Goal: Task Accomplishment & Management: Manage account settings

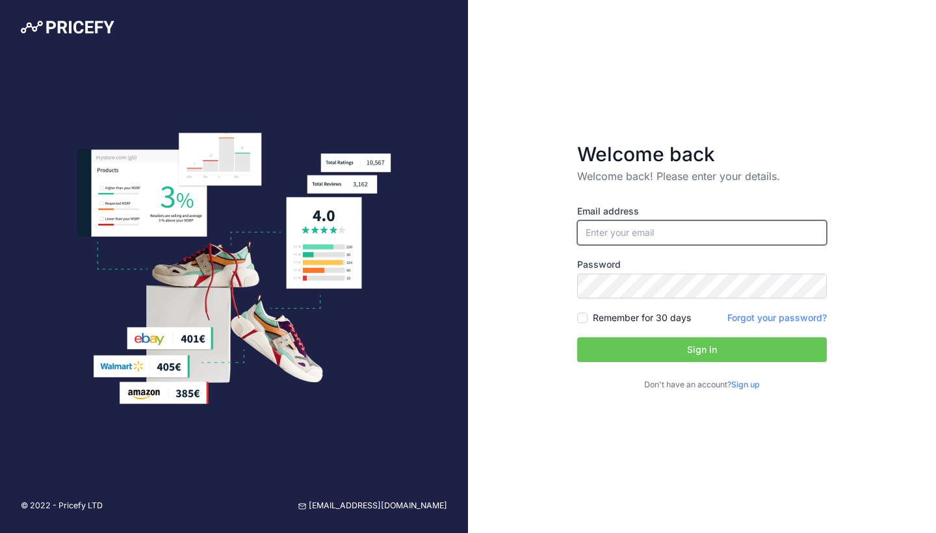
paste input "fran@ozbackcountry.com.au"
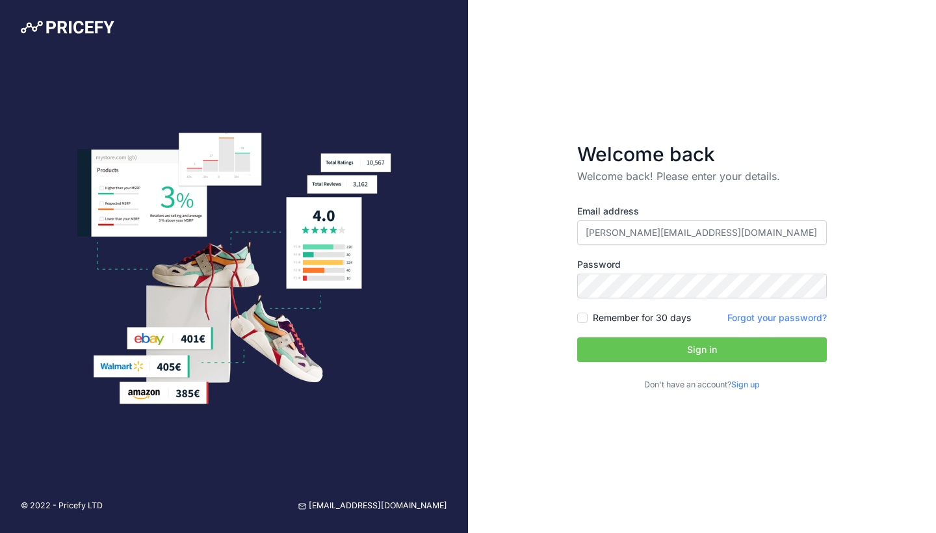
type input "fran@ozbackcountry.com.au"
click at [668, 347] on button "Sign in" at bounding box center [702, 349] width 250 height 25
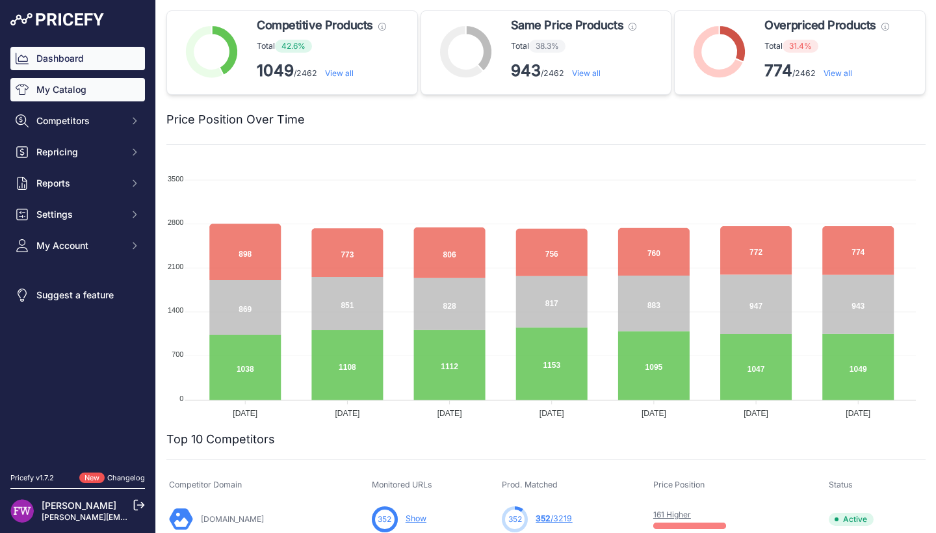
click at [92, 83] on link "My Catalog" at bounding box center [77, 89] width 135 height 23
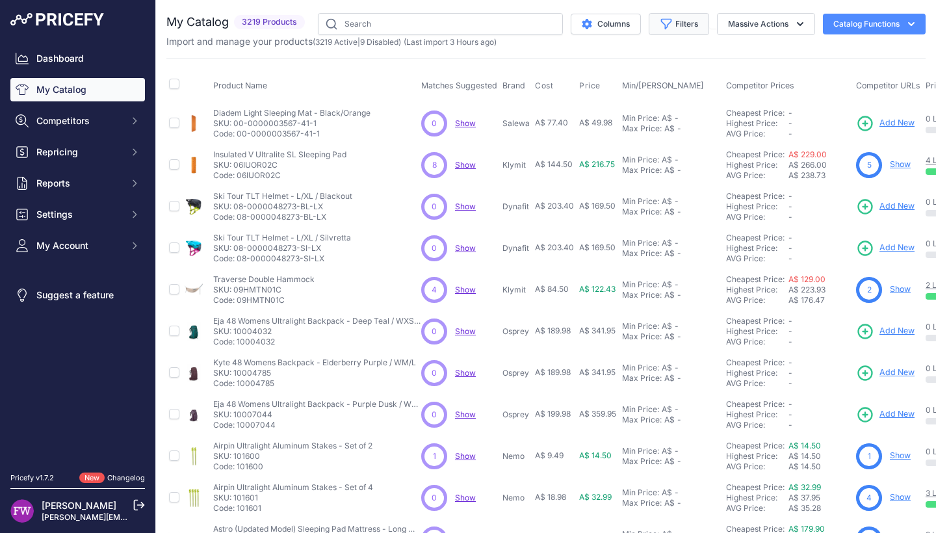
click at [679, 20] on button "Filters" at bounding box center [679, 24] width 60 height 22
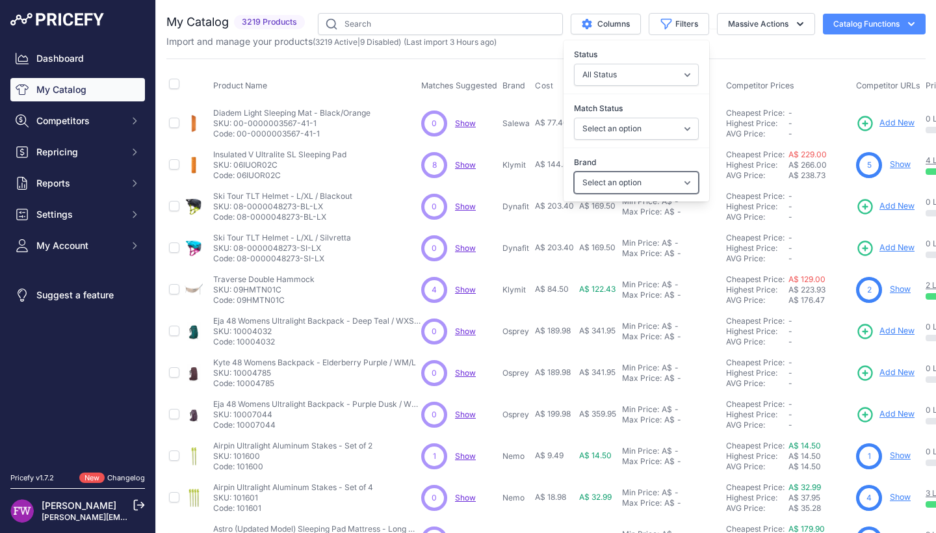
select select "Nemo"
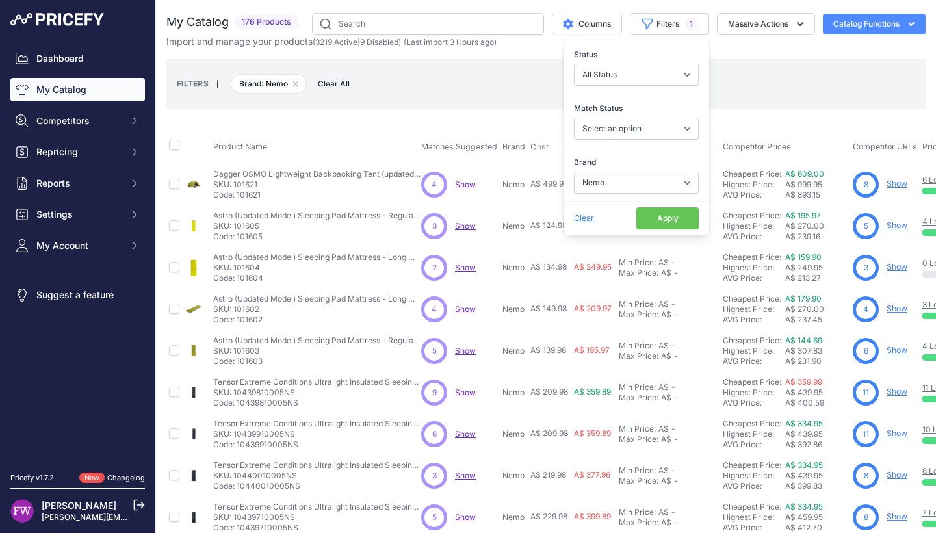
click at [752, 153] on th "Competitor Prices" at bounding box center [785, 147] width 130 height 32
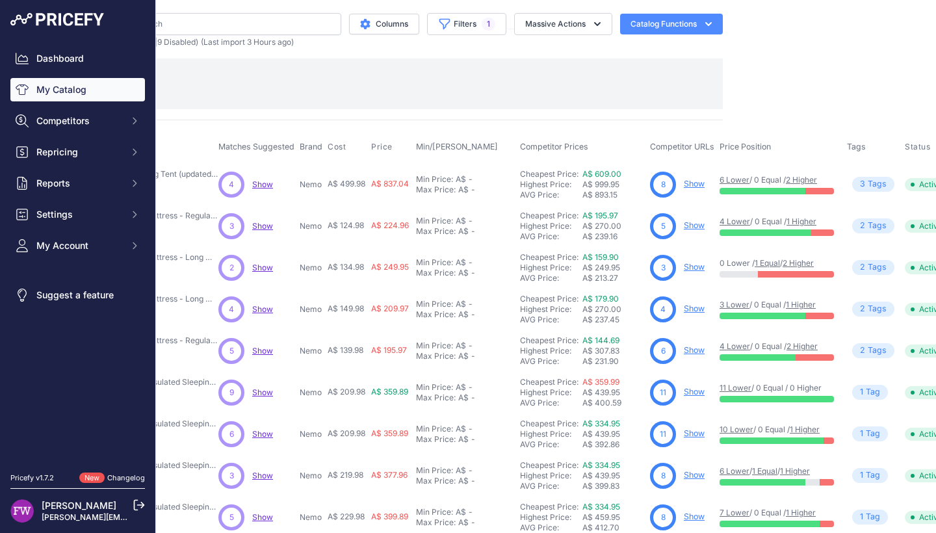
scroll to position [0, 209]
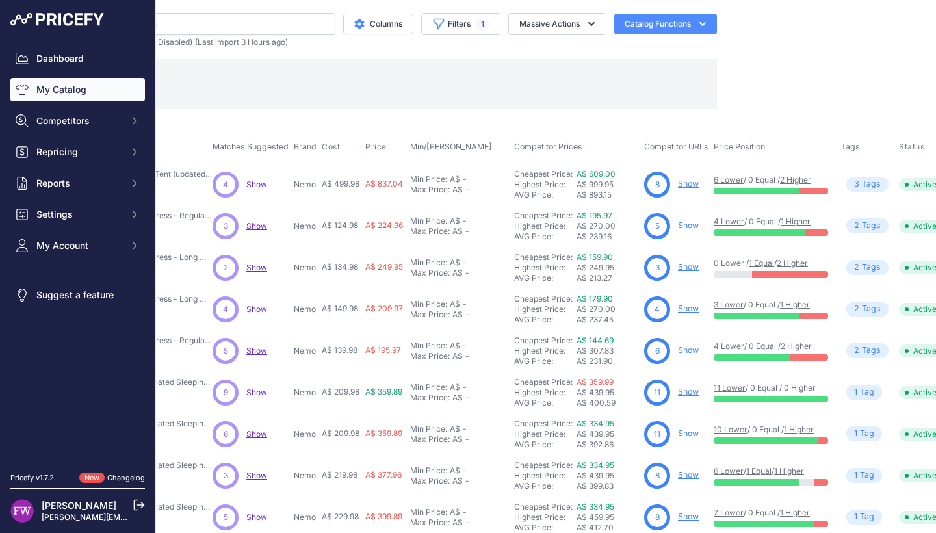
click at [698, 183] on link "Show" at bounding box center [688, 184] width 21 height 10
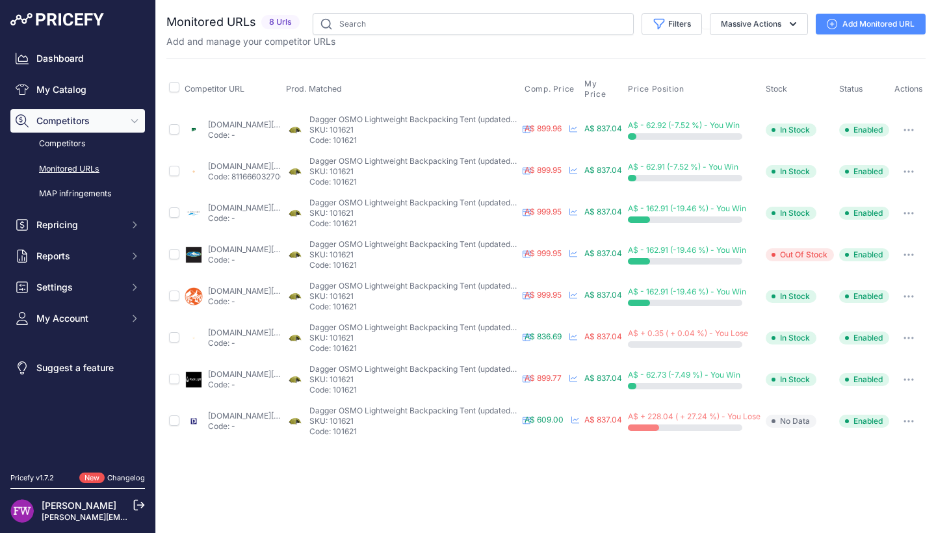
click at [257, 413] on link "downundercamping.com.au/nemo-dagger-2-person-ultralight-backpacking-tent?prirul…" at bounding box center [250, 416] width 84 height 10
click at [922, 424] on button "button" at bounding box center [909, 421] width 26 height 18
click at [551, 487] on div "Close You are not connected to the internet." at bounding box center [546, 266] width 780 height 533
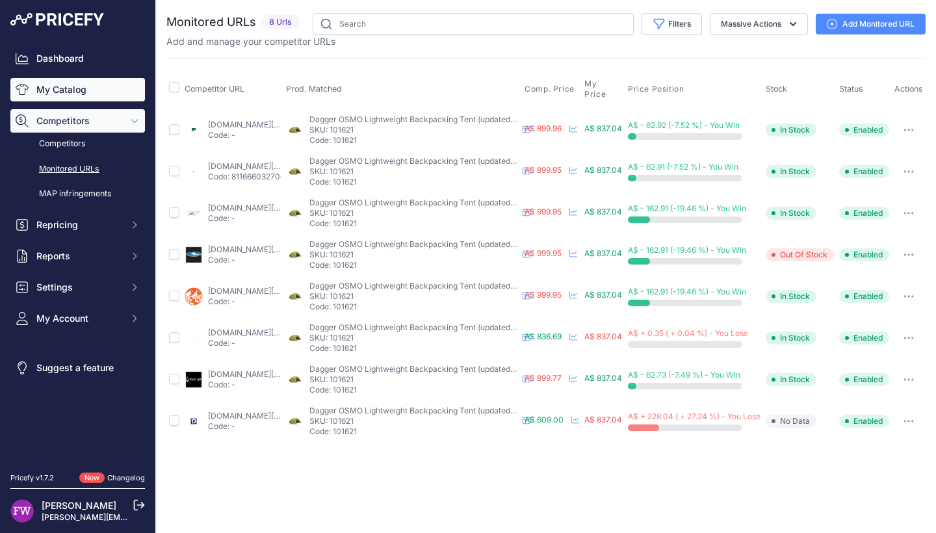
click at [96, 87] on link "My Catalog" at bounding box center [77, 89] width 135 height 23
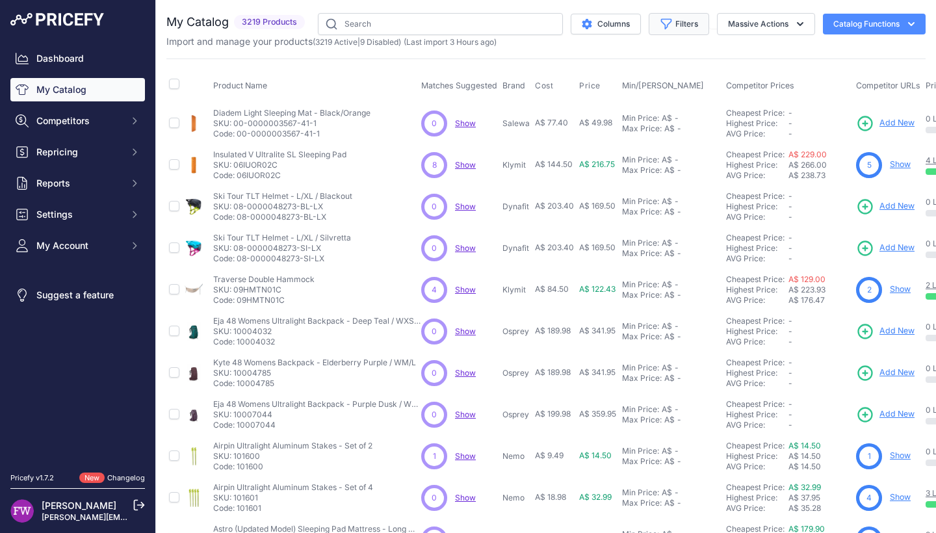
click at [681, 28] on button "Filters" at bounding box center [679, 24] width 60 height 22
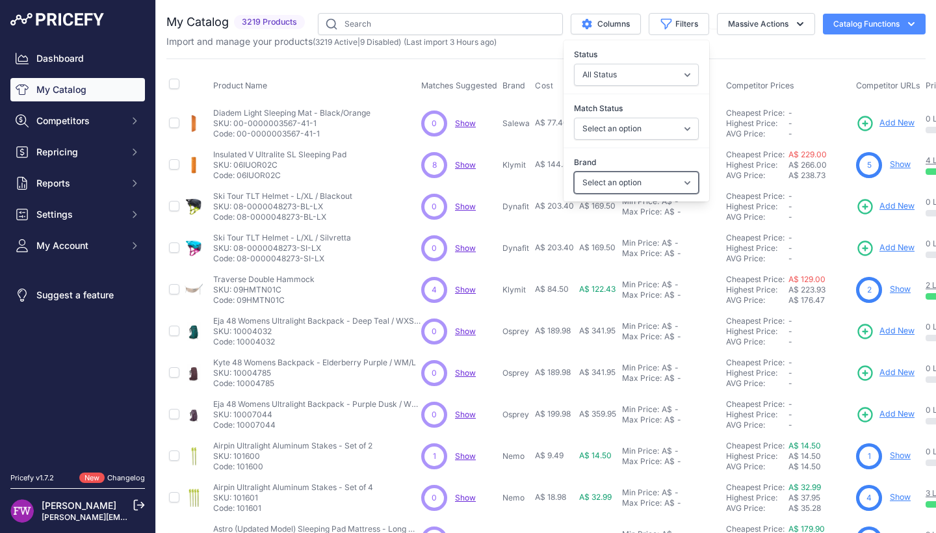
select select "Nemo"
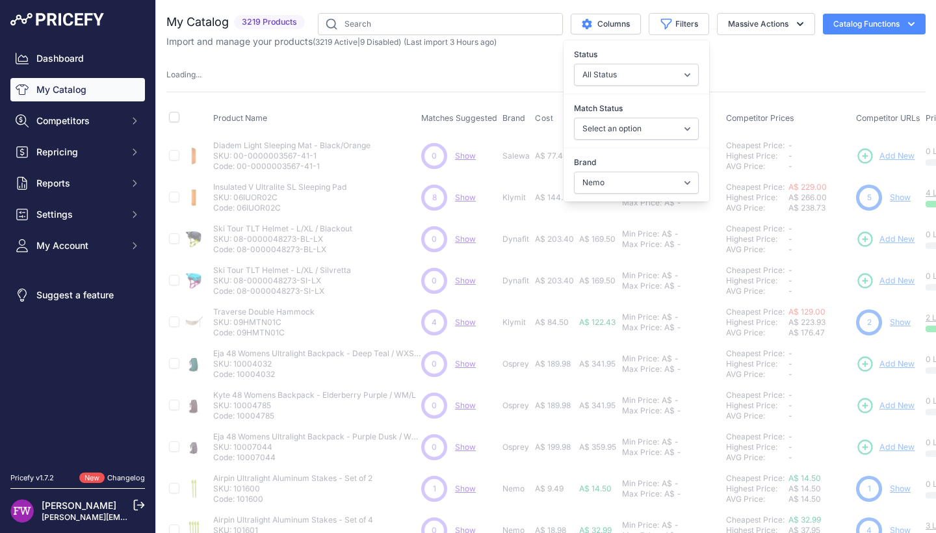
click at [632, 341] on td "Min Price: A$ - Click to Edit Min Price Max Price: A$ - Click to Edit Max Price" at bounding box center [671, 323] width 104 height 42
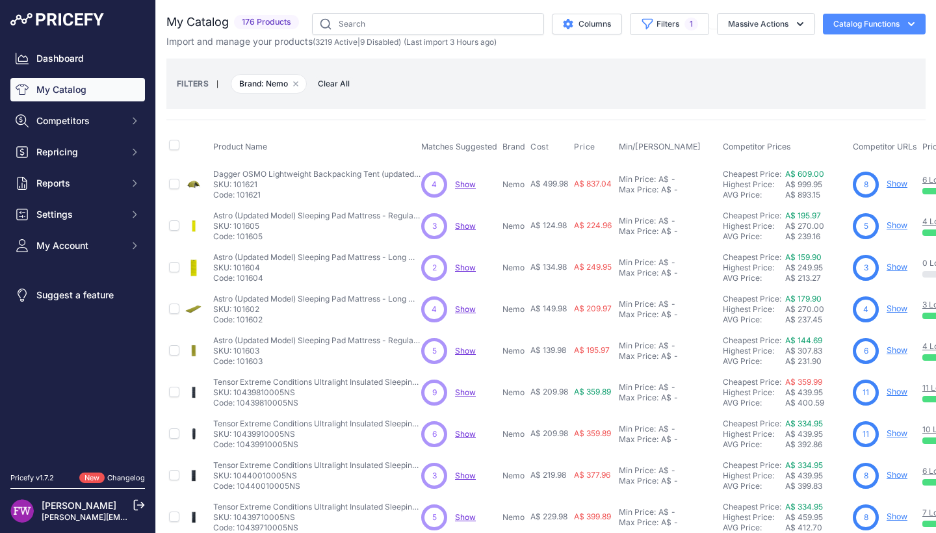
click at [469, 227] on span "Show" at bounding box center [465, 226] width 21 height 10
click at [464, 267] on span "Show" at bounding box center [465, 268] width 21 height 10
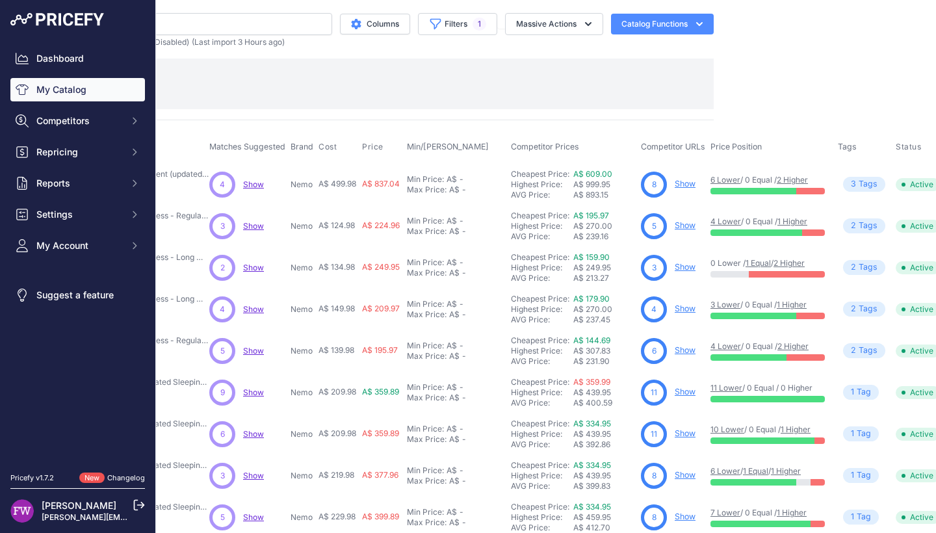
scroll to position [0, 263]
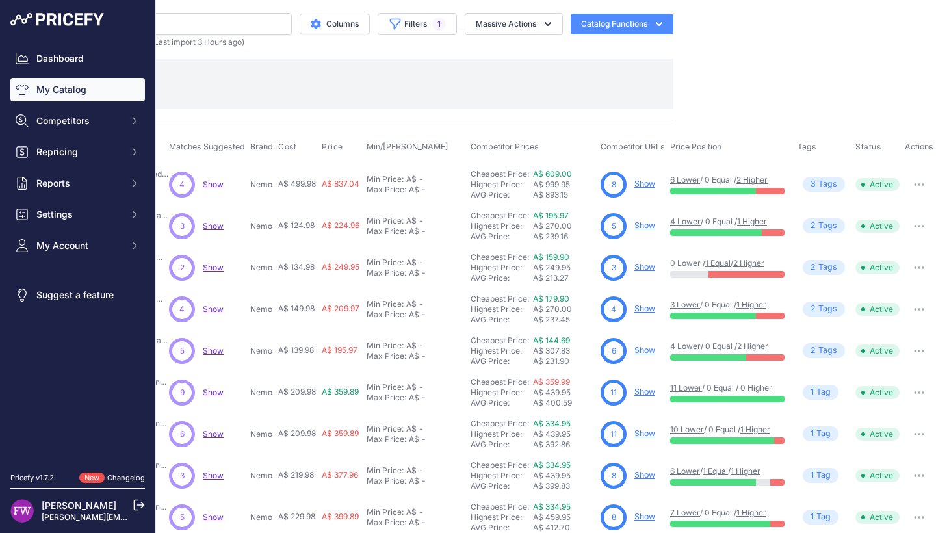
click at [640, 183] on link "Show" at bounding box center [644, 184] width 21 height 10
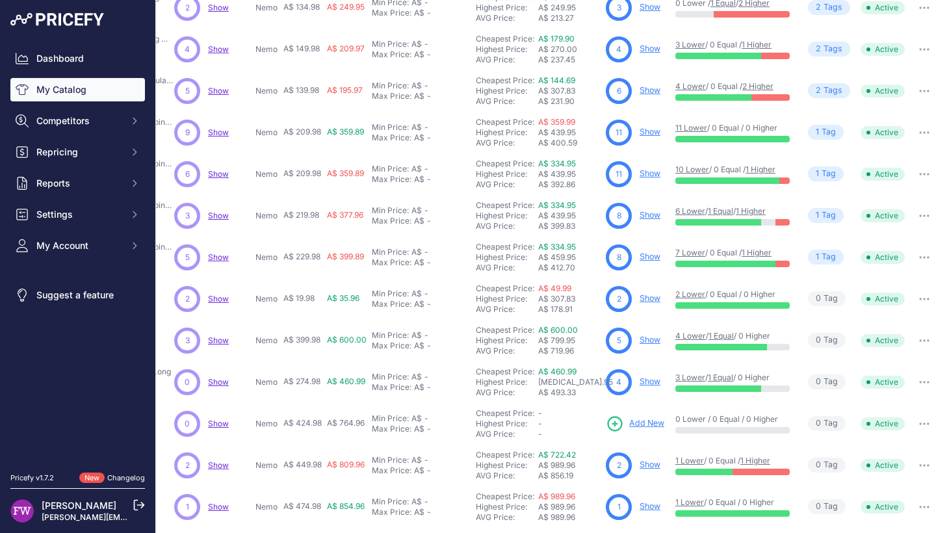
scroll to position [318, 247]
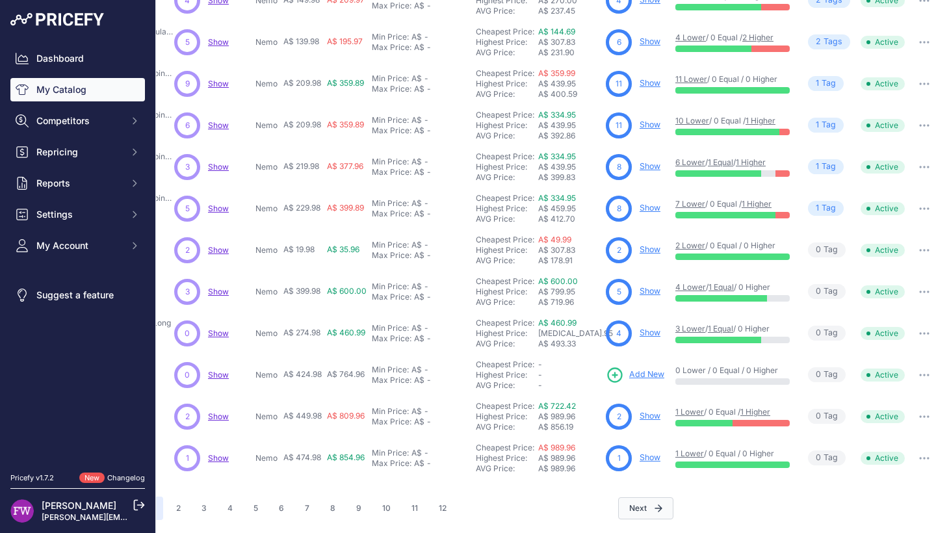
click at [642, 499] on button "Next" at bounding box center [645, 508] width 55 height 22
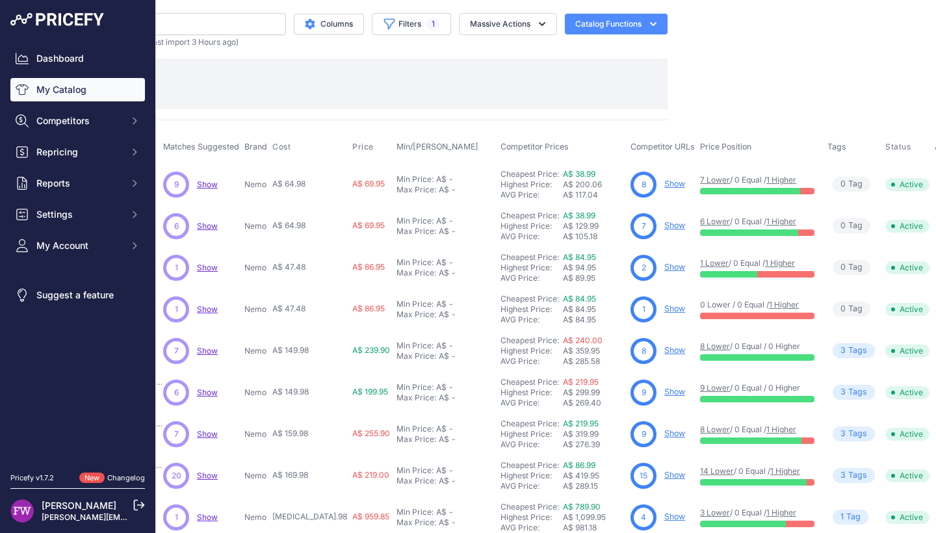
scroll to position [0, 264]
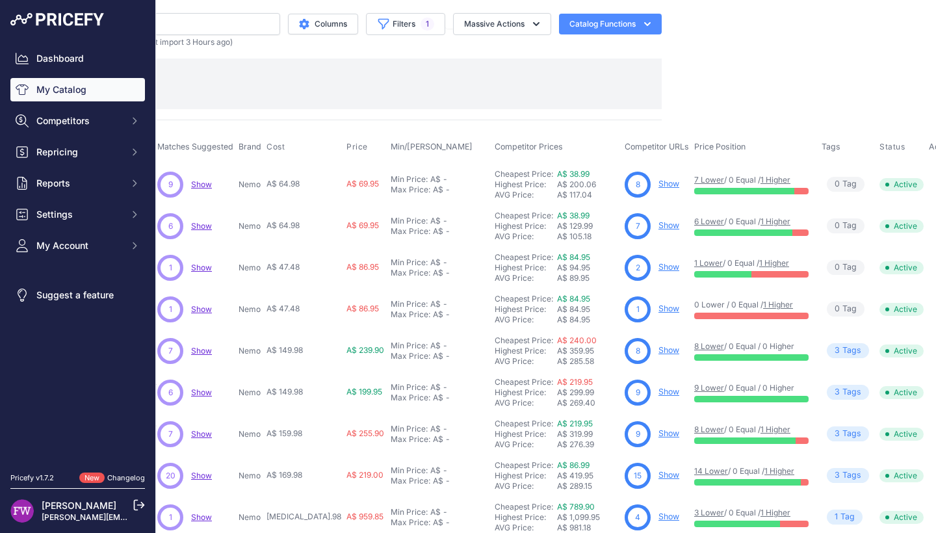
click at [658, 184] on link "Show" at bounding box center [668, 184] width 21 height 10
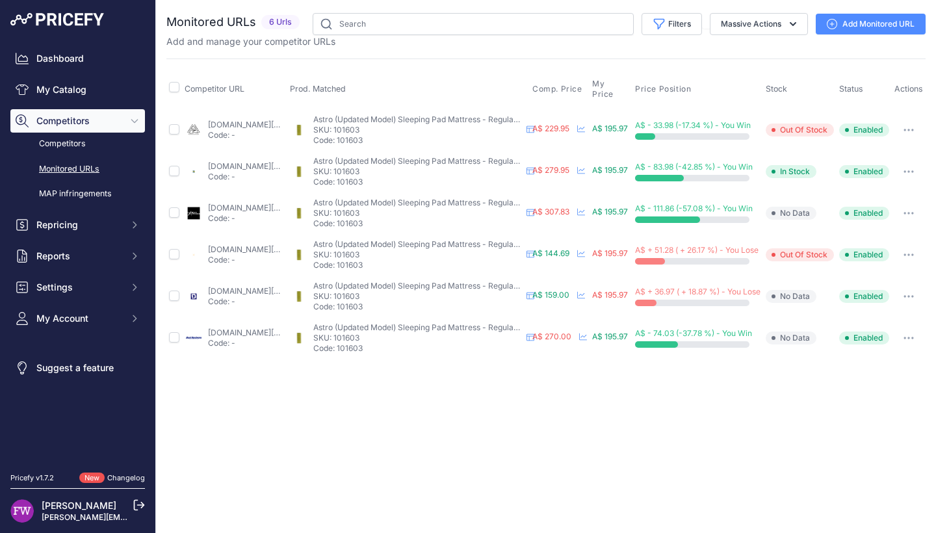
click at [275, 249] on link "wallarooadventurestore.com.au/products/nemo-astro-insulated-sleeping-pad?prirul…" at bounding box center [250, 249] width 84 height 10
click at [919, 290] on button "button" at bounding box center [909, 296] width 26 height 18
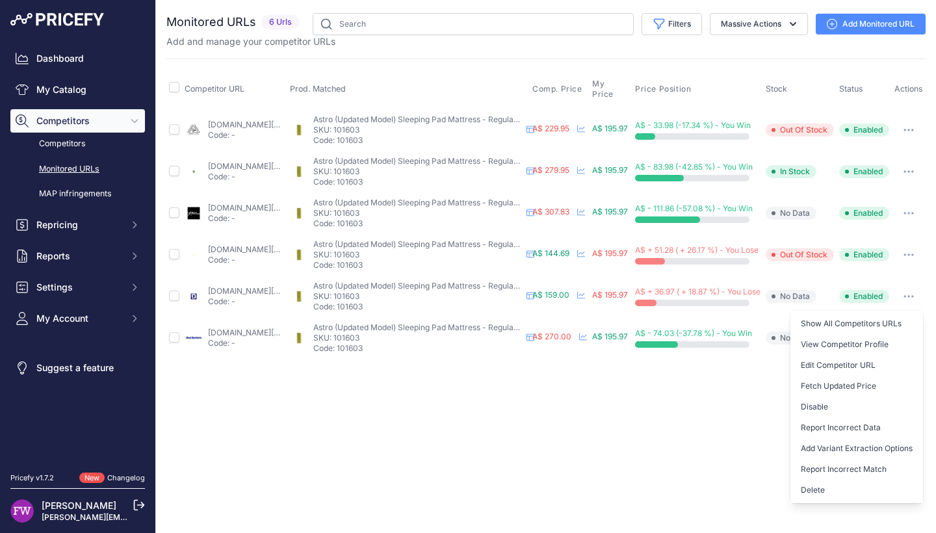
click at [547, 419] on div "Close You are not connected to the internet." at bounding box center [546, 266] width 780 height 533
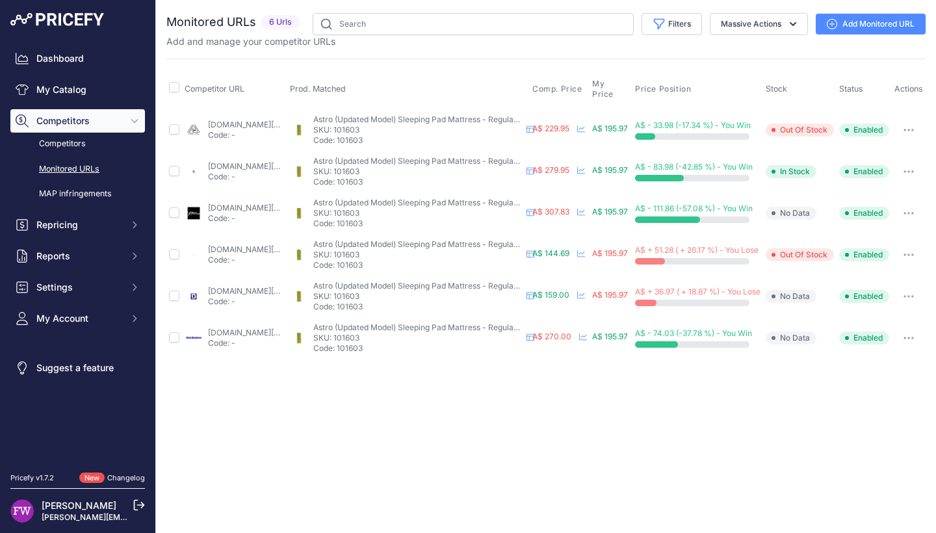
click at [922, 259] on button "button" at bounding box center [909, 255] width 26 height 18
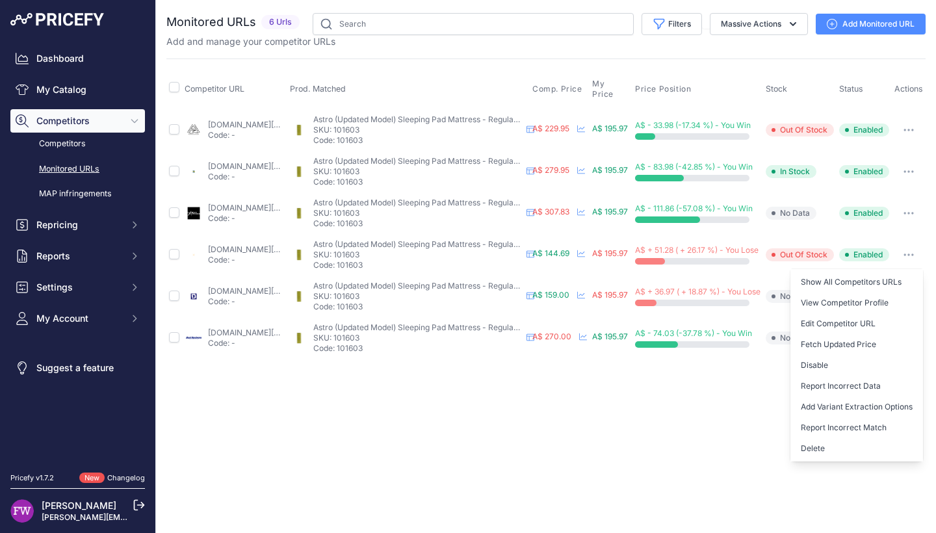
click at [255, 247] on link "wallarooadventurestore.com.au/products/nemo-astro-insulated-sleeping-pad?prirul…" at bounding box center [250, 249] width 84 height 10
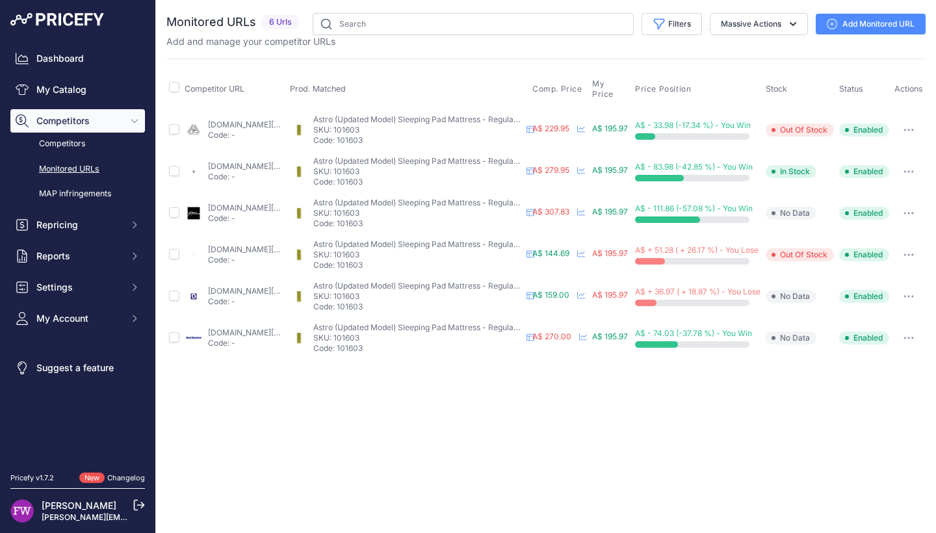
click at [914, 254] on icon "button" at bounding box center [908, 254] width 10 height 3
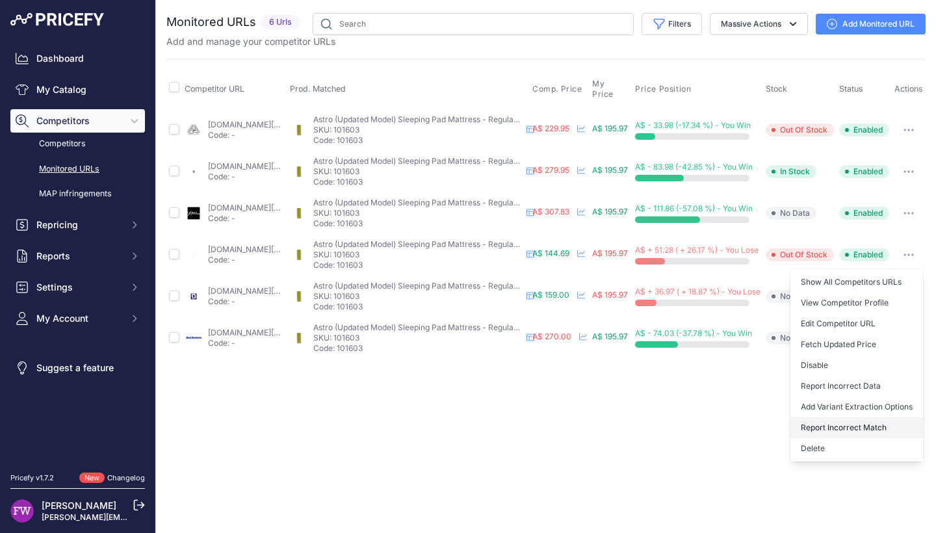
click at [866, 432] on button "Report Incorrect Match" at bounding box center [856, 427] width 133 height 21
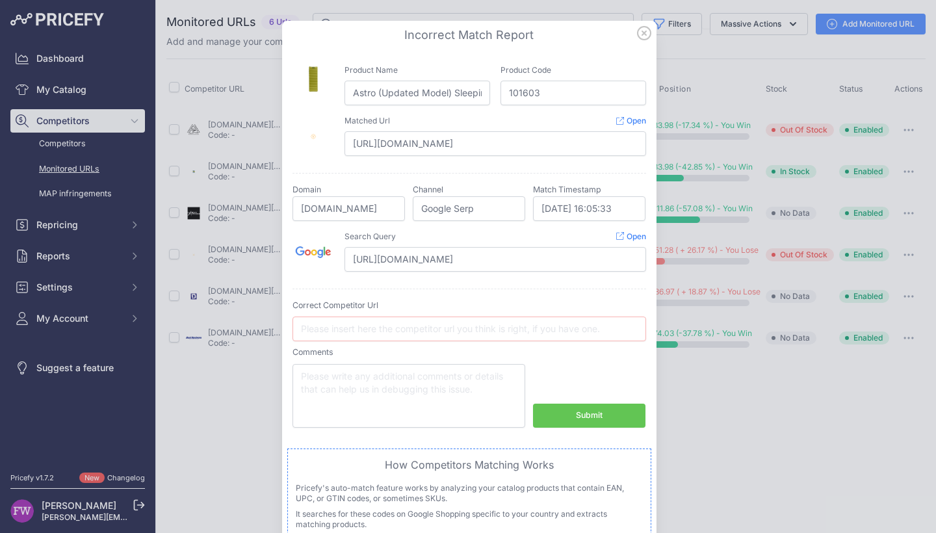
click at [638, 33] on icon at bounding box center [644, 33] width 14 height 14
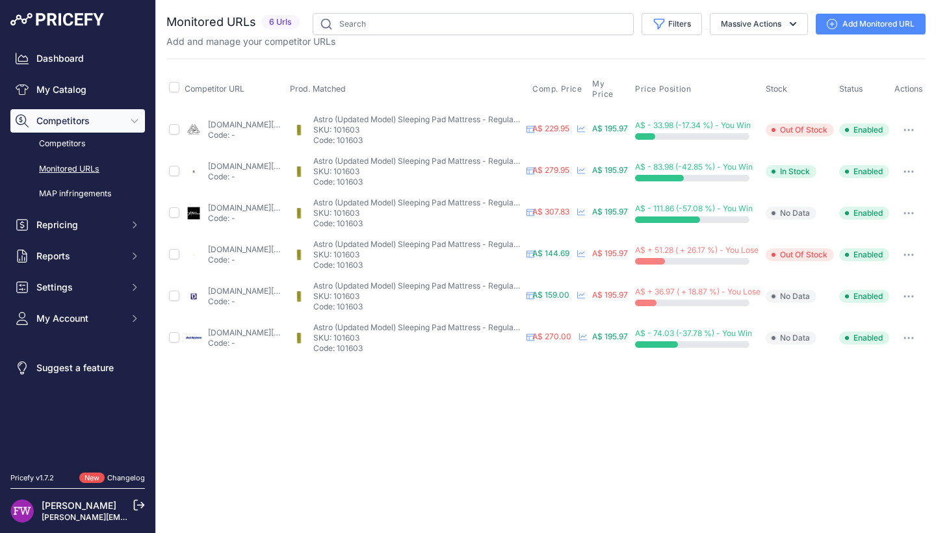
click at [907, 281] on td "Show All Competitors URLs View Competitor Profile Edit Competitor URL Fetch Upd…" at bounding box center [909, 297] width 34 height 42
click at [916, 258] on button "button" at bounding box center [909, 255] width 26 height 18
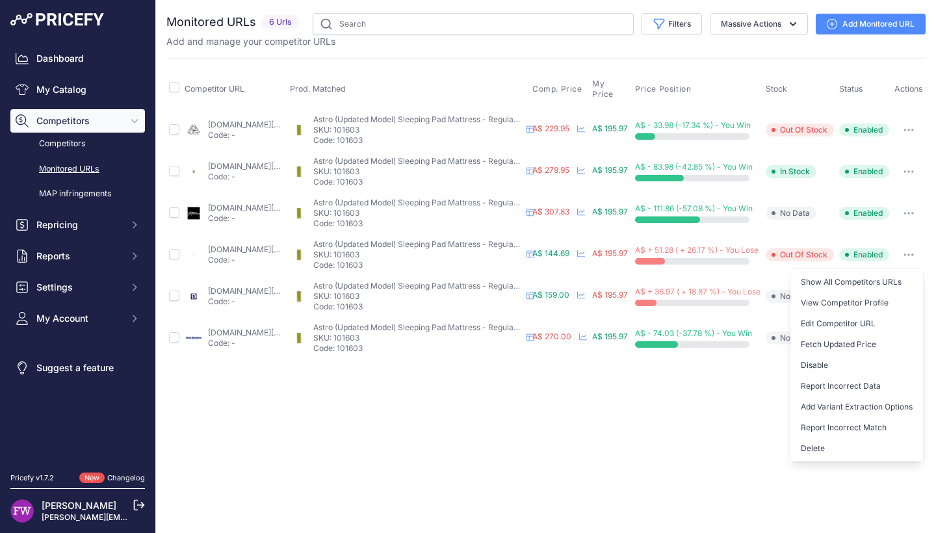
drag, startPoint x: 712, startPoint y: 421, endPoint x: 696, endPoint y: 425, distance: 16.9
click at [710, 424] on div "Close You are not connected to the internet." at bounding box center [546, 266] width 780 height 533
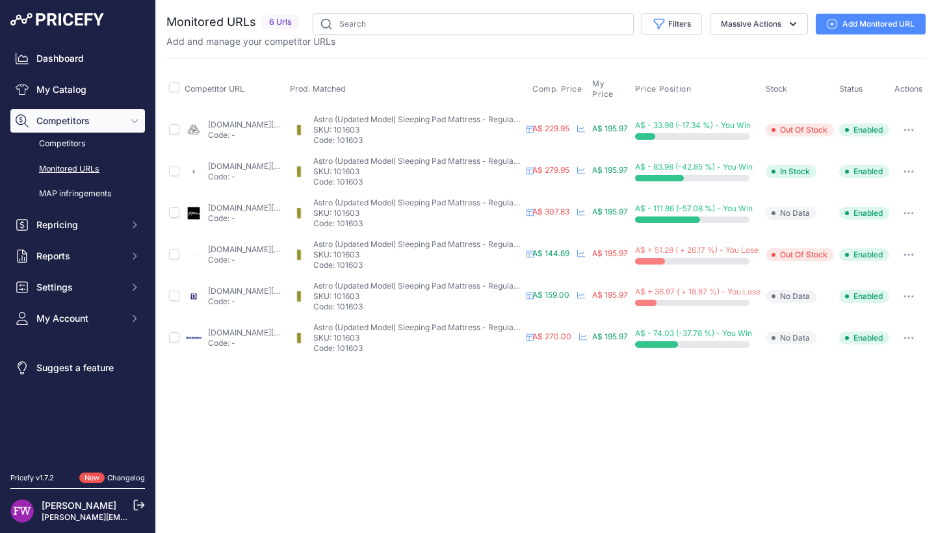
click at [242, 162] on link "k2.com.au/products/nemo-astro-insulated-sleeping-pad-1?prirule_jdsnikfkfjsd=7008" at bounding box center [250, 166] width 84 height 10
click at [915, 170] on button "button" at bounding box center [909, 171] width 26 height 18
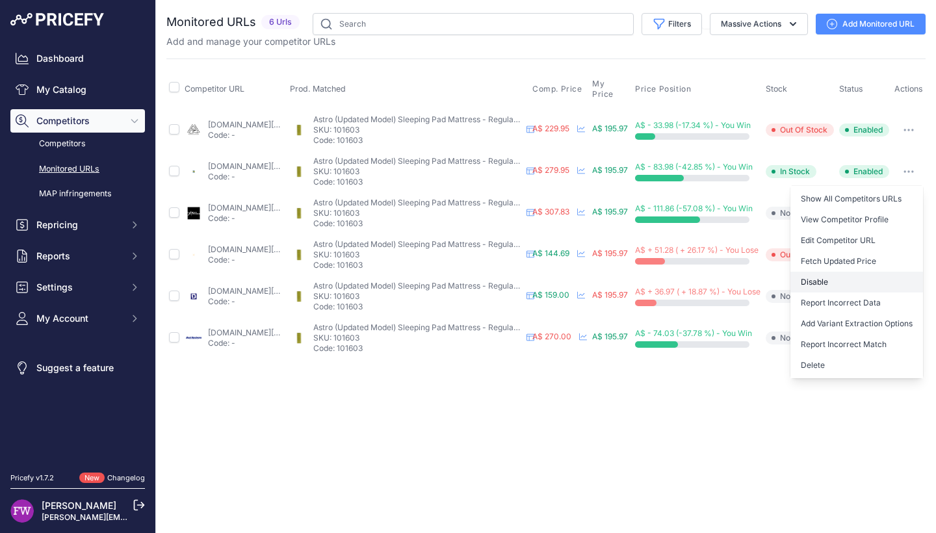
click at [870, 281] on button "Disable" at bounding box center [856, 282] width 133 height 21
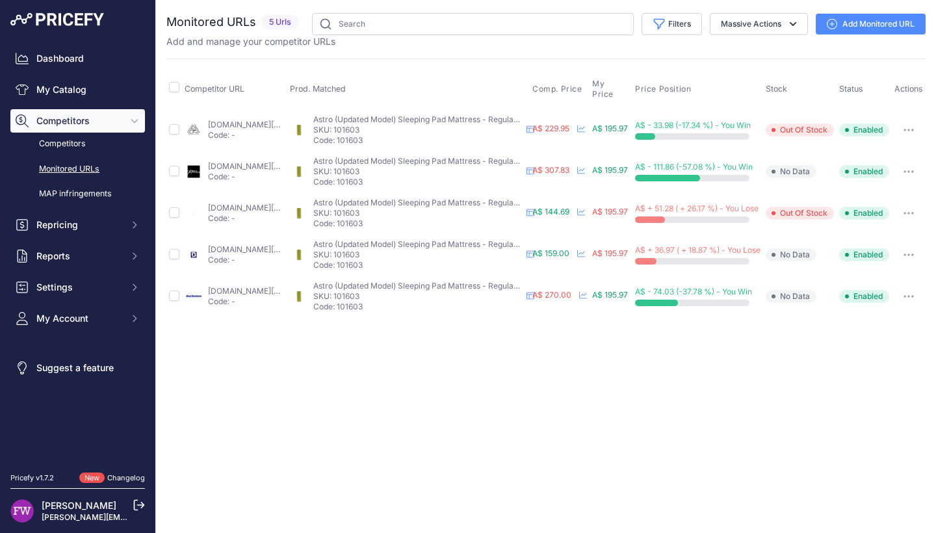
scroll to position [0, 0]
click at [280, 167] on link "sevenhorizons.com.au/products/nemo-astro-ultralight-insulated-sleeping-mat-20-r…" at bounding box center [250, 166] width 84 height 10
click at [916, 175] on button "button" at bounding box center [909, 171] width 26 height 18
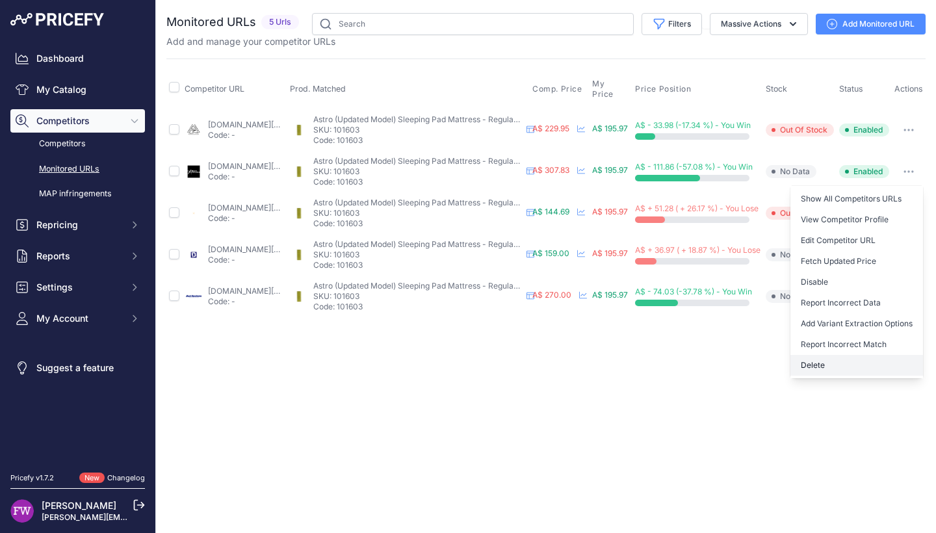
click at [864, 369] on button "Delete" at bounding box center [856, 365] width 133 height 21
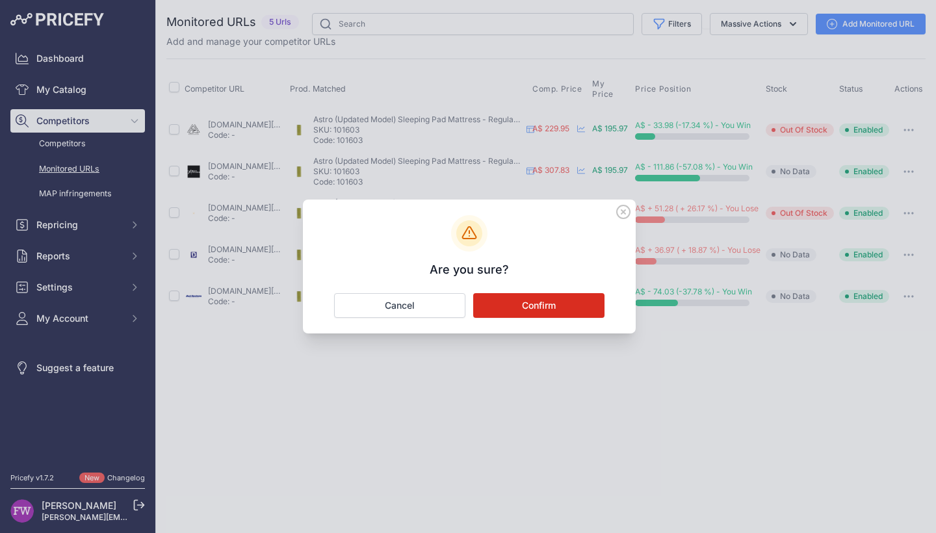
click at [567, 305] on button "Confirm" at bounding box center [538, 305] width 131 height 25
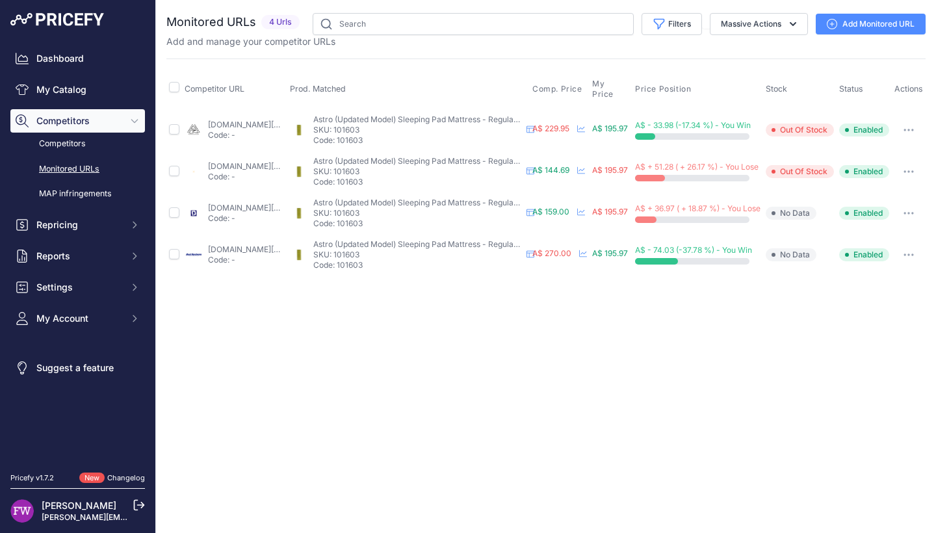
scroll to position [0, 0]
click at [213, 254] on div "rockhardware.com.au/nemo-equipment-astro-sleeping-pad?prirule_jdsnikfkfjsd=7008…" at bounding box center [246, 254] width 77 height 21
click at [230, 253] on link "rockhardware.com.au/nemo-equipment-astro-sleeping-pad?prirule_jdsnikfkfjsd=7008" at bounding box center [250, 249] width 84 height 10
click at [922, 253] on button "button" at bounding box center [909, 255] width 26 height 18
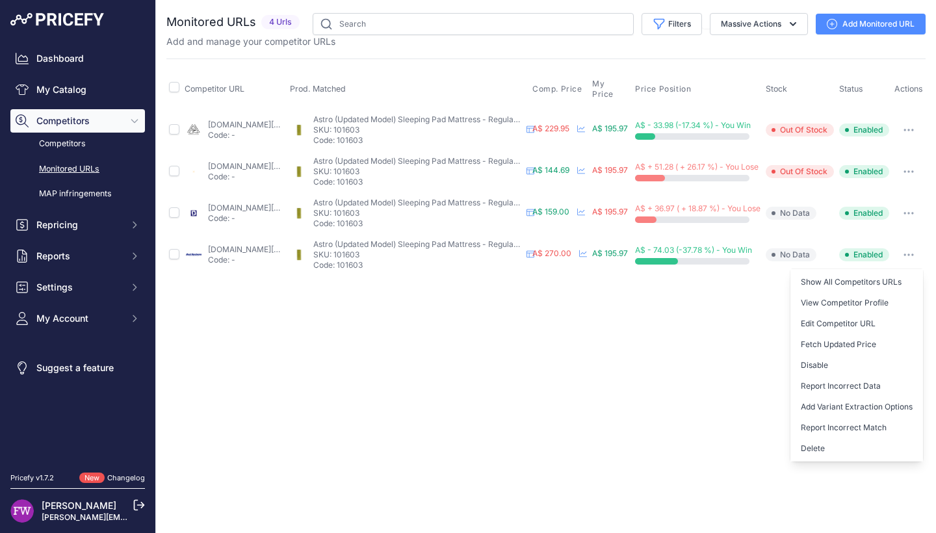
click at [645, 328] on div "Close You are not connected to the internet." at bounding box center [546, 266] width 780 height 533
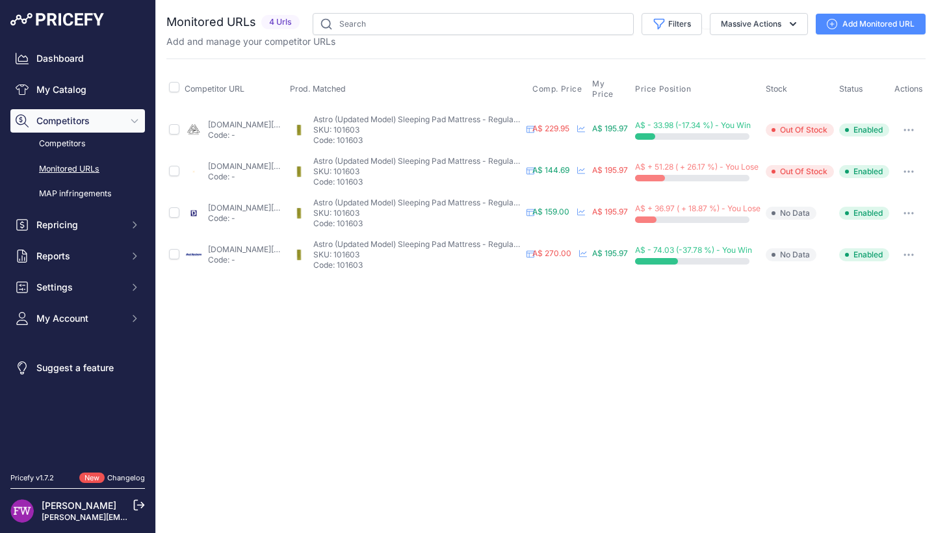
click at [922, 214] on button "button" at bounding box center [909, 213] width 26 height 18
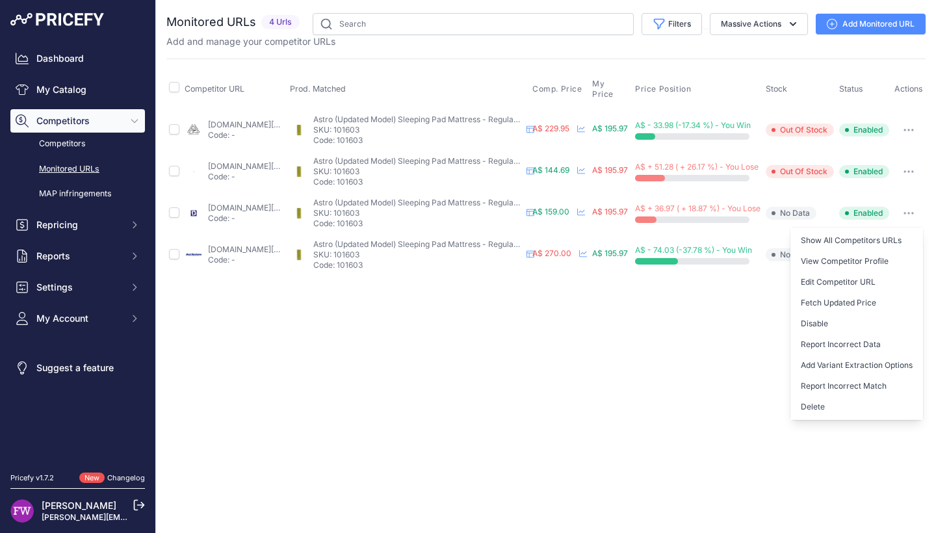
click at [252, 204] on link "downundercamping.com.au/nemo-astro-insulated-regular-sleeping-pad?prirule_jdsni…" at bounding box center [250, 208] width 84 height 10
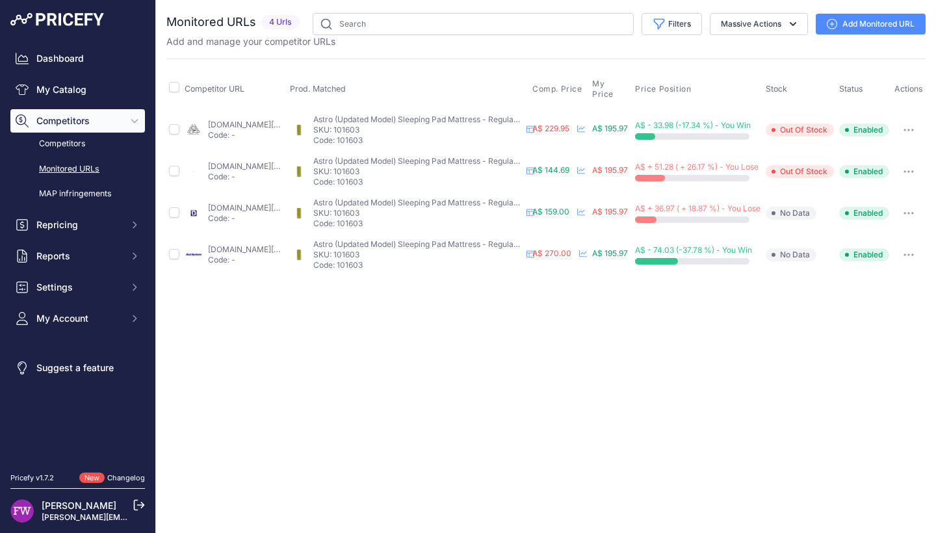
click at [915, 217] on button "button" at bounding box center [909, 213] width 26 height 18
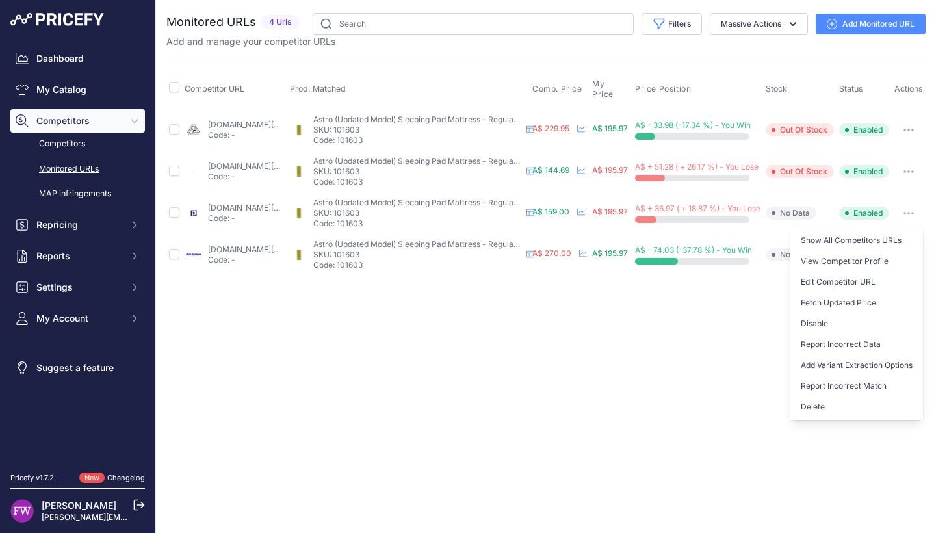
click at [505, 365] on div "Close You are not connected to the internet." at bounding box center [546, 266] width 780 height 533
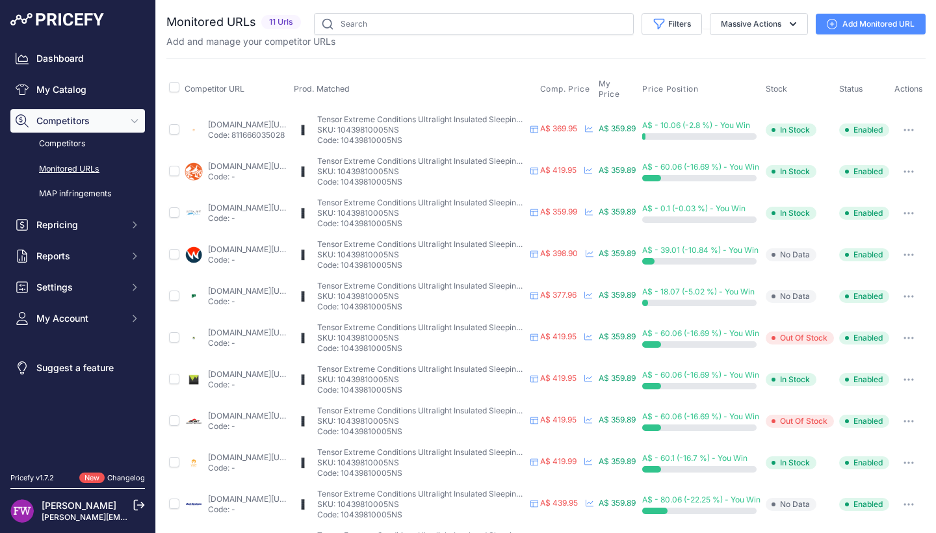
click at [250, 161] on link "wildearth.com.au/buy/nemo-tensor-extreme-cond-sleeping-pad-regular-grey/1043981…" at bounding box center [250, 166] width 84 height 10
click at [913, 166] on button "button" at bounding box center [909, 171] width 26 height 18
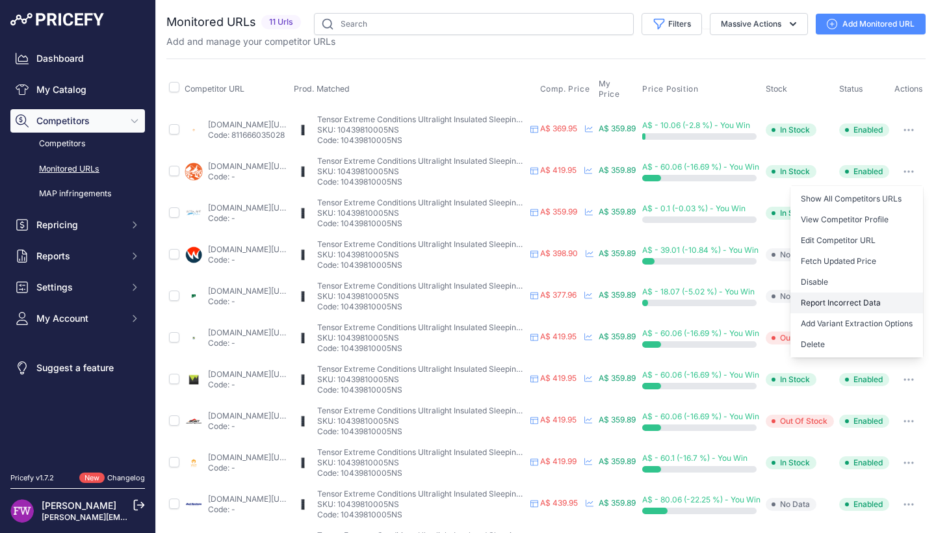
click at [874, 294] on button "Report Incorrect Data" at bounding box center [856, 302] width 133 height 21
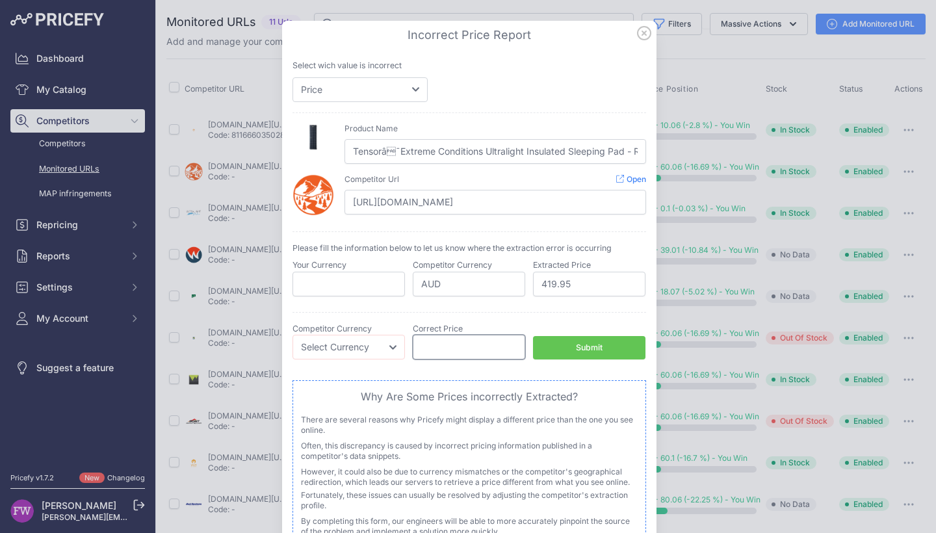
click at [434, 352] on input "number" at bounding box center [469, 347] width 112 height 25
select select "AUD"
click at [424, 343] on input "number" at bounding box center [469, 347] width 112 height 25
type input "375.95"
click at [608, 346] on button "Submit" at bounding box center [589, 348] width 112 height 24
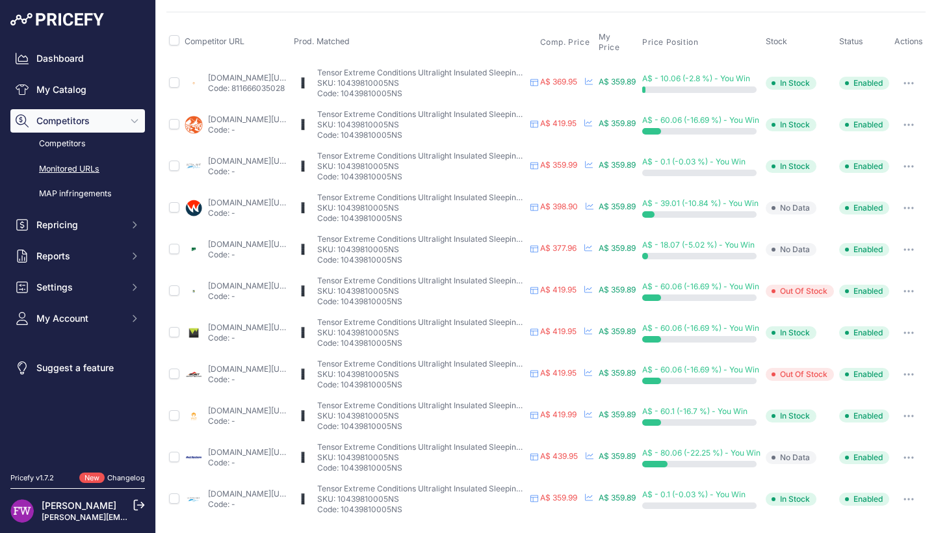
scroll to position [49, 0]
click at [290, 281] on link "k2.com.au/products/nemo-tensor-extreme-conditions-sleeping-pad?variant=48921611…" at bounding box center [250, 286] width 84 height 10
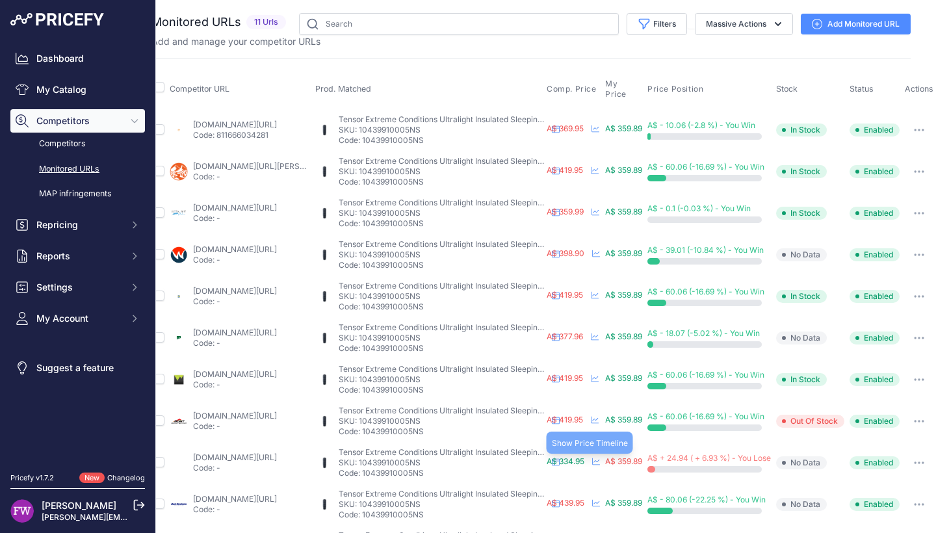
scroll to position [49, 38]
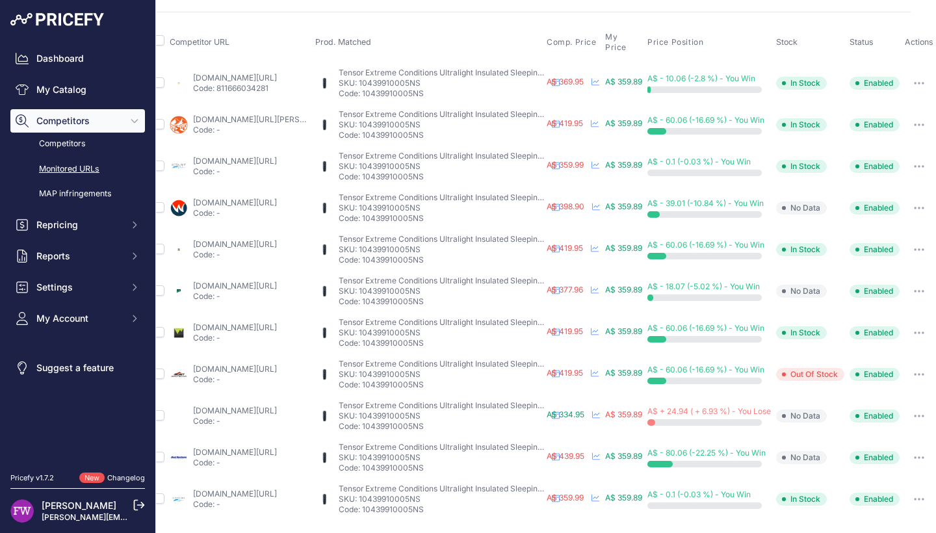
click at [201, 447] on link "rockhardware.com.au/nemo-tensor-extreme-conditions-ultralight?prirule_jdsnikfkf…" at bounding box center [235, 452] width 84 height 10
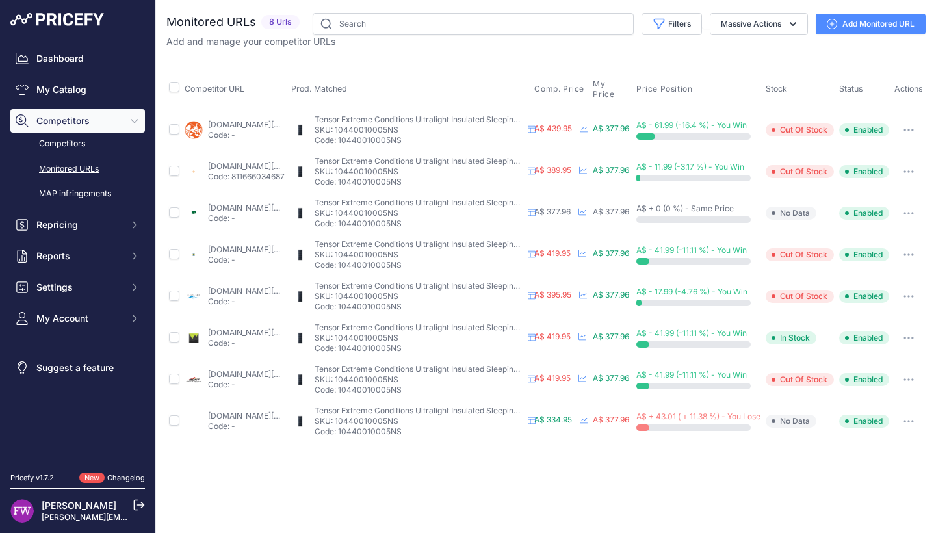
click at [266, 122] on link "[DOMAIN_NAME][URL]" at bounding box center [250, 125] width 84 height 10
click at [922, 138] on button "button" at bounding box center [909, 130] width 26 height 18
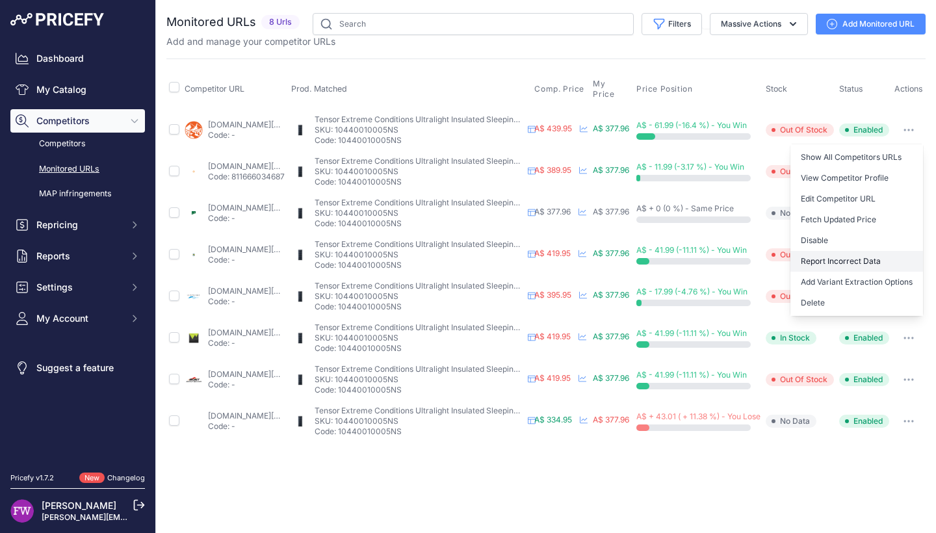
click at [866, 261] on button "Report Incorrect Data" at bounding box center [856, 261] width 133 height 21
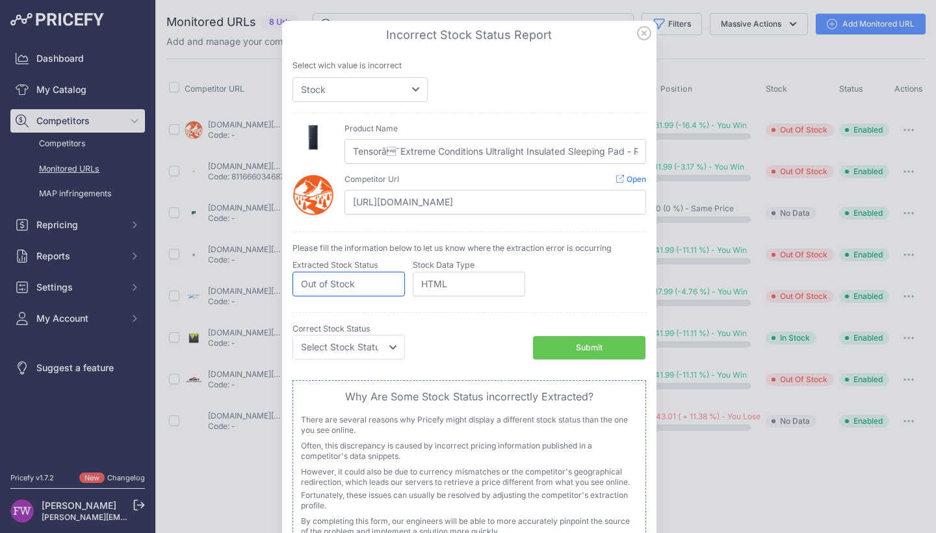
click at [357, 279] on input "Out of Stock" at bounding box center [348, 284] width 112 height 25
click at [640, 30] on icon at bounding box center [644, 33] width 14 height 14
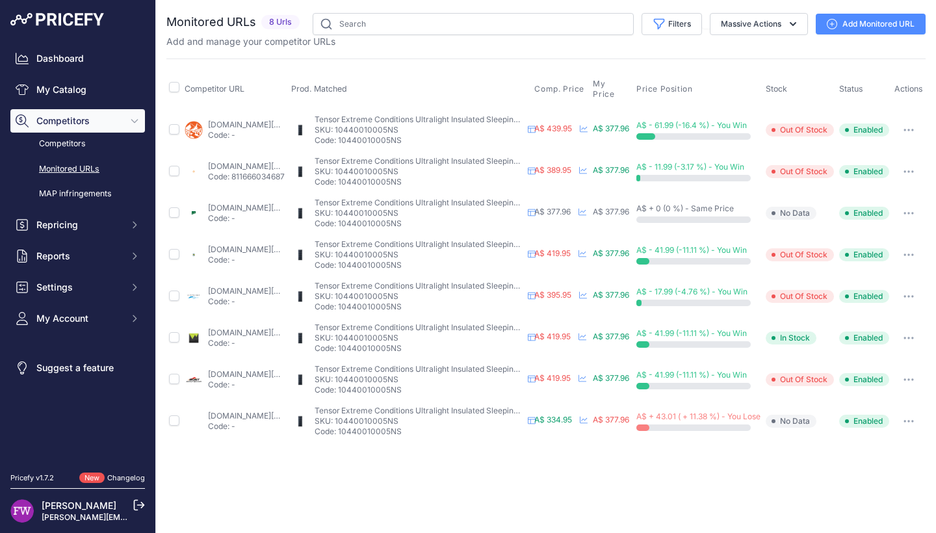
click at [915, 129] on button "button" at bounding box center [909, 130] width 26 height 18
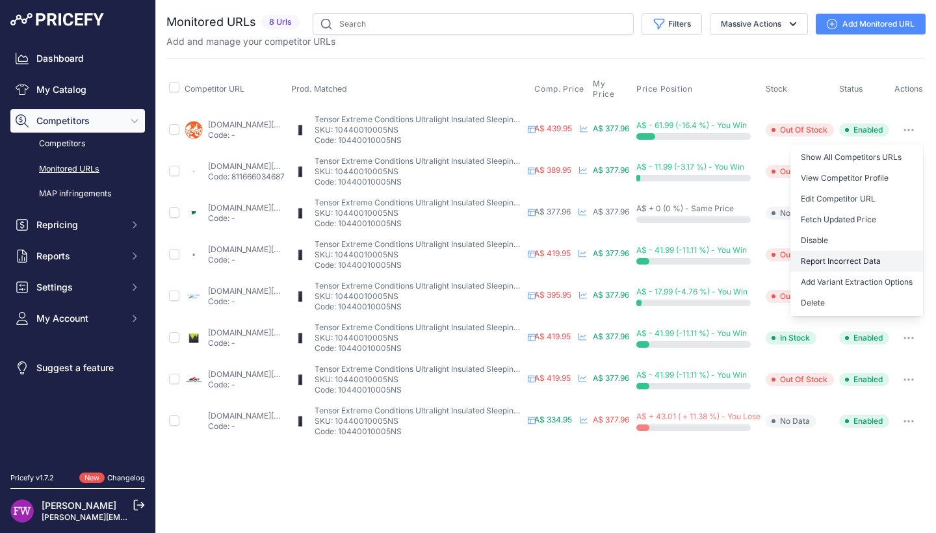
click at [886, 264] on button "Report Incorrect Data" at bounding box center [856, 261] width 133 height 21
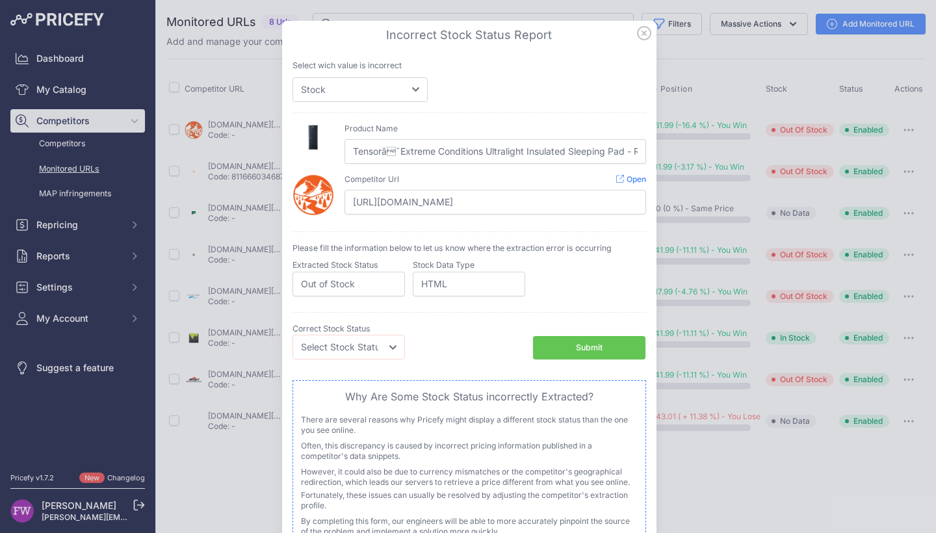
scroll to position [42, 0]
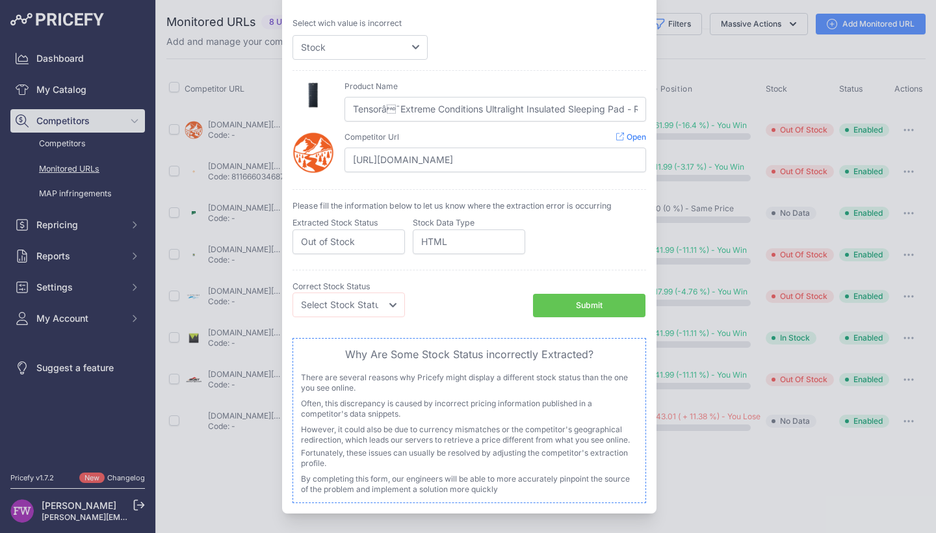
click at [709, 111] on div at bounding box center [468, 266] width 936 height 533
click at [650, 49] on div "Incorrect Price Report Incorrect Stock Status Report Please be advised that thi…" at bounding box center [469, 246] width 374 height 535
click at [299, 70] on div "Product Name Tensorâ¯Extreme Conditions Ultralight Insulated Sleeping Pad - Re…" at bounding box center [469, 127] width 354 height 114
click at [200, 102] on div at bounding box center [468, 266] width 936 height 533
click at [719, 298] on div at bounding box center [468, 266] width 936 height 533
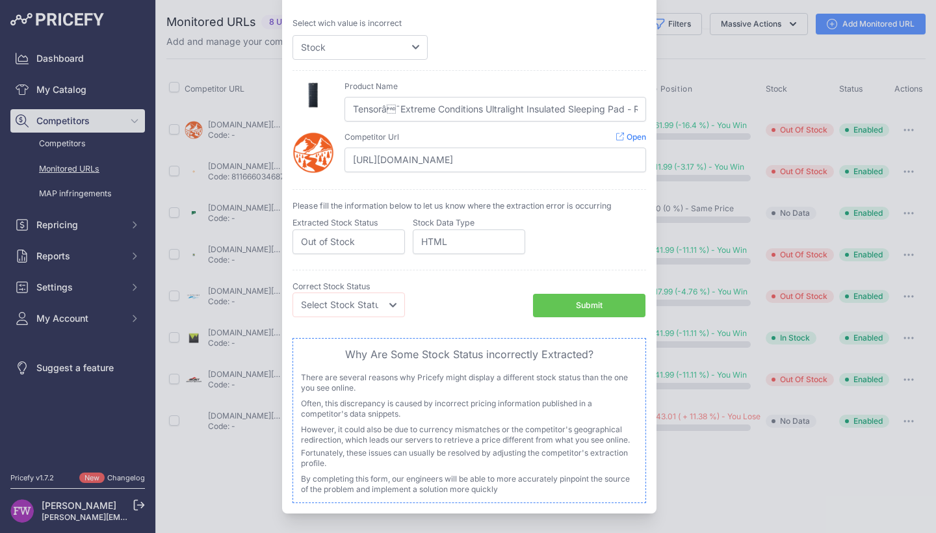
scroll to position [0, 0]
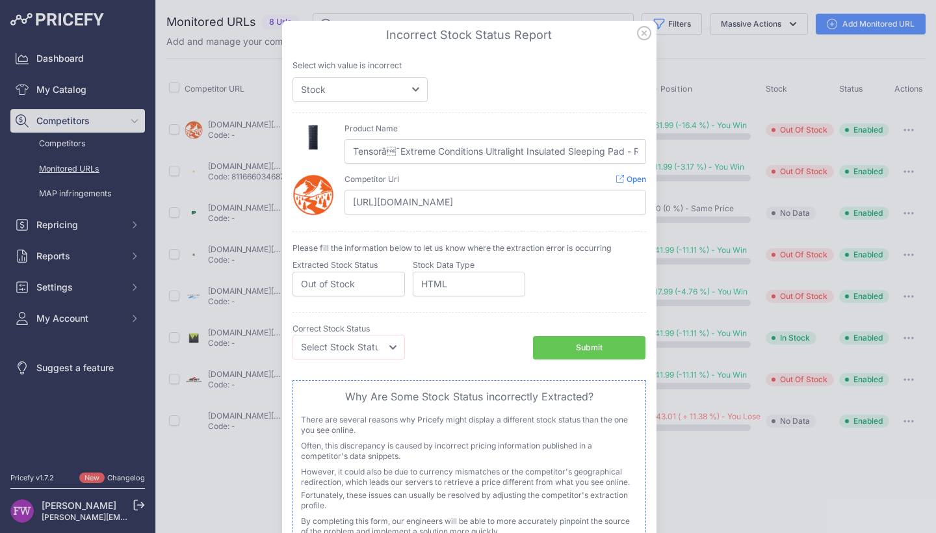
drag, startPoint x: 641, startPoint y: 34, endPoint x: 647, endPoint y: 49, distance: 16.1
click at [641, 34] on icon at bounding box center [644, 33] width 13 height 13
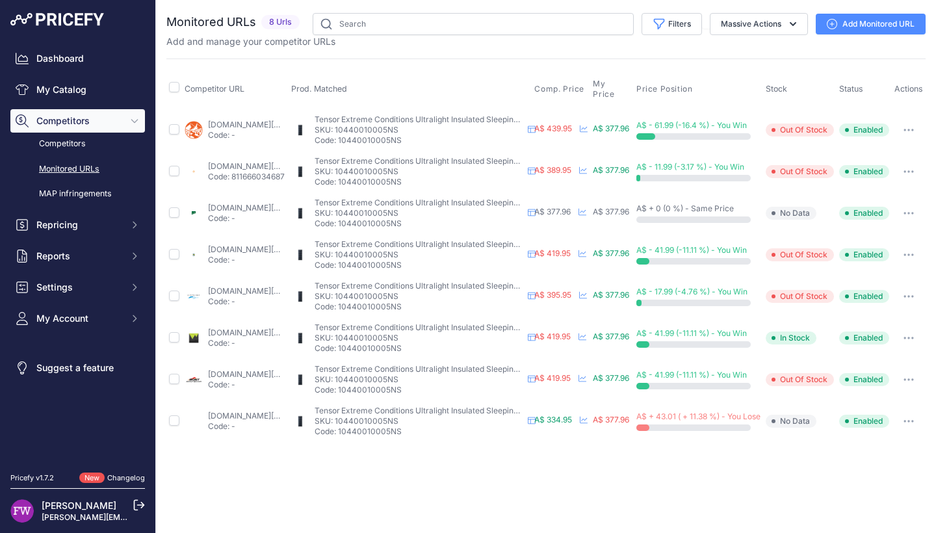
click at [922, 133] on button "button" at bounding box center [909, 130] width 26 height 18
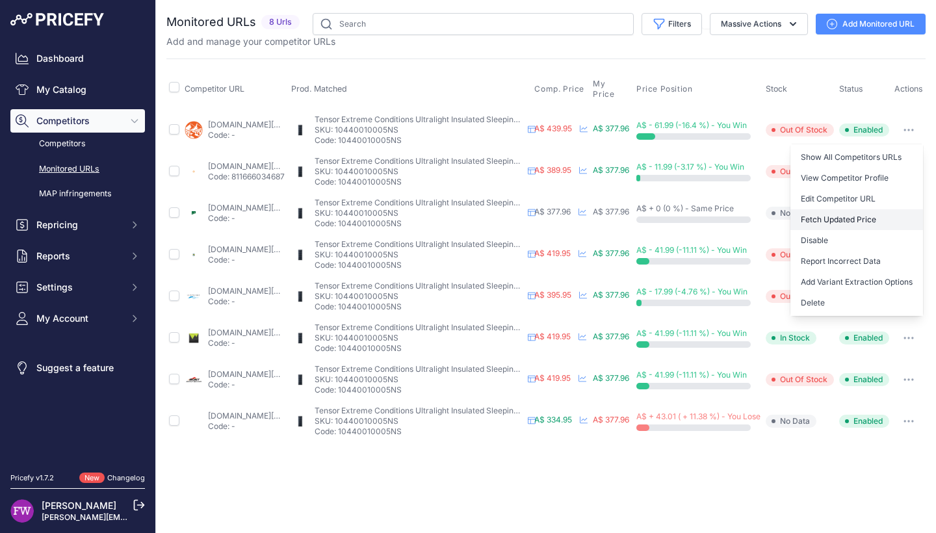
click at [888, 216] on button "Fetch Updated Price" at bounding box center [856, 219] width 133 height 21
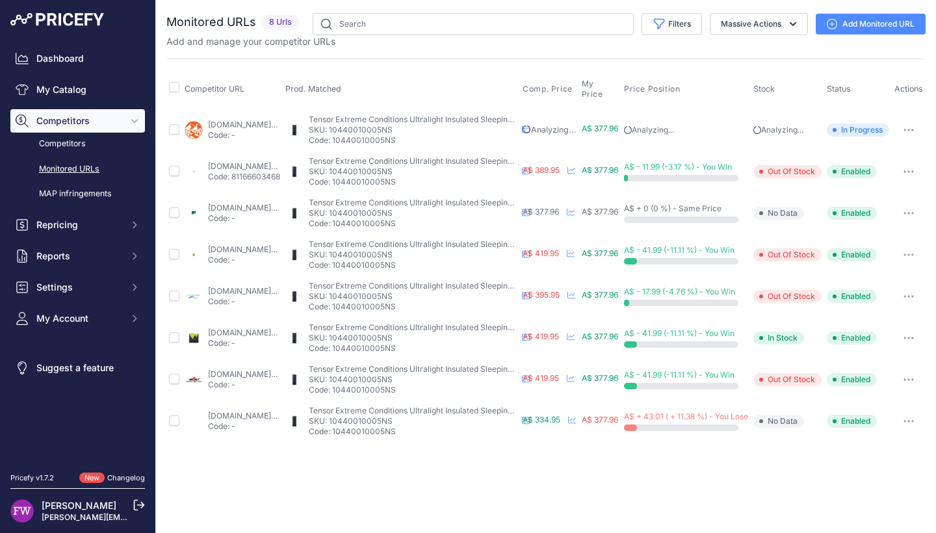
click at [264, 333] on link "aspireadventureequipment.com.au/product/nemo-tensor-extreme-conditions-ultralig…" at bounding box center [250, 333] width 84 height 10
drag, startPoint x: 560, startPoint y: 521, endPoint x: 611, endPoint y: 528, distance: 51.8
click at [611, 528] on main "Close You are not connected to the internet." at bounding box center [546, 266] width 780 height 533
click at [913, 380] on icon "button" at bounding box center [912, 379] width 1 height 1
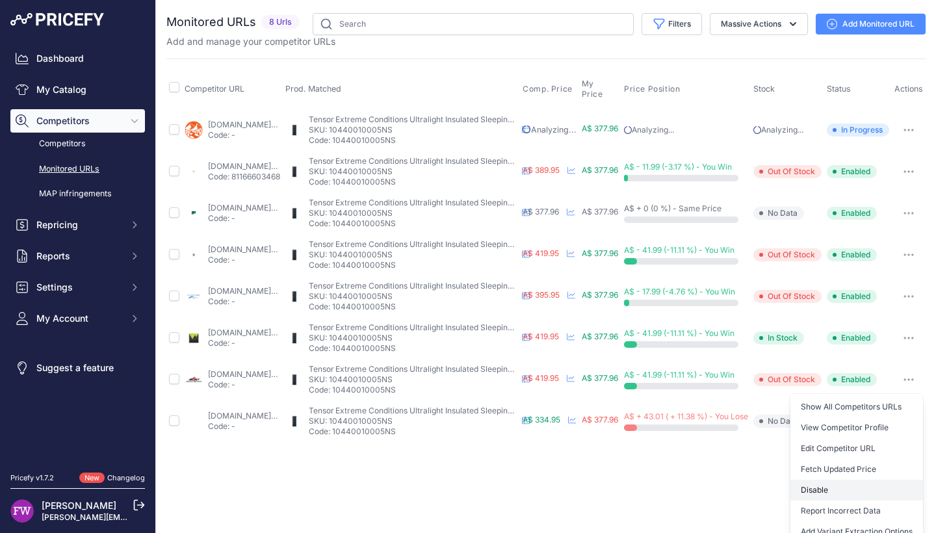
scroll to position [63, 40]
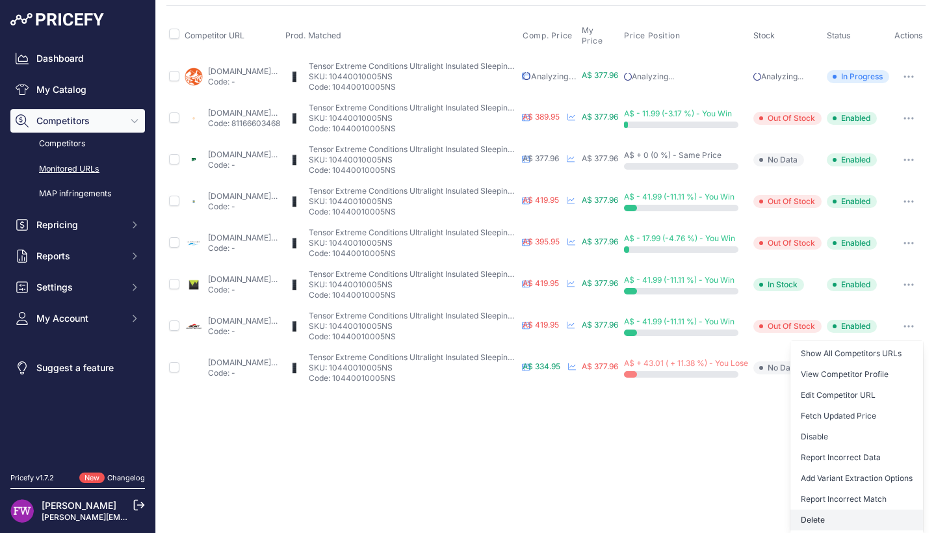
click at [858, 510] on button "Delete" at bounding box center [856, 520] width 133 height 21
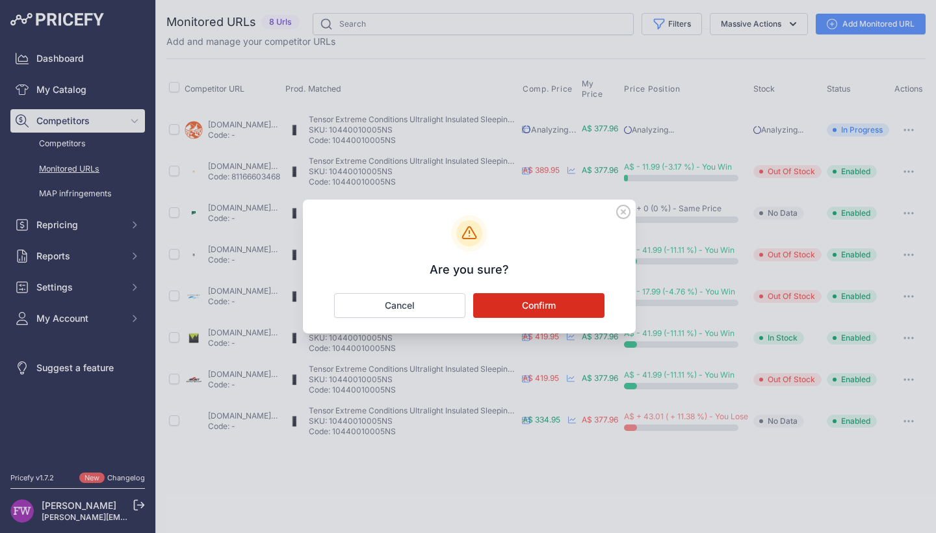
click at [568, 293] on button "Confirm" at bounding box center [538, 305] width 131 height 25
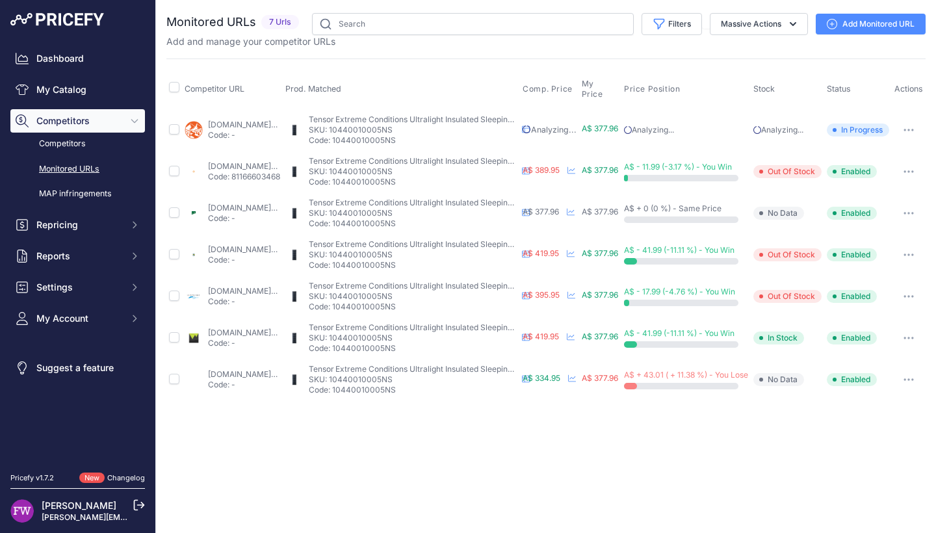
scroll to position [0, 0]
click at [239, 338] on p "Code: -" at bounding box center [244, 343] width 72 height 10
click at [242, 333] on link "aspireadventureequipment.com.au/product/nemo-tensor-extreme-conditions-ultralig…" at bounding box center [250, 333] width 84 height 10
click at [922, 338] on button "button" at bounding box center [909, 338] width 26 height 18
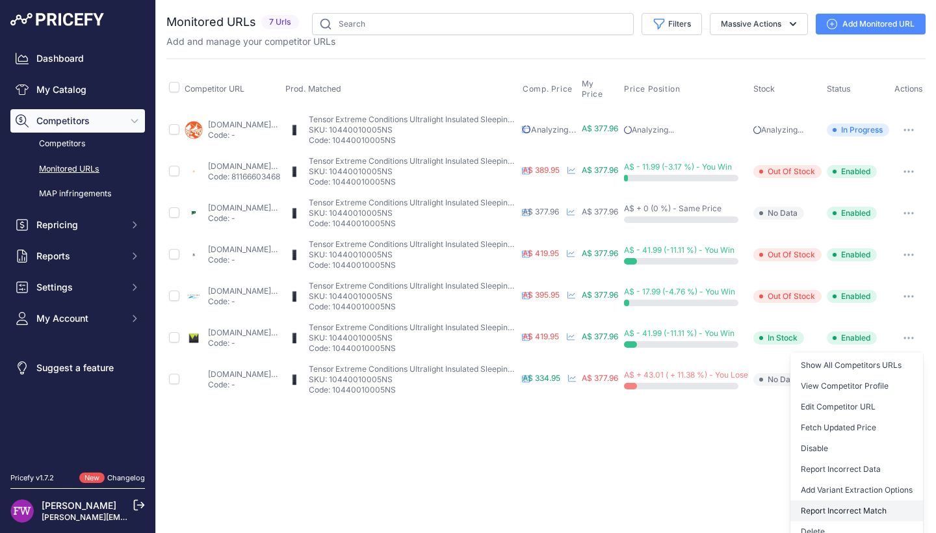
scroll to position [21, 40]
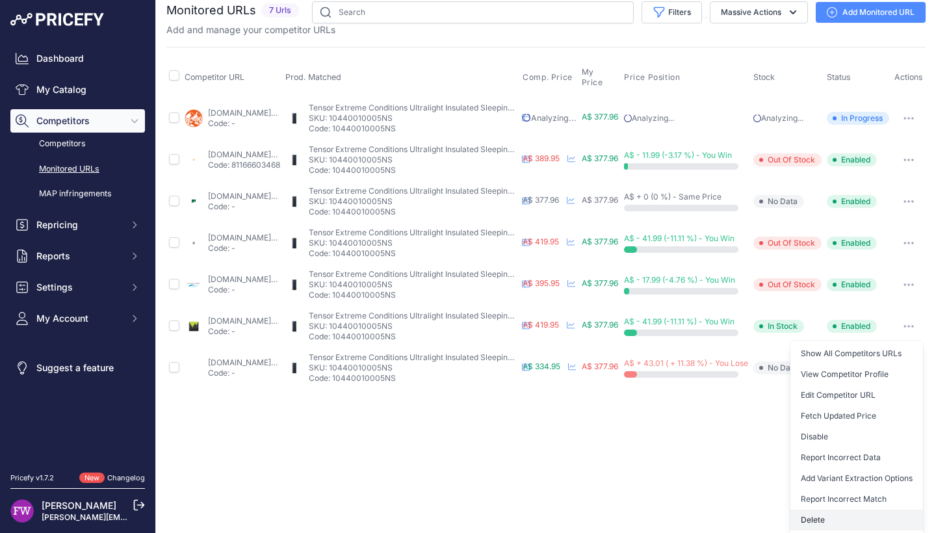
click at [868, 510] on button "Delete" at bounding box center [856, 520] width 133 height 21
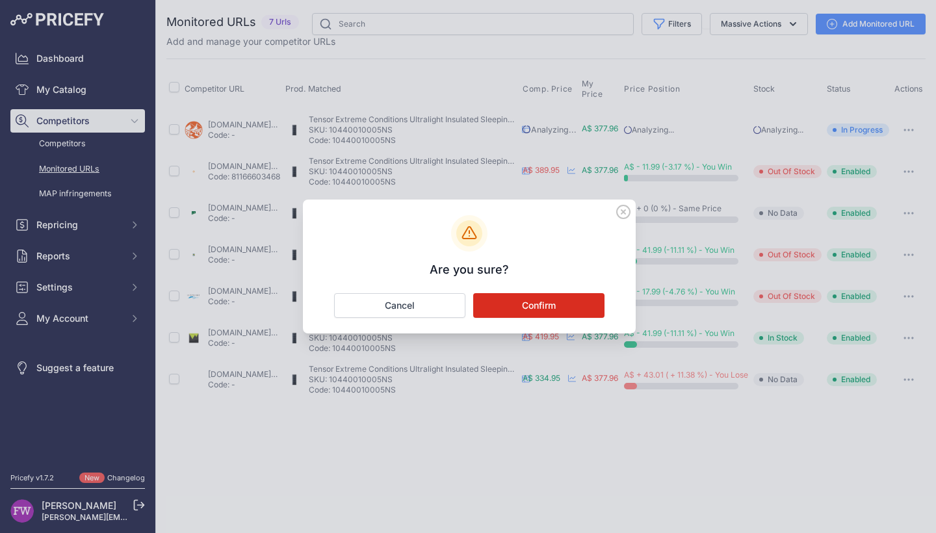
scroll to position [0, 40]
click at [541, 301] on button "Confirm" at bounding box center [538, 305] width 131 height 25
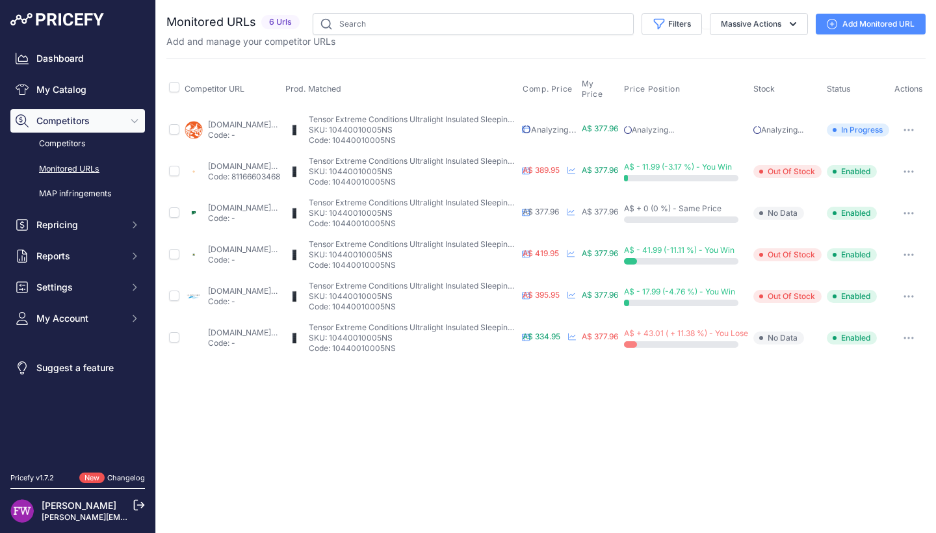
scroll to position [0, 0]
click at [283, 332] on link "adventurecurated.com.au/products/nemo-tensor-extreme-conditions-ultralight-insu…" at bounding box center [250, 333] width 84 height 10
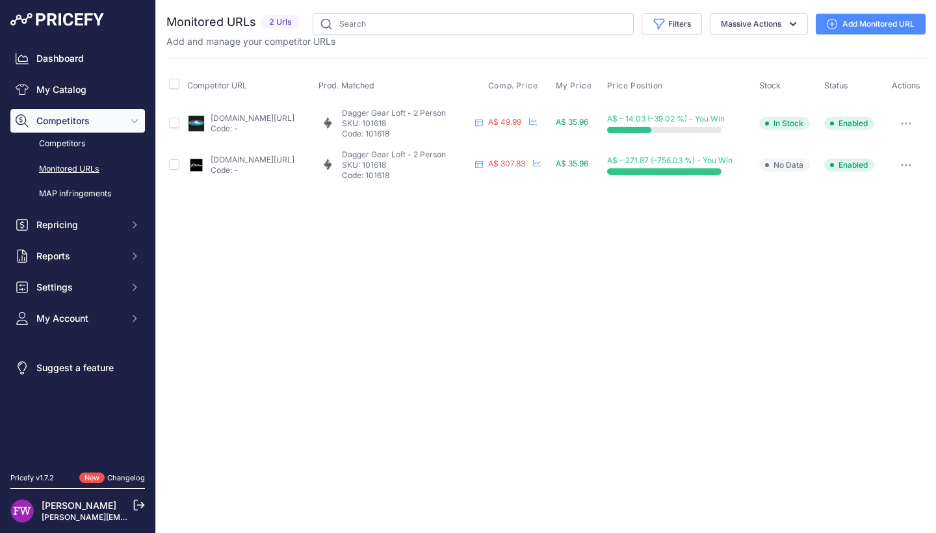
click at [249, 160] on link "[DOMAIN_NAME][URL]" at bounding box center [253, 160] width 84 height 10
click at [917, 166] on button "button" at bounding box center [906, 165] width 26 height 18
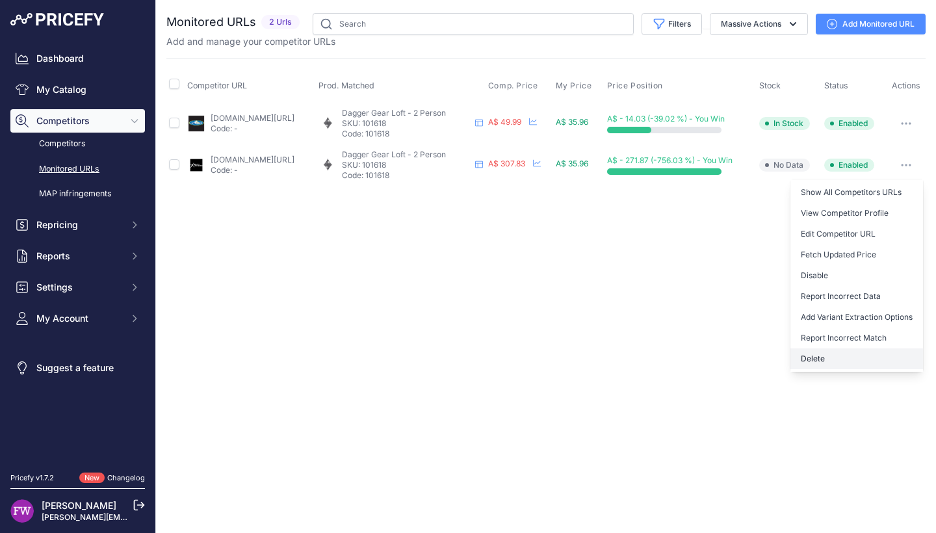
click at [847, 354] on button "Delete" at bounding box center [856, 358] width 133 height 21
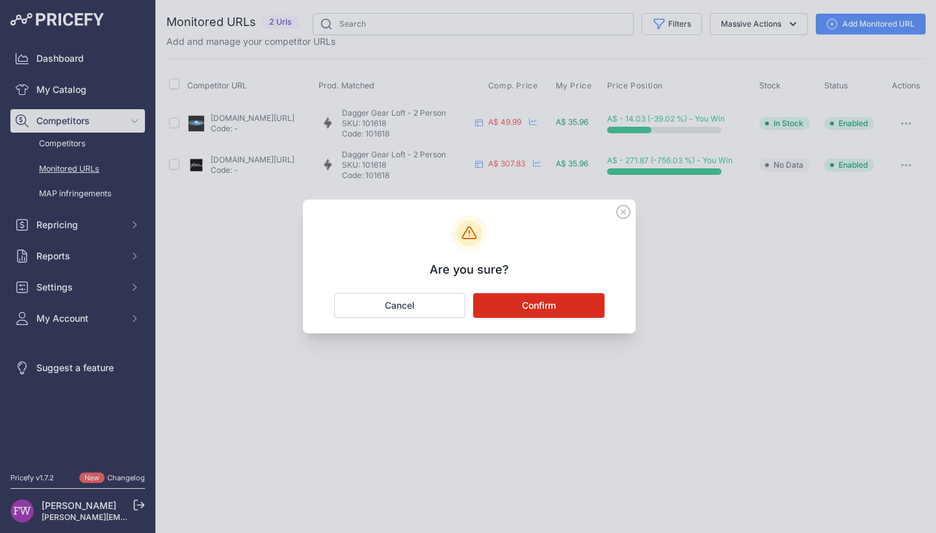
click at [578, 298] on button "Confirm" at bounding box center [538, 305] width 131 height 25
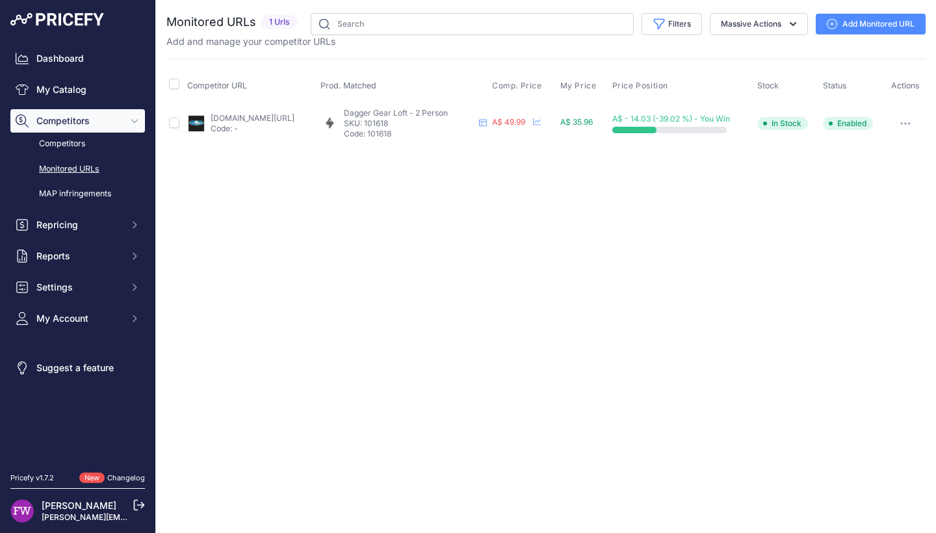
click at [289, 114] on link "[DOMAIN_NAME][URL]" at bounding box center [253, 118] width 84 height 10
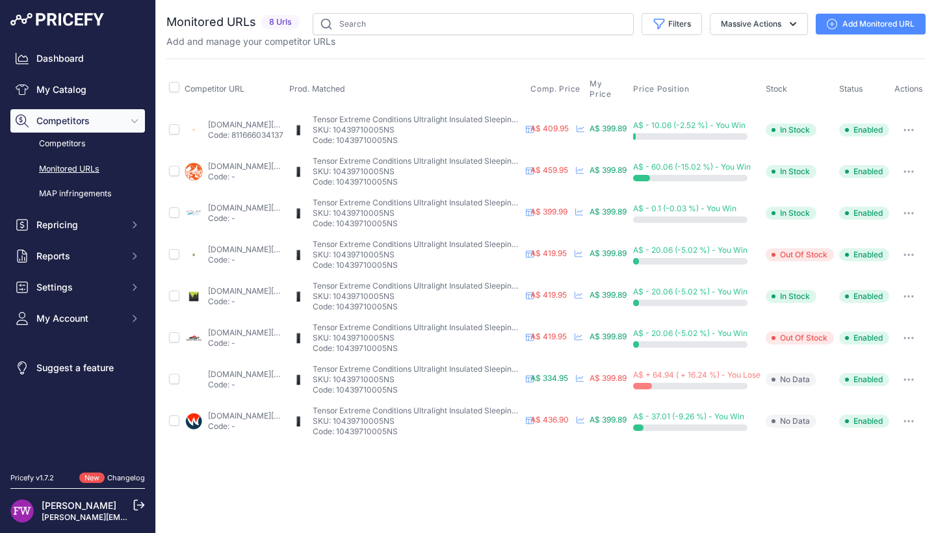
click at [218, 411] on link "[DOMAIN_NAME][URL]" at bounding box center [250, 416] width 84 height 10
click at [922, 412] on button "button" at bounding box center [909, 421] width 26 height 18
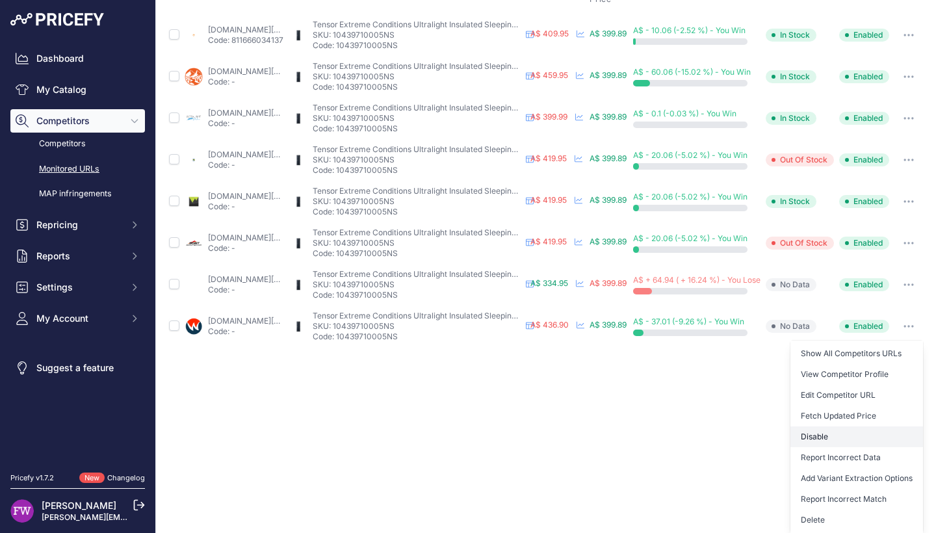
click at [844, 427] on button "Disable" at bounding box center [856, 436] width 133 height 21
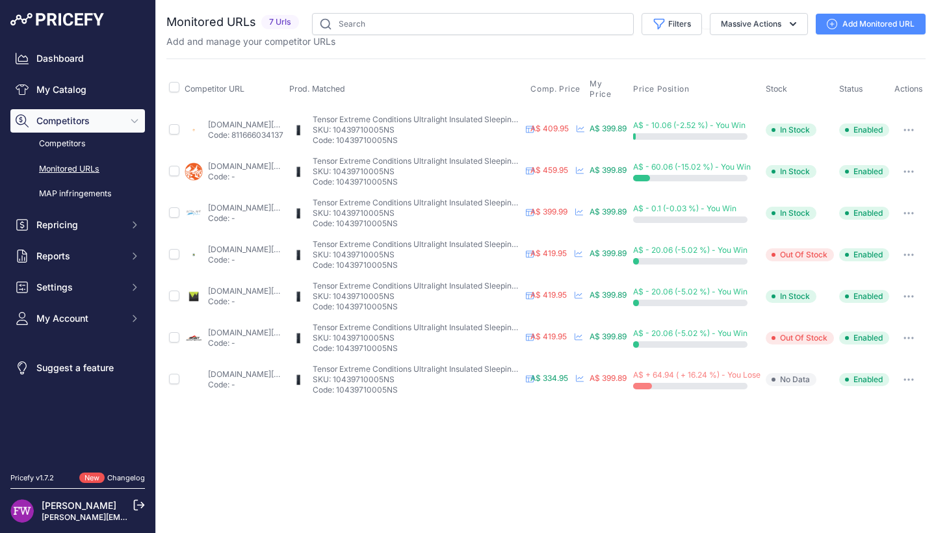
scroll to position [0, 0]
click at [237, 161] on link "[DOMAIN_NAME][URL]" at bounding box center [250, 166] width 84 height 10
click at [906, 162] on button "button" at bounding box center [909, 171] width 26 height 18
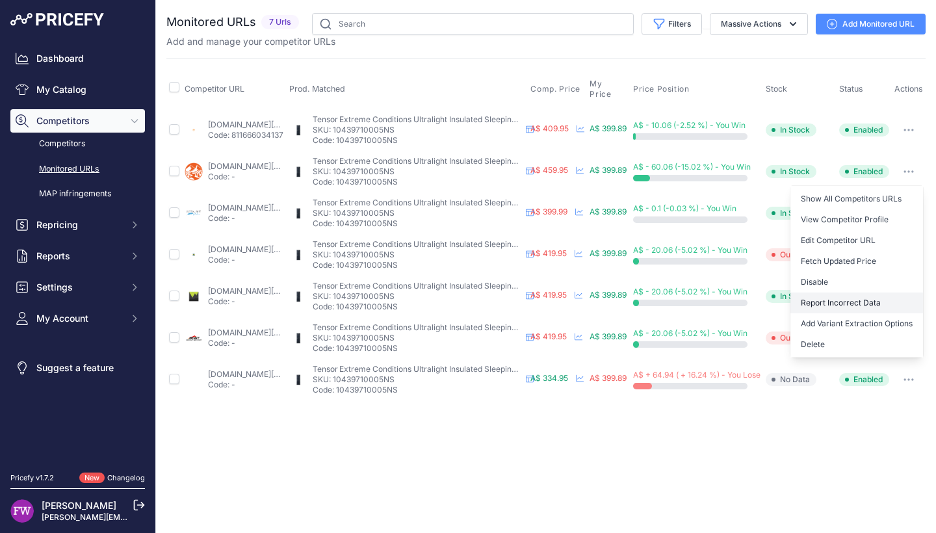
click at [898, 295] on button "Report Incorrect Data" at bounding box center [856, 302] width 133 height 21
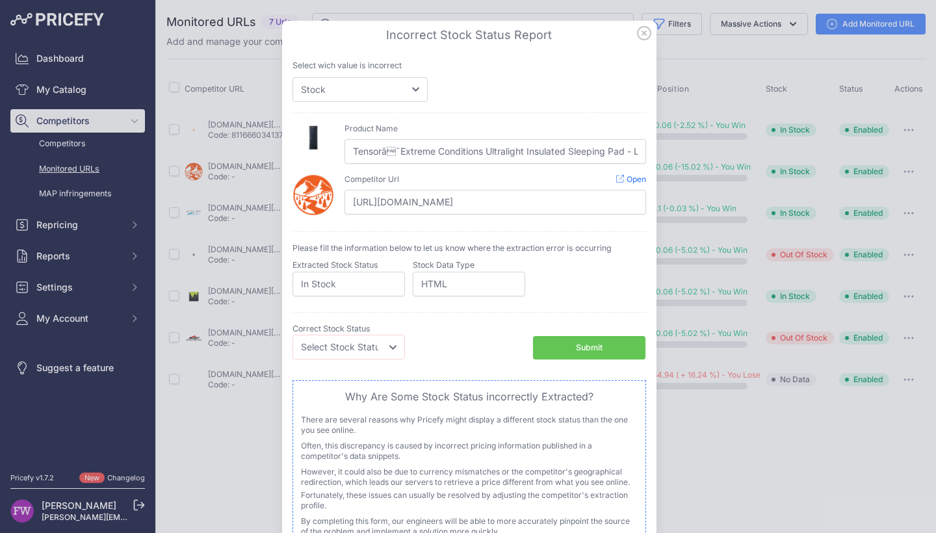
click at [643, 29] on icon at bounding box center [644, 33] width 13 height 13
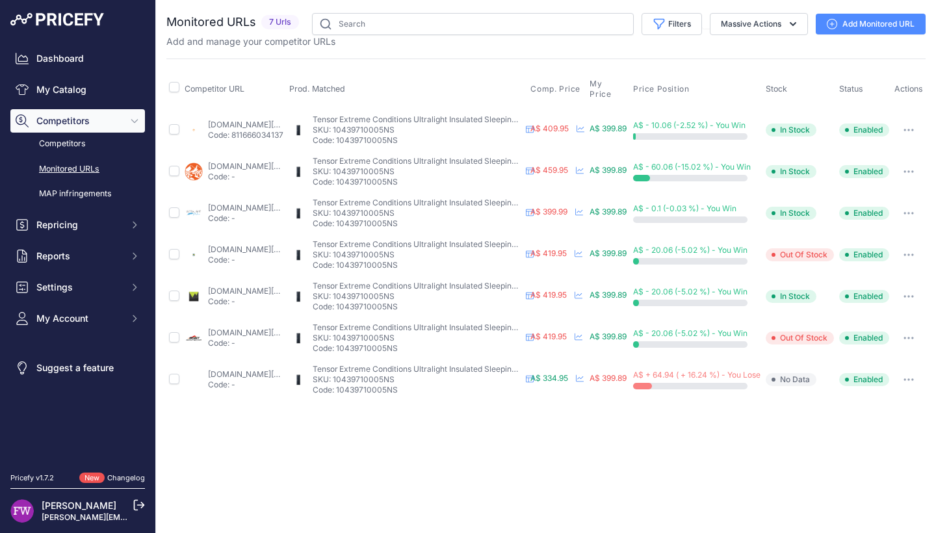
click at [922, 177] on td "Show All Competitors URLs View Competitor Profile Edit Competitor URL Fetch Upd…" at bounding box center [909, 172] width 34 height 42
click at [921, 162] on button "button" at bounding box center [909, 171] width 26 height 18
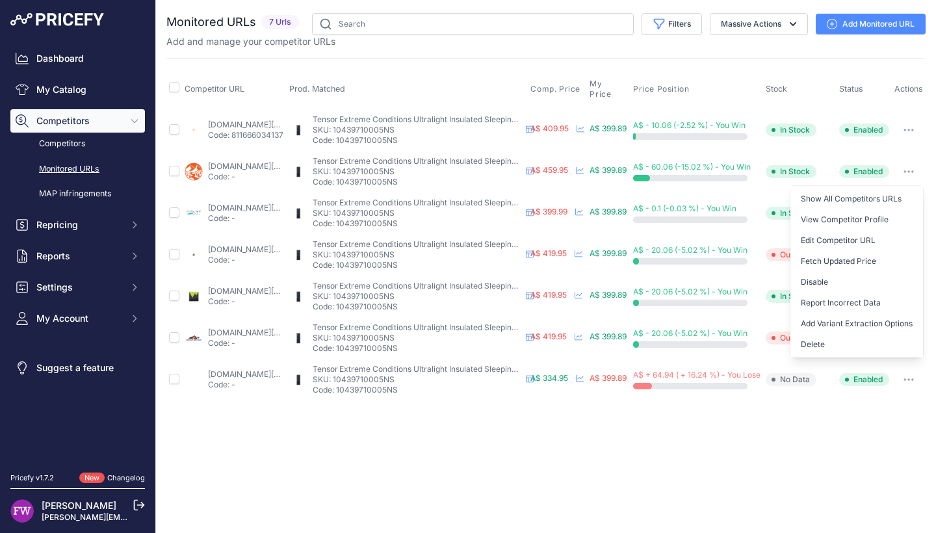
click at [510, 408] on div "Close You are not connected to the internet." at bounding box center [546, 266] width 780 height 533
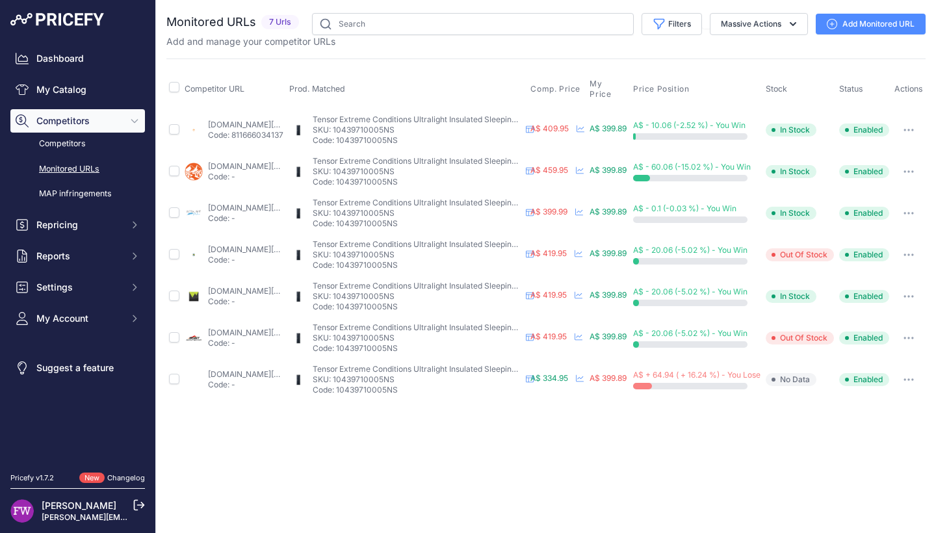
click at [922, 162] on button "button" at bounding box center [909, 171] width 26 height 18
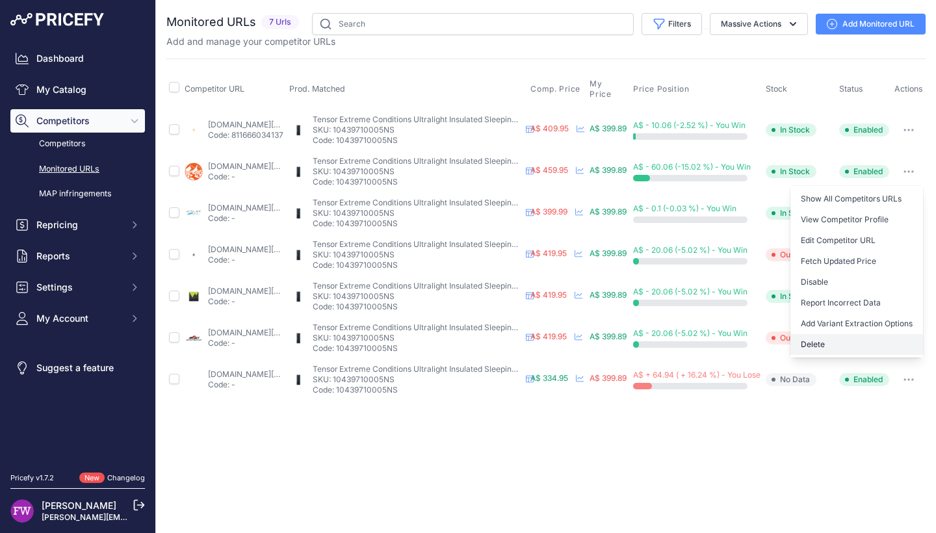
click at [879, 334] on button "Delete" at bounding box center [856, 344] width 133 height 21
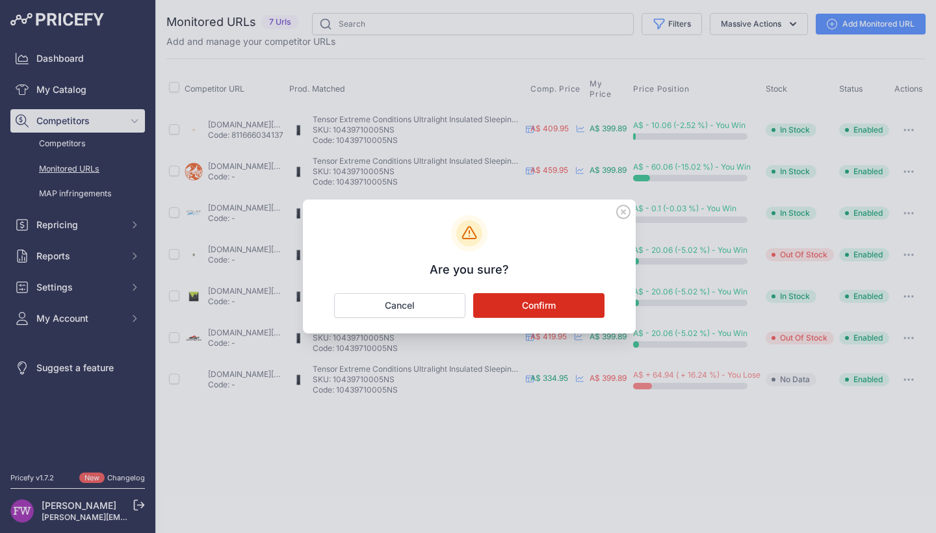
click at [575, 304] on button "Confirm" at bounding box center [538, 305] width 131 height 25
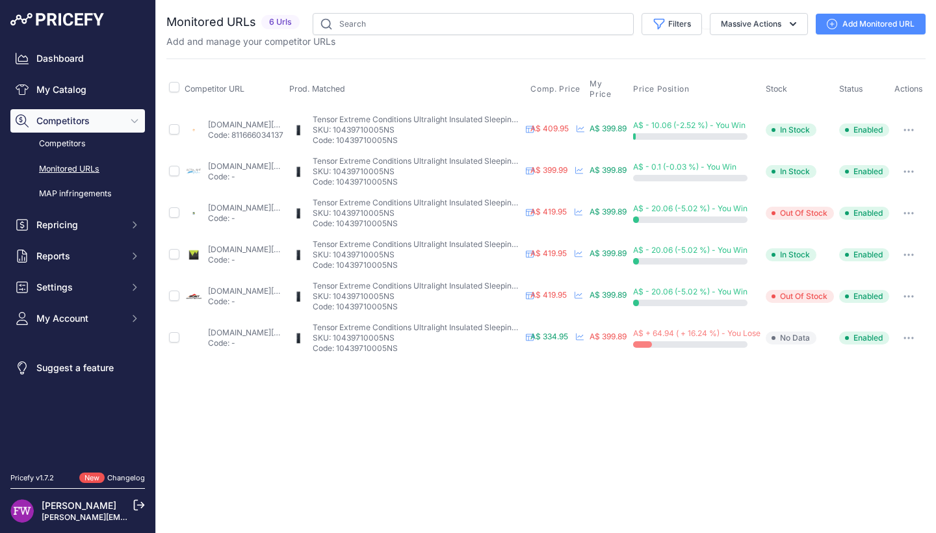
scroll to position [0, 0]
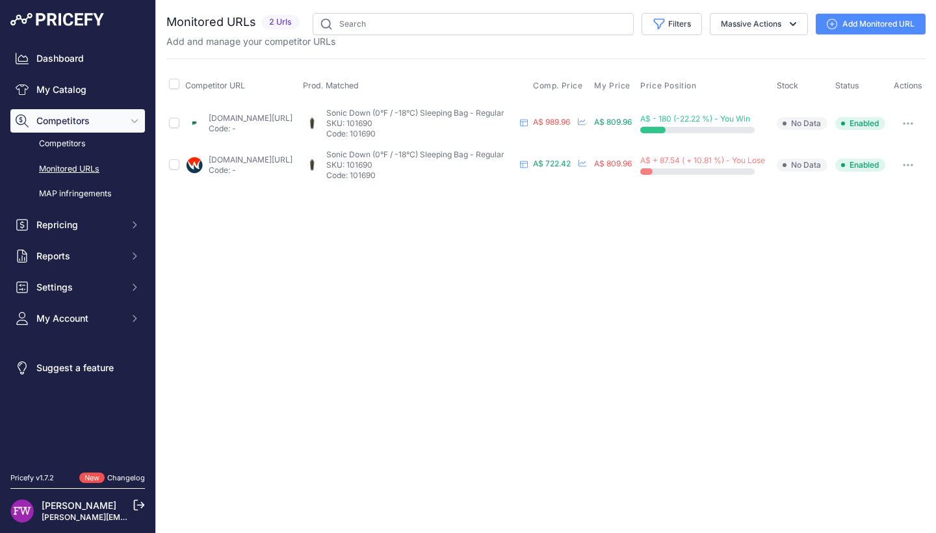
click at [251, 157] on link "[DOMAIN_NAME][URL]" at bounding box center [251, 160] width 84 height 10
click at [281, 117] on link "[DOMAIN_NAME][URL]" at bounding box center [251, 118] width 84 height 10
click at [910, 113] on td "Show All Competitors URLs View Competitor Profile Edit Competitor URL Fetch Upd…" at bounding box center [908, 123] width 36 height 42
click at [911, 119] on button "button" at bounding box center [908, 123] width 26 height 18
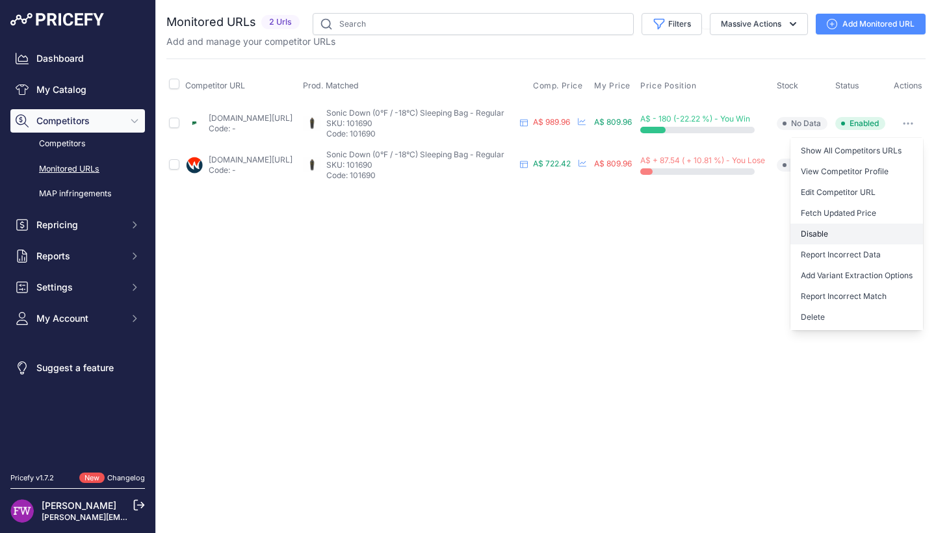
click at [852, 240] on button "Disable" at bounding box center [856, 234] width 133 height 21
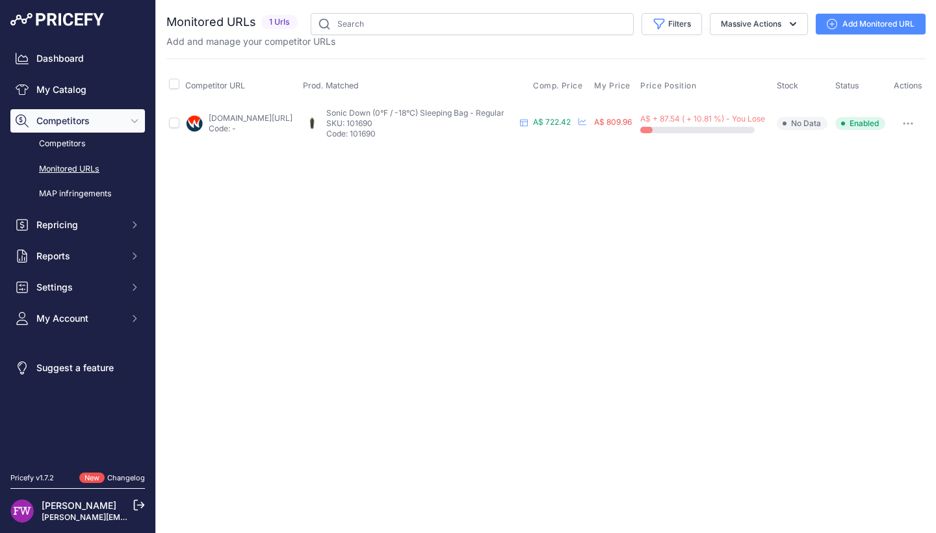
click at [915, 121] on button "button" at bounding box center [908, 123] width 26 height 18
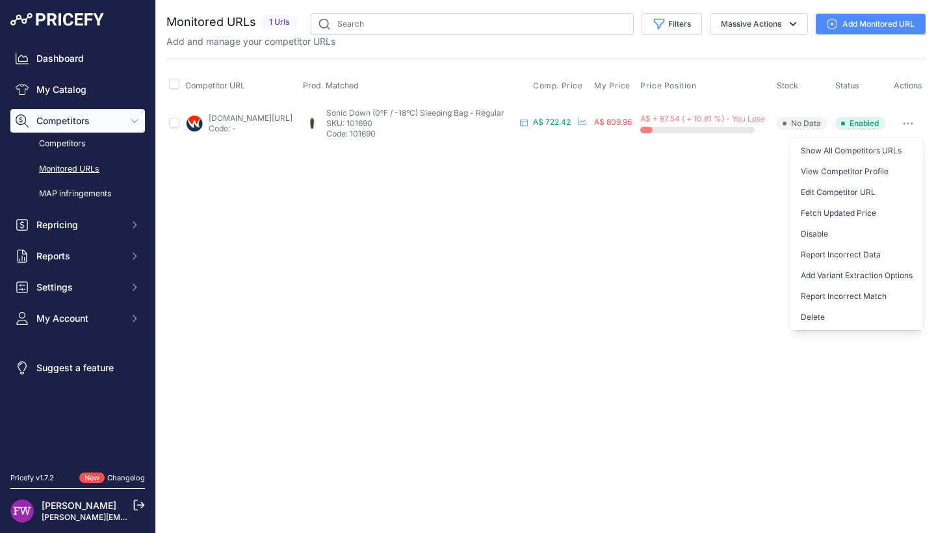
click at [694, 250] on div "Close You are not connected to the internet." at bounding box center [546, 266] width 780 height 533
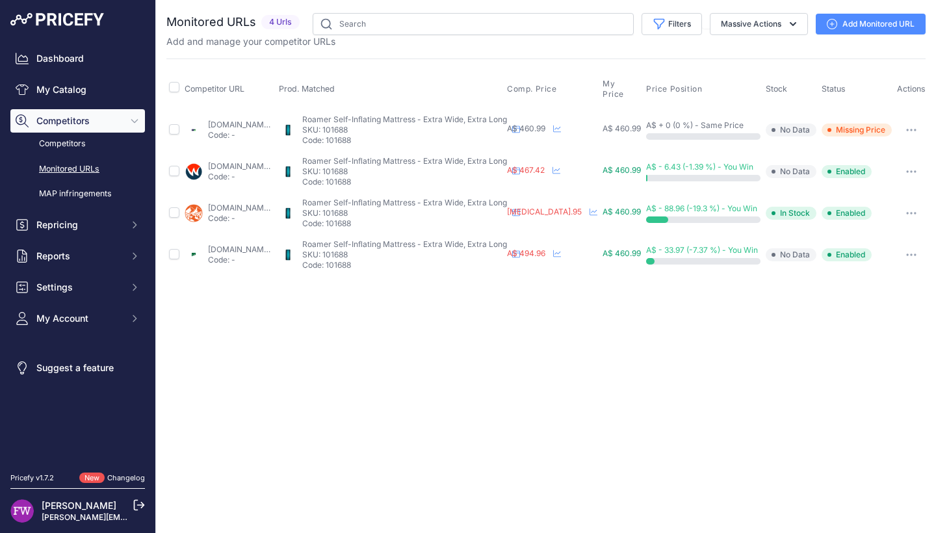
click at [253, 203] on link "[DOMAIN_NAME][URL]" at bounding box center [250, 208] width 84 height 10
click at [921, 204] on div at bounding box center [911, 213] width 29 height 18
click at [923, 208] on button "button" at bounding box center [911, 213] width 26 height 18
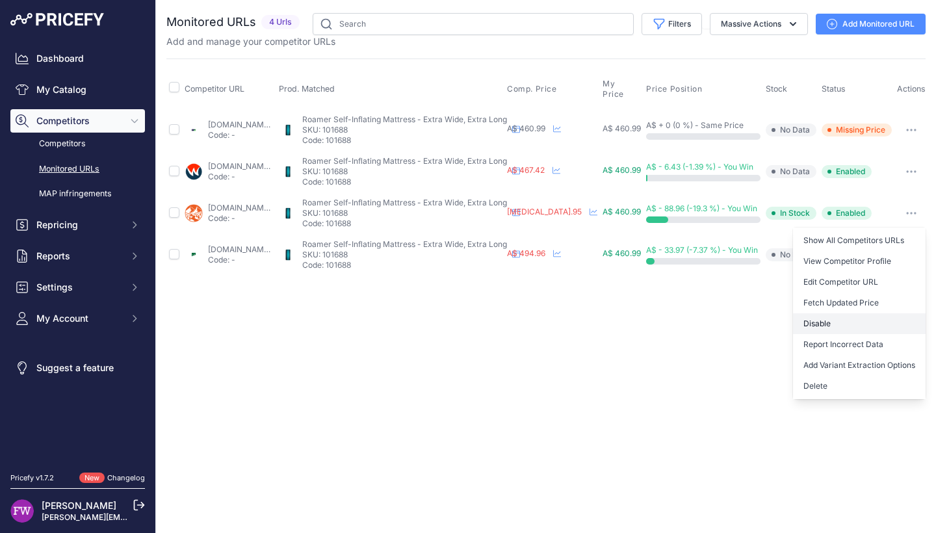
click at [870, 319] on button "Disable" at bounding box center [859, 323] width 133 height 21
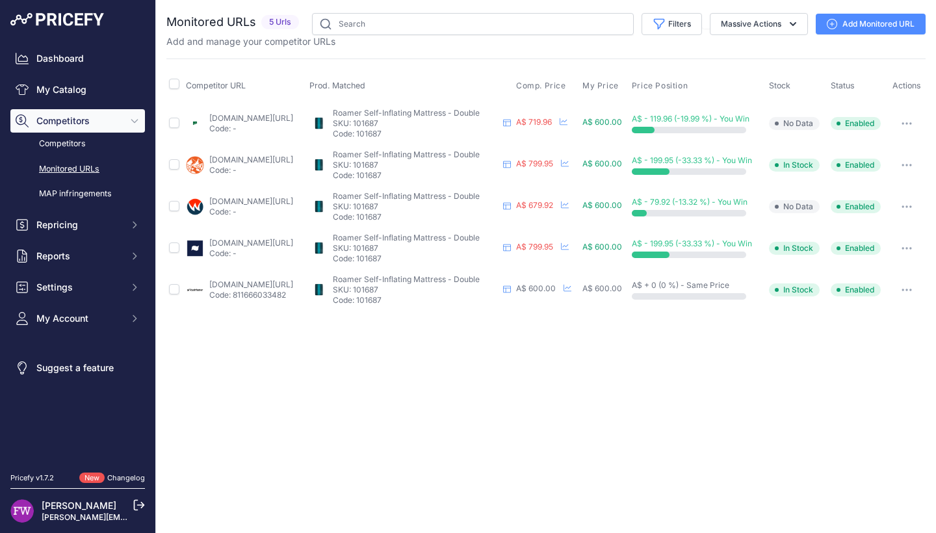
click at [293, 113] on link "[DOMAIN_NAME][URL]" at bounding box center [251, 118] width 84 height 10
click at [272, 161] on link "[DOMAIN_NAME][URL]" at bounding box center [251, 160] width 84 height 10
click at [908, 166] on button "button" at bounding box center [907, 165] width 26 height 18
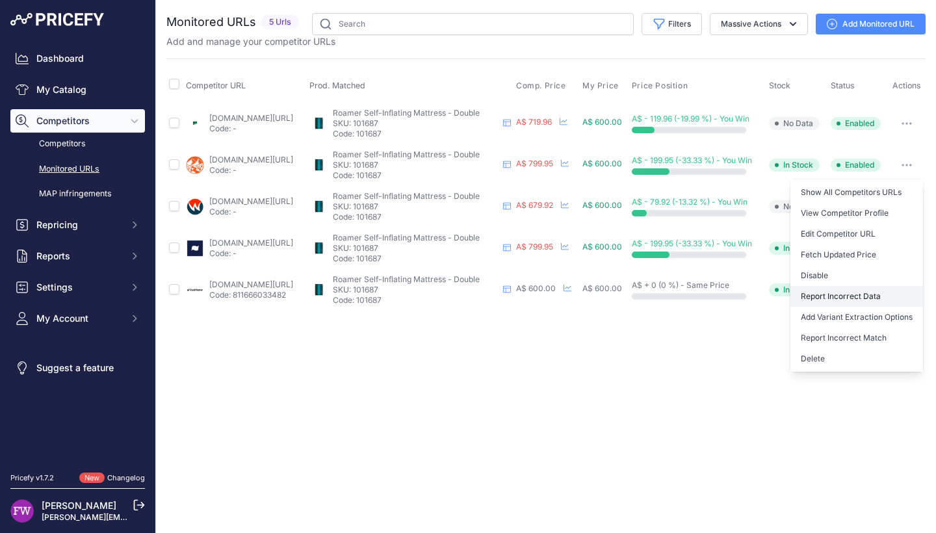
click at [900, 294] on button "Report Incorrect Data" at bounding box center [856, 296] width 133 height 21
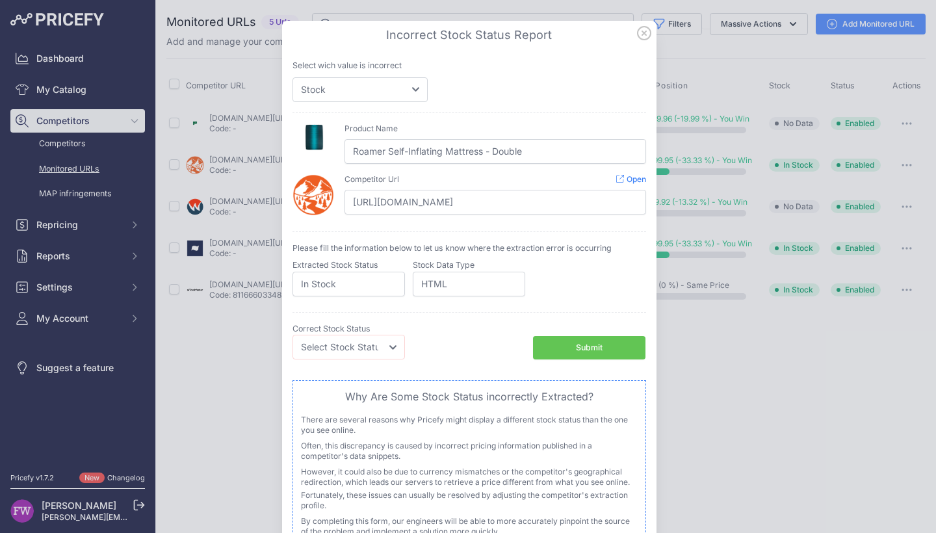
click at [642, 35] on icon at bounding box center [644, 33] width 13 height 13
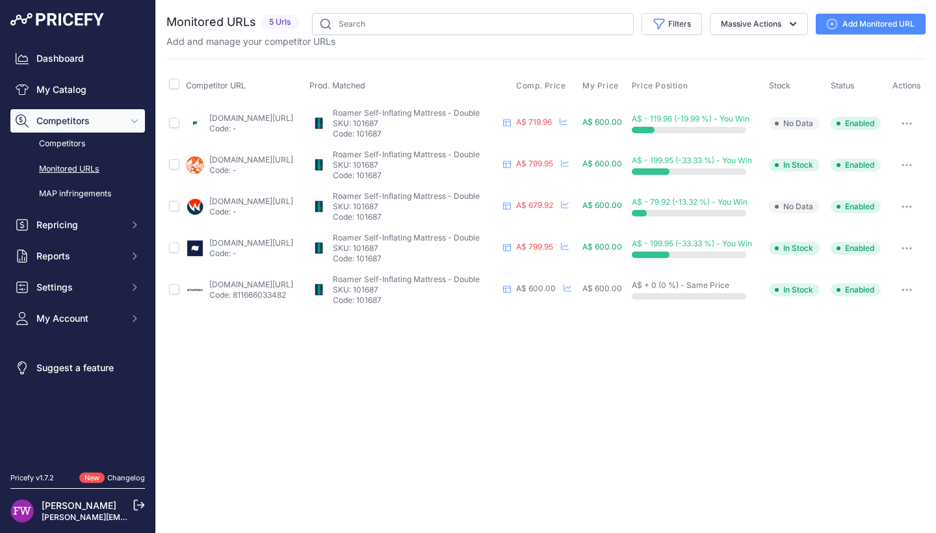
click at [904, 162] on button "button" at bounding box center [907, 165] width 26 height 18
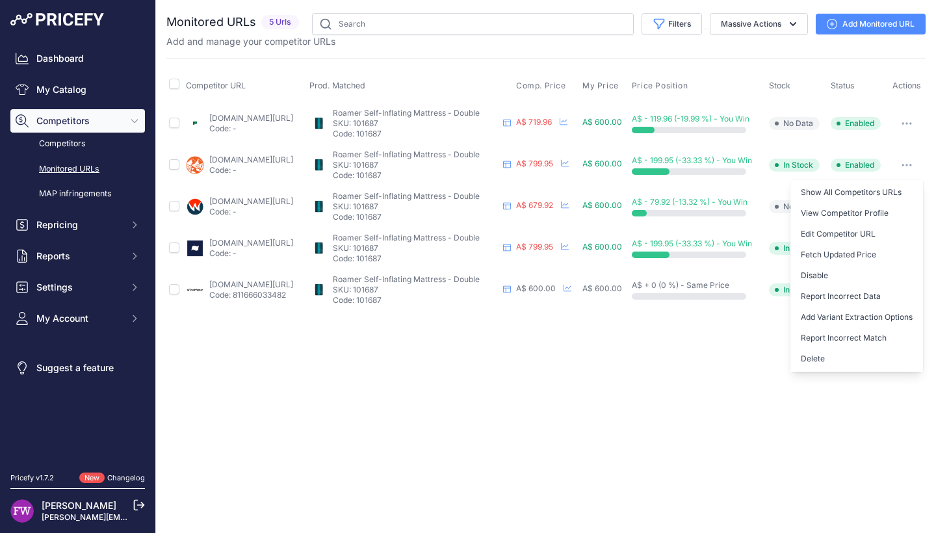
click at [573, 365] on div "Close You are not connected to the internet." at bounding box center [546, 266] width 780 height 533
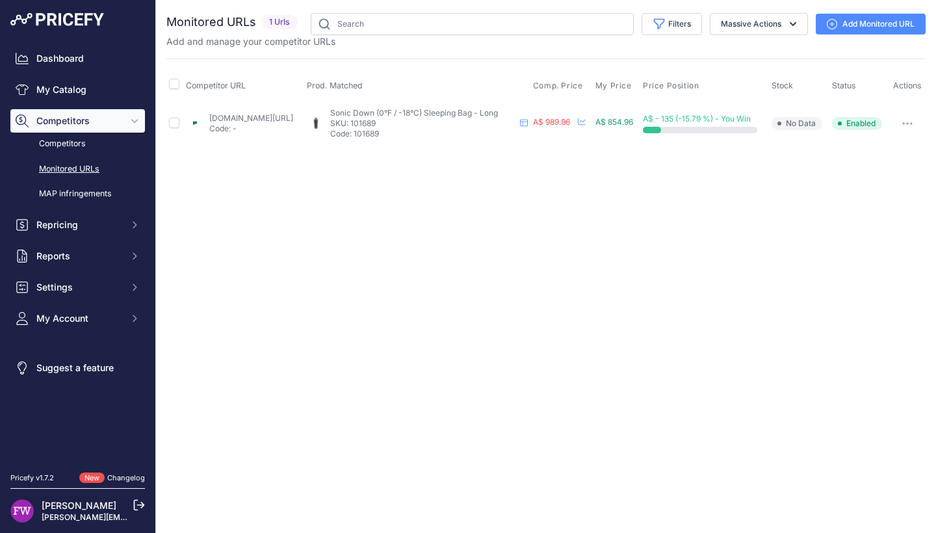
click at [293, 114] on link "[DOMAIN_NAME][URL]" at bounding box center [251, 118] width 84 height 10
click at [917, 123] on button "button" at bounding box center [907, 123] width 26 height 18
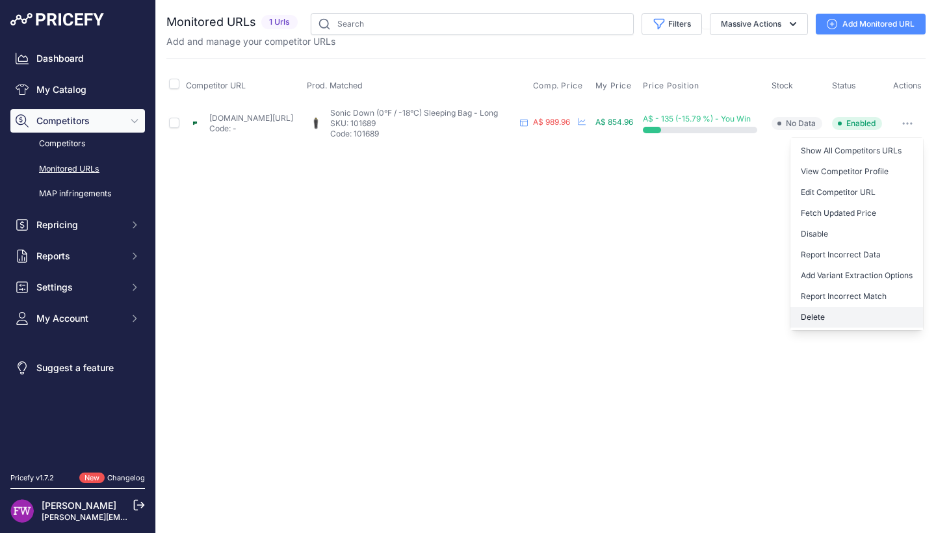
click at [837, 322] on button "Delete" at bounding box center [856, 317] width 133 height 21
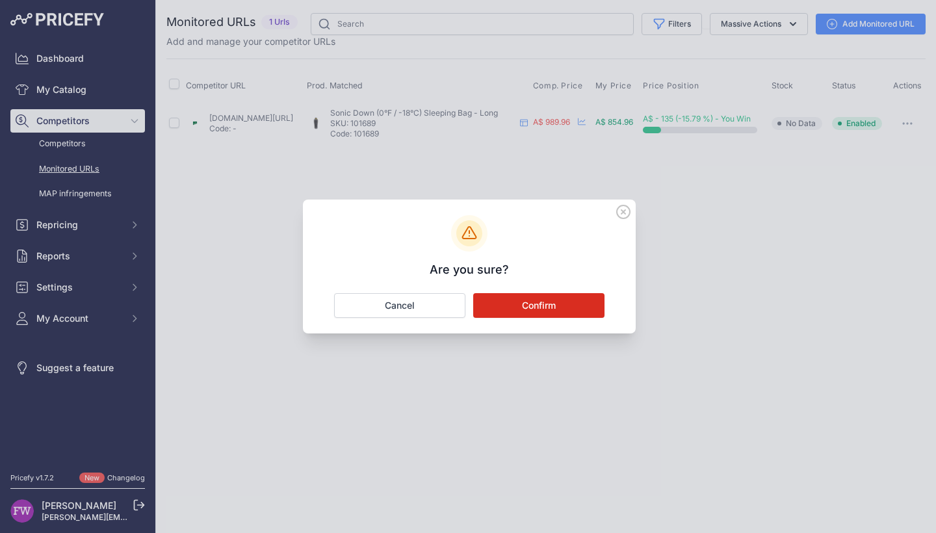
click at [578, 304] on button "Confirm" at bounding box center [538, 305] width 131 height 25
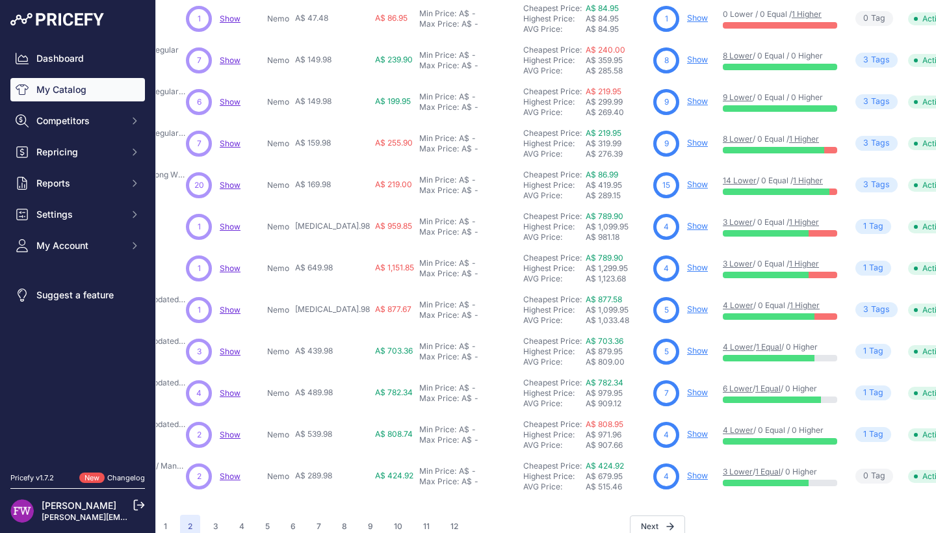
scroll to position [318, 235]
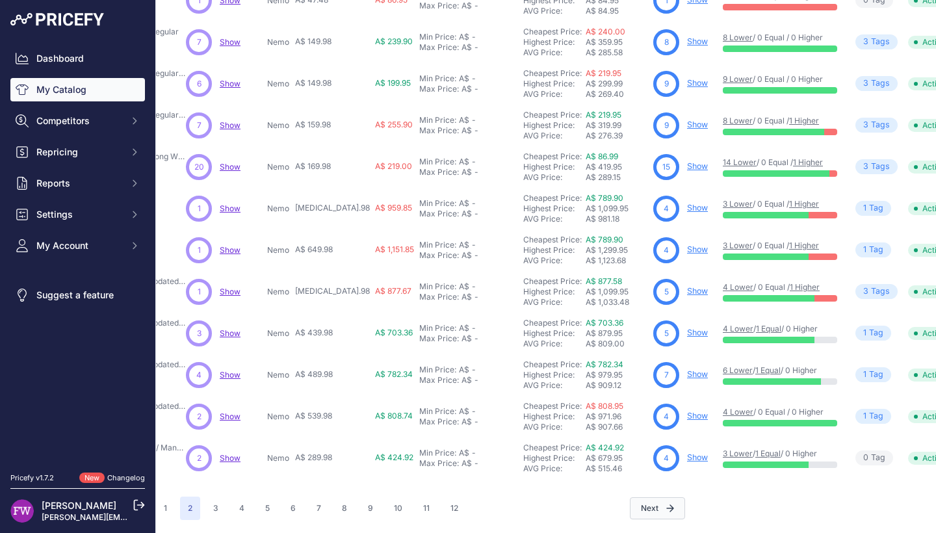
click at [645, 504] on button "Next" at bounding box center [657, 508] width 55 height 22
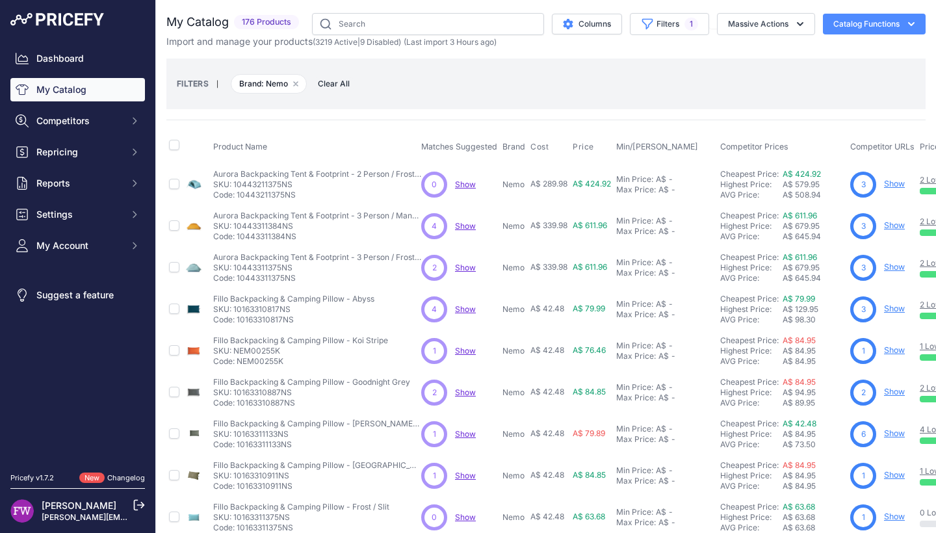
scroll to position [318, 0]
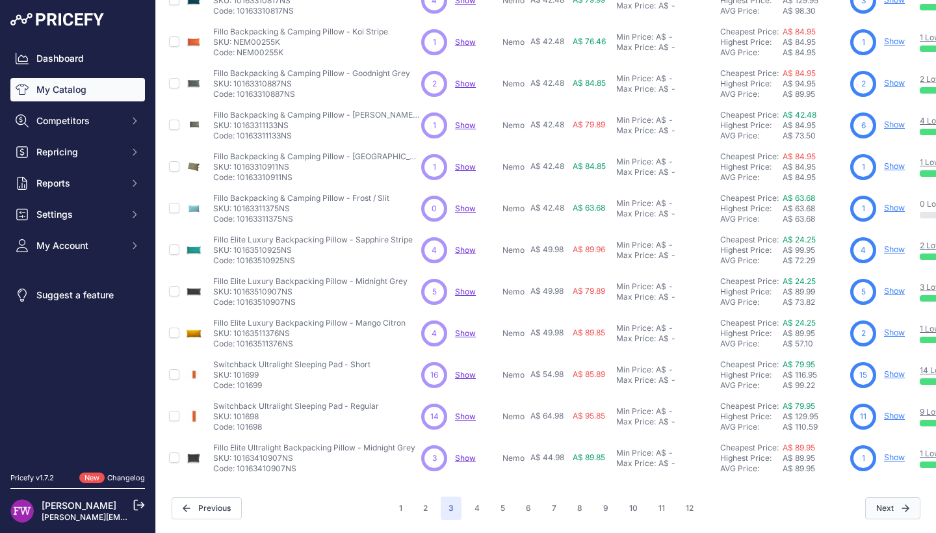
click at [883, 501] on button "Next" at bounding box center [892, 508] width 55 height 22
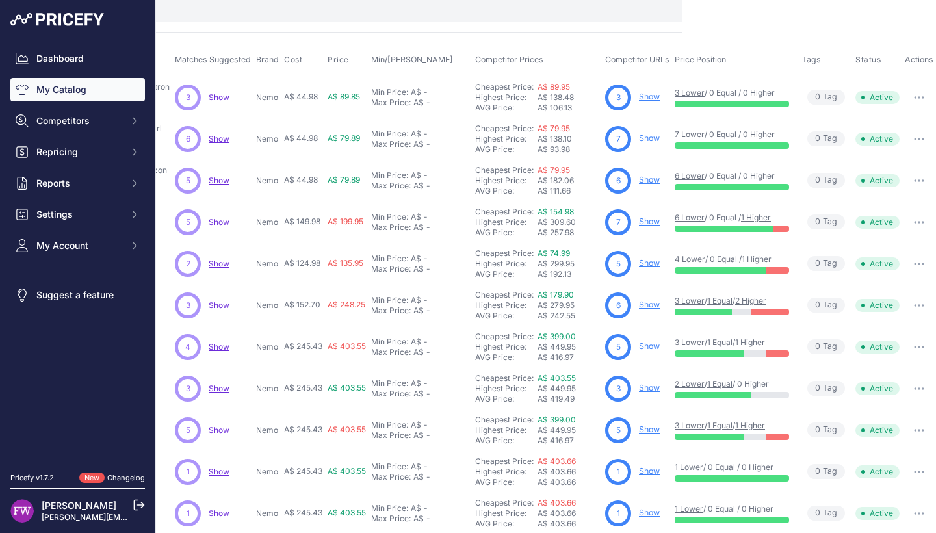
scroll to position [318, 255]
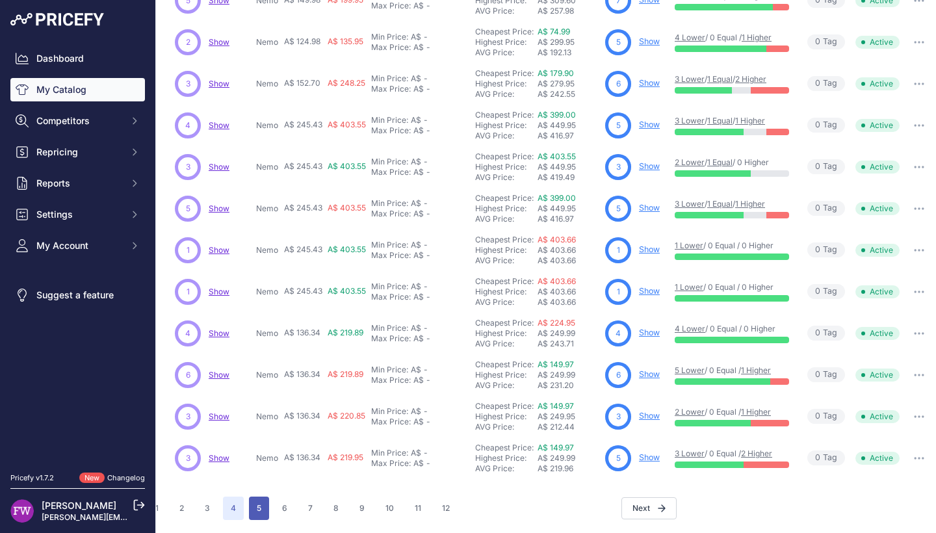
click at [249, 499] on button "5" at bounding box center [259, 508] width 20 height 23
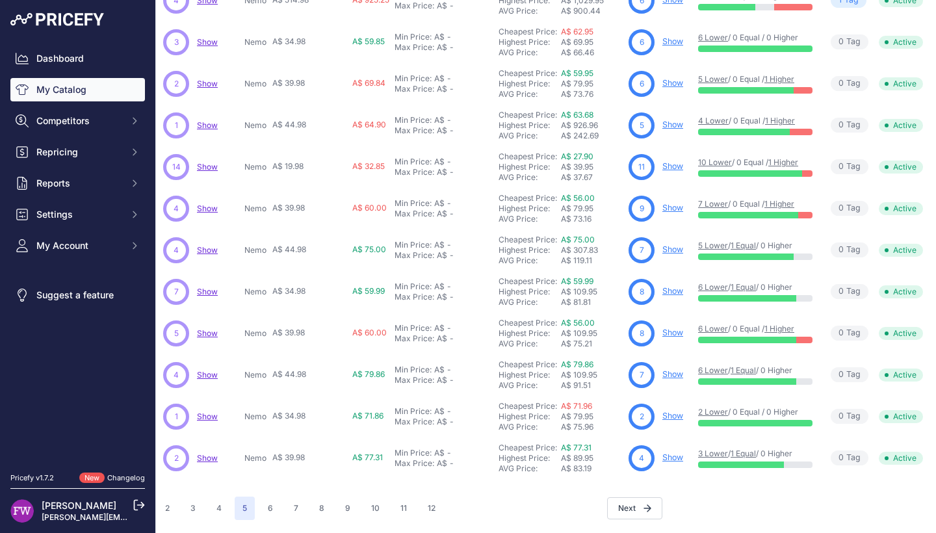
scroll to position [0, 258]
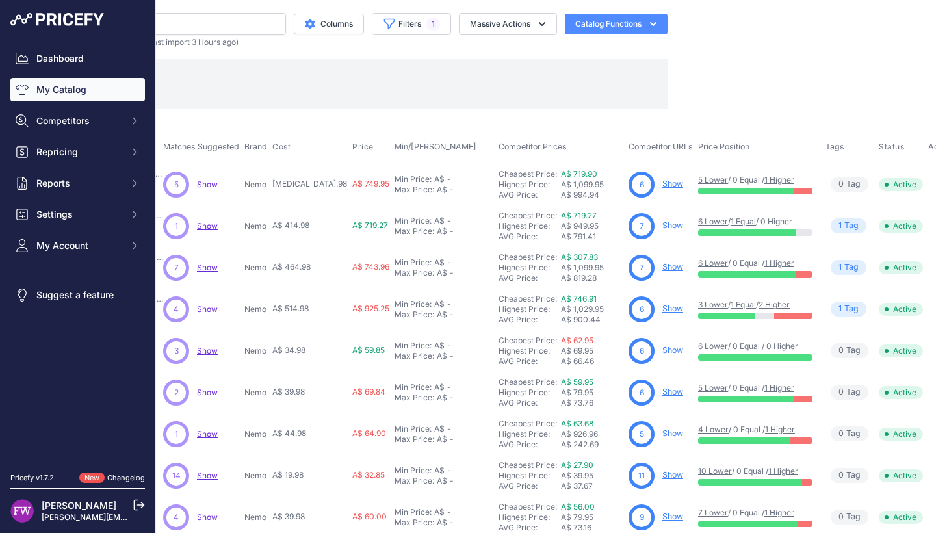
click at [639, 172] on div "6 Show" at bounding box center [661, 185] width 64 height 26
drag, startPoint x: 629, startPoint y: 224, endPoint x: 660, endPoint y: 232, distance: 32.3
click at [660, 232] on div "7 Show" at bounding box center [661, 226] width 64 height 26
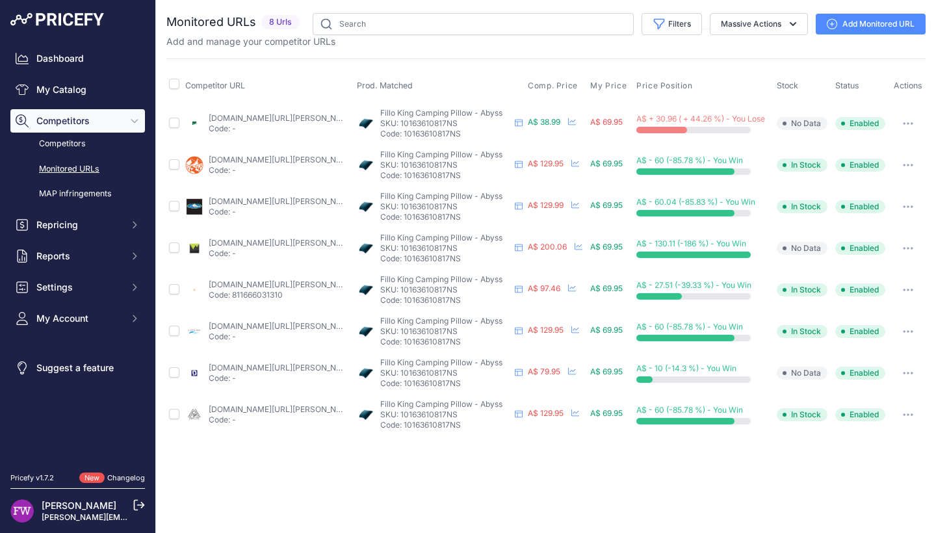
click at [262, 406] on link "valhallatactical.com.au/products/nemo-fillo-king-camping-pillow?variant=4633034…" at bounding box center [282, 409] width 147 height 10
click at [916, 418] on button "button" at bounding box center [908, 415] width 26 height 18
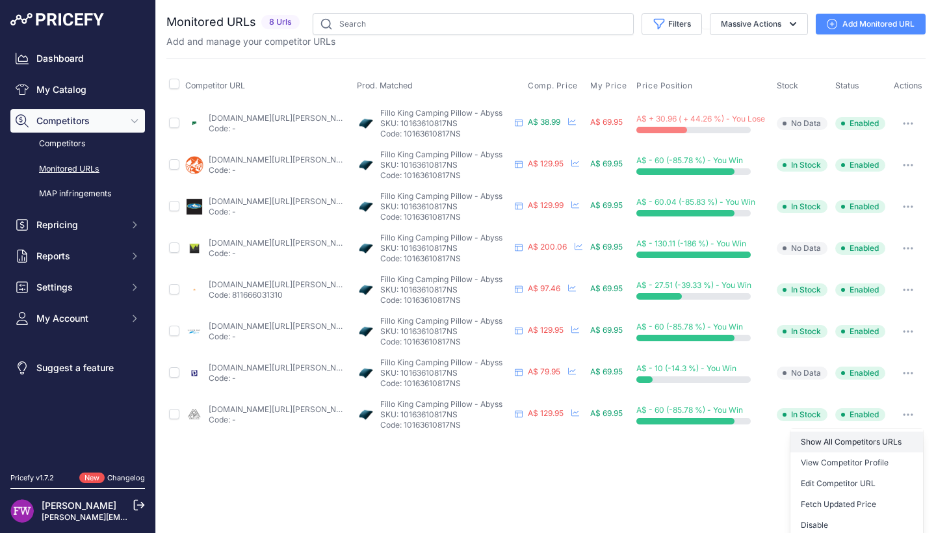
scroll to position [88, 0]
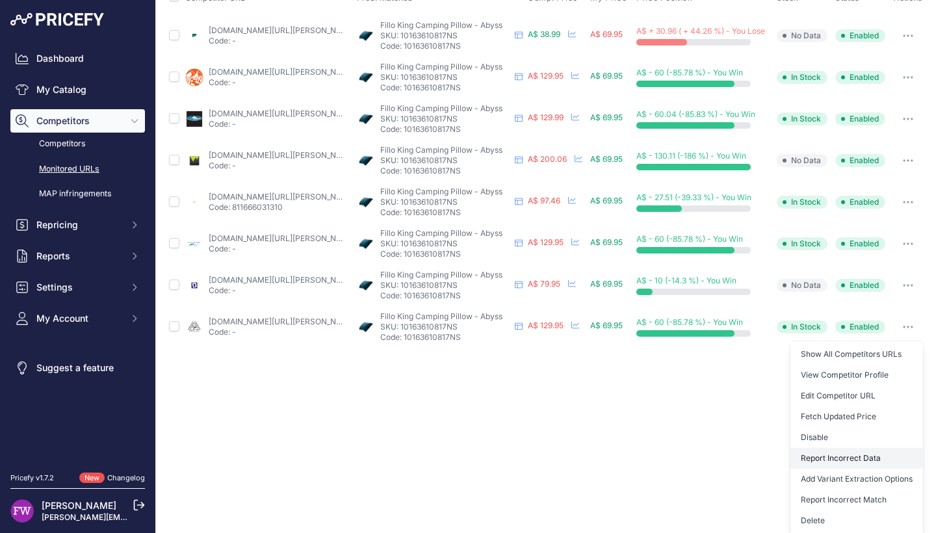
click at [861, 457] on button "Report Incorrect Data" at bounding box center [856, 458] width 133 height 21
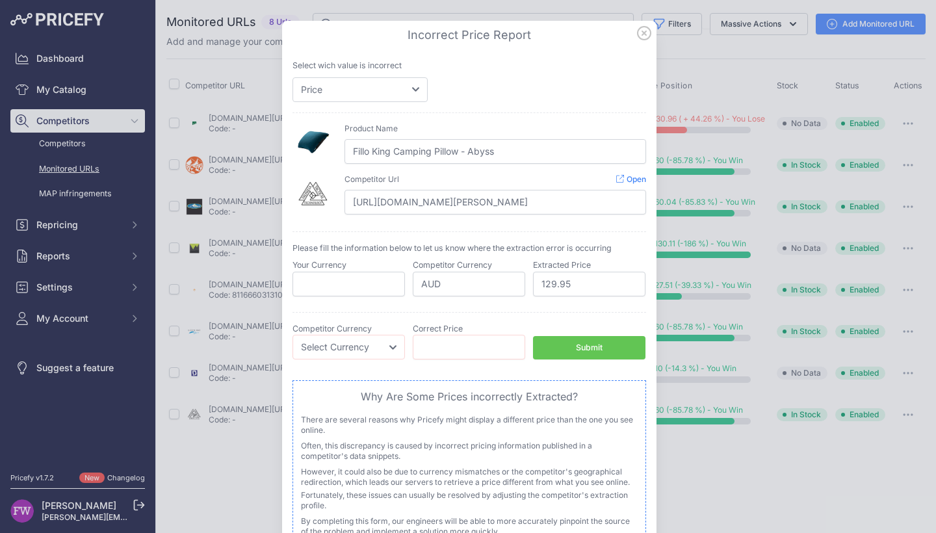
scroll to position [0, 0]
click at [638, 30] on icon at bounding box center [644, 33] width 14 height 14
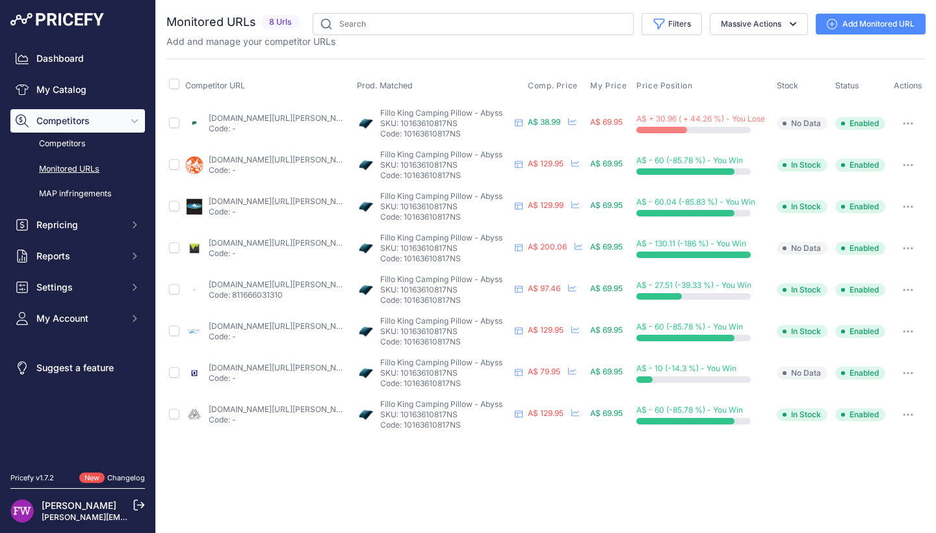
click at [268, 410] on link "valhallatactical.com.au/products/nemo-fillo-king-camping-pillow?variant=4633034…" at bounding box center [282, 409] width 147 height 10
drag, startPoint x: 908, startPoint y: 413, endPoint x: 881, endPoint y: 409, distance: 27.7
click at [908, 414] on icon "button" at bounding box center [907, 414] width 1 height 1
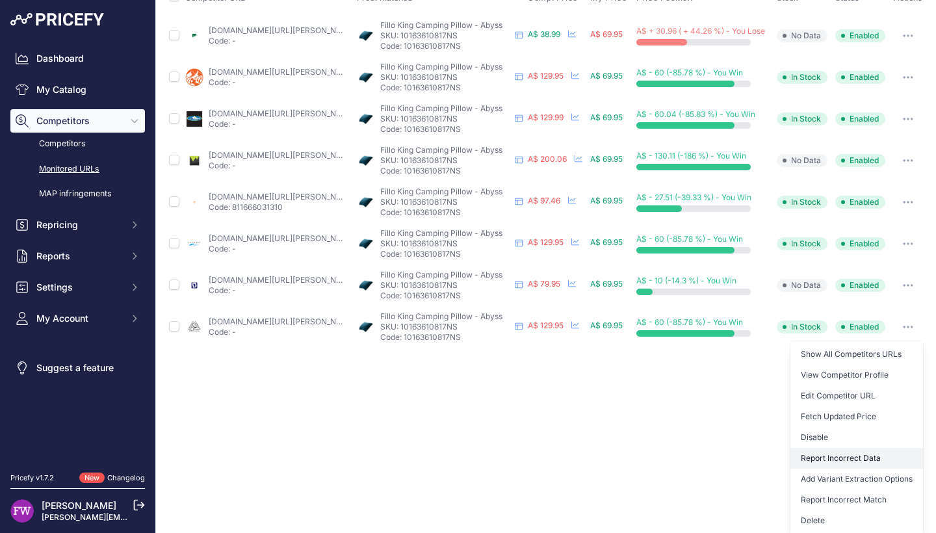
click at [877, 456] on button "Report Incorrect Data" at bounding box center [856, 458] width 133 height 21
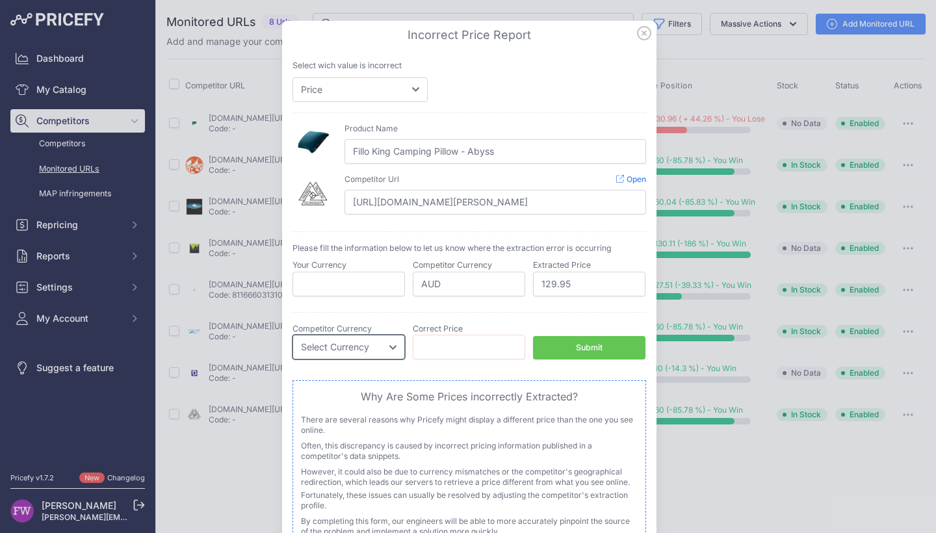
select select "AUD"
click at [463, 346] on input "number" at bounding box center [469, 347] width 112 height 25
type input "103.96"
click at [601, 343] on button "Submit" at bounding box center [589, 348] width 112 height 24
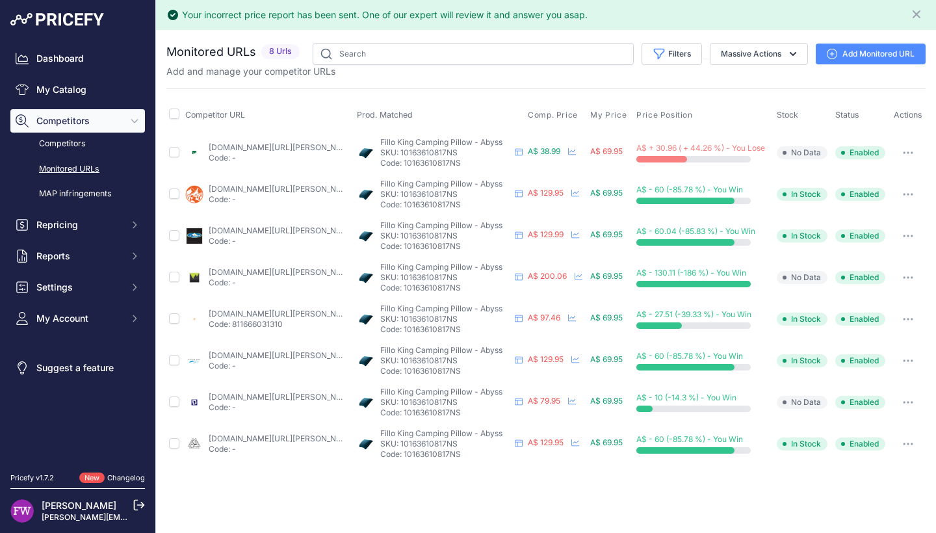
click at [268, 354] on link "ultralightgear.com.au/products/nemo-fillo-king-inflatable-pillow?variant=498678…" at bounding box center [282, 355] width 147 height 10
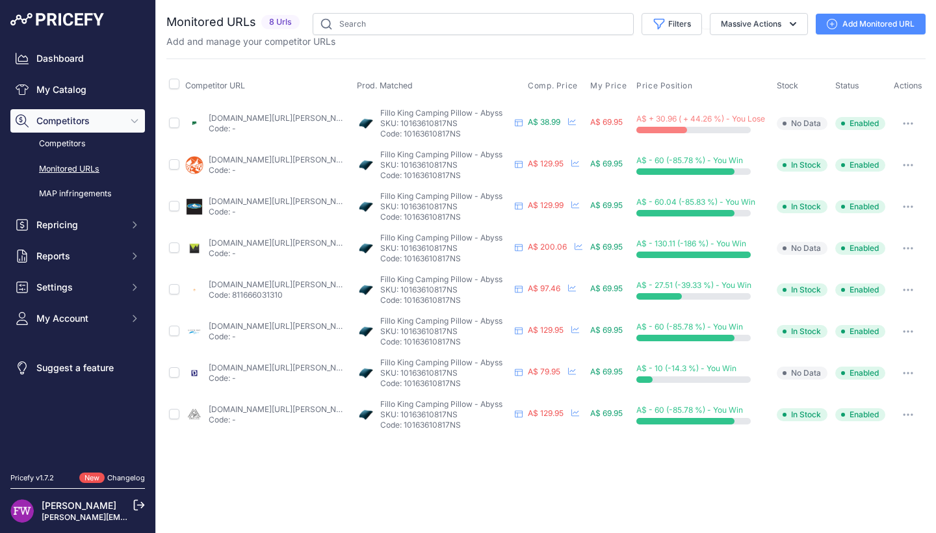
click at [281, 243] on link "aspireadventureequipment.com.au/product/nemo-fillo-king-pillow-abyss/?prirule_j…" at bounding box center [282, 243] width 147 height 10
click at [922, 248] on div at bounding box center [908, 248] width 30 height 18
click at [910, 247] on icon "button" at bounding box center [908, 248] width 10 height 3
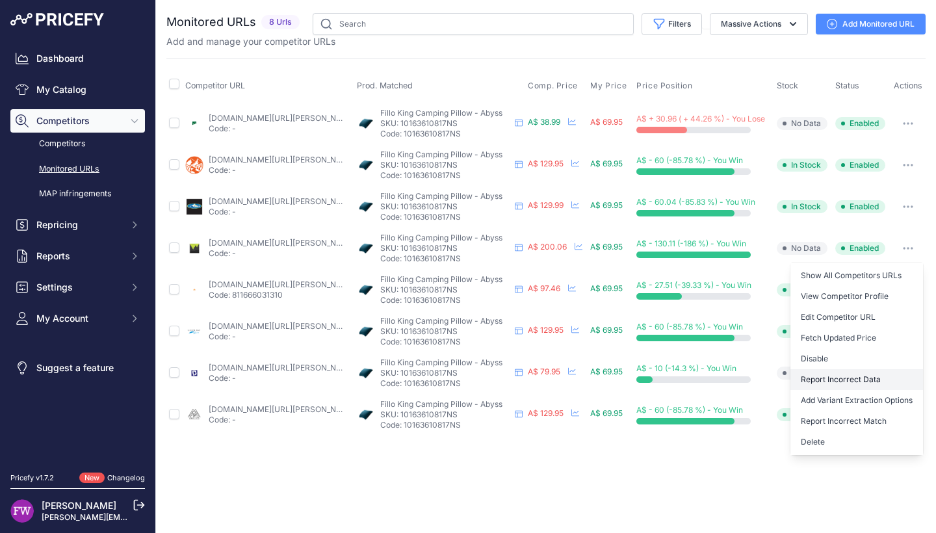
click at [892, 383] on button "Report Incorrect Data" at bounding box center [856, 379] width 133 height 21
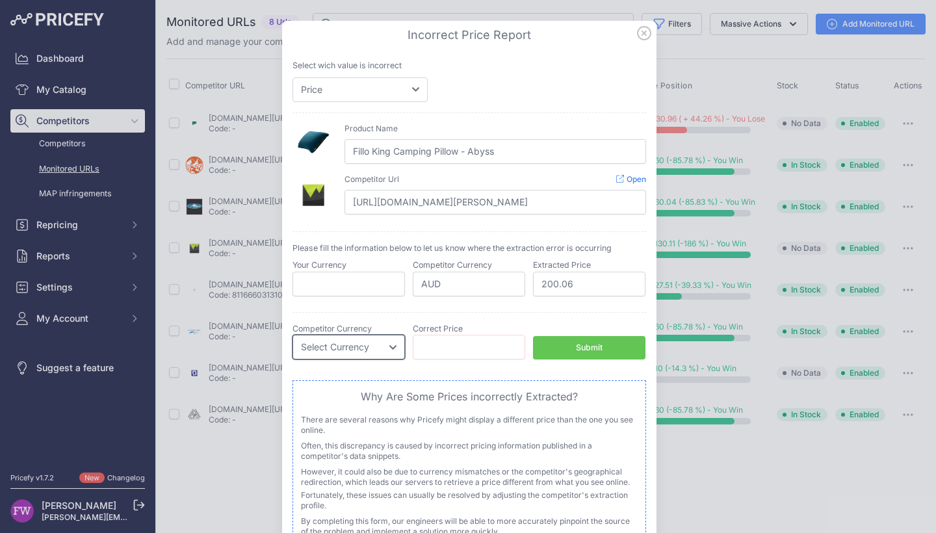
select select "AUD"
click at [469, 347] on input "number" at bounding box center [469, 347] width 112 height 25
type input "129.95"
click at [610, 344] on button "Submit" at bounding box center [589, 348] width 112 height 24
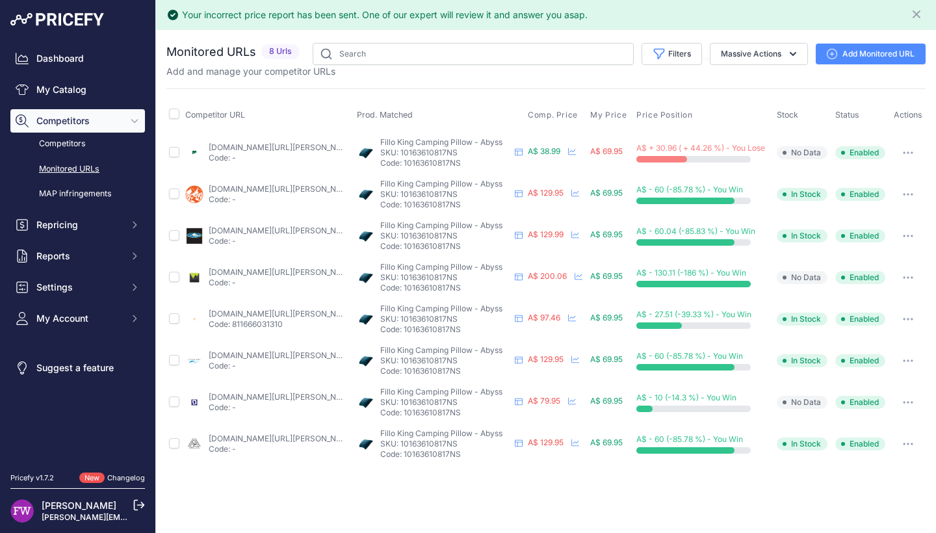
click at [276, 144] on link "paddypallin.com.au/nemo-fillo-king-pillow.html?prirule_jdsnikfkfjsd=7008#color=…" at bounding box center [282, 147] width 147 height 10
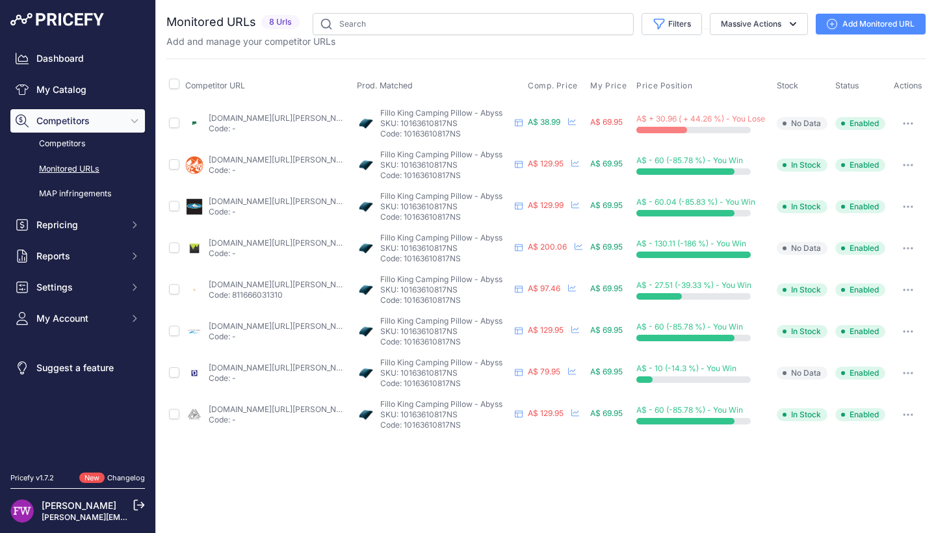
click at [914, 122] on button "button" at bounding box center [908, 123] width 26 height 18
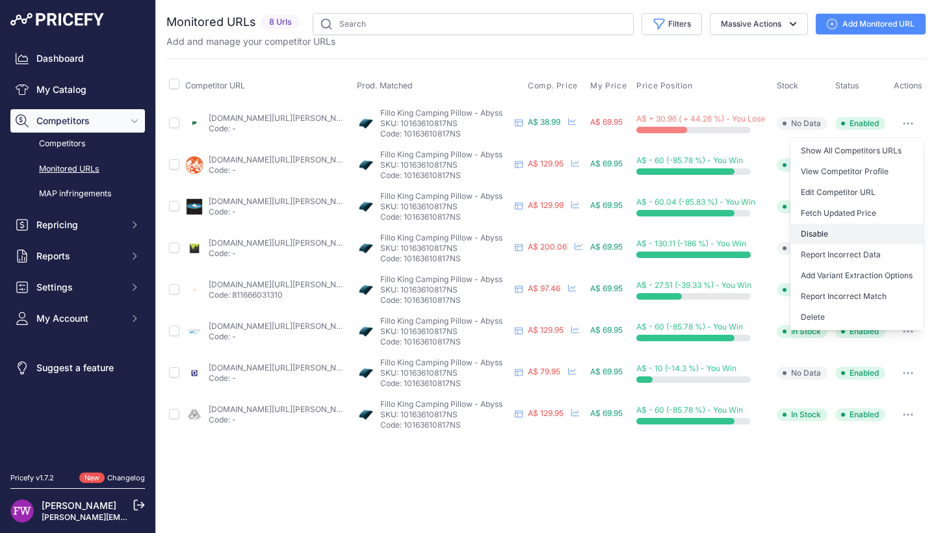
click at [870, 237] on button "Disable" at bounding box center [856, 234] width 133 height 21
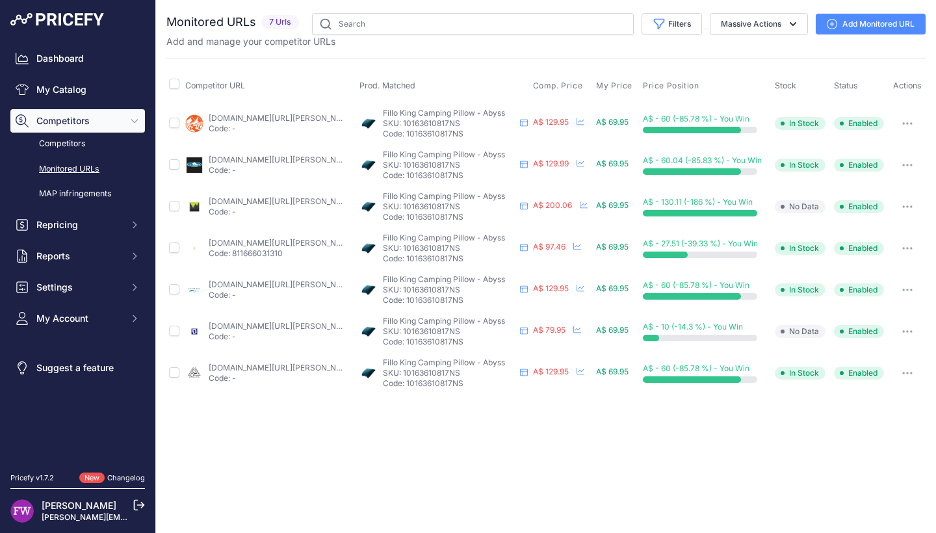
click at [257, 248] on p "Code: 811666031310" at bounding box center [276, 253] width 135 height 10
click at [270, 249] on p "Code: 811666031310" at bounding box center [276, 253] width 135 height 10
click at [287, 240] on link "backpackinglight.com.au/products/nemo-fillo-king-inflatable-pillow?variant=4654…" at bounding box center [282, 243] width 147 height 10
click at [293, 279] on link "ultralightgear.com.au/products/nemo-fillo-king-inflatable-pillow?variant=498678…" at bounding box center [282, 284] width 147 height 10
click at [903, 290] on icon "button" at bounding box center [907, 290] width 10 height 3
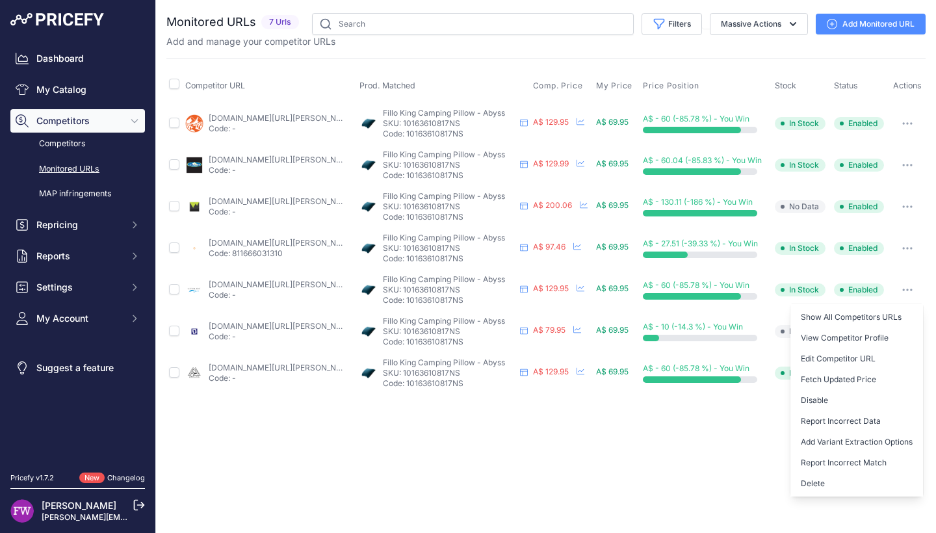
click at [903, 290] on icon "button" at bounding box center [907, 290] width 10 height 3
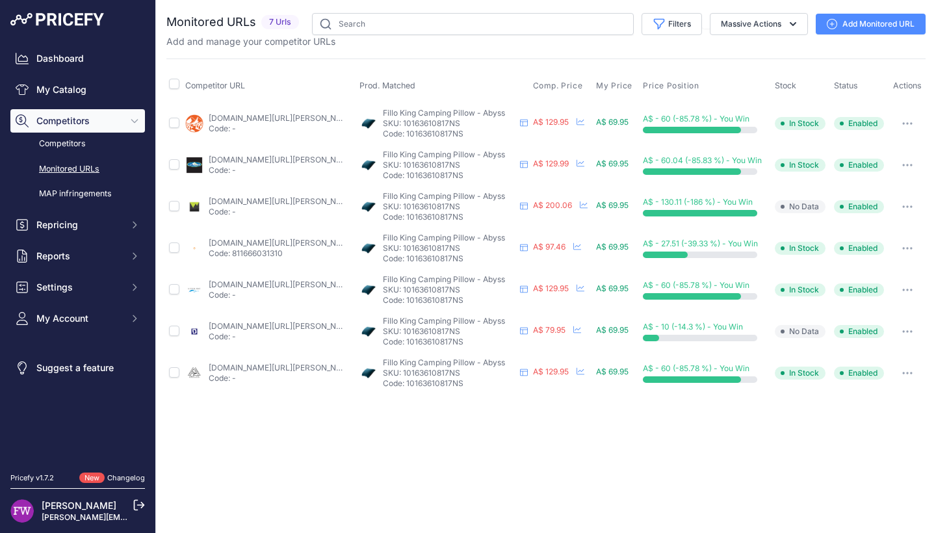
click at [253, 198] on link "aspireadventureequipment.com.au/product/nemo-fillo-king-pillow-abyss/?prirule_j…" at bounding box center [282, 201] width 147 height 10
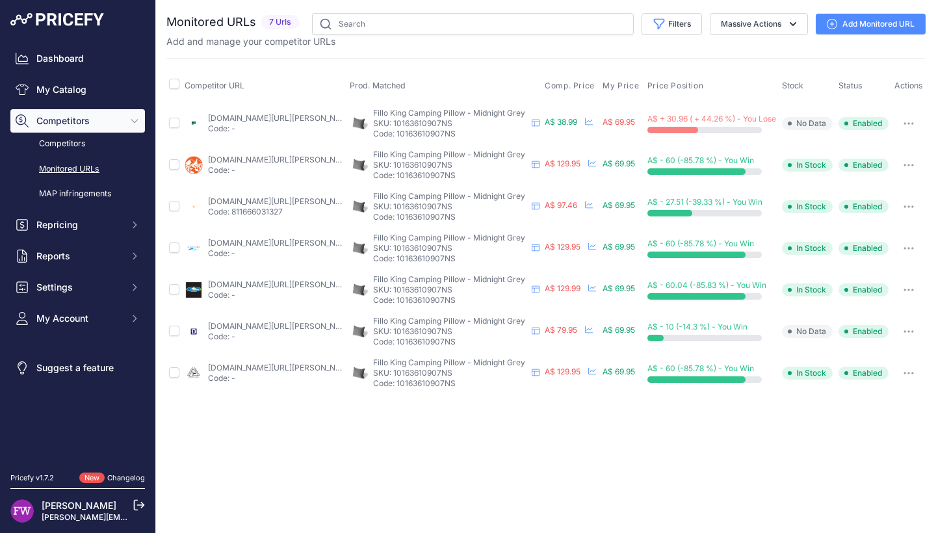
click at [300, 122] on link "[DOMAIN_NAME][URL][PERSON_NAME]" at bounding box center [281, 118] width 147 height 10
click at [898, 129] on button "button" at bounding box center [909, 123] width 26 height 18
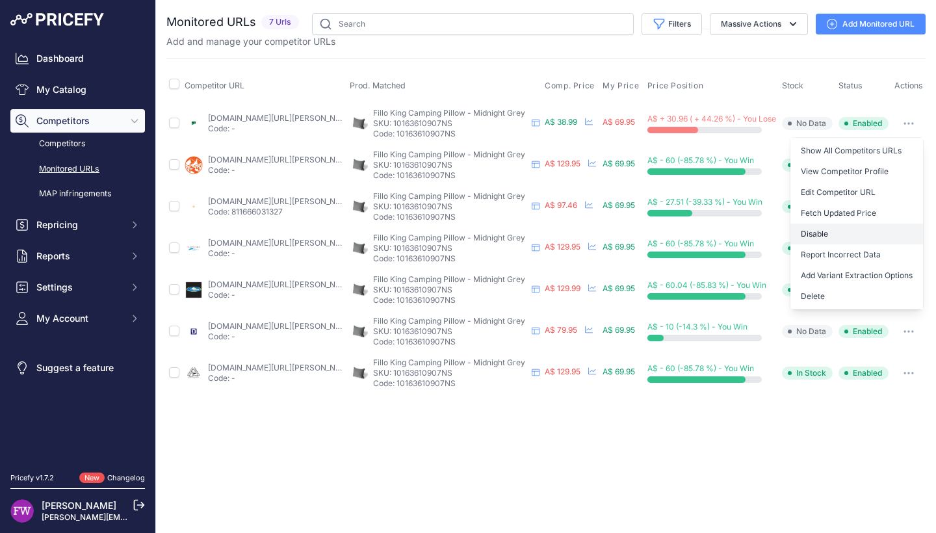
click at [883, 233] on button "Disable" at bounding box center [856, 234] width 133 height 21
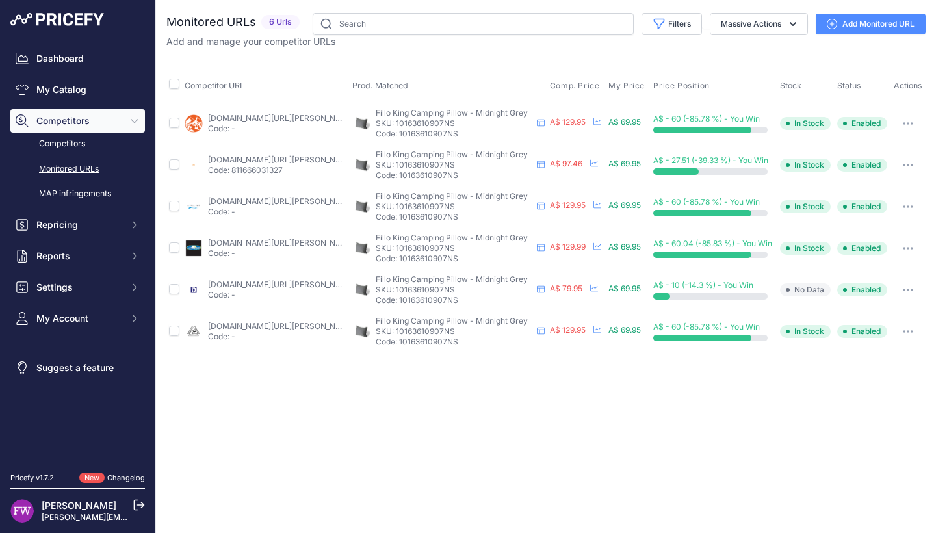
click at [248, 324] on link "[DOMAIN_NAME][URL][PERSON_NAME]" at bounding box center [281, 326] width 147 height 10
click at [910, 325] on button "button" at bounding box center [908, 331] width 26 height 18
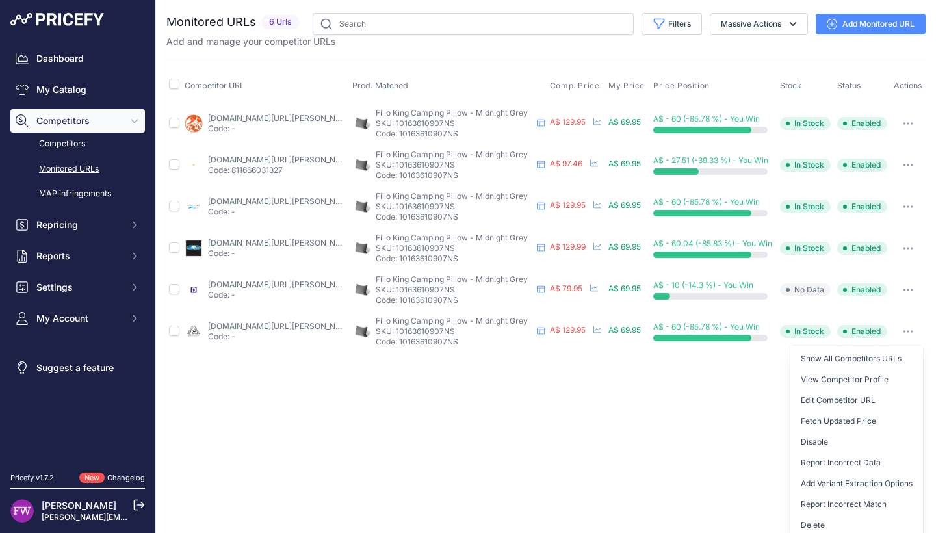
click at [855, 497] on button "Report Incorrect Match" at bounding box center [856, 504] width 133 height 21
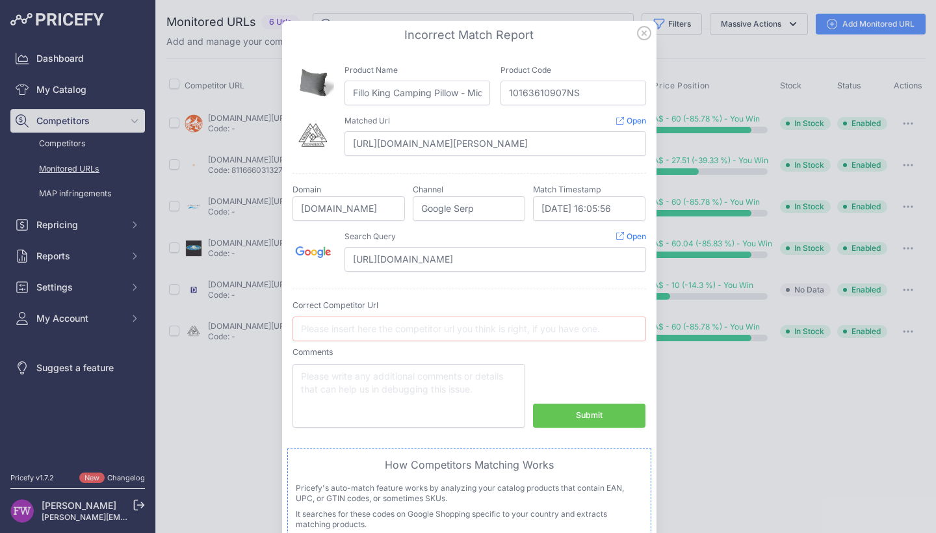
click at [637, 34] on icon at bounding box center [644, 33] width 14 height 14
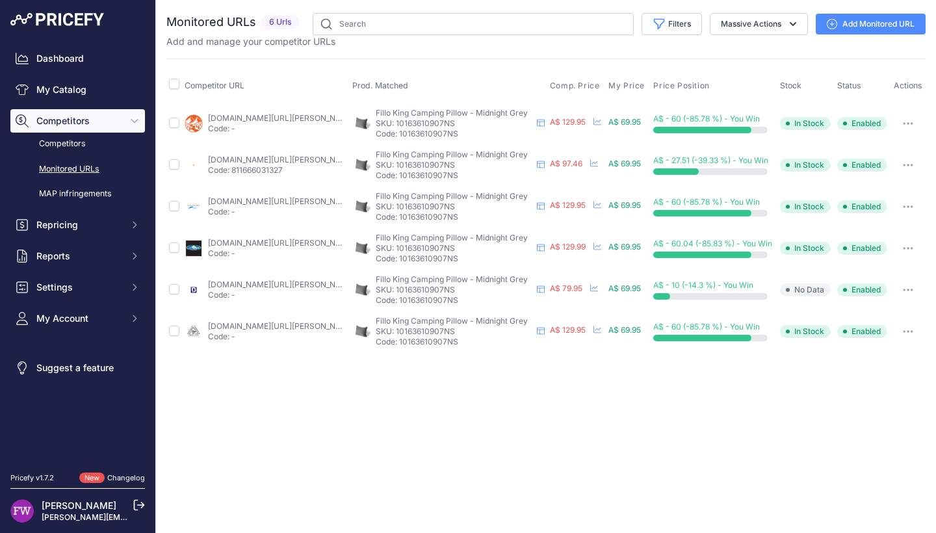
drag, startPoint x: 906, startPoint y: 330, endPoint x: 892, endPoint y: 375, distance: 46.9
click at [906, 330] on icon "button" at bounding box center [908, 331] width 10 height 3
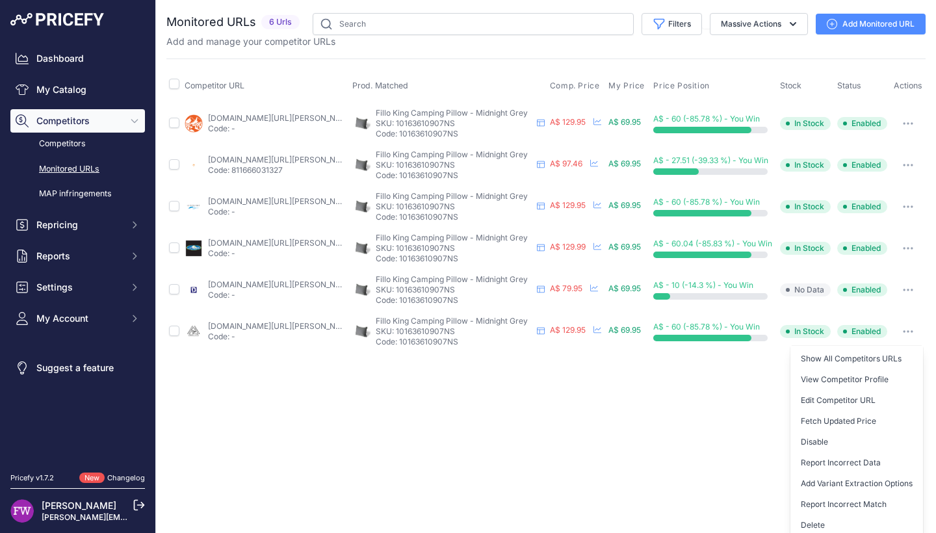
click at [814, 528] on button "Delete" at bounding box center [856, 525] width 133 height 21
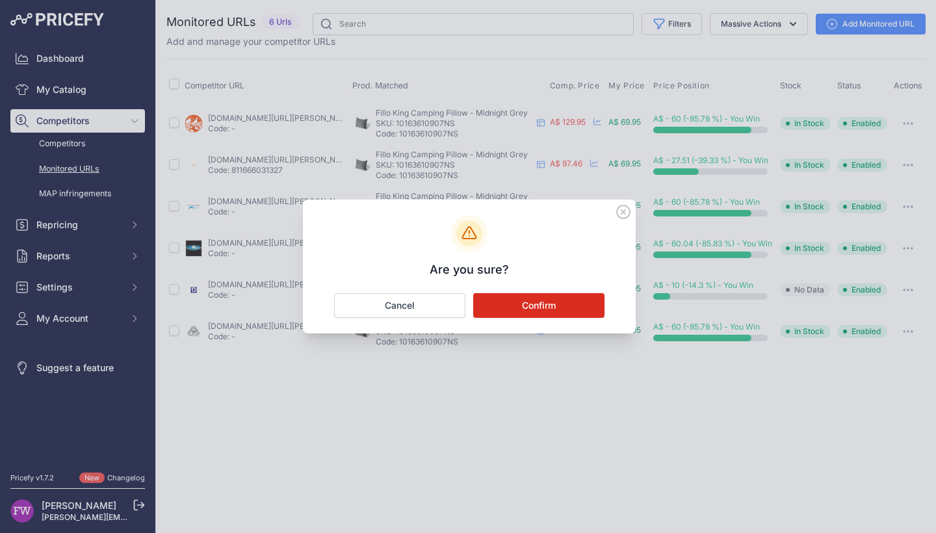
click at [592, 305] on button "Confirm" at bounding box center [538, 305] width 131 height 25
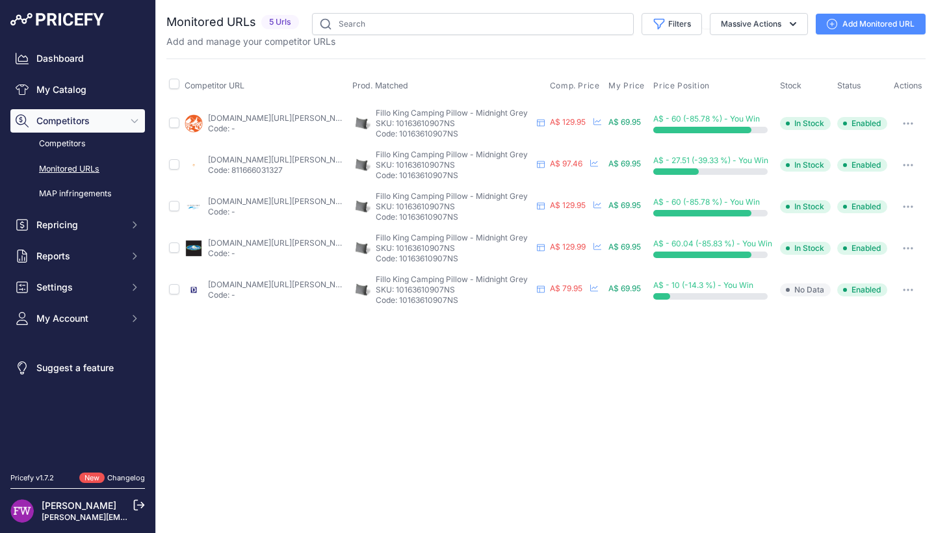
click at [258, 242] on link "alpsport.com.au/products/fillo-king-camping-pillow?variant=40333498155126&count…" at bounding box center [281, 243] width 147 height 10
click at [904, 246] on button "button" at bounding box center [908, 248] width 26 height 18
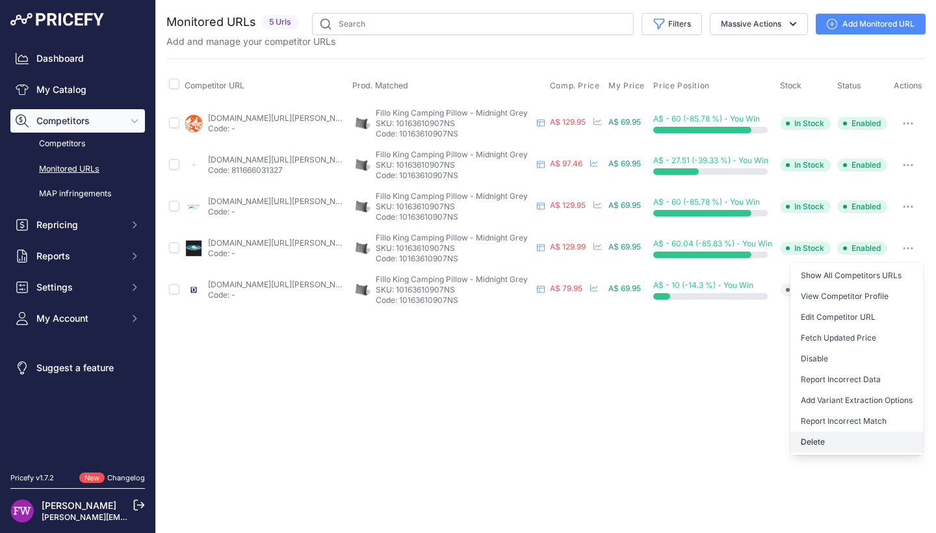
click at [850, 432] on button "Delete" at bounding box center [856, 442] width 133 height 21
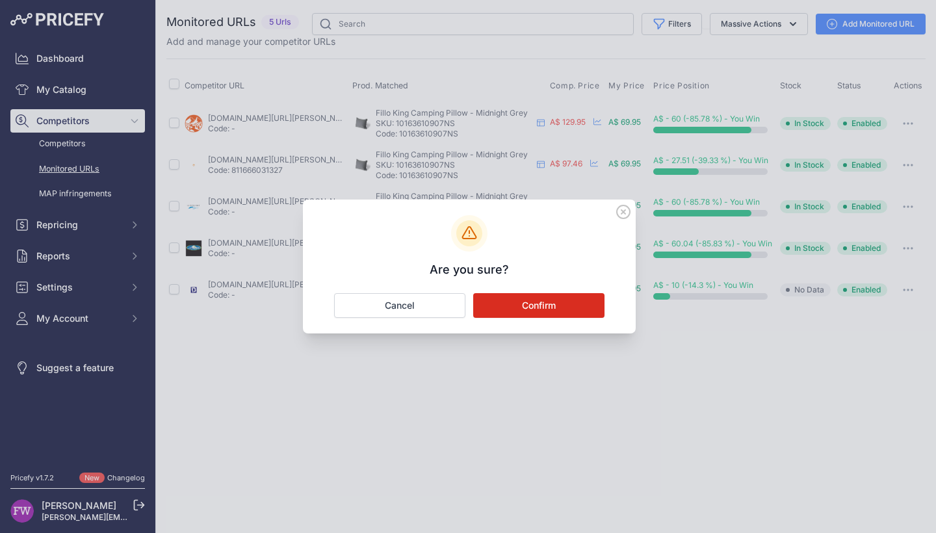
click at [563, 311] on button "Confirm" at bounding box center [538, 305] width 131 height 25
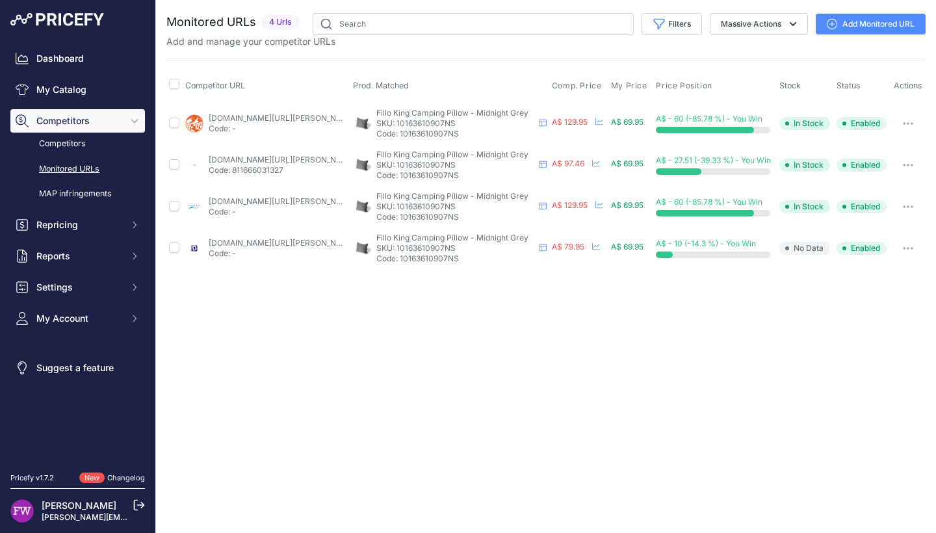
click at [241, 159] on link "backpackinglight.com.au/products/nemo-fillo-king-inflatable-pillow?variant=4654…" at bounding box center [282, 160] width 147 height 10
click at [904, 164] on icon "button" at bounding box center [904, 164] width 1 height 1
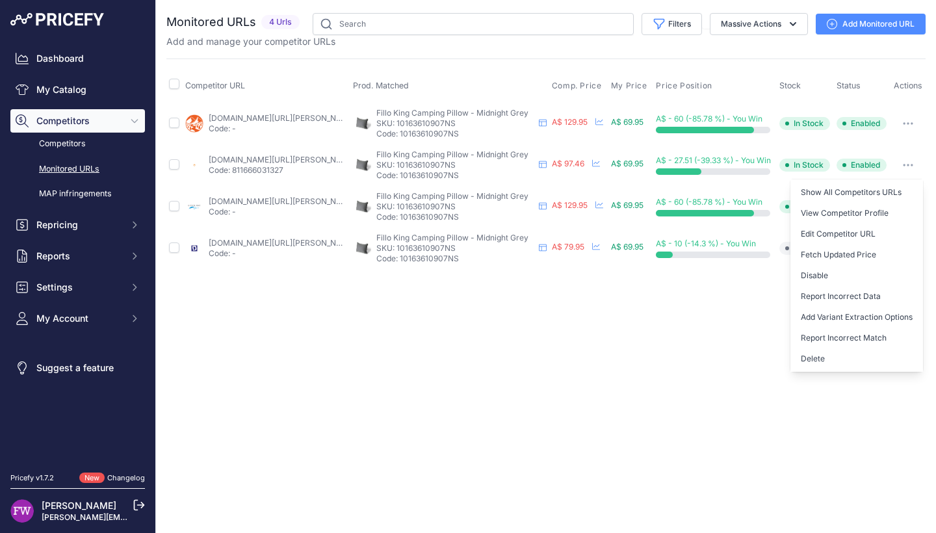
click at [861, 270] on button "Disable" at bounding box center [856, 275] width 133 height 21
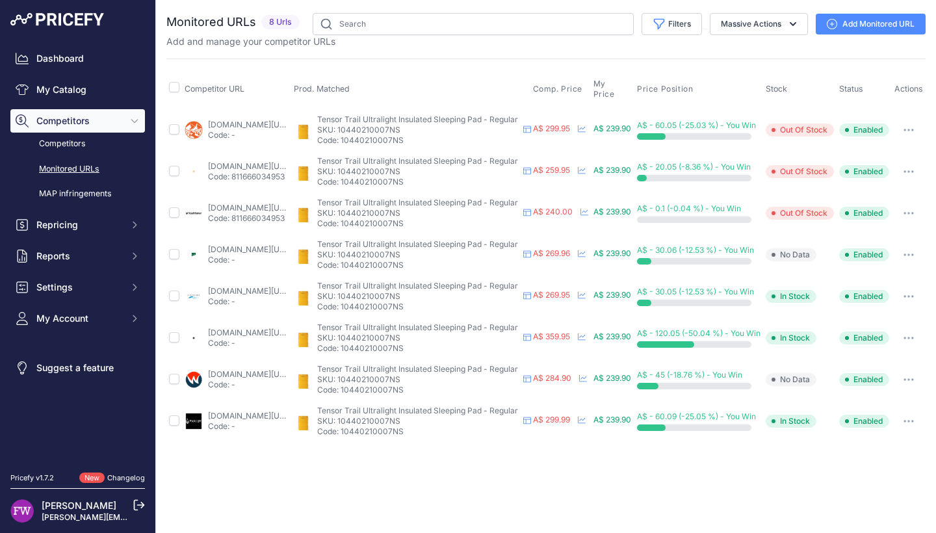
click at [248, 328] on link "[DOMAIN_NAME][URL]" at bounding box center [250, 333] width 84 height 10
click at [241, 328] on link "[DOMAIN_NAME][URL]" at bounding box center [250, 333] width 84 height 10
click at [909, 337] on icon "button" at bounding box center [908, 337] width 1 height 1
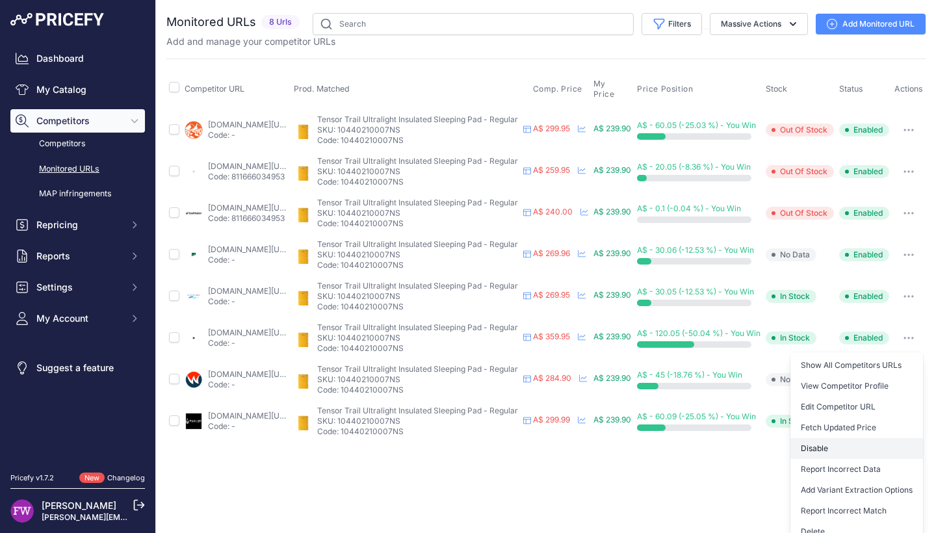
click at [870, 440] on button "Disable" at bounding box center [856, 448] width 133 height 21
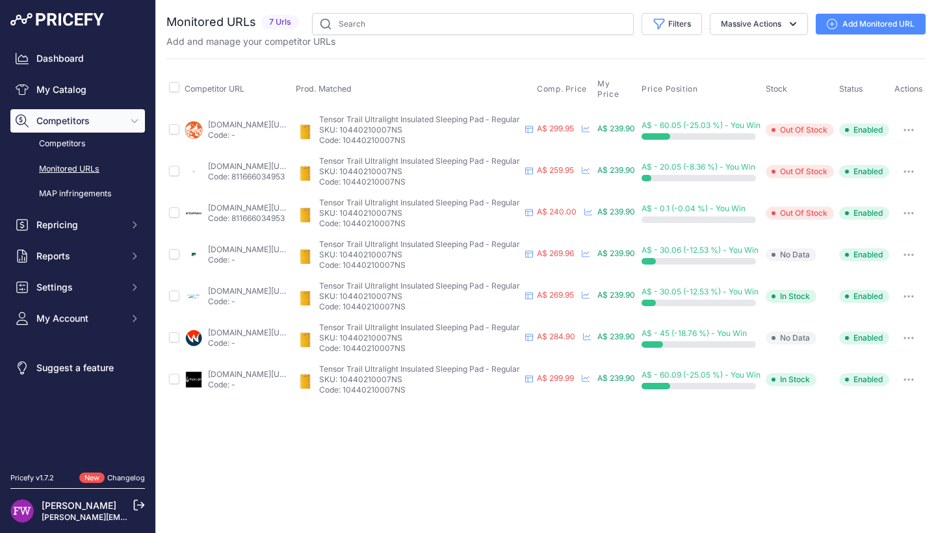
scroll to position [0, 0]
click at [253, 120] on link "[DOMAIN_NAME][URL]" at bounding box center [250, 125] width 84 height 10
click at [256, 120] on link "[DOMAIN_NAME][URL]" at bounding box center [250, 125] width 84 height 10
click at [922, 121] on button "button" at bounding box center [909, 130] width 26 height 18
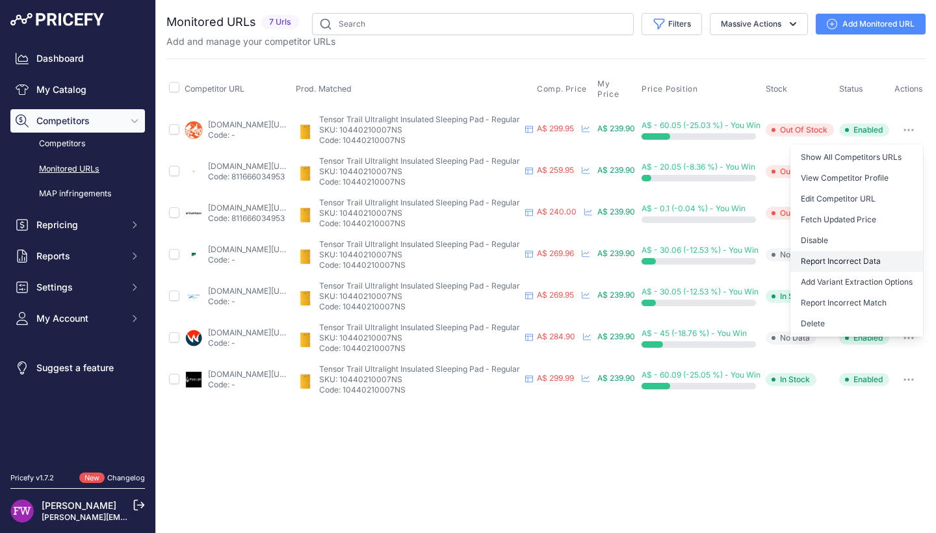
click at [889, 258] on button "Report Incorrect Data" at bounding box center [856, 261] width 133 height 21
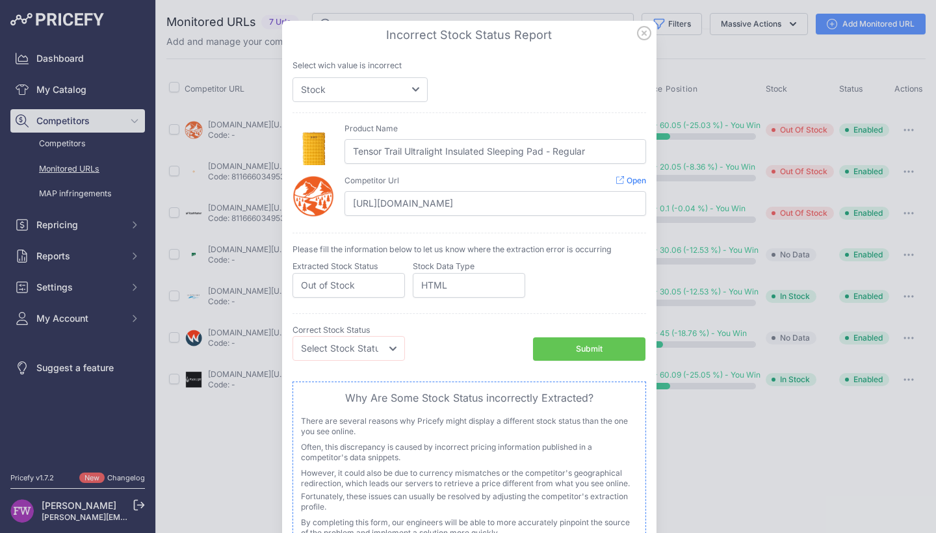
click at [638, 30] on icon at bounding box center [644, 33] width 14 height 14
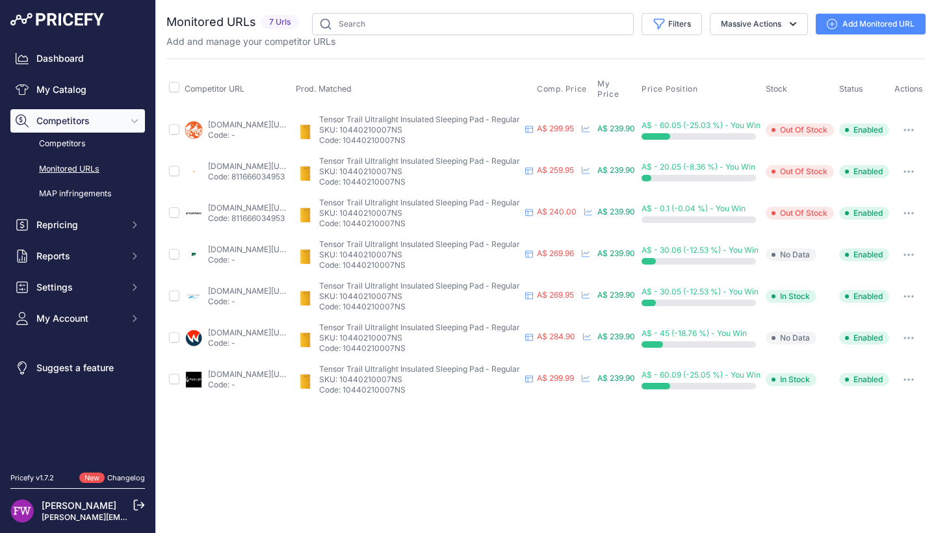
click at [914, 129] on icon "button" at bounding box center [908, 130] width 10 height 3
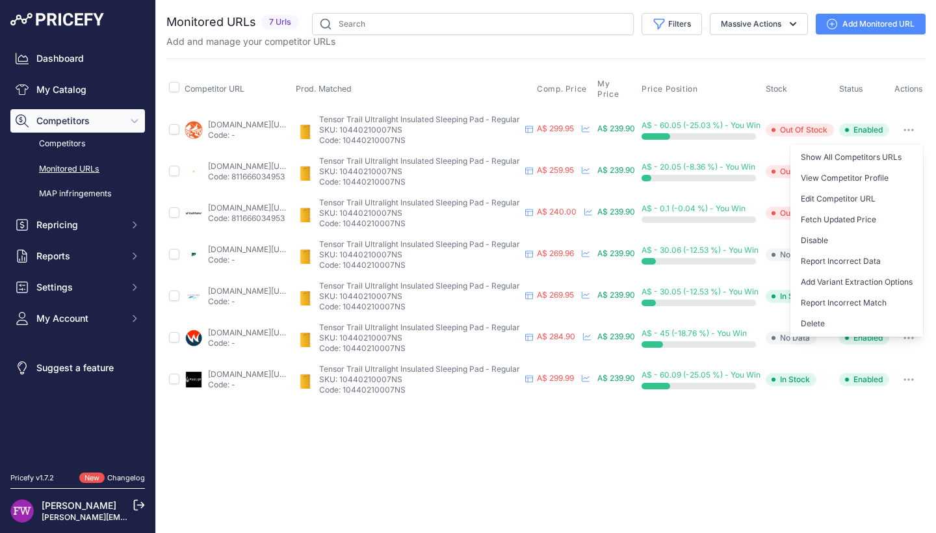
click at [620, 422] on div "Close You are not connected to the internet." at bounding box center [546, 266] width 780 height 533
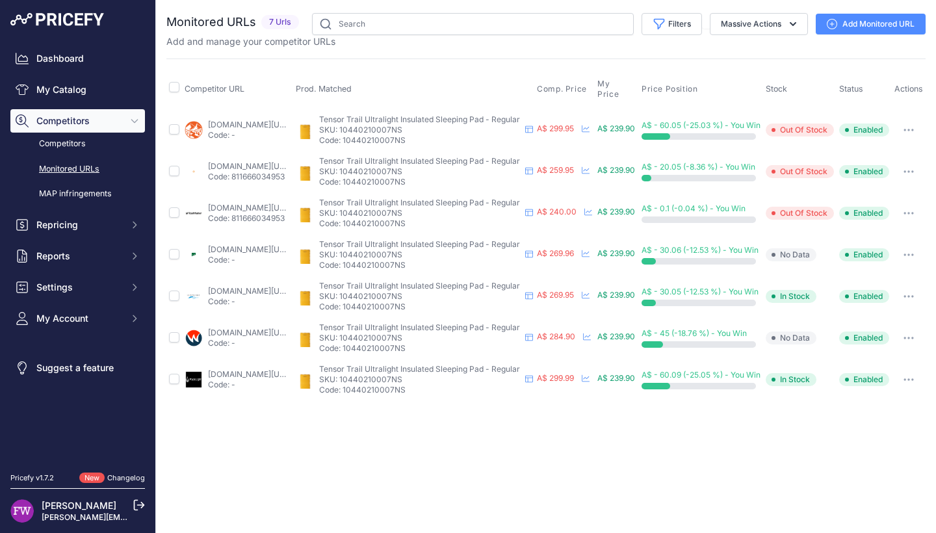
click at [253, 359] on td "packlight.com.au/products/nemo-tensor-insulated-ultralight-sleeping-mat-25r-mum…" at bounding box center [237, 380] width 111 height 42
click at [253, 369] on link "packlight.com.au/products/nemo-tensor-insulated-ultralight-sleeping-mat-25r-mum…" at bounding box center [250, 374] width 84 height 10
click at [922, 372] on button "button" at bounding box center [909, 379] width 26 height 18
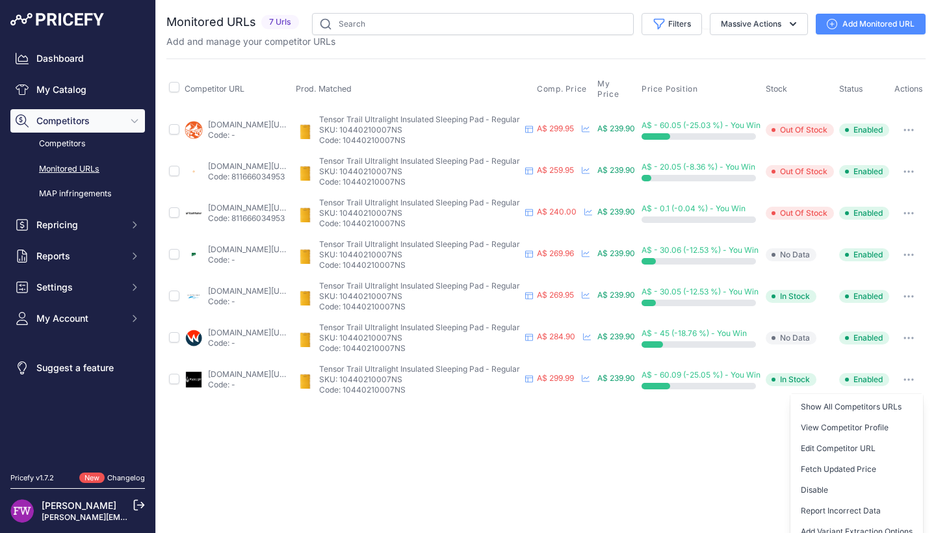
click at [912, 127] on button "button" at bounding box center [909, 130] width 26 height 18
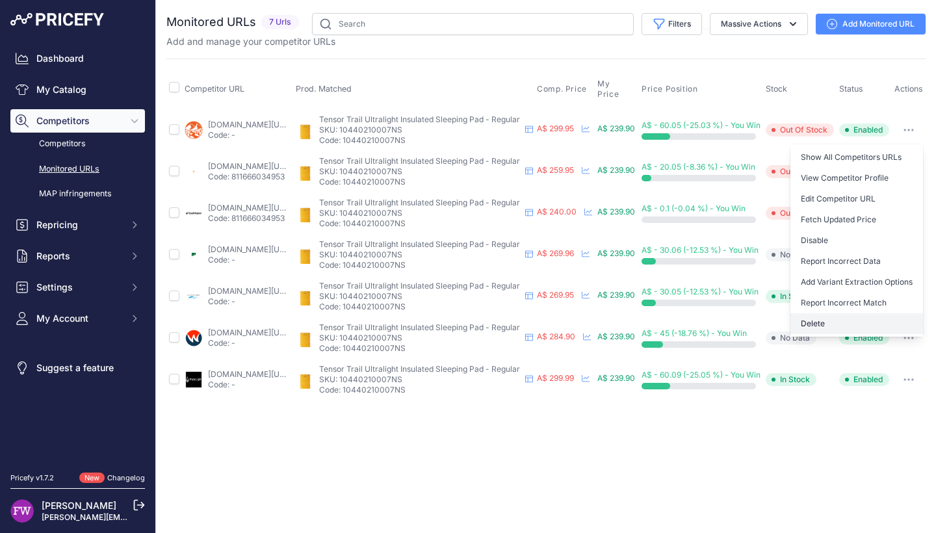
click at [855, 313] on button "Delete" at bounding box center [856, 323] width 133 height 21
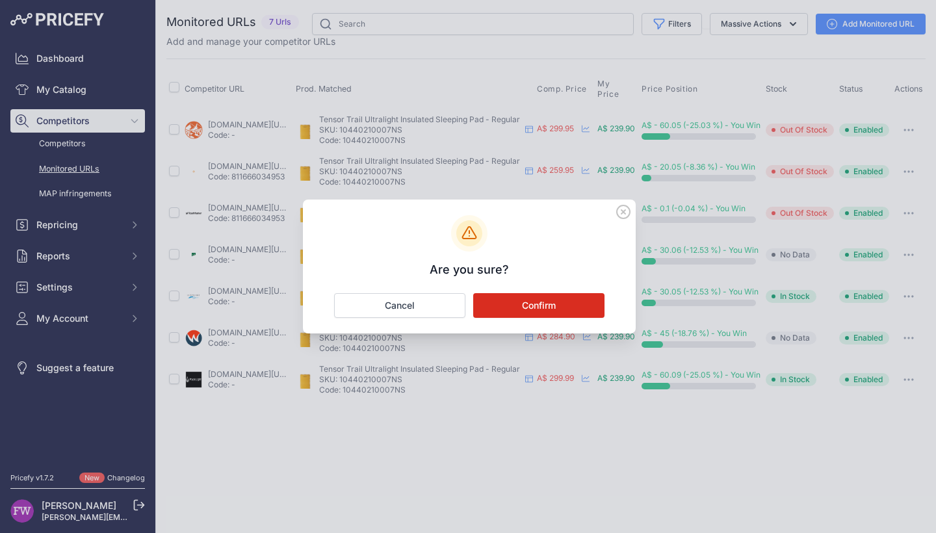
click at [552, 294] on button "Confirm" at bounding box center [538, 305] width 131 height 25
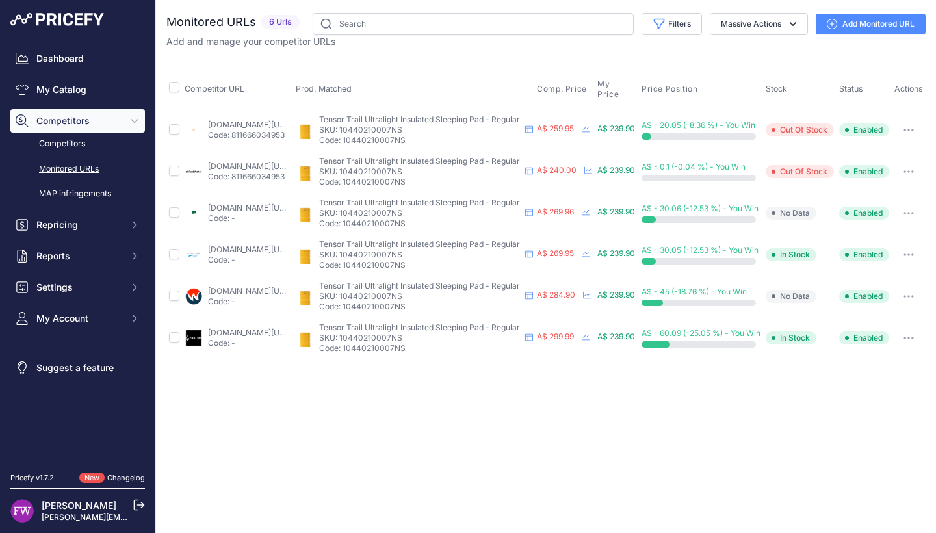
click at [251, 286] on link "wildfiresports.com.au/nemo-tensor-trail-regular-sleeping-mat-mango-huckl?prirul…" at bounding box center [250, 291] width 84 height 10
click at [922, 287] on button "button" at bounding box center [909, 296] width 26 height 18
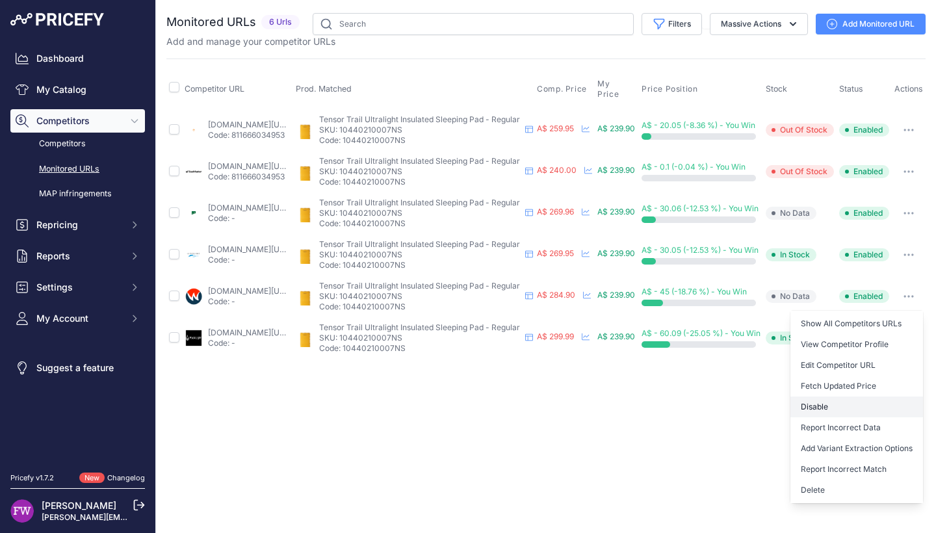
click at [907, 406] on button "Disable" at bounding box center [856, 406] width 133 height 21
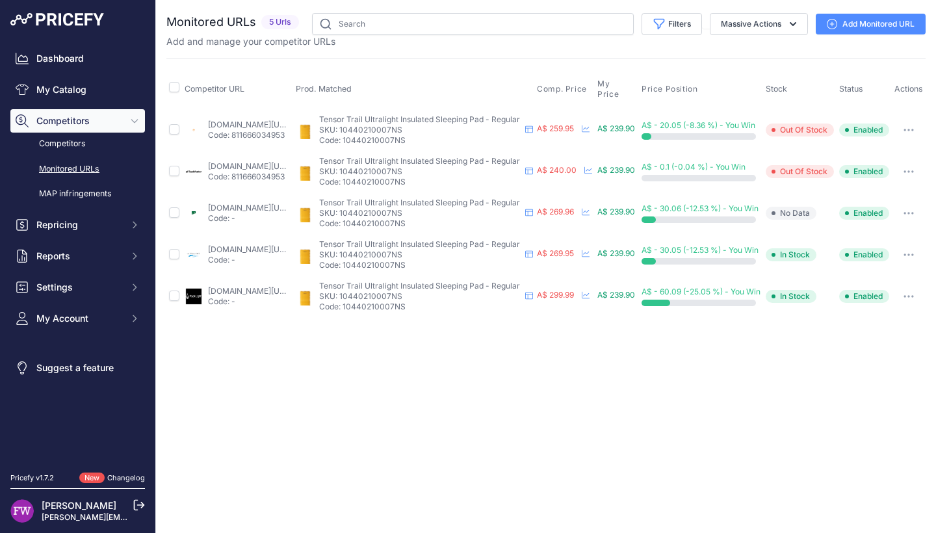
scroll to position [0, 0]
click at [914, 295] on icon "button" at bounding box center [908, 296] width 10 height 3
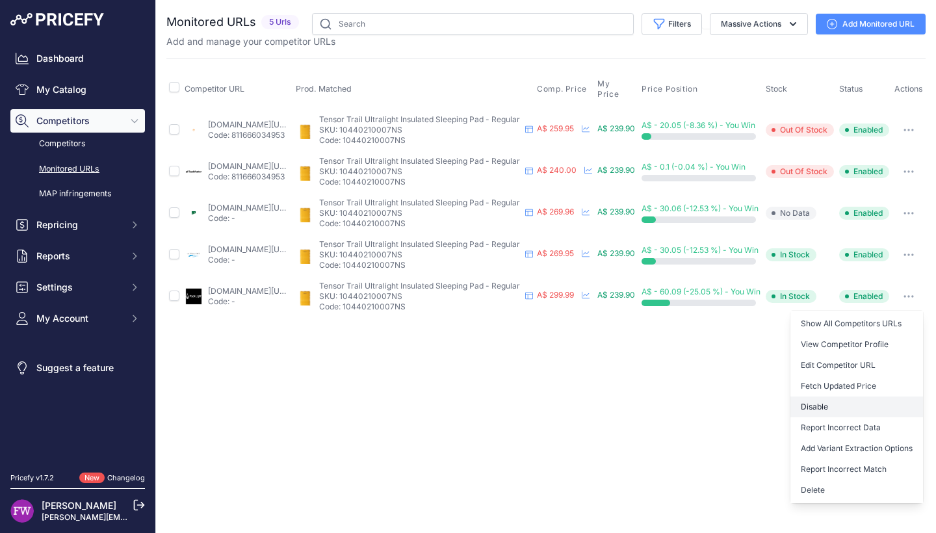
click at [902, 398] on button "Disable" at bounding box center [856, 406] width 133 height 21
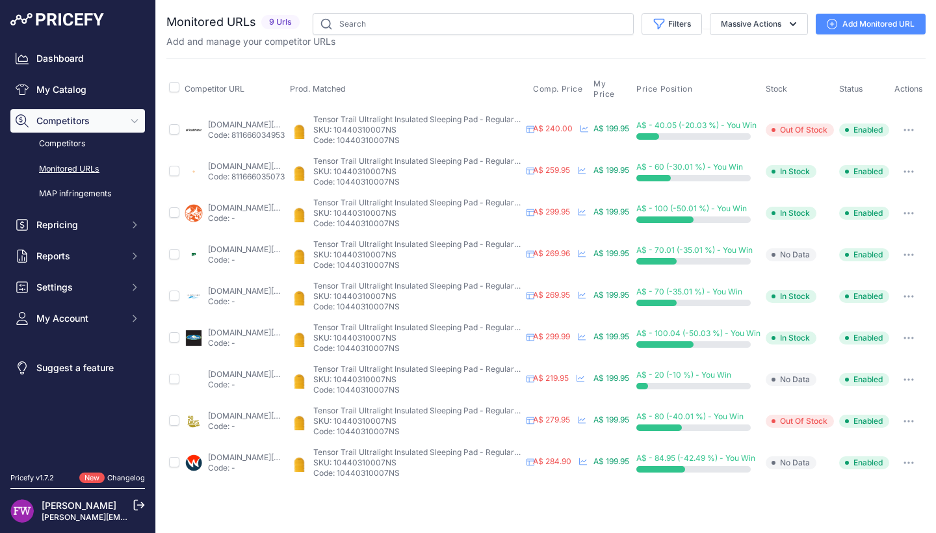
click at [264, 127] on link "[DOMAIN_NAME][URL]" at bounding box center [250, 125] width 84 height 10
click at [253, 209] on link "wildearth.com.au/buy/nemo-tensor-trail-2024-regular-mummy/10440310007ns?prirule…" at bounding box center [250, 208] width 84 height 10
click at [922, 207] on button "button" at bounding box center [909, 213] width 26 height 18
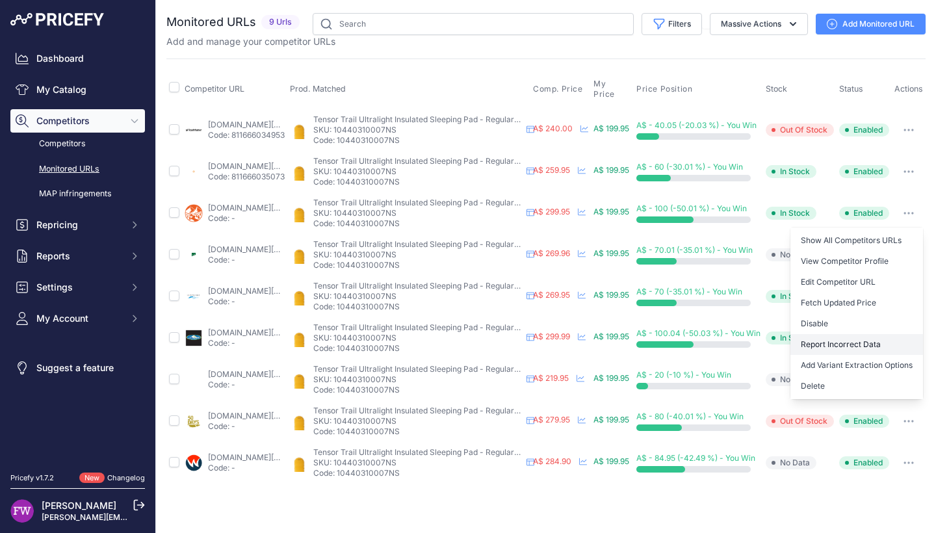
click at [877, 346] on button "Report Incorrect Data" at bounding box center [856, 344] width 133 height 21
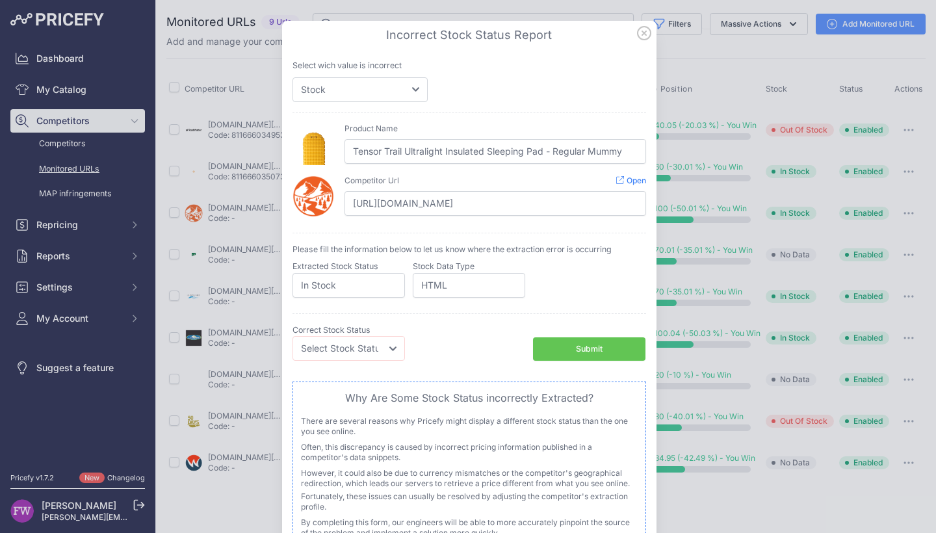
click at [638, 38] on icon at bounding box center [644, 33] width 14 height 14
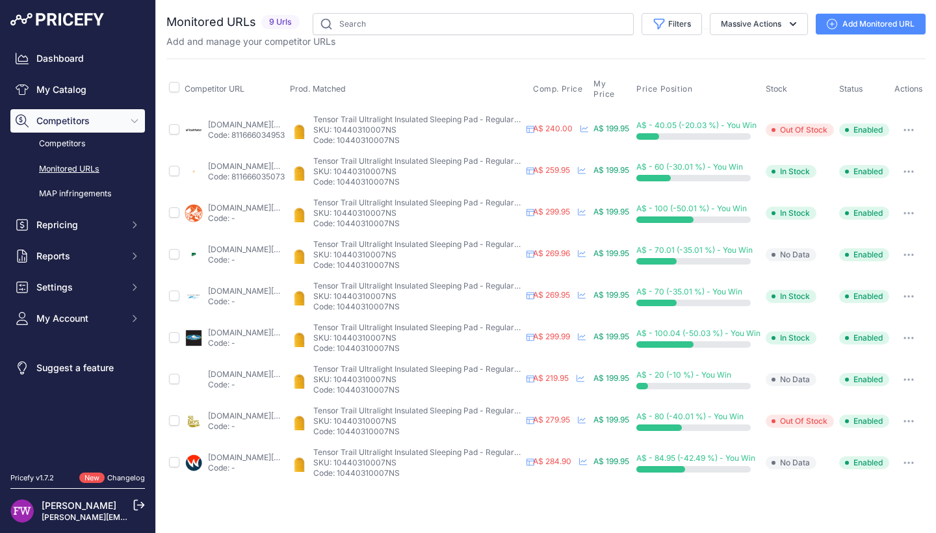
click at [922, 247] on button "button" at bounding box center [909, 255] width 26 height 18
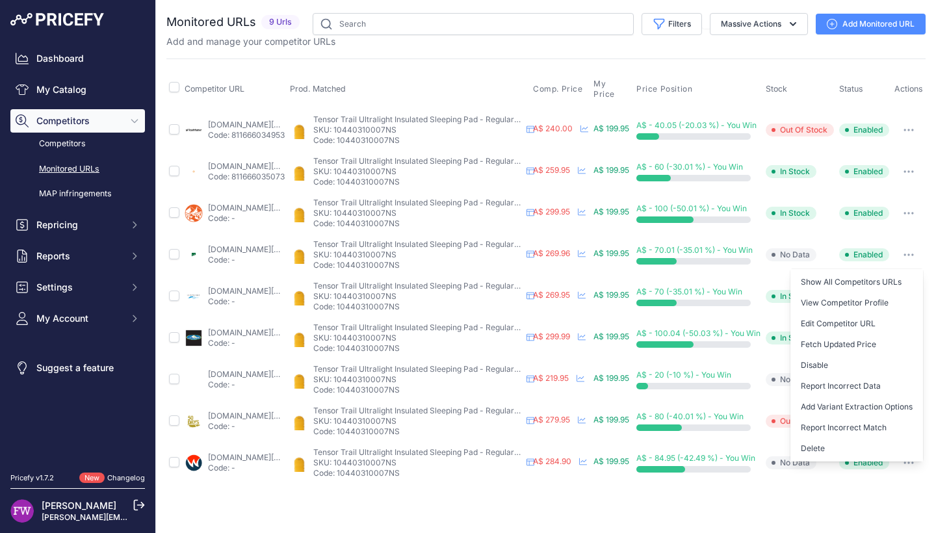
click at [916, 209] on button "button" at bounding box center [909, 213] width 26 height 18
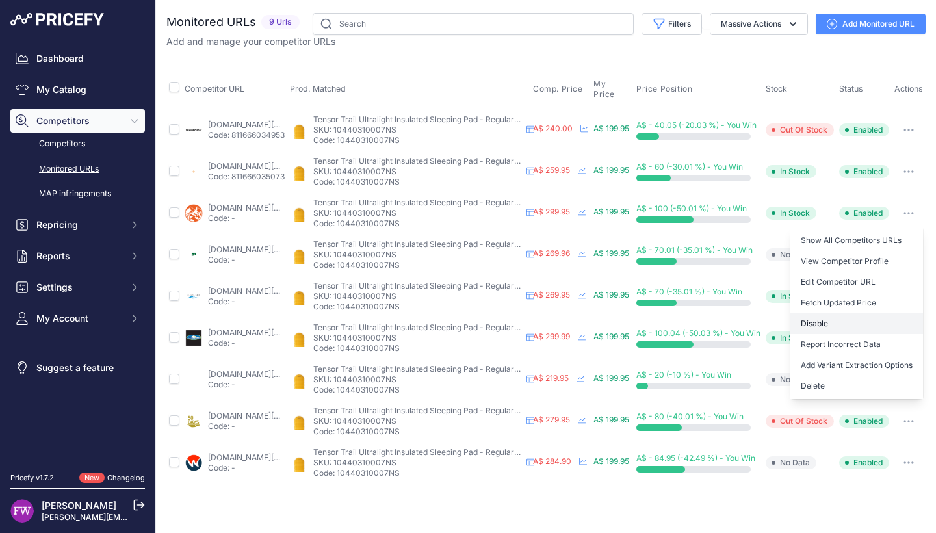
click at [898, 320] on button "Disable" at bounding box center [856, 323] width 133 height 21
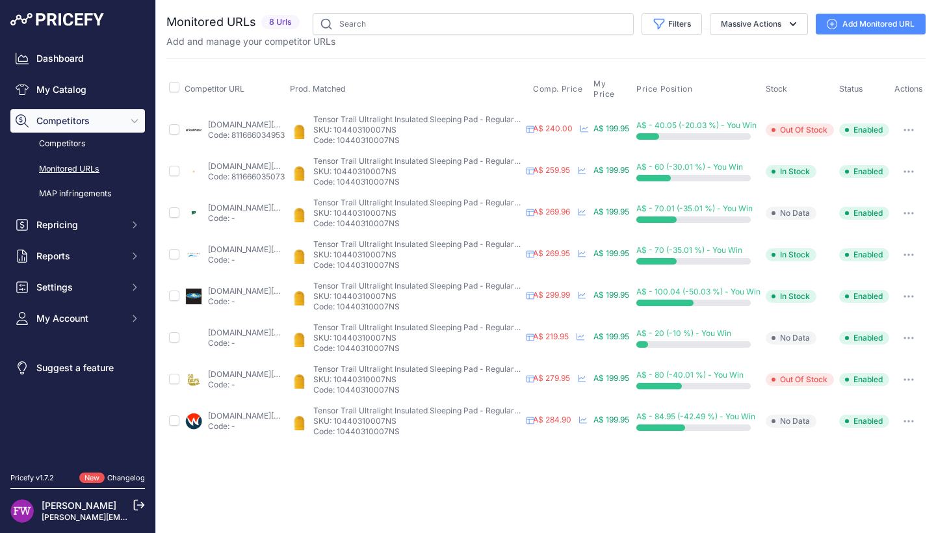
scroll to position [0, 0]
click at [291, 417] on link "wildfiresports.com.au/nemo-tensor-trail-regular-mummy-sleeping-mat-mango?prirul…" at bounding box center [250, 416] width 84 height 10
click at [268, 417] on link "wildfiresports.com.au/nemo-tensor-trail-regular-mummy-sleeping-mat-mango?prirul…" at bounding box center [250, 416] width 84 height 10
click at [920, 411] on td "Show All Competitors URLs View Competitor Profile Edit Competitor URL Fetch Upd…" at bounding box center [909, 421] width 34 height 42
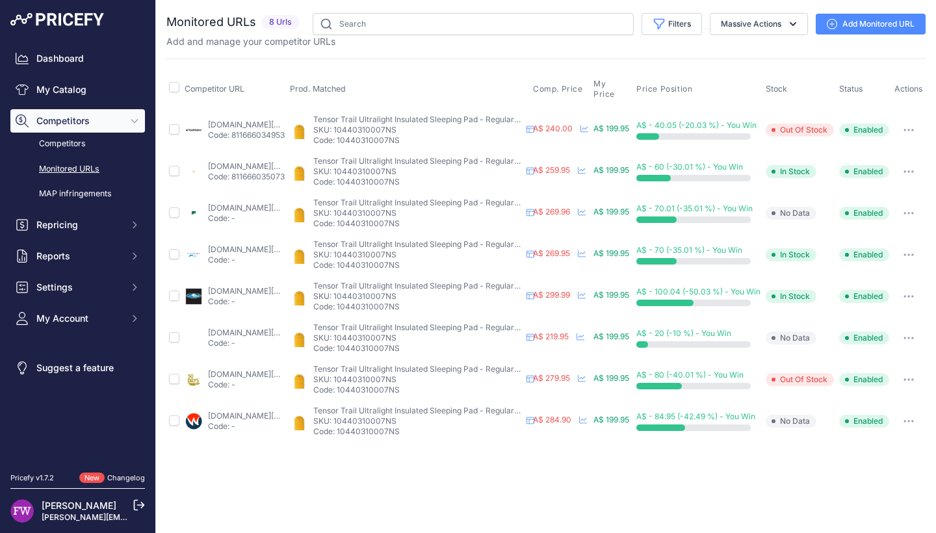
click at [920, 419] on button "button" at bounding box center [909, 421] width 26 height 18
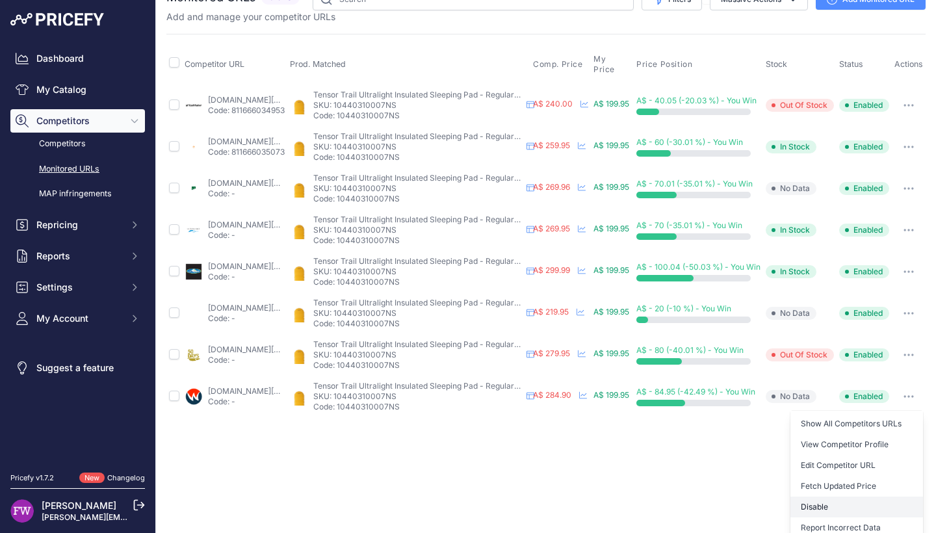
scroll to position [79, 24]
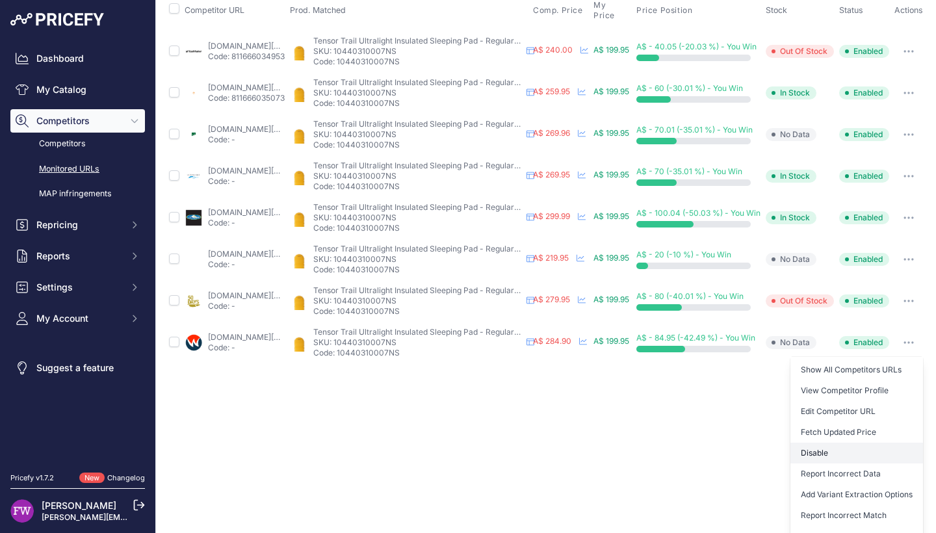
click at [883, 454] on button "Disable" at bounding box center [856, 453] width 133 height 21
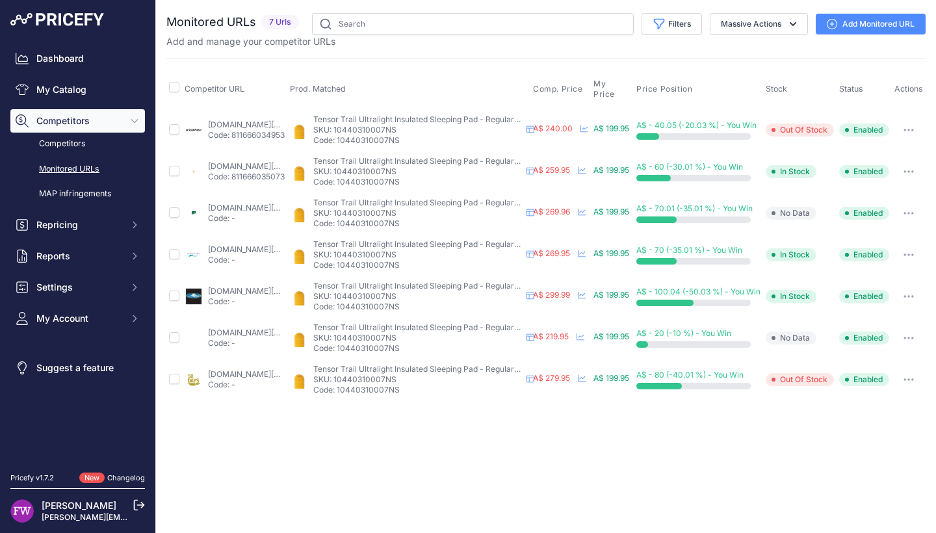
scroll to position [0, 24]
click at [916, 291] on button "button" at bounding box center [909, 296] width 26 height 18
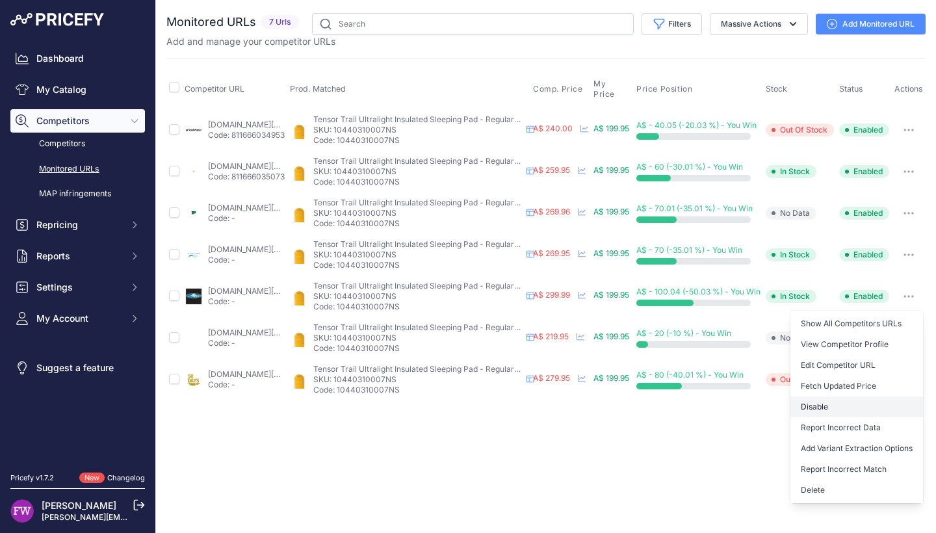
click at [855, 408] on button "Disable" at bounding box center [856, 406] width 133 height 21
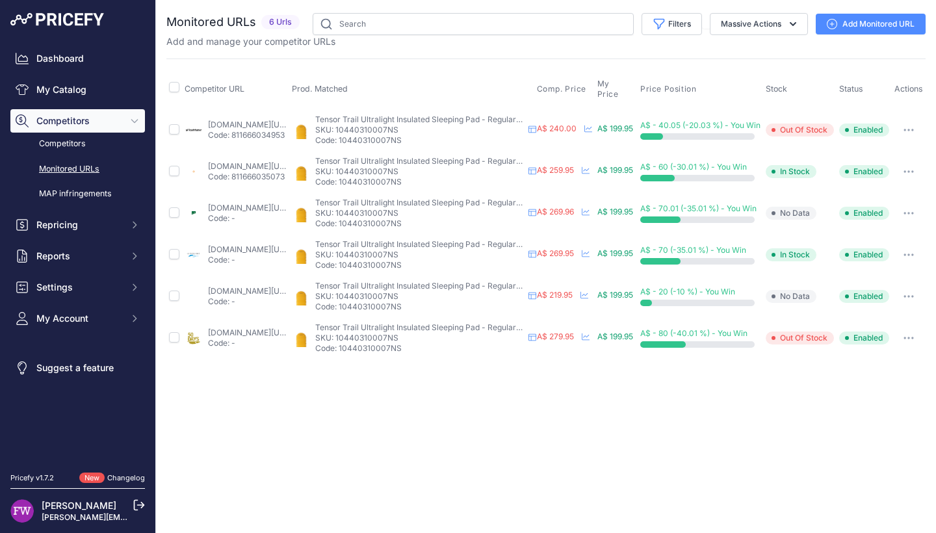
scroll to position [0, 21]
click at [222, 331] on link "50days.com.au/products/nemo-tensor-ultralight-insulated-mummy-sleeping-pad?prir…" at bounding box center [250, 333] width 84 height 10
click at [922, 341] on button "button" at bounding box center [909, 338] width 26 height 18
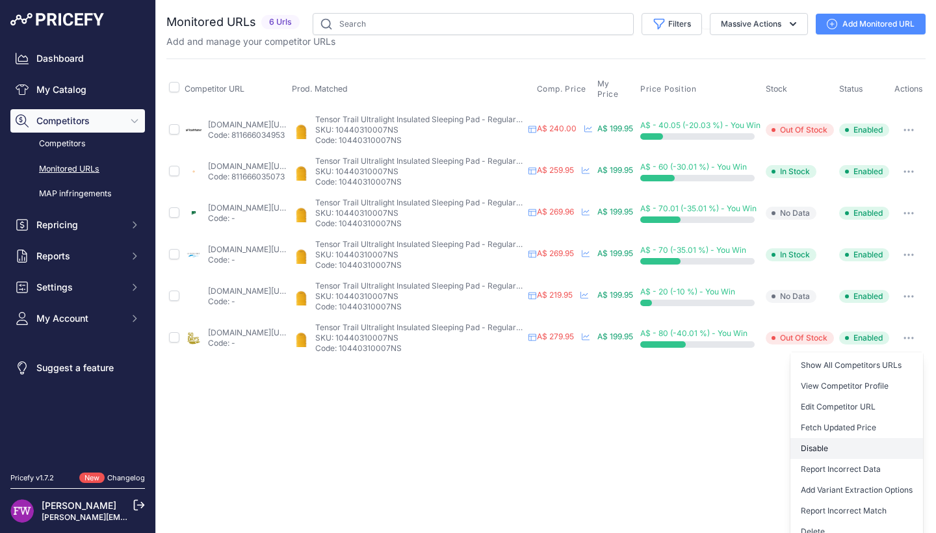
click at [868, 450] on button "Disable" at bounding box center [856, 448] width 133 height 21
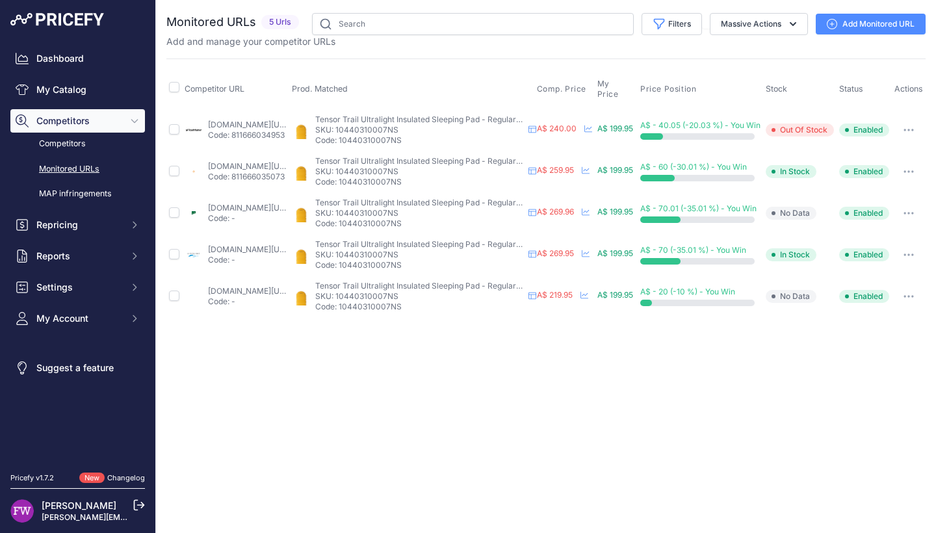
click at [238, 121] on link "rushfaster.com.au/products/nemo-tensor-trail-ultralight-insulated-sleeping-pad?…" at bounding box center [250, 125] width 84 height 10
click at [916, 133] on button "button" at bounding box center [909, 130] width 26 height 18
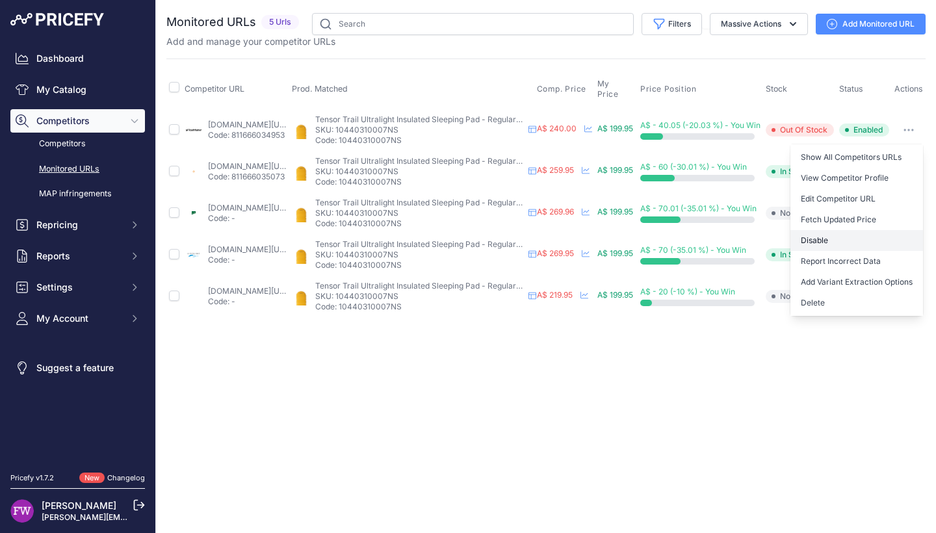
click at [903, 245] on button "Disable" at bounding box center [856, 240] width 133 height 21
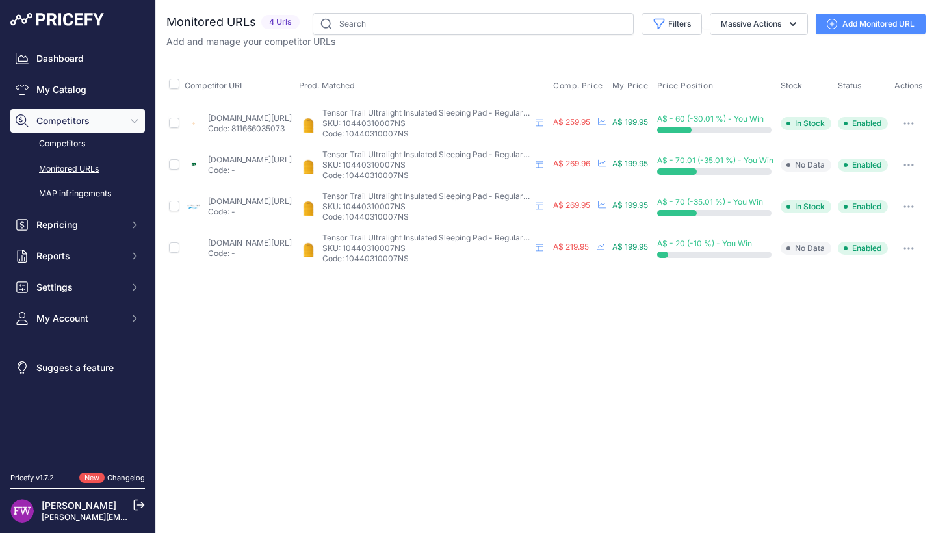
scroll to position [0, 0]
click at [243, 123] on link "backpackinglight.com.au/products/nemo-tensor-trail-insulated-ultralight-sleepin…" at bounding box center [250, 118] width 84 height 10
click at [915, 133] on button "button" at bounding box center [909, 123] width 26 height 18
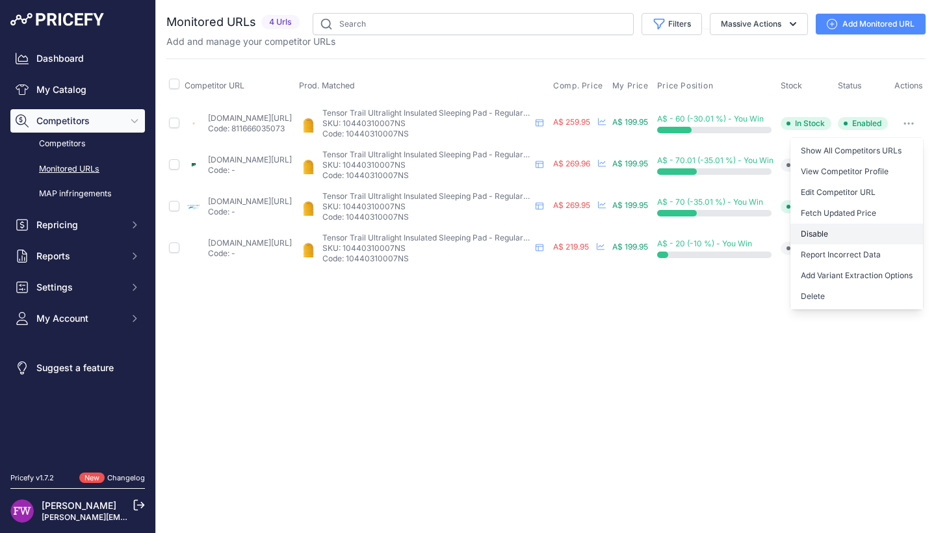
click at [889, 241] on button "Disable" at bounding box center [856, 234] width 133 height 21
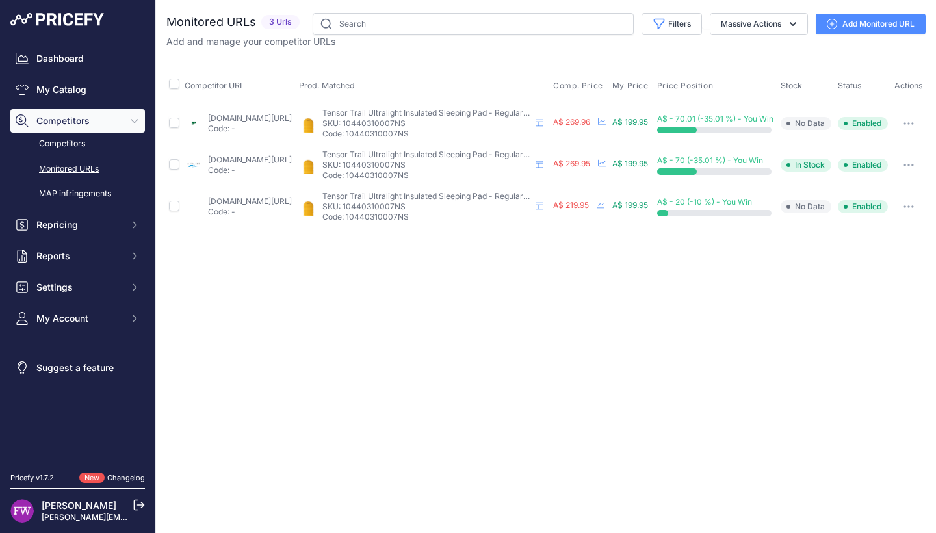
click at [922, 125] on button "button" at bounding box center [909, 123] width 26 height 18
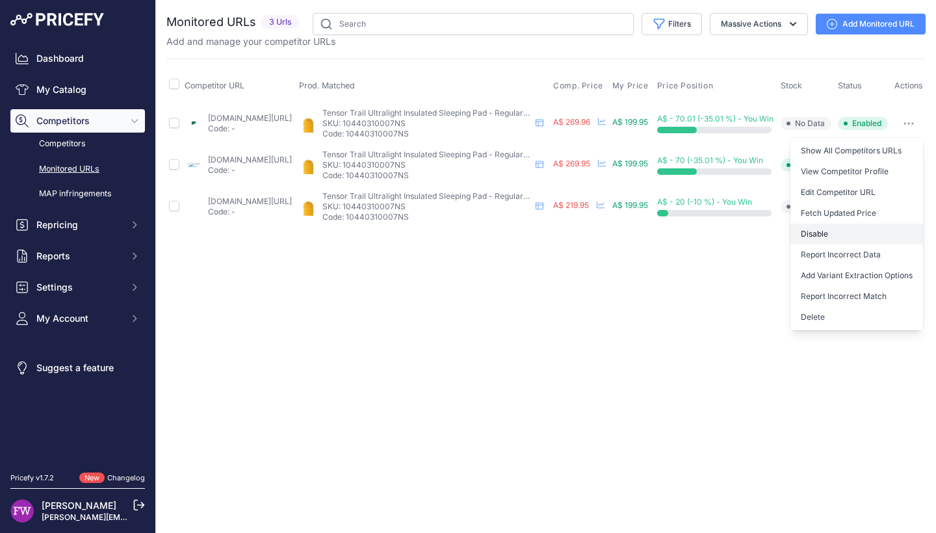
click at [903, 244] on button "Disable" at bounding box center [856, 234] width 133 height 21
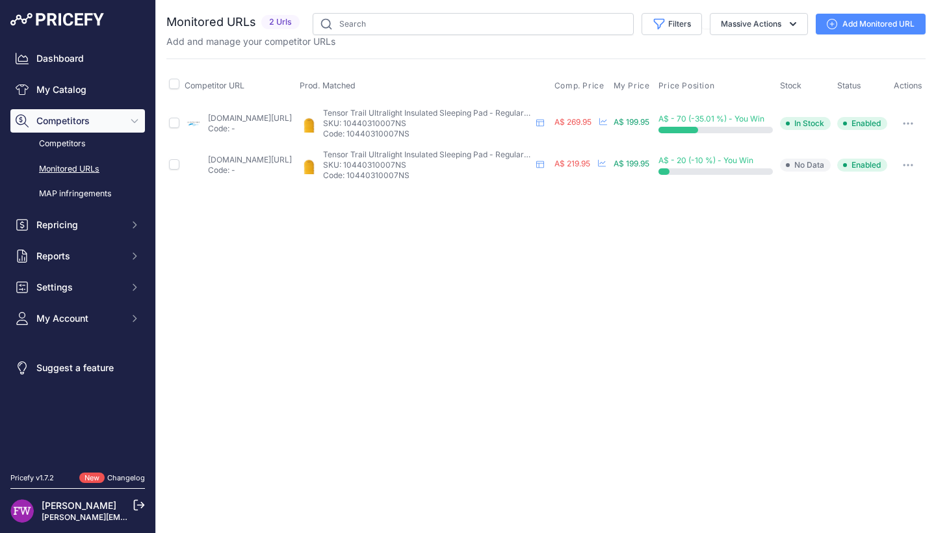
click at [921, 129] on button "button" at bounding box center [908, 123] width 26 height 18
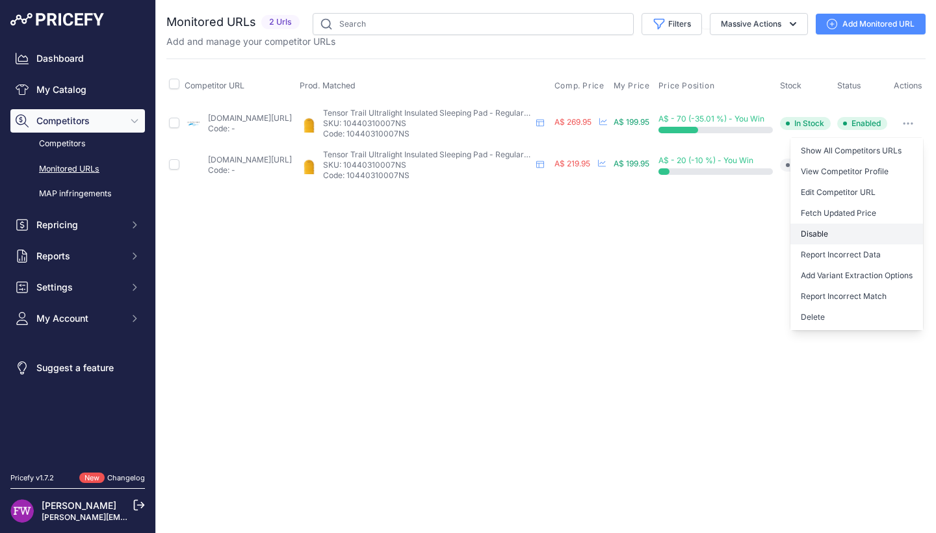
click at [882, 236] on button "Disable" at bounding box center [856, 234] width 133 height 21
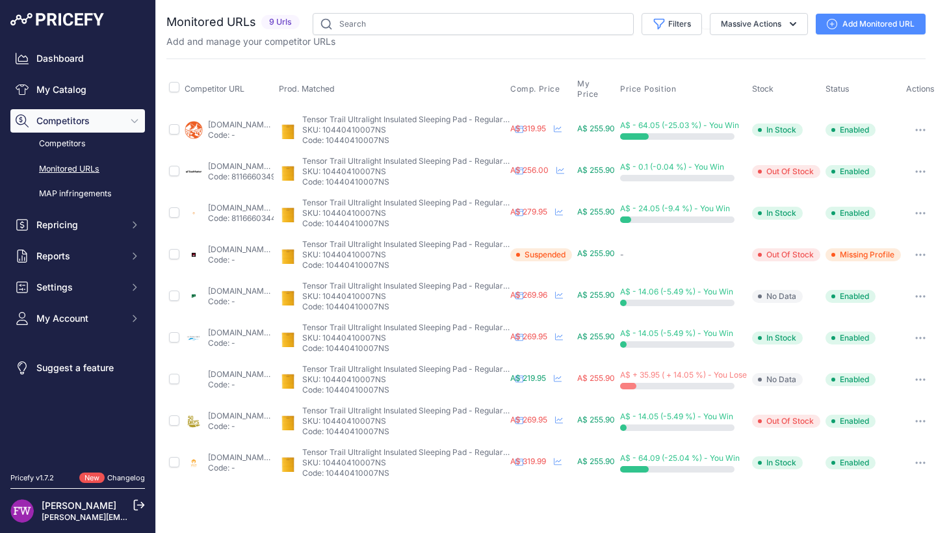
scroll to position [0, 65]
click at [916, 252] on button "button" at bounding box center [919, 255] width 26 height 18
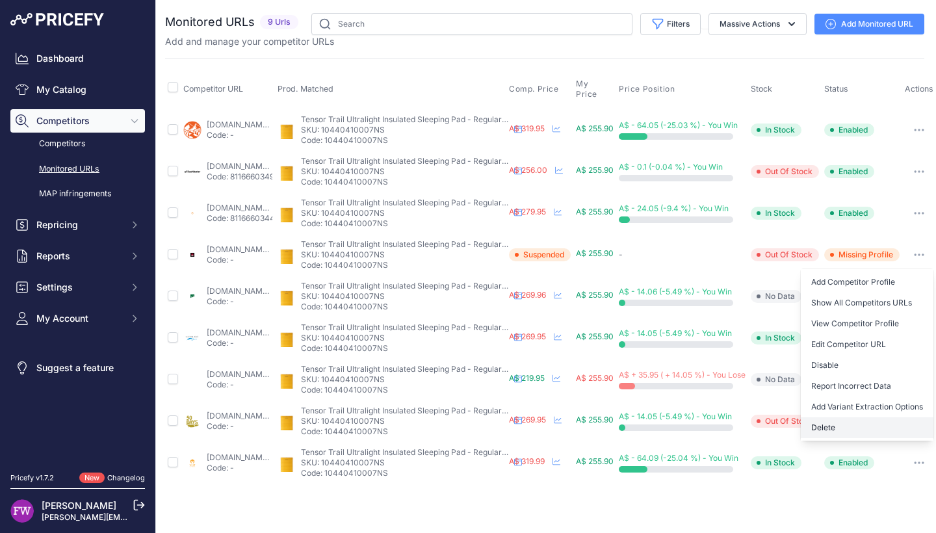
click at [870, 417] on button "Delete" at bounding box center [867, 427] width 133 height 21
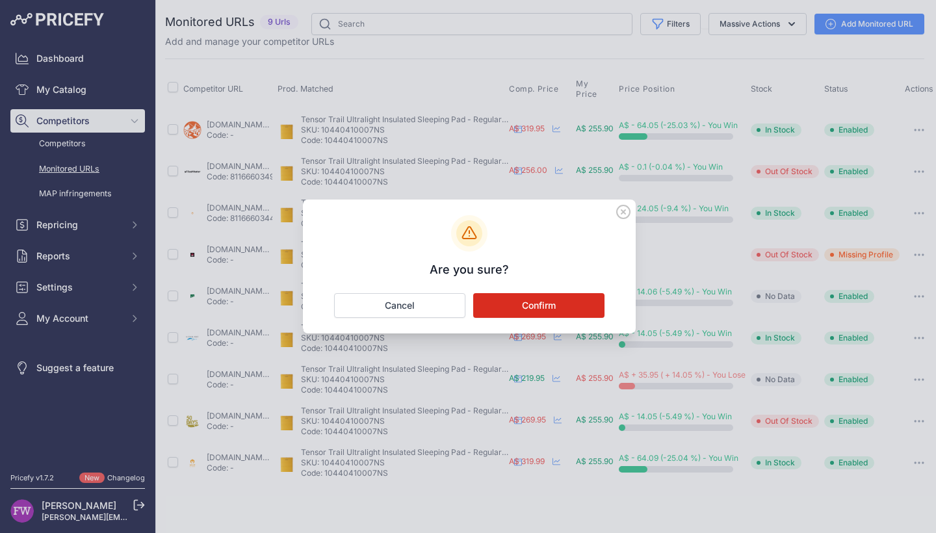
click at [590, 313] on button "Confirm" at bounding box center [538, 305] width 131 height 25
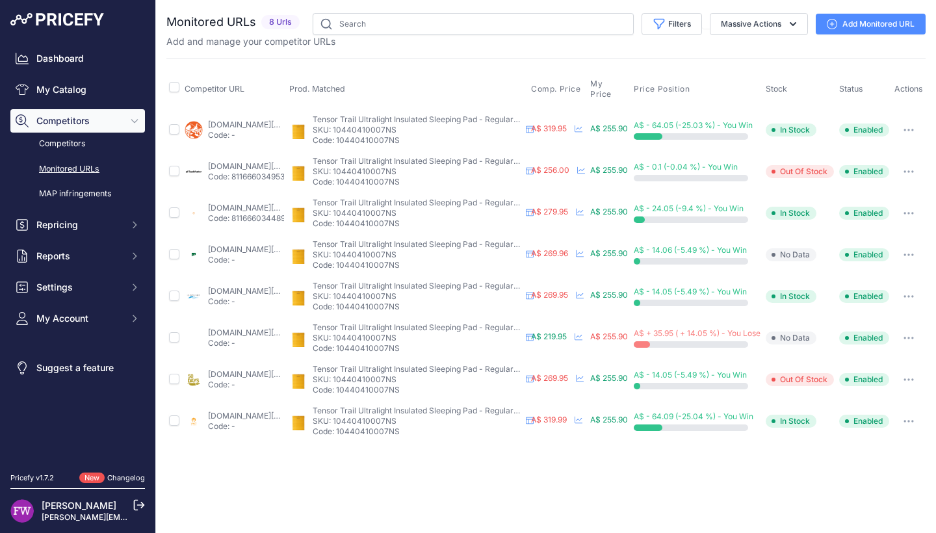
scroll to position [0, 31]
click at [242, 328] on link "[DOMAIN_NAME][URL]" at bounding box center [250, 333] width 84 height 10
click at [922, 333] on button "button" at bounding box center [909, 338] width 26 height 18
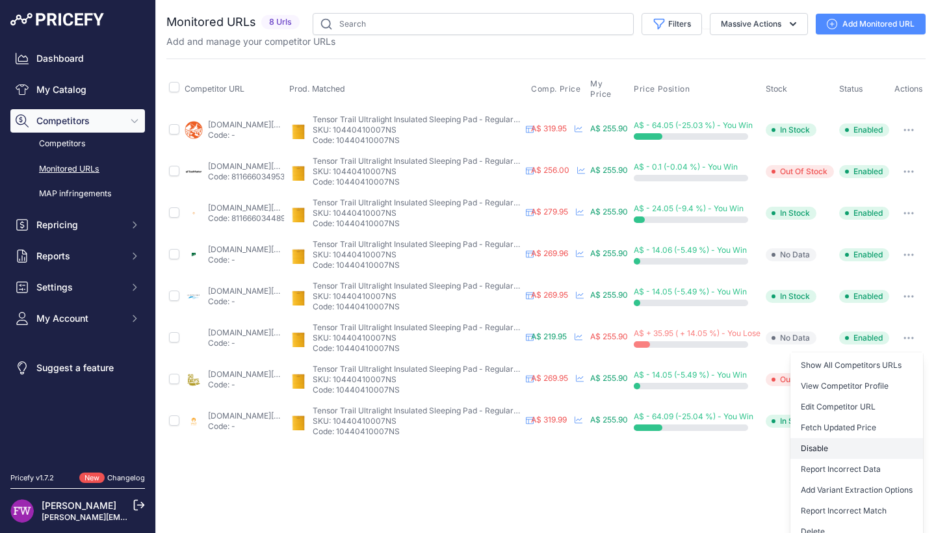
click at [835, 439] on button "Disable" at bounding box center [856, 448] width 133 height 21
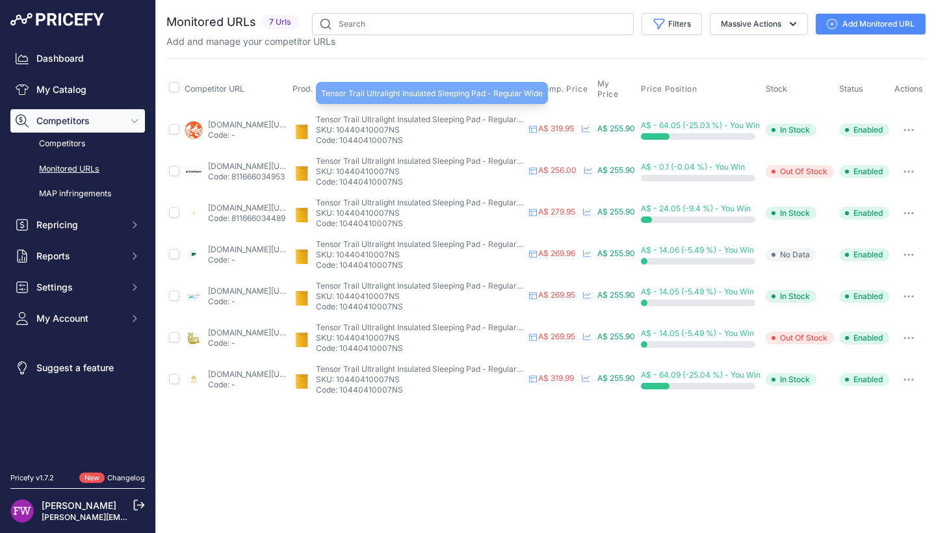
scroll to position [0, 0]
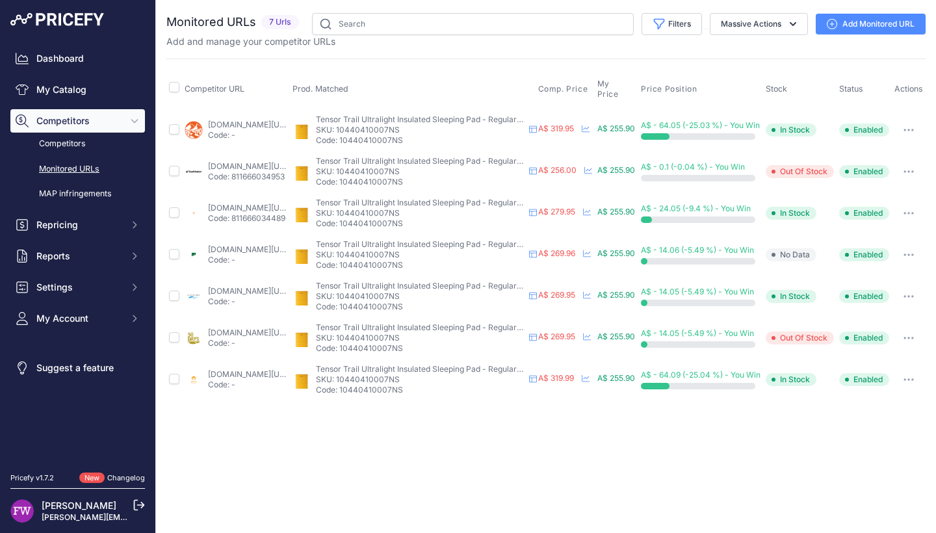
click at [234, 130] on p "Code: -" at bounding box center [247, 135] width 79 height 10
click at [230, 120] on link "wildearth.com.au/buy/nemo-tensor-trail-2024-regular-wide/10440410007ns?prirule_…" at bounding box center [250, 125] width 84 height 10
click at [922, 121] on button "button" at bounding box center [909, 130] width 26 height 18
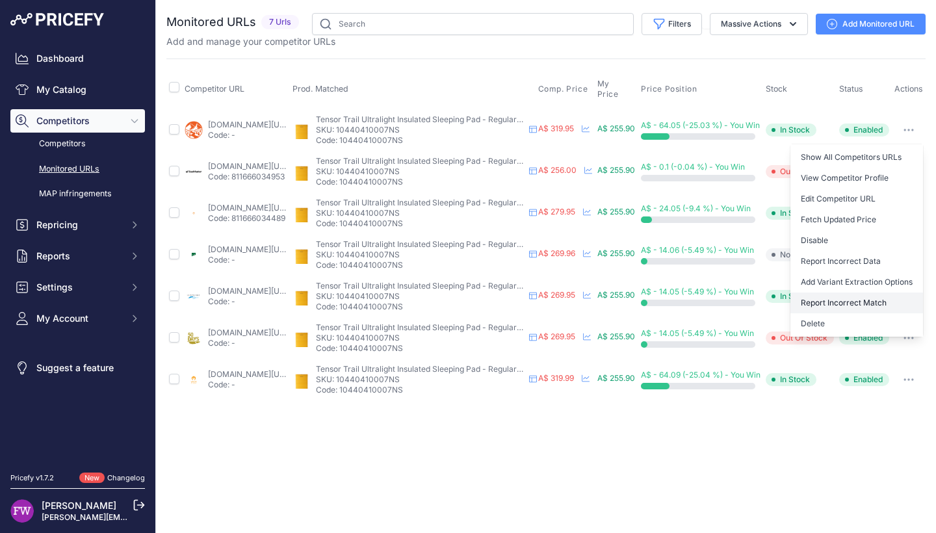
click at [883, 294] on button "Report Incorrect Match" at bounding box center [856, 302] width 133 height 21
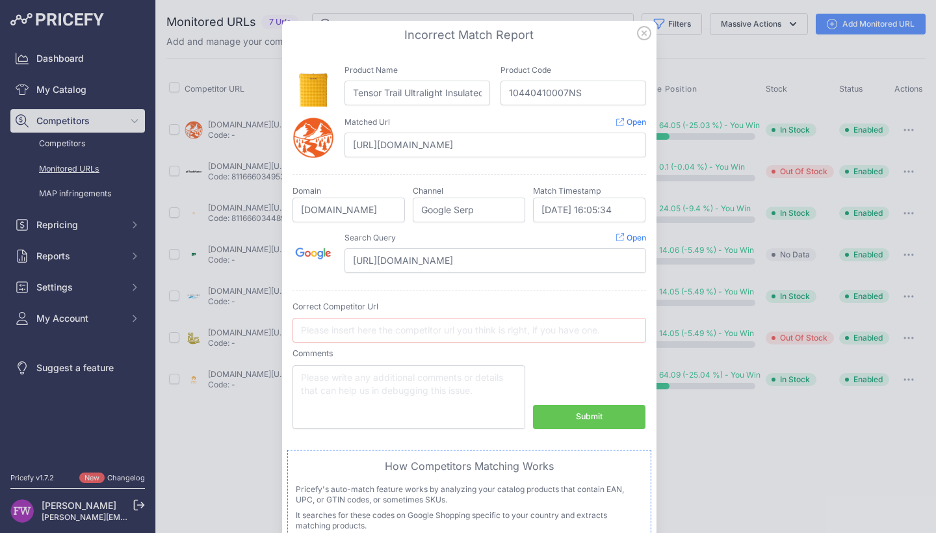
click at [640, 29] on icon at bounding box center [644, 33] width 14 height 14
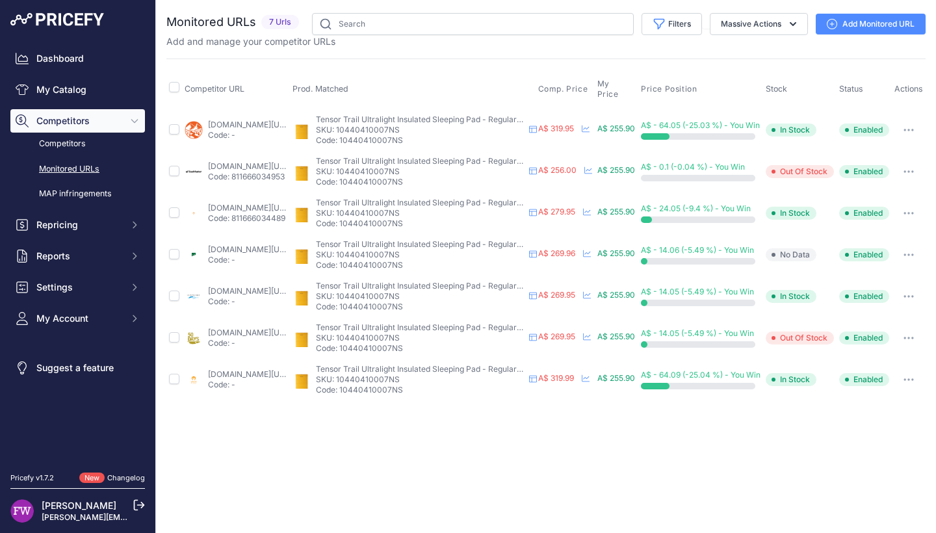
click at [919, 121] on button "button" at bounding box center [909, 130] width 26 height 18
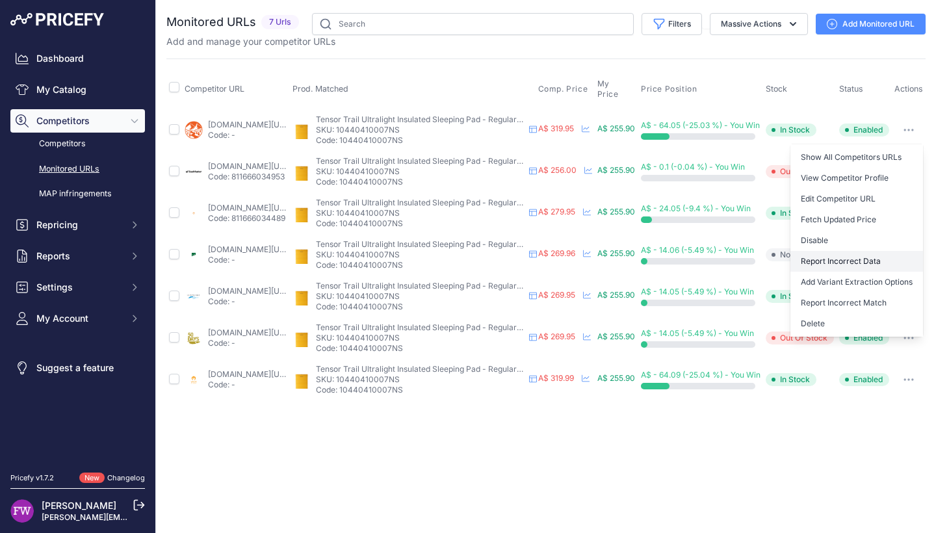
click at [918, 254] on button "Report Incorrect Data" at bounding box center [856, 261] width 133 height 21
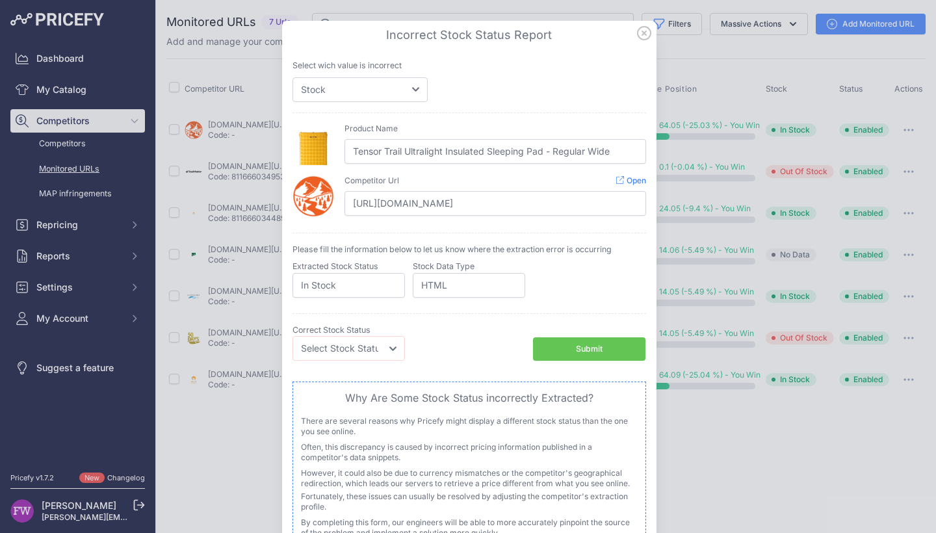
click at [640, 31] on icon at bounding box center [644, 33] width 14 height 14
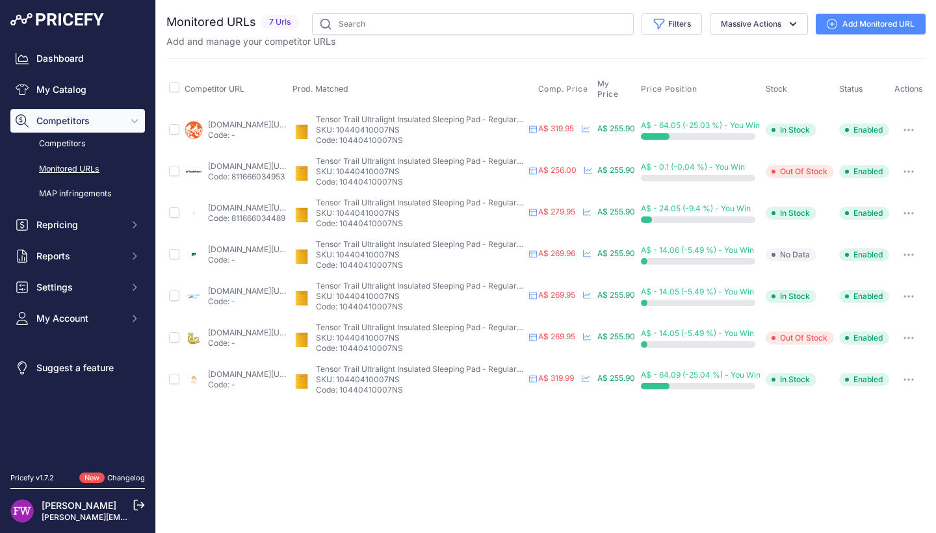
click at [922, 121] on button "button" at bounding box center [909, 130] width 26 height 18
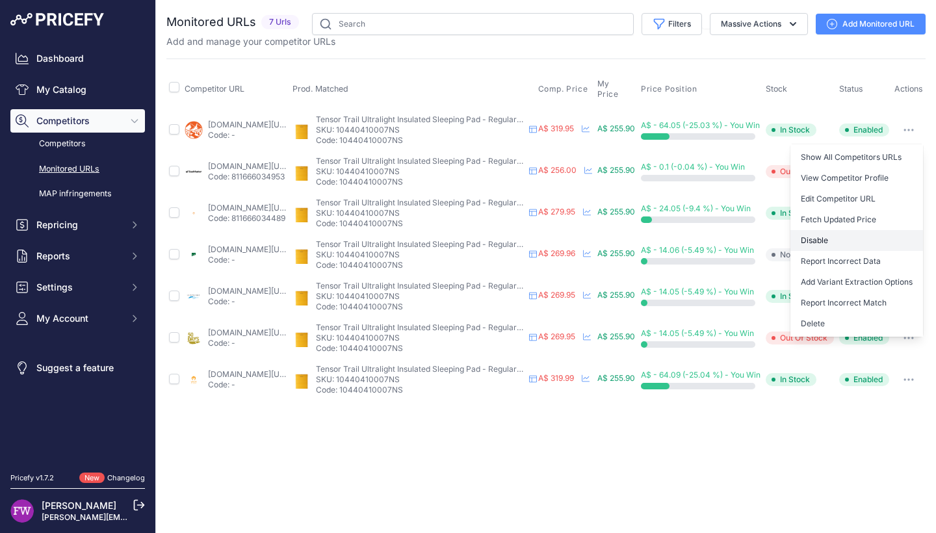
click at [872, 236] on button "Disable" at bounding box center [856, 240] width 133 height 21
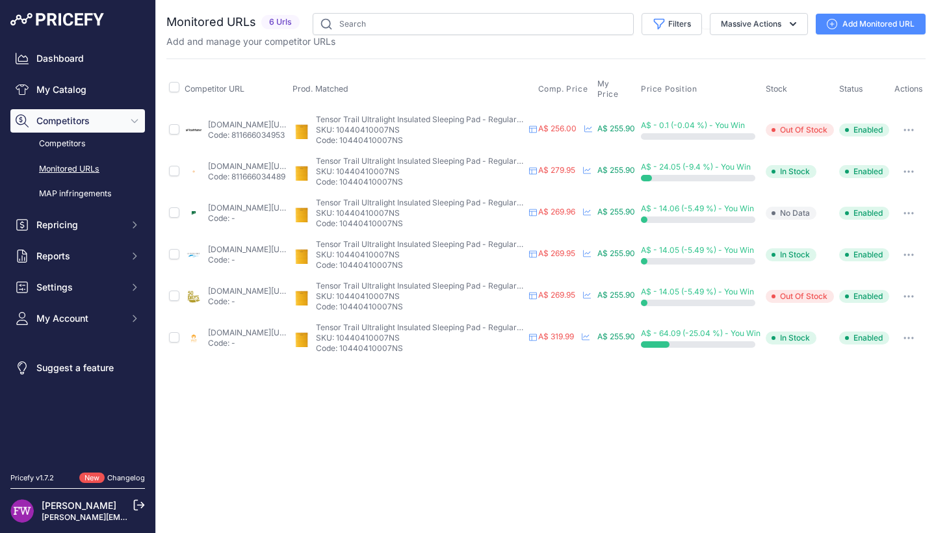
scroll to position [0, 0]
click at [220, 328] on link "vastoutdoors.com.au/products/nemo-tensor-trail-insulated-wide-sleeping-mat?prir…" at bounding box center [250, 333] width 84 height 10
drag, startPoint x: 928, startPoint y: 320, endPoint x: 920, endPoint y: 327, distance: 9.7
click at [926, 320] on td "Show All Competitors URLs View Competitor Profile Edit Competitor URL Fetch Upd…" at bounding box center [909, 338] width 34 height 42
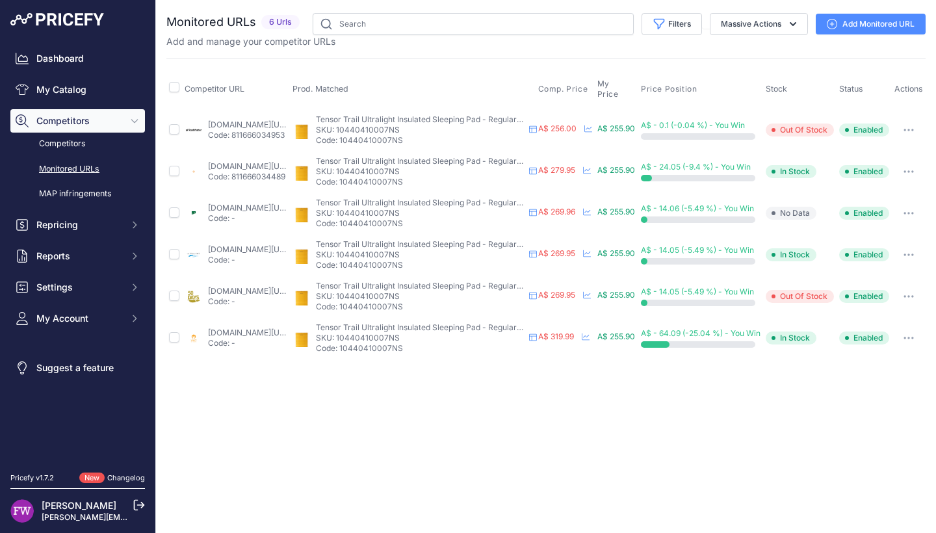
click at [914, 337] on icon "button" at bounding box center [908, 338] width 10 height 3
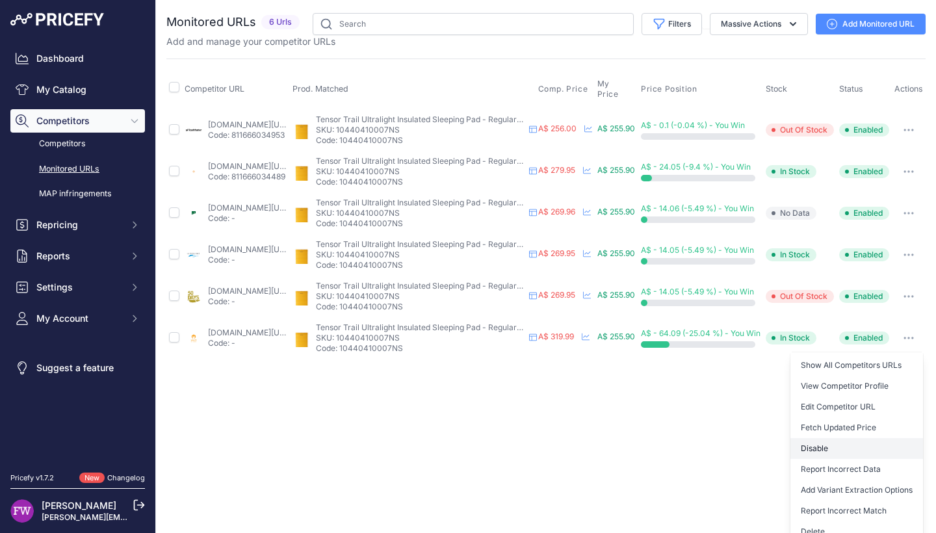
click at [849, 443] on button "Disable" at bounding box center [856, 448] width 133 height 21
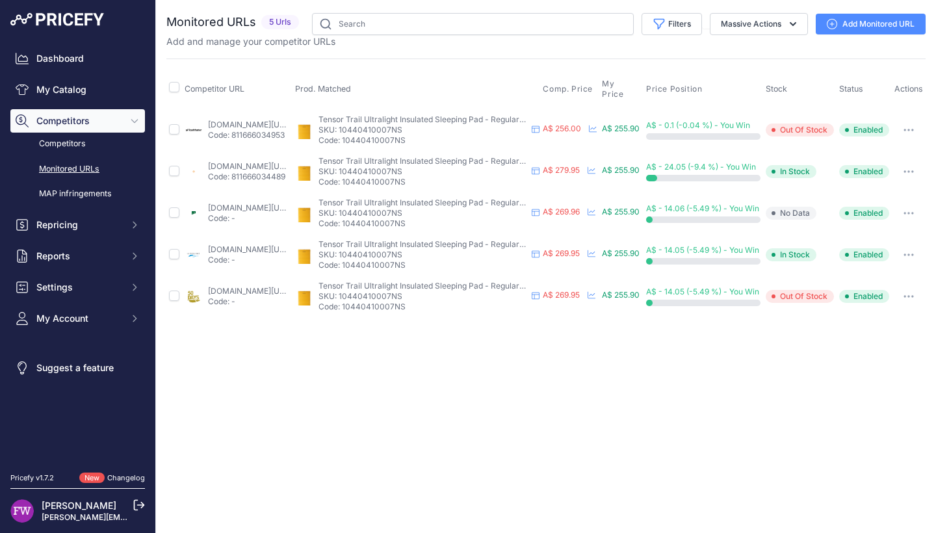
scroll to position [0, 0]
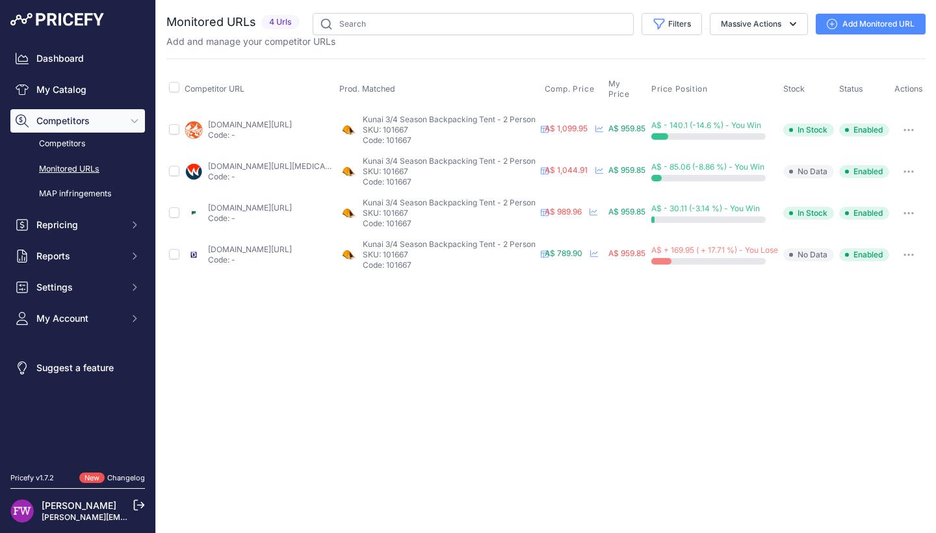
click at [250, 253] on link "[DOMAIN_NAME][URL]" at bounding box center [250, 249] width 84 height 10
click at [913, 256] on button "button" at bounding box center [909, 255] width 26 height 18
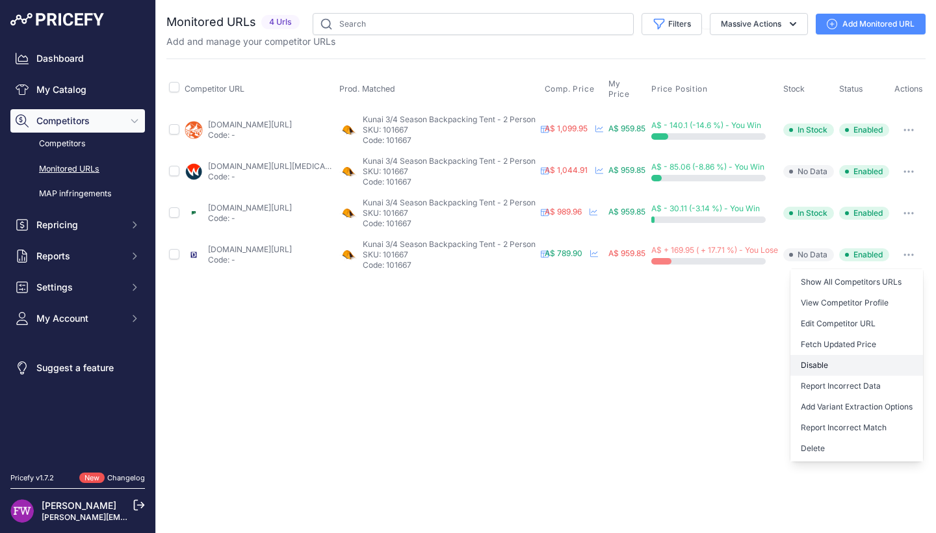
click at [876, 359] on button "Disable" at bounding box center [856, 365] width 133 height 21
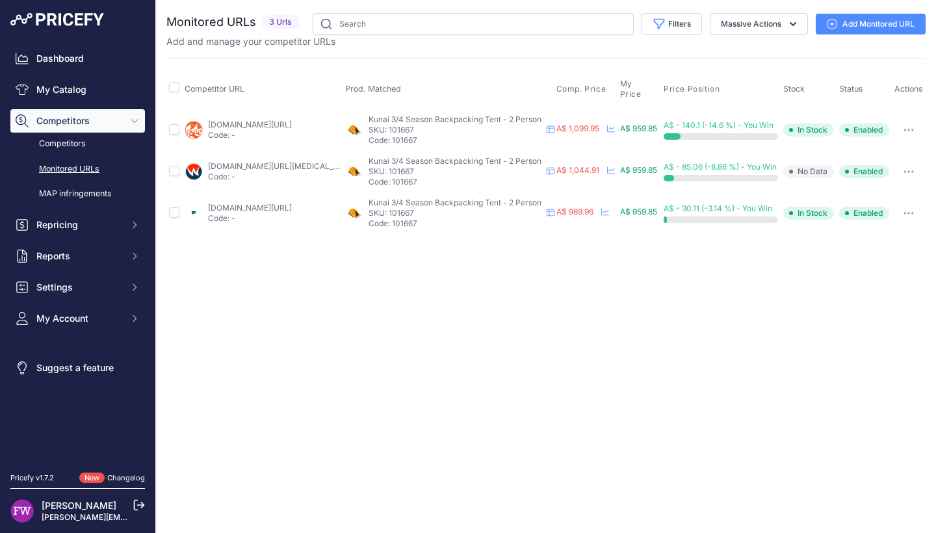
click at [904, 174] on button "button" at bounding box center [909, 171] width 26 height 18
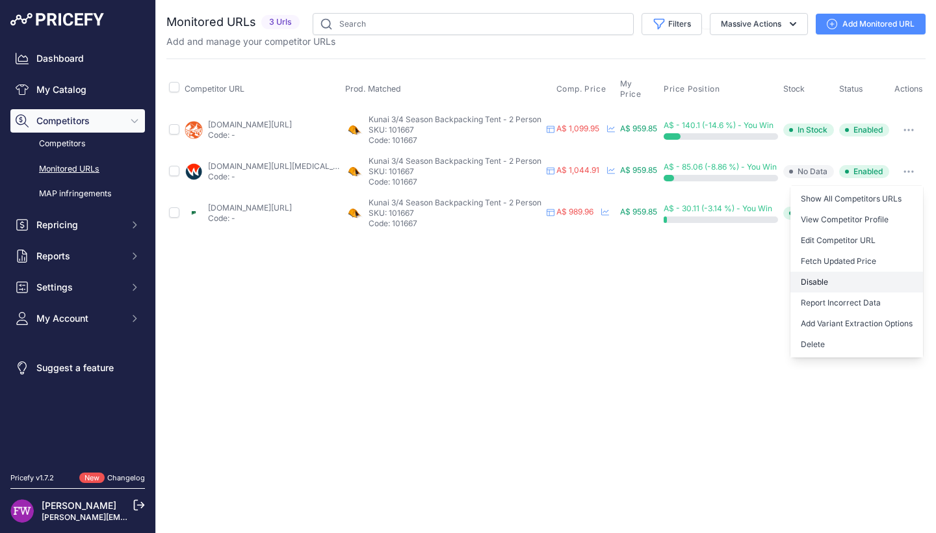
click at [882, 291] on button "Disable" at bounding box center [856, 282] width 133 height 21
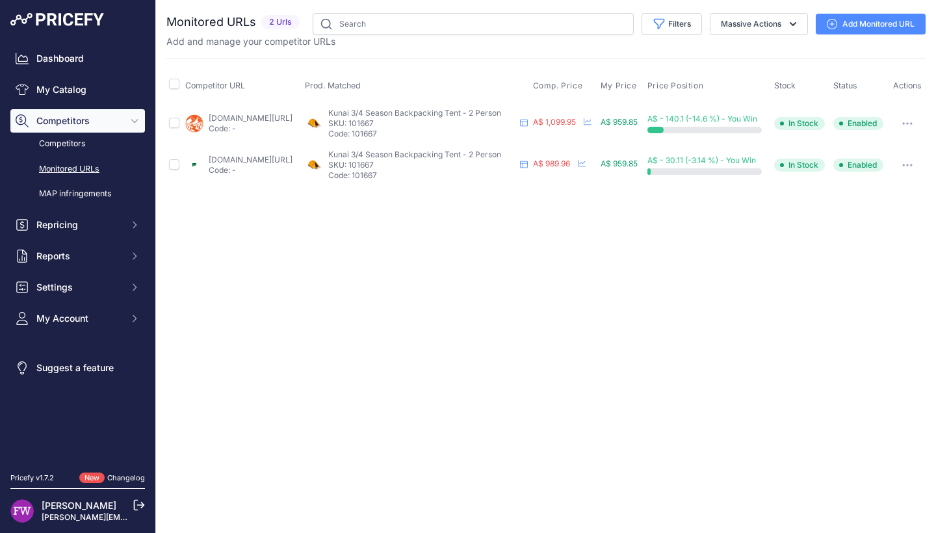
click at [912, 124] on icon "button" at bounding box center [911, 123] width 1 height 1
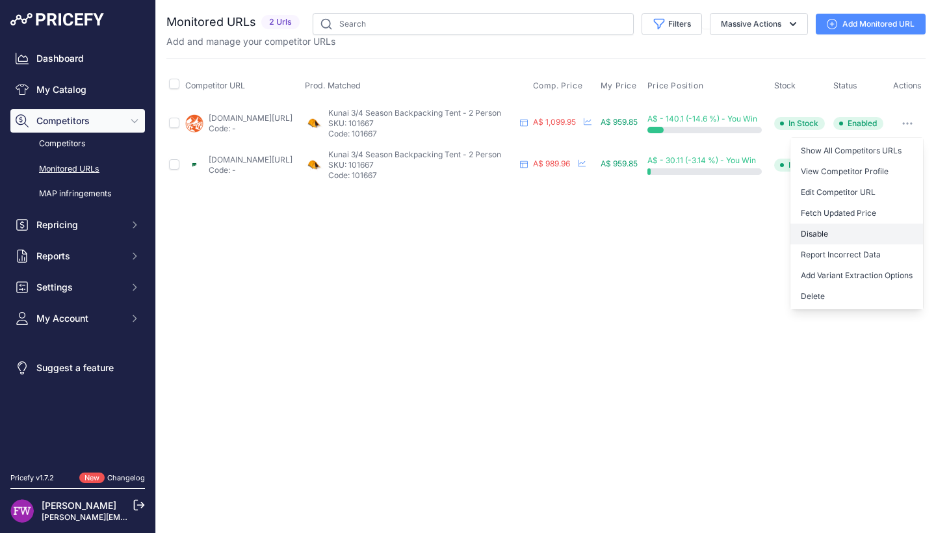
click at [888, 244] on button "Disable" at bounding box center [856, 234] width 133 height 21
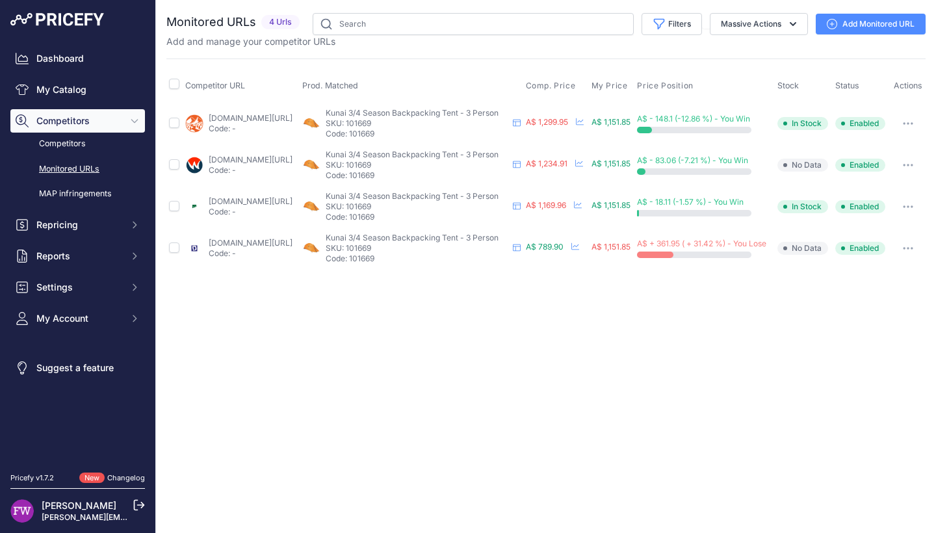
click at [255, 240] on link "[DOMAIN_NAME][URL]" at bounding box center [251, 243] width 84 height 10
click at [911, 253] on button "button" at bounding box center [908, 248] width 26 height 18
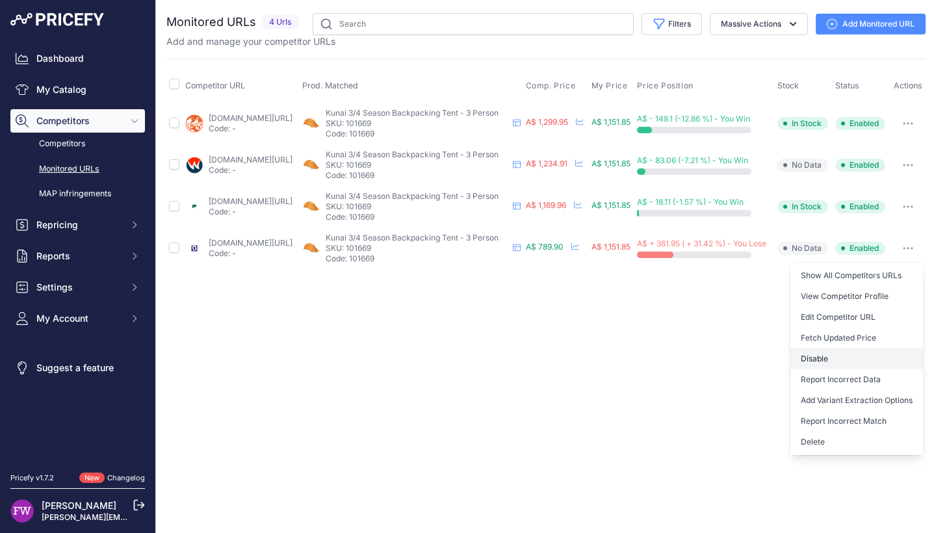
click at [867, 353] on button "Disable" at bounding box center [856, 358] width 133 height 21
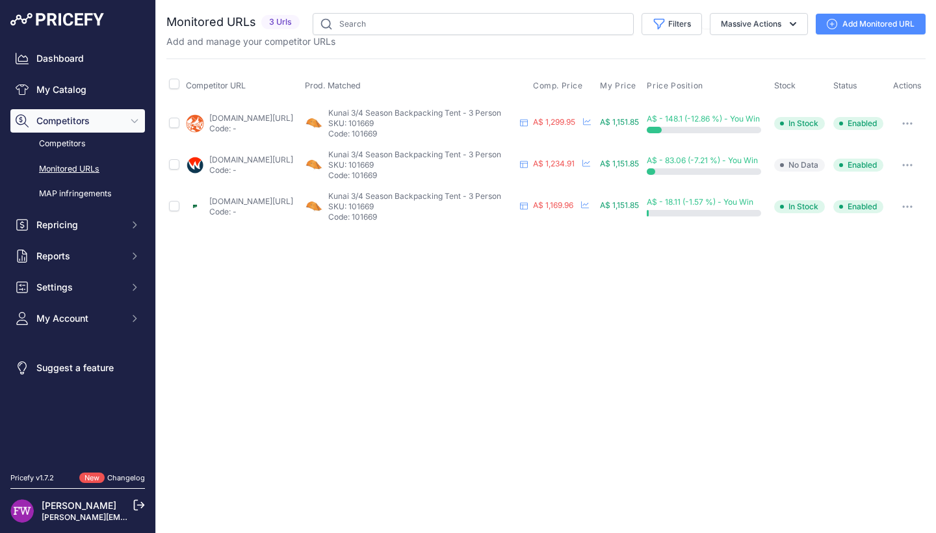
click at [248, 114] on link "[DOMAIN_NAME][URL]" at bounding box center [251, 118] width 84 height 10
click at [907, 118] on button "button" at bounding box center [907, 123] width 26 height 18
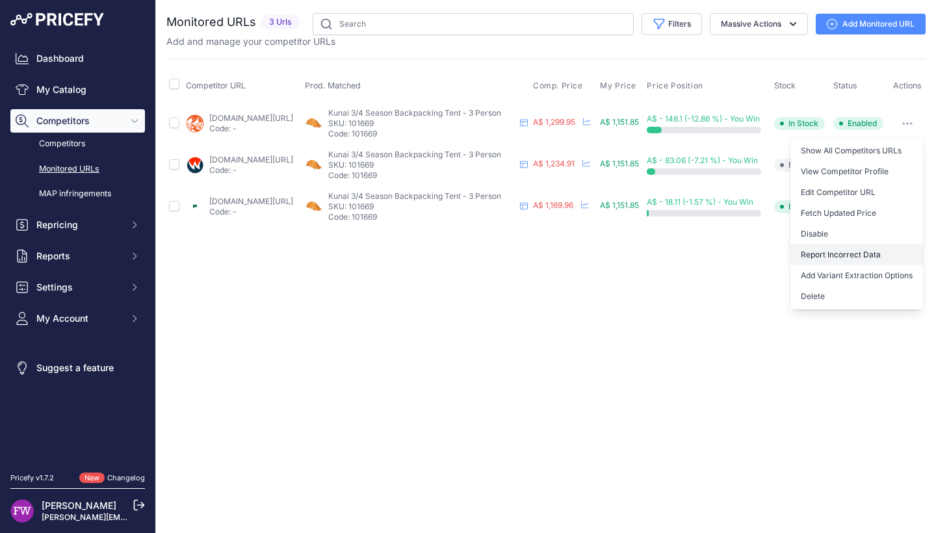
click at [874, 250] on button "Report Incorrect Data" at bounding box center [856, 254] width 133 height 21
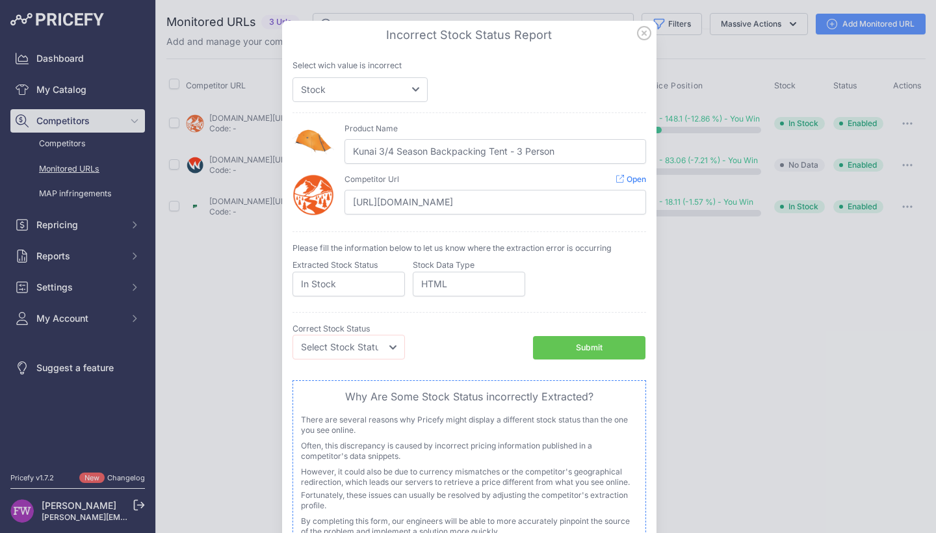
click at [640, 31] on icon at bounding box center [644, 33] width 14 height 14
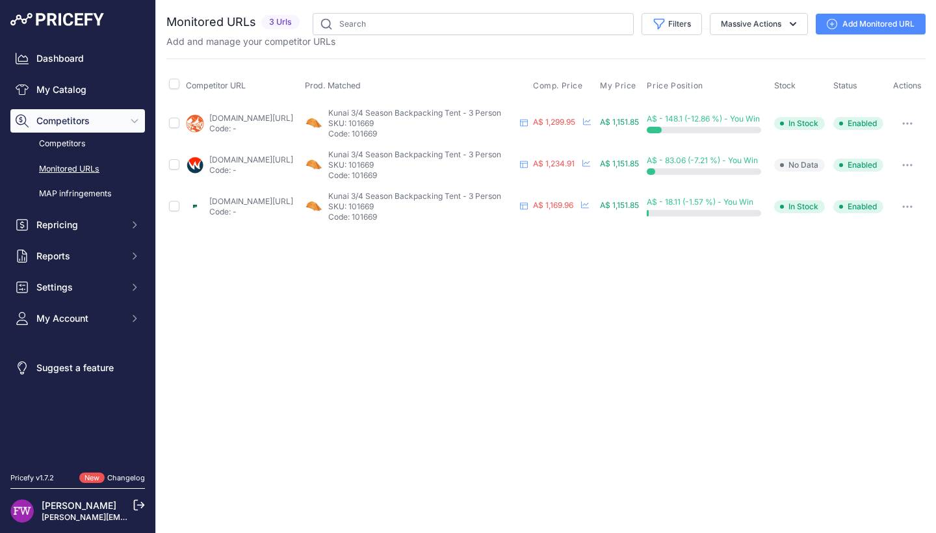
click at [916, 119] on button "button" at bounding box center [907, 123] width 26 height 18
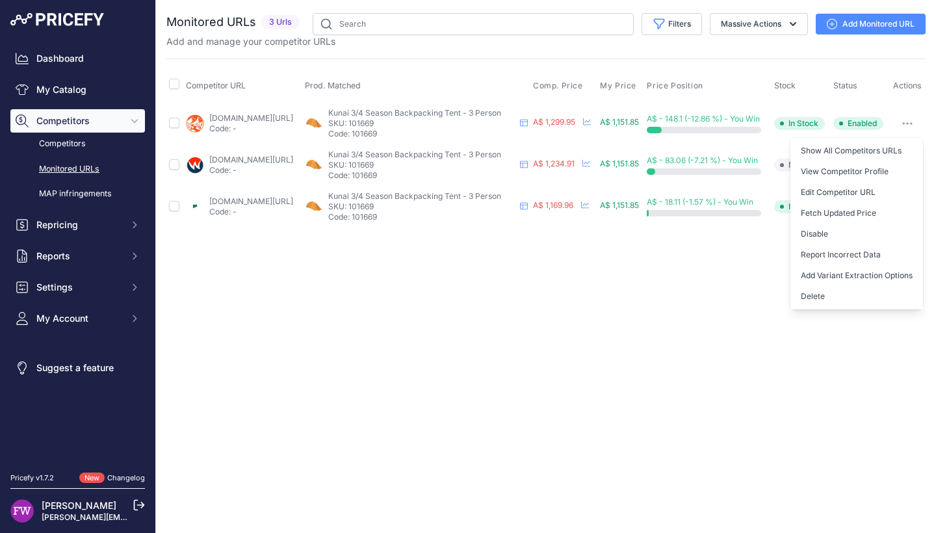
click at [652, 374] on div "Close You are not connected to the internet." at bounding box center [546, 266] width 780 height 533
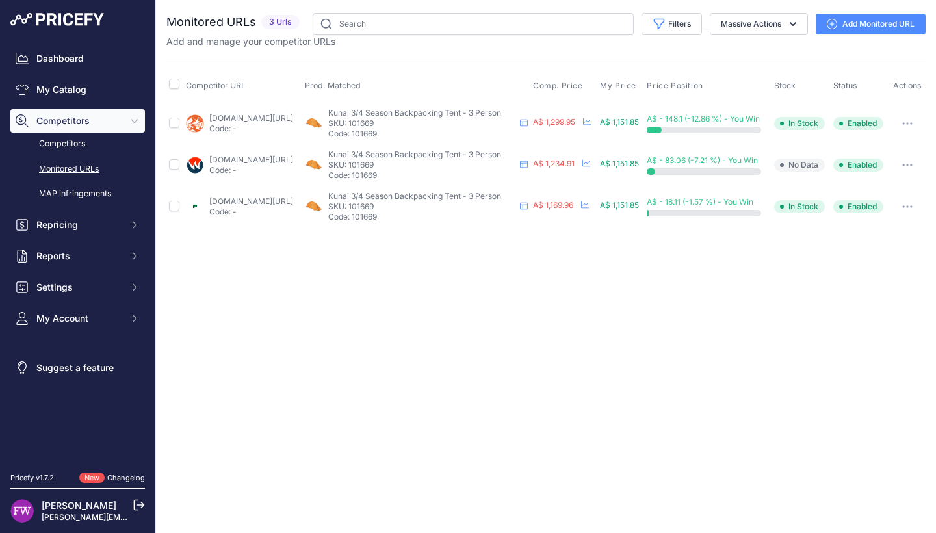
click at [285, 155] on link "wildfiresports.com.au/nemo-kunai-3-person-tent?prirule_jdsnikfkfjsd=7008" at bounding box center [251, 160] width 84 height 10
click at [911, 123] on icon "button" at bounding box center [907, 123] width 10 height 3
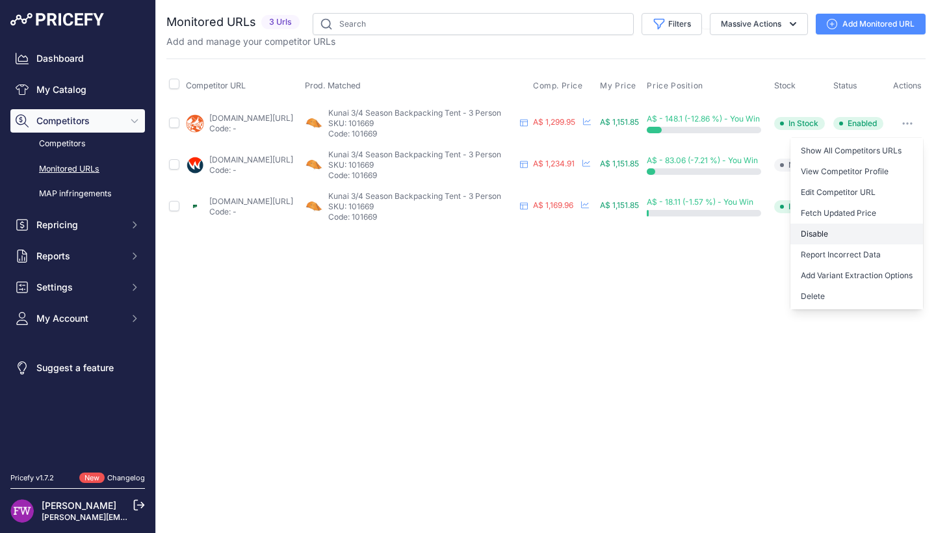
click at [840, 235] on button "Disable" at bounding box center [856, 234] width 133 height 21
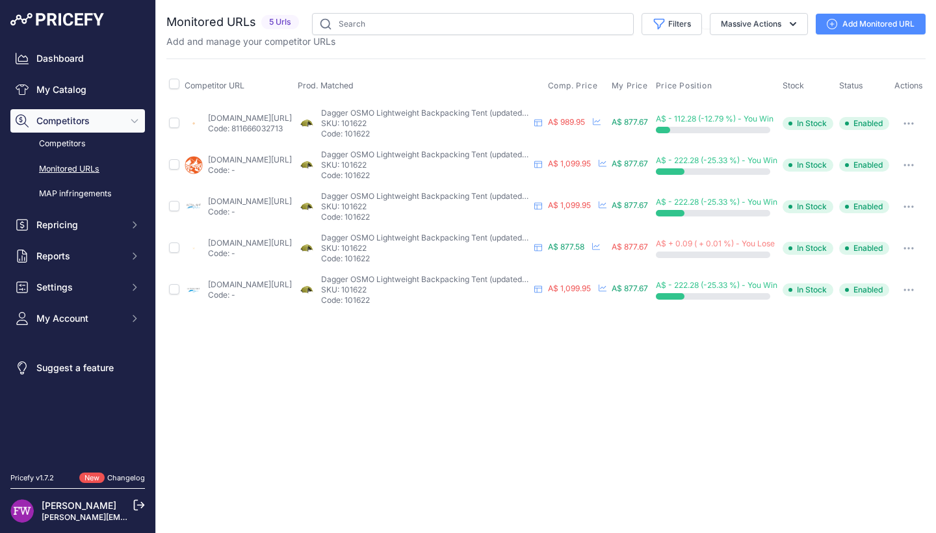
click at [221, 164] on link "[DOMAIN_NAME][URL]" at bounding box center [250, 160] width 84 height 10
click at [227, 213] on div "[DOMAIN_NAME][URL] Code: -" at bounding box center [250, 206] width 84 height 21
click at [230, 203] on link "[DOMAIN_NAME][URL]" at bounding box center [250, 201] width 84 height 10
click at [922, 174] on button "button" at bounding box center [909, 165] width 26 height 18
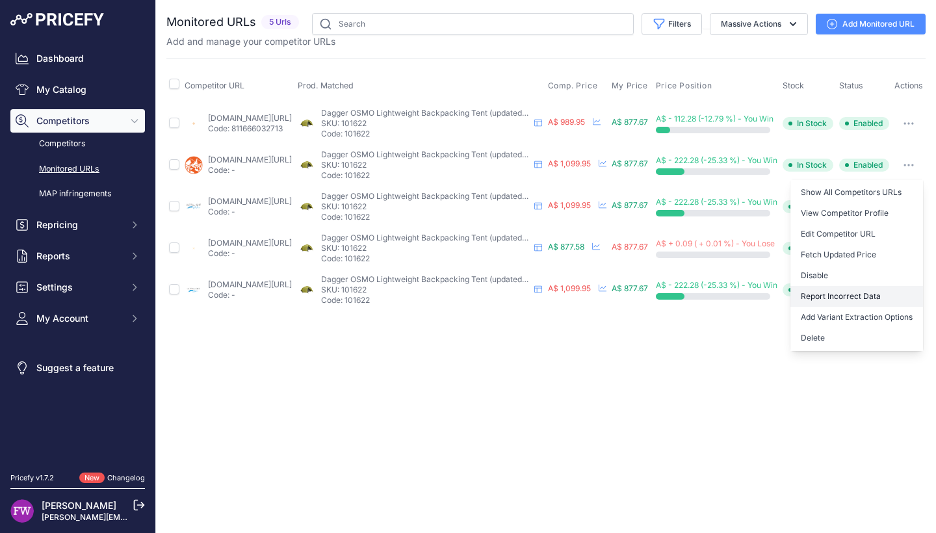
click at [868, 298] on button "Report Incorrect Data" at bounding box center [856, 296] width 133 height 21
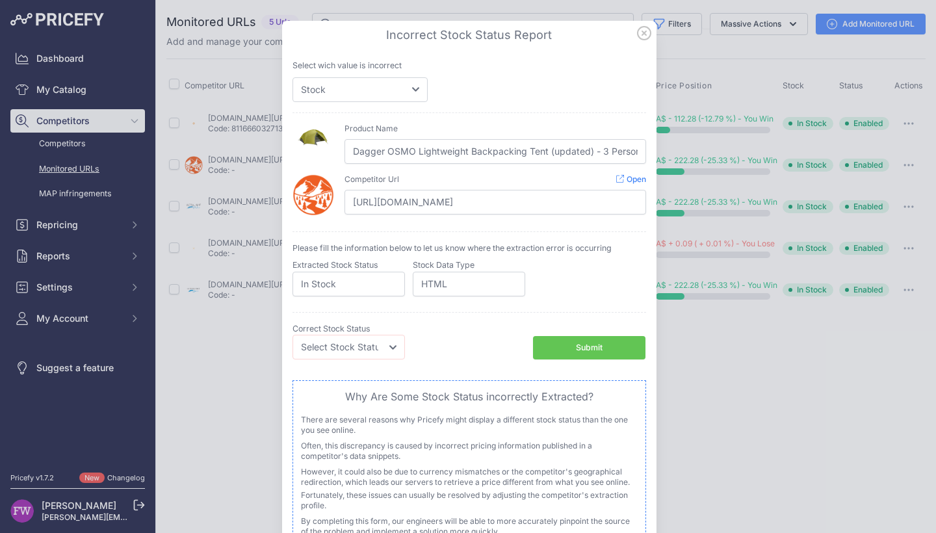
click at [642, 36] on icon at bounding box center [644, 33] width 14 height 14
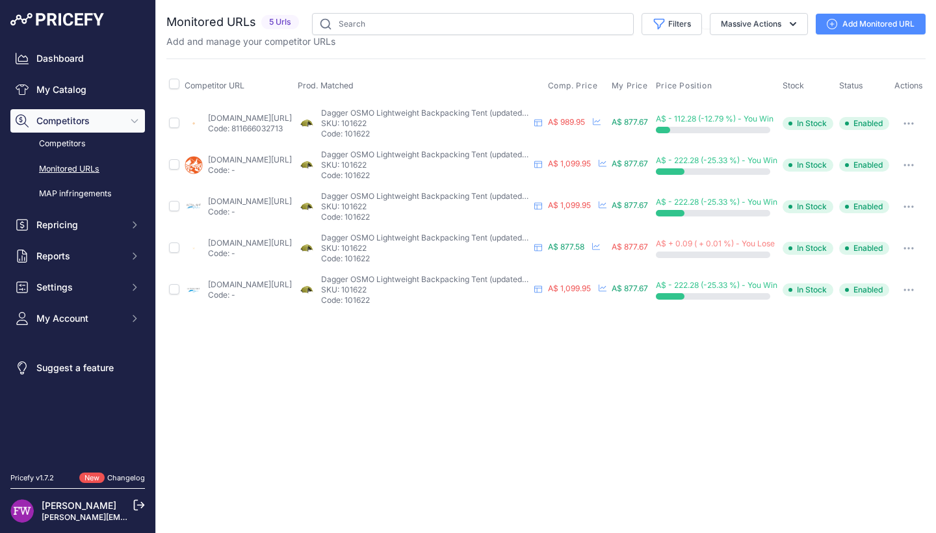
click at [922, 133] on button "button" at bounding box center [909, 123] width 26 height 18
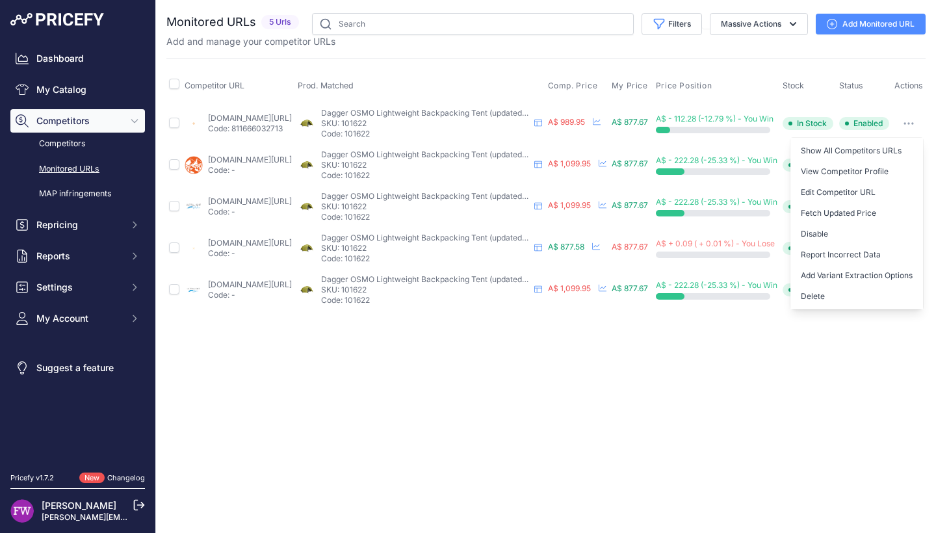
drag, startPoint x: 626, startPoint y: 367, endPoint x: 682, endPoint y: 294, distance: 91.3
click at [627, 367] on div "Close You are not connected to the internet." at bounding box center [546, 266] width 780 height 533
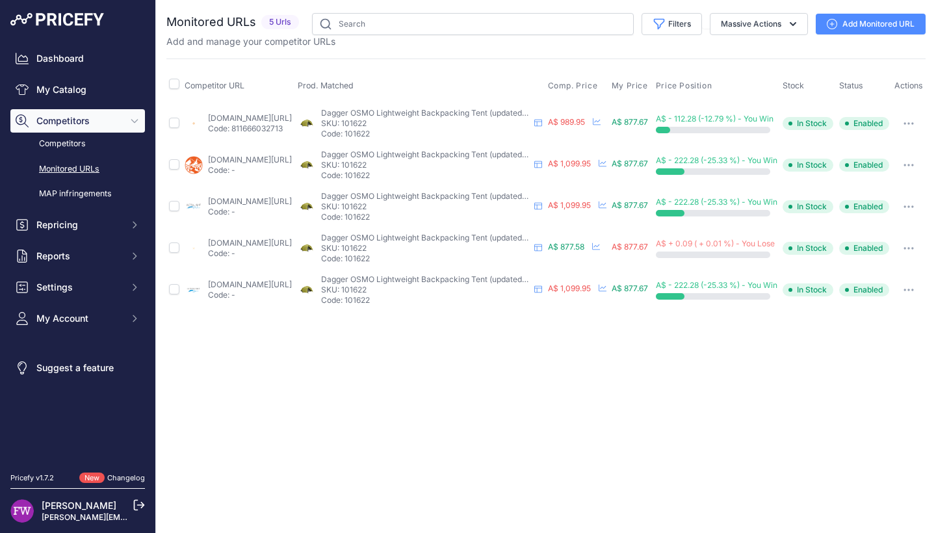
drag, startPoint x: 922, startPoint y: 169, endPoint x: 919, endPoint y: 185, distance: 15.9
click at [922, 169] on button "button" at bounding box center [909, 165] width 26 height 18
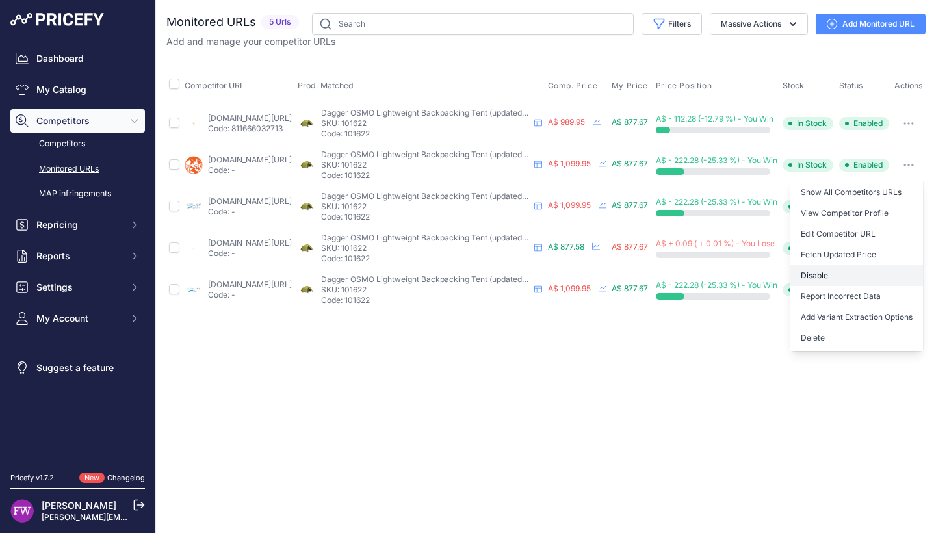
click at [885, 286] on button "Disable" at bounding box center [856, 275] width 133 height 21
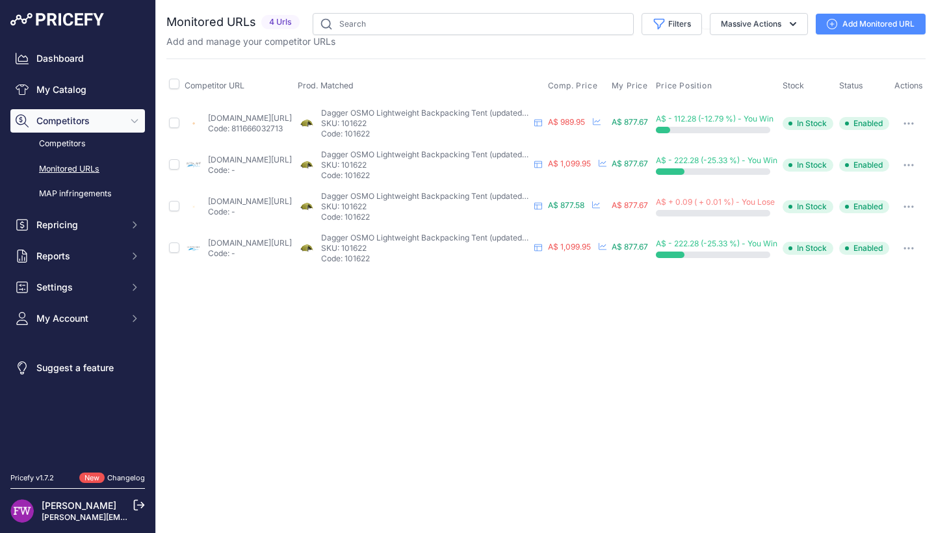
scroll to position [0, 12]
click at [926, 164] on td "Show All Competitors URLs View Competitor Profile Edit Competitor URL Fetch Upd…" at bounding box center [909, 165] width 34 height 42
click at [922, 168] on button "button" at bounding box center [909, 165] width 26 height 18
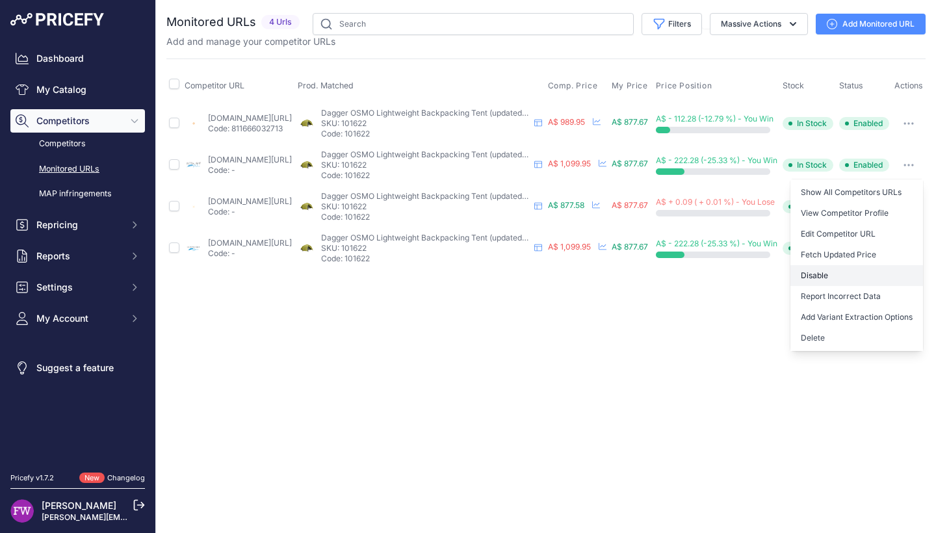
click at [880, 274] on button "Disable" at bounding box center [856, 275] width 133 height 21
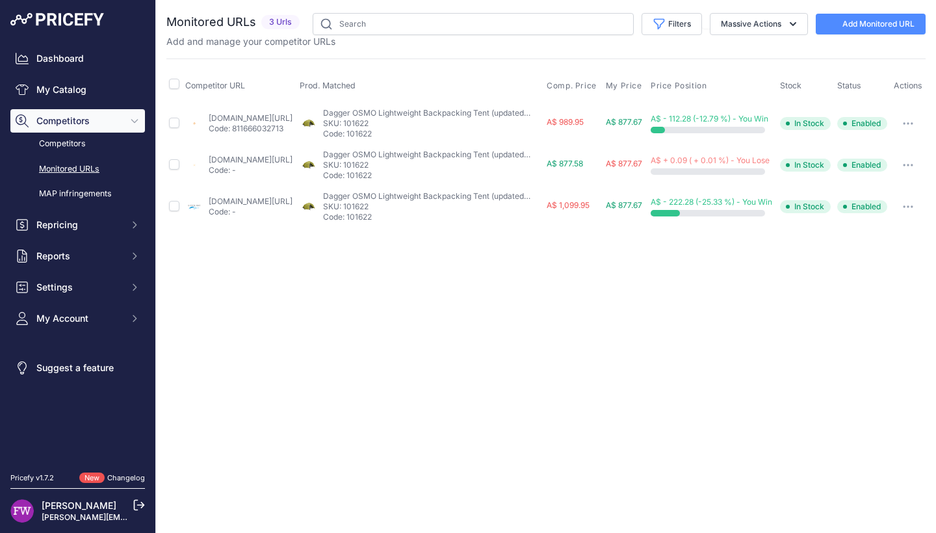
scroll to position [0, 0]
click at [922, 213] on button "button" at bounding box center [909, 207] width 26 height 18
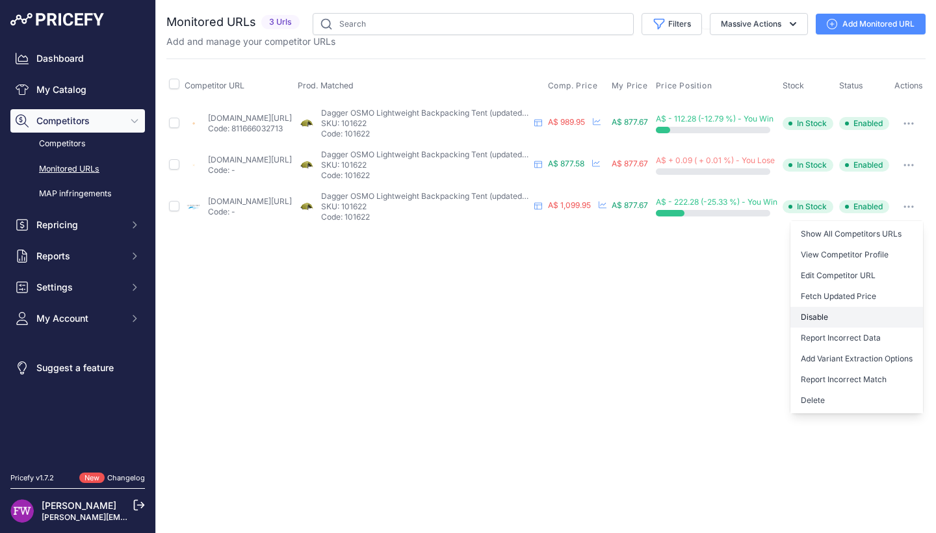
click at [864, 328] on button "Disable" at bounding box center [856, 317] width 133 height 21
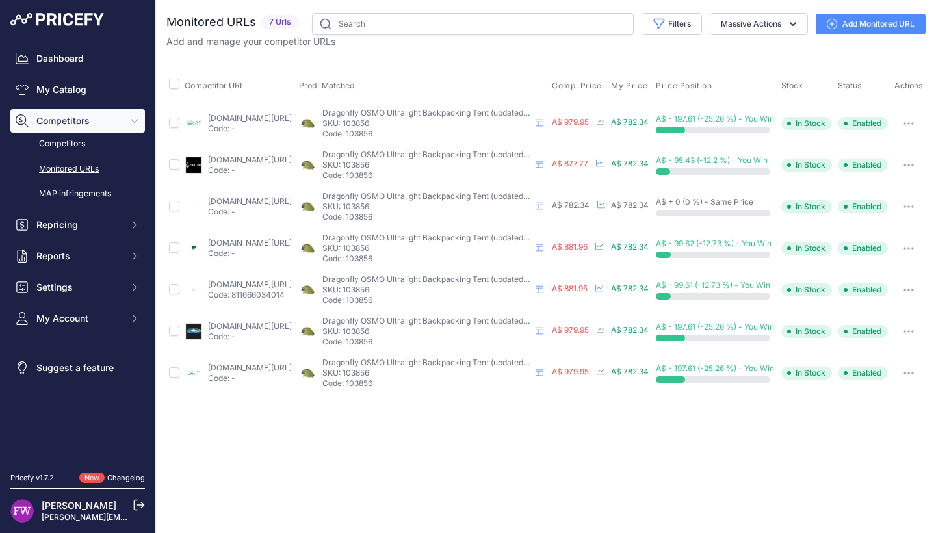
click at [257, 116] on link "[DOMAIN_NAME][URL]" at bounding box center [250, 118] width 84 height 10
click at [922, 118] on button "button" at bounding box center [909, 123] width 26 height 18
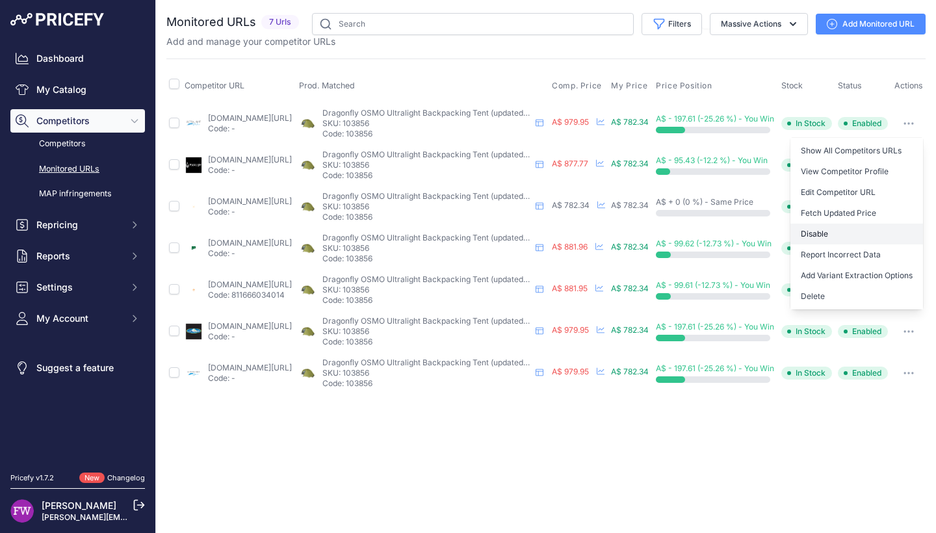
click at [895, 231] on button "Disable" at bounding box center [856, 234] width 133 height 21
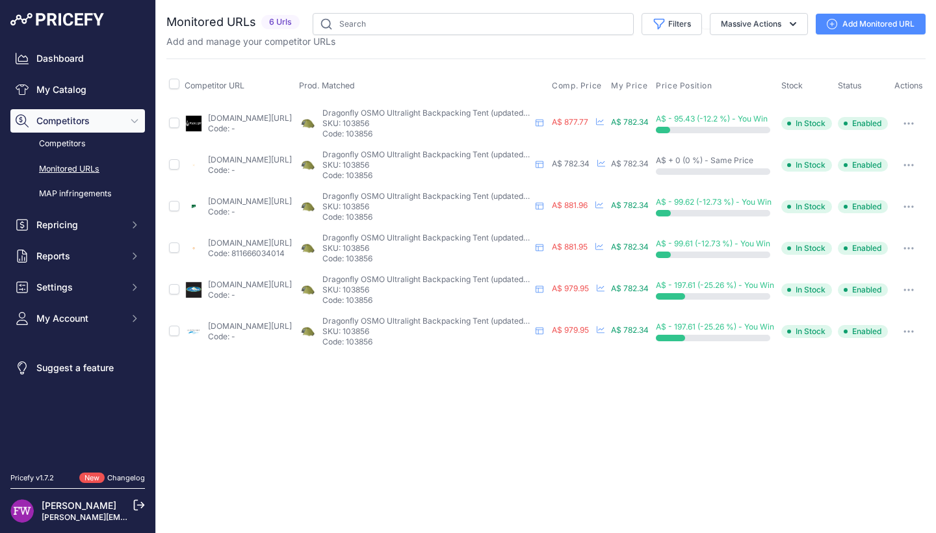
click at [263, 283] on link "[DOMAIN_NAME][URL]" at bounding box center [250, 284] width 84 height 10
click at [919, 285] on button "button" at bounding box center [909, 290] width 26 height 18
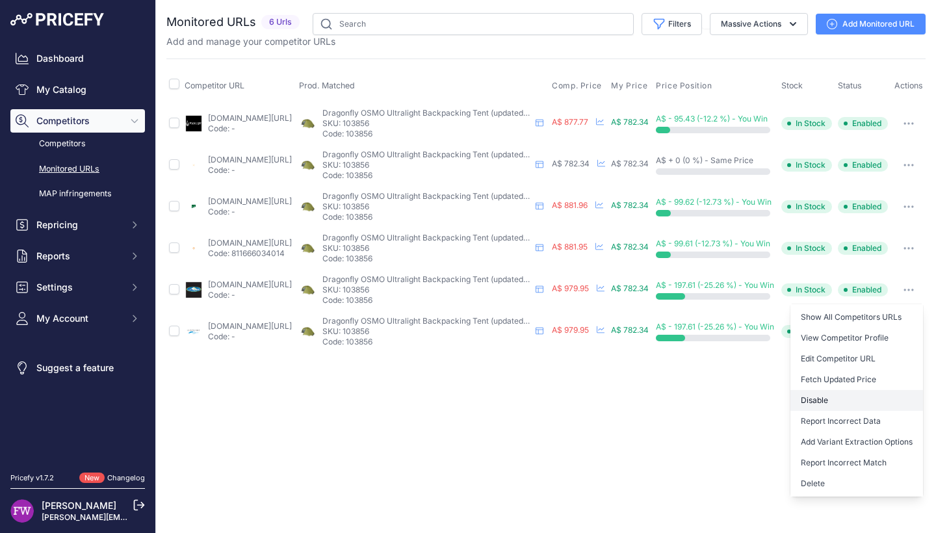
click at [847, 402] on button "Disable" at bounding box center [856, 400] width 133 height 21
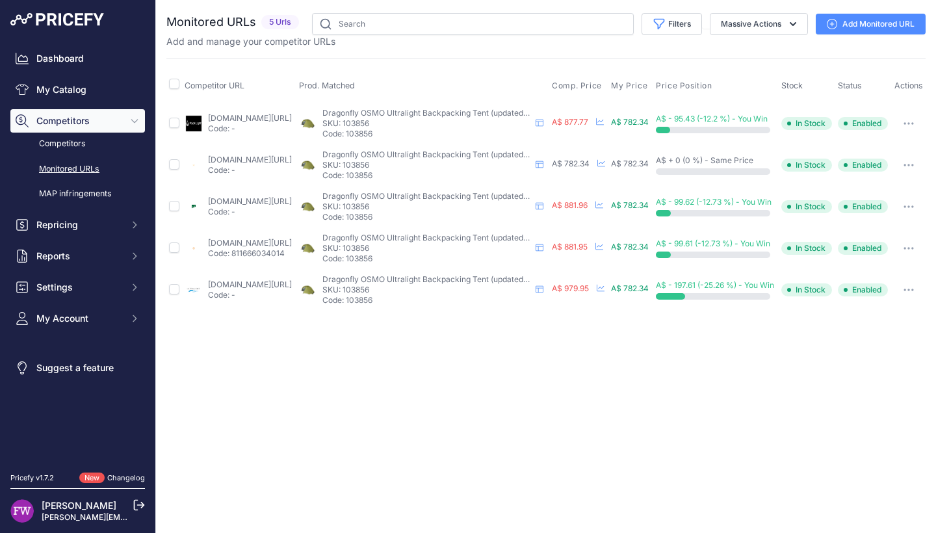
click at [257, 285] on link "[DOMAIN_NAME][URL]" at bounding box center [250, 284] width 84 height 10
click at [922, 294] on button "button" at bounding box center [909, 290] width 26 height 18
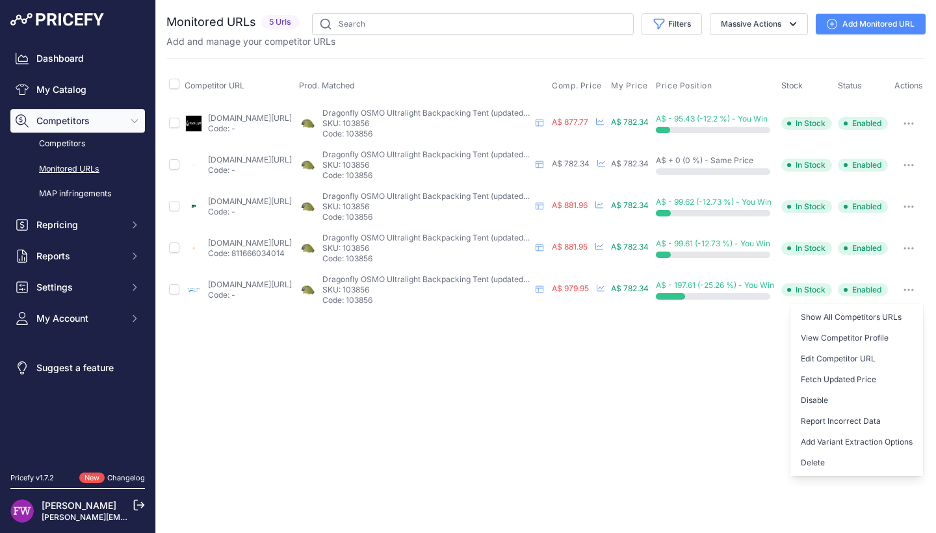
click at [877, 400] on button "Disable" at bounding box center [856, 400] width 133 height 21
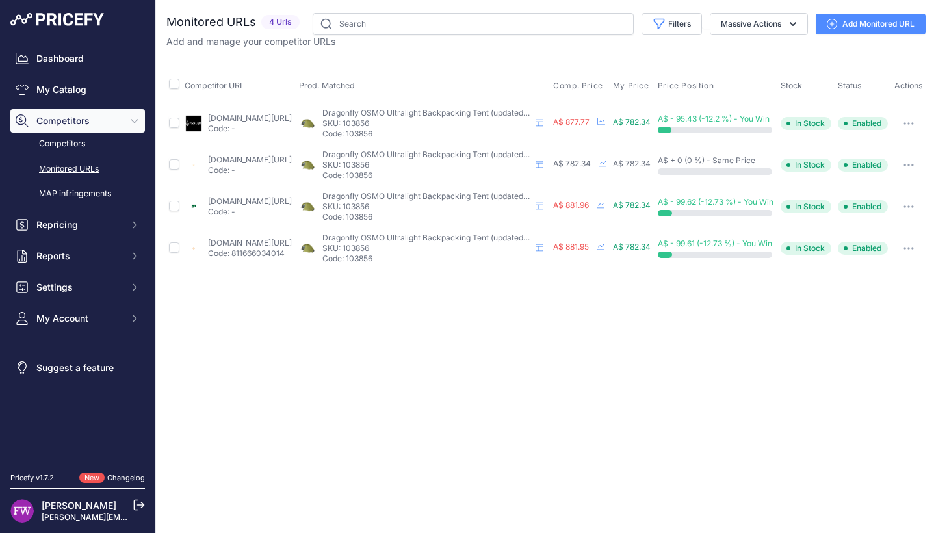
click at [278, 240] on link "backpackinglight.com.au/products/nemo-dragonfly-osmo-2p-ultralight-tent?prirule…" at bounding box center [250, 243] width 84 height 10
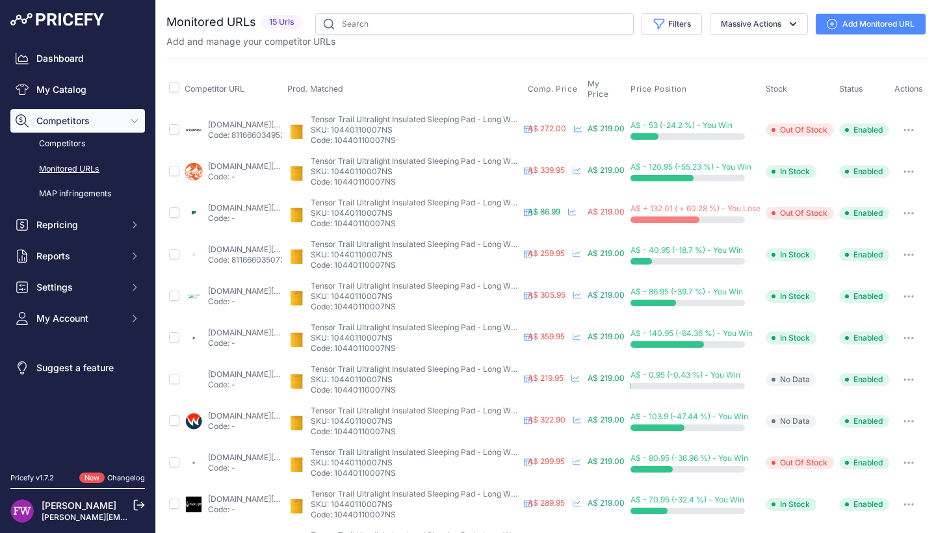
click at [234, 217] on p "Code: -" at bounding box center [245, 218] width 74 height 10
click at [218, 213] on p "Code: -" at bounding box center [245, 218] width 74 height 10
click at [288, 204] on link "paddypallin.com.au/nemo-tensor-ultralight-sleeping-mattress-long-wide.html?prir…" at bounding box center [250, 208] width 84 height 10
click at [912, 205] on button "button" at bounding box center [909, 213] width 26 height 18
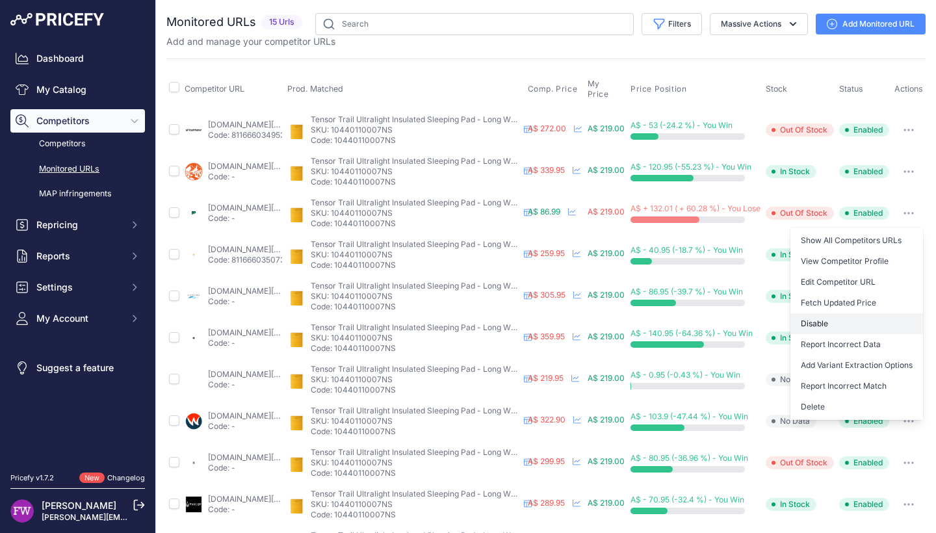
click at [853, 323] on button "Disable" at bounding box center [856, 323] width 133 height 21
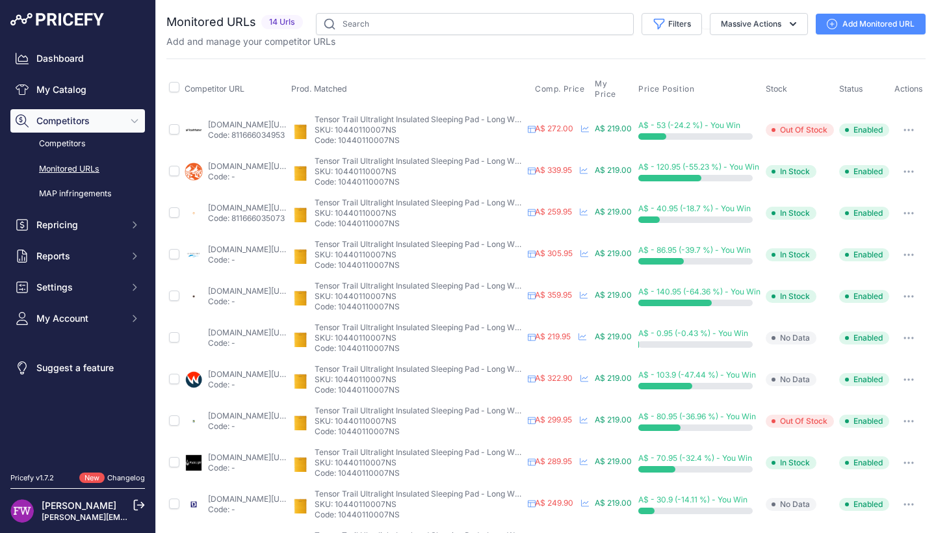
scroll to position [181, 0]
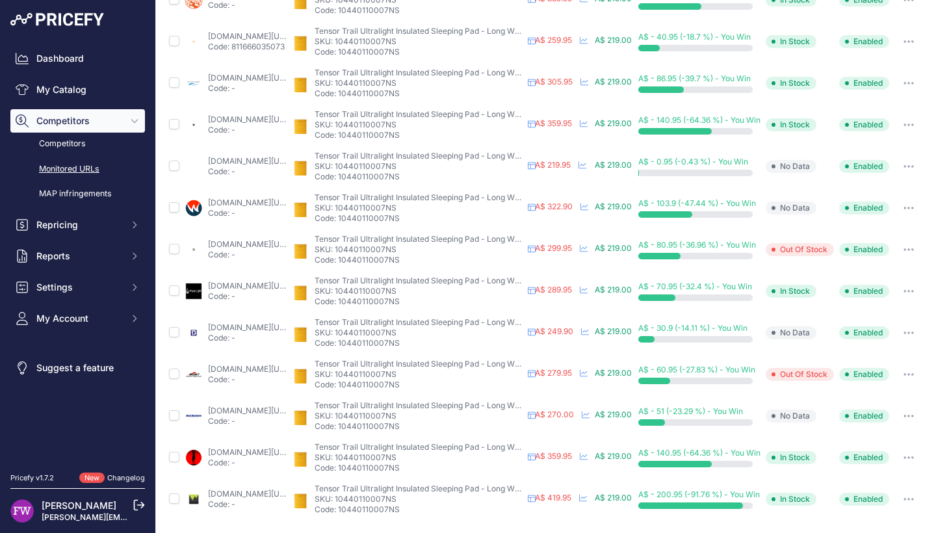
click at [261, 489] on link "aspireadventureequipment.com.au/product/nemo-tensor-extreme-conditions-ultralig…" at bounding box center [250, 494] width 84 height 10
click at [916, 495] on button "button" at bounding box center [909, 499] width 26 height 18
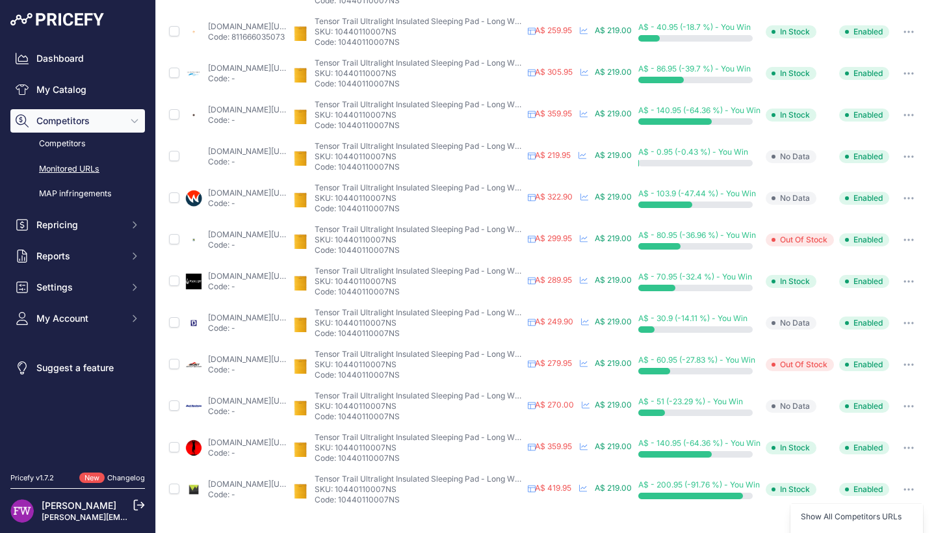
scroll to position [354, 34]
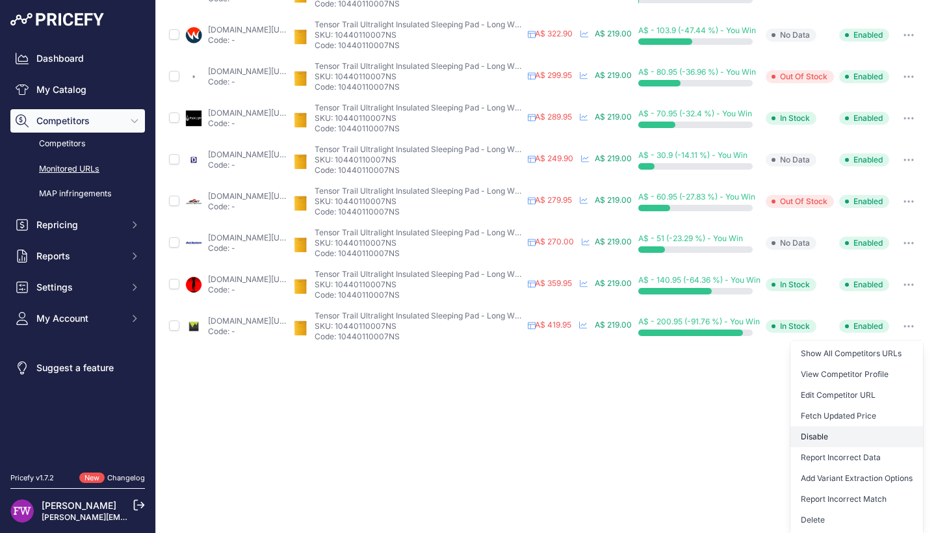
click at [878, 428] on button "Disable" at bounding box center [856, 436] width 133 height 21
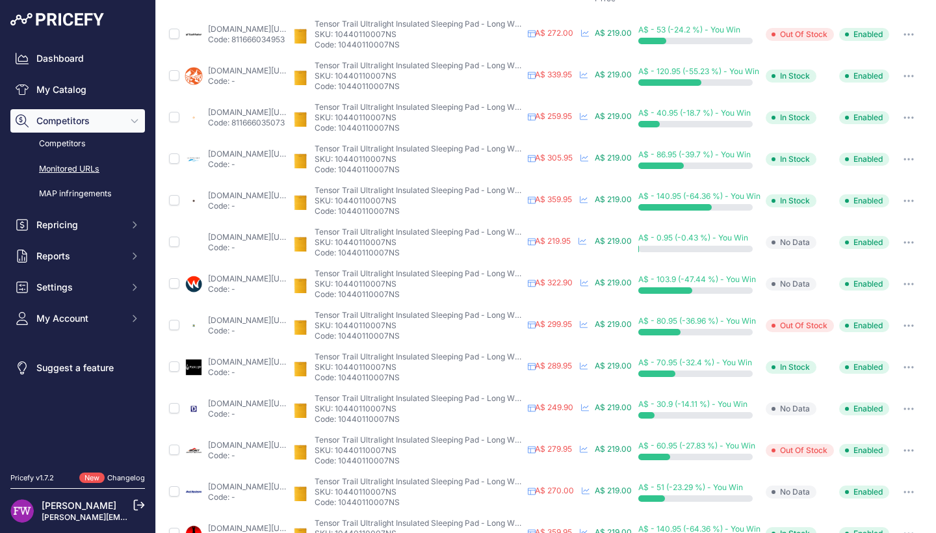
scroll to position [140, 0]
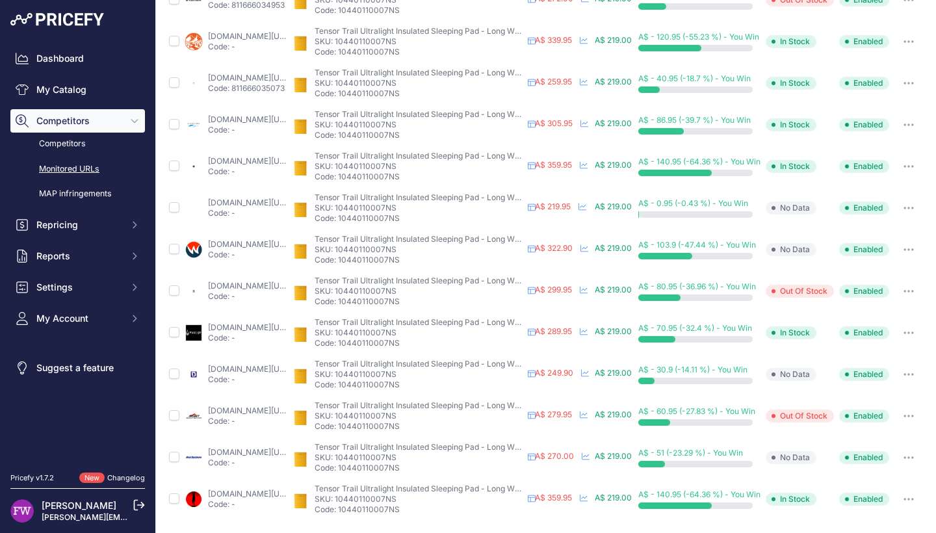
click at [292, 489] on link "lonedingo.com.au/product/nemo-tensor-all-season-insulated-sleeping-mat/?prirule…" at bounding box center [250, 494] width 84 height 10
click at [911, 490] on button "button" at bounding box center [909, 499] width 26 height 18
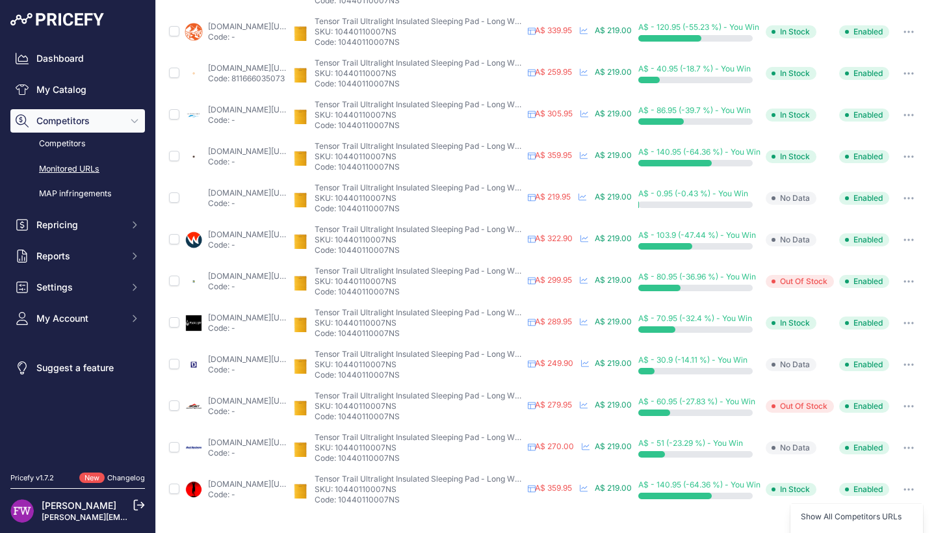
scroll to position [313, 34]
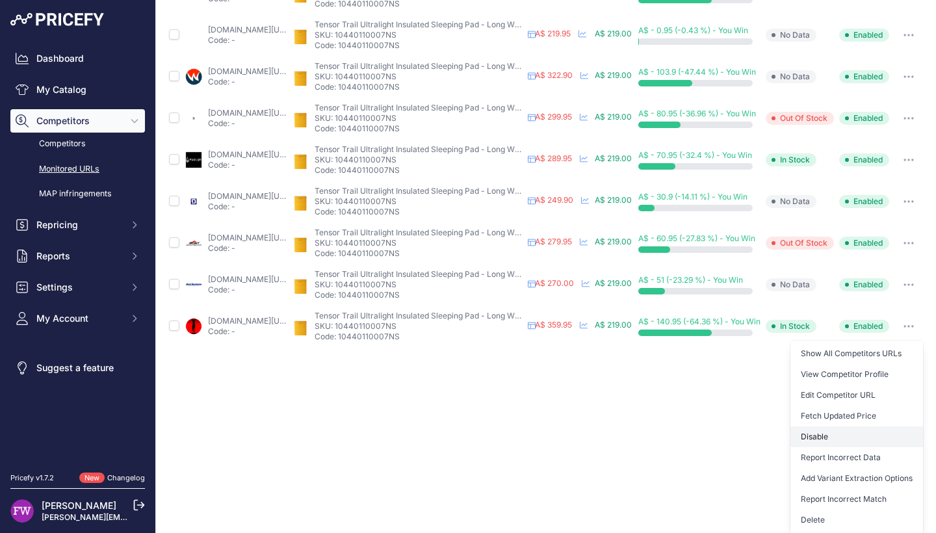
click at [885, 428] on button "Disable" at bounding box center [856, 436] width 133 height 21
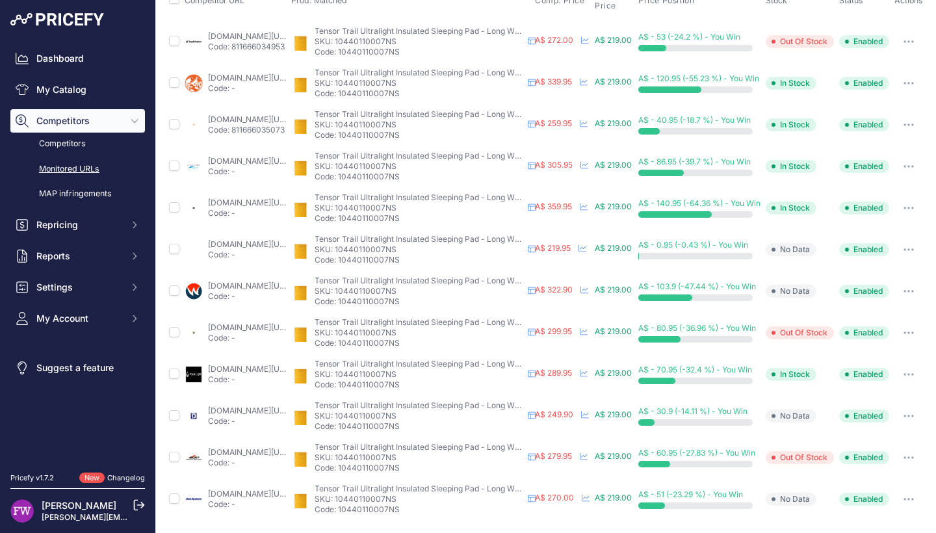
scroll to position [0, 0]
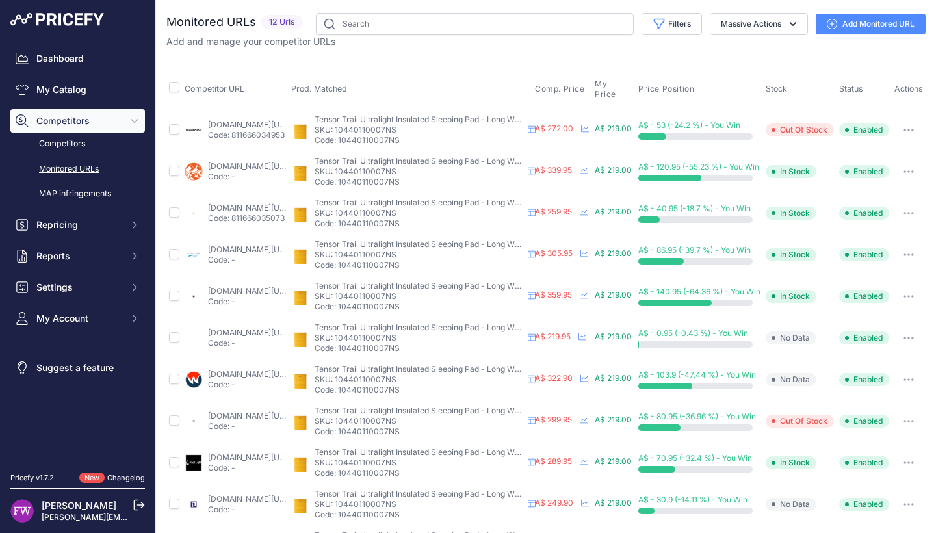
click at [265, 161] on link "wildearth.com.au/buy/nemo-tensor-trail-2024-long-wide/10440110007ns?prirule_jds…" at bounding box center [250, 166] width 84 height 10
click at [906, 175] on button "button" at bounding box center [909, 171] width 26 height 18
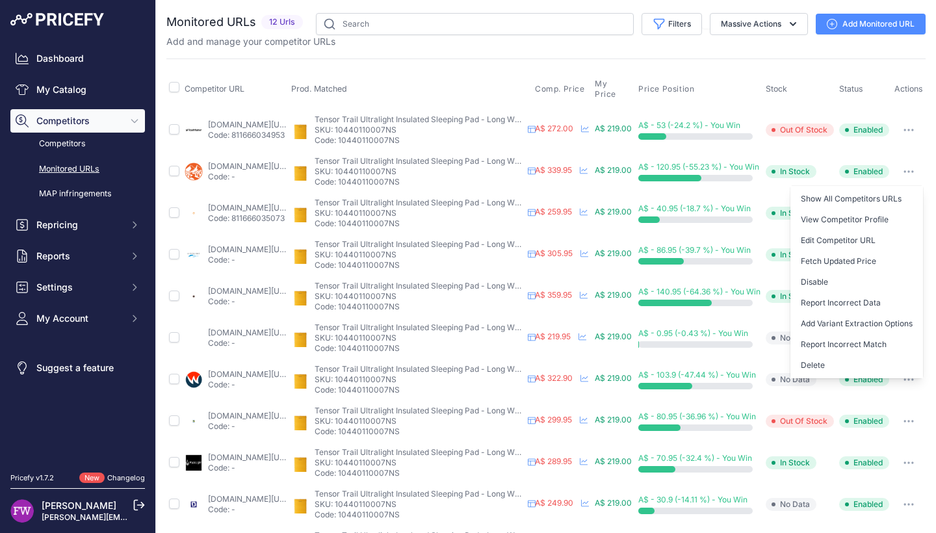
click at [906, 175] on button "button" at bounding box center [909, 171] width 26 height 18
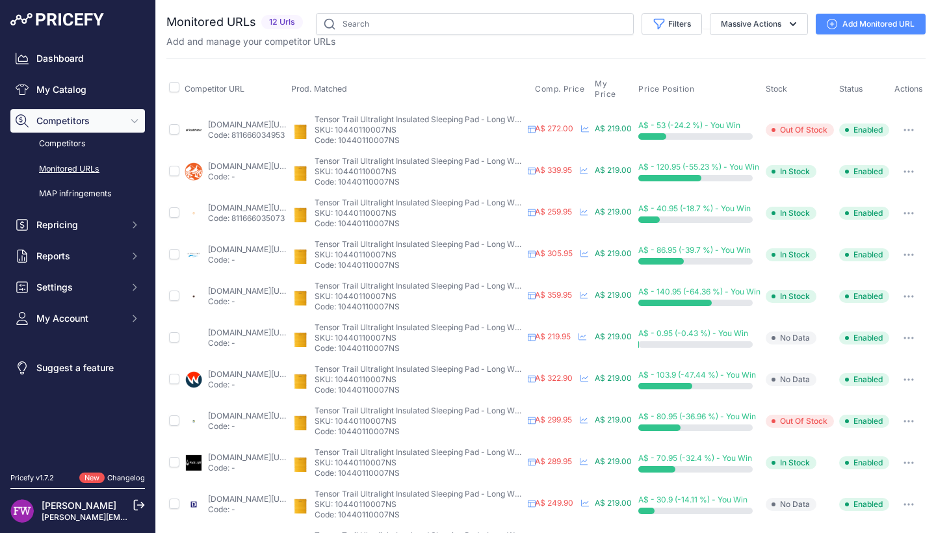
click at [907, 175] on button "button" at bounding box center [909, 171] width 26 height 18
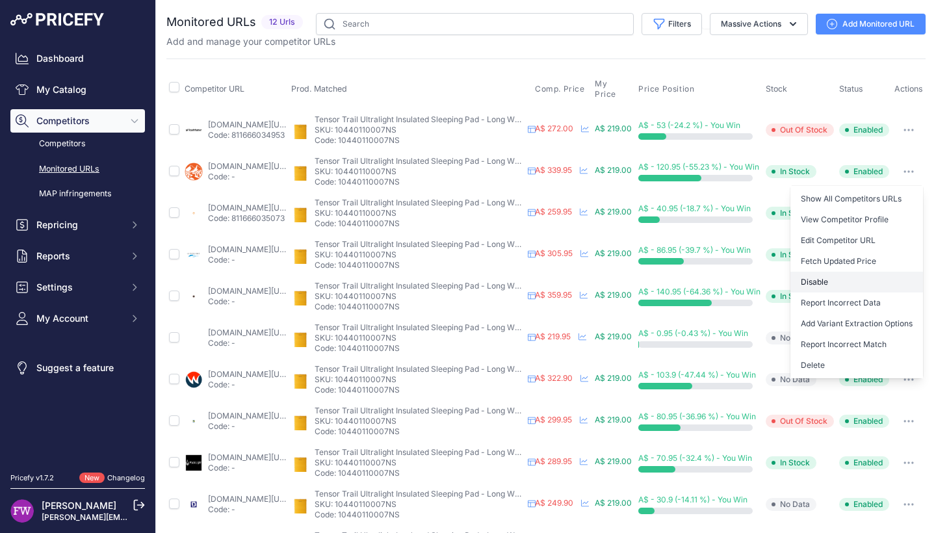
click at [888, 285] on button "Disable" at bounding box center [856, 282] width 133 height 21
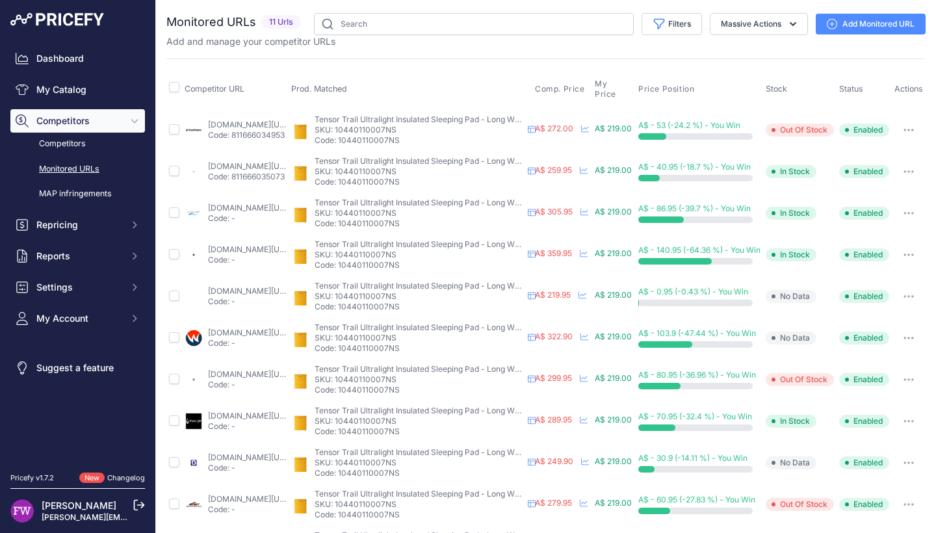
scroll to position [57, 0]
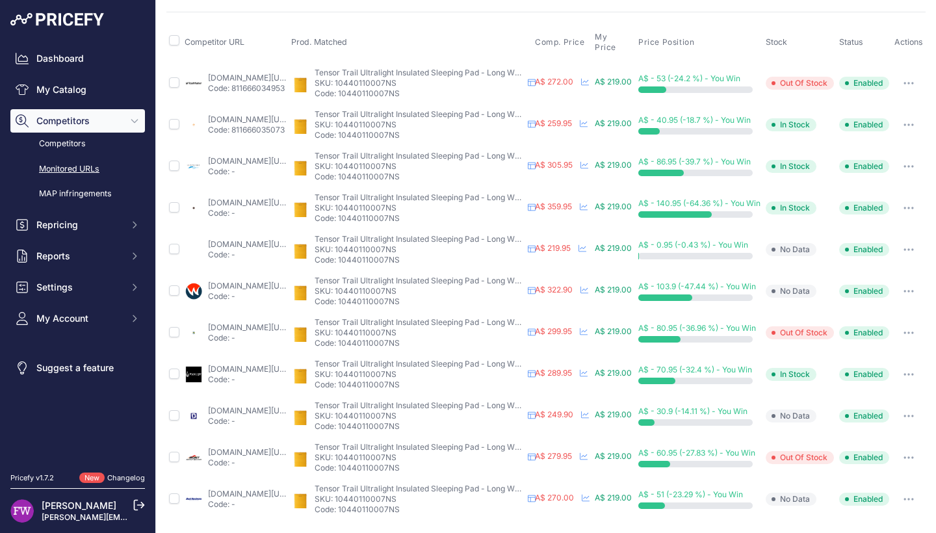
click at [242, 447] on link "mont.com.au/products/nemo-tensor-ultralight-insulated?prirule_jdsnikfkfjsd=7008" at bounding box center [250, 452] width 84 height 10
click at [922, 448] on button "button" at bounding box center [909, 457] width 26 height 18
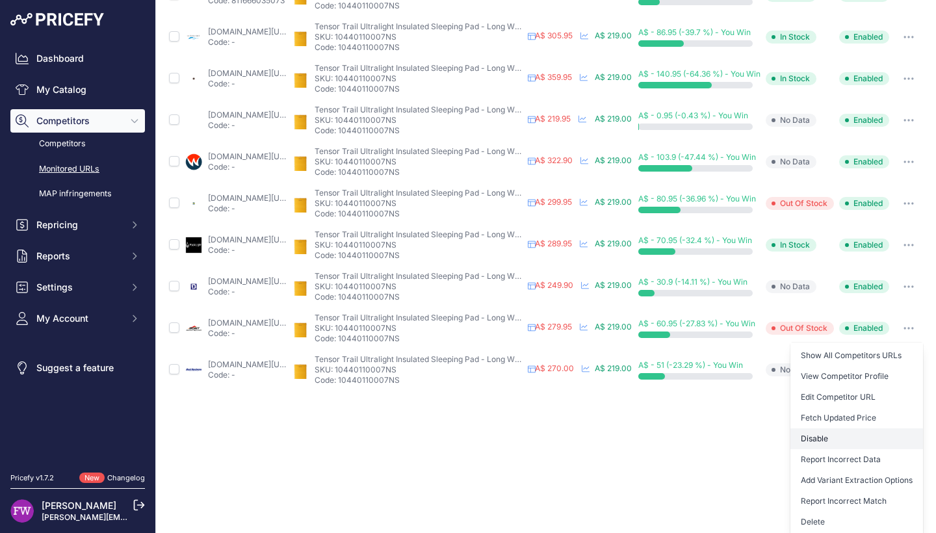
click at [877, 441] on button "Disable" at bounding box center [856, 438] width 133 height 21
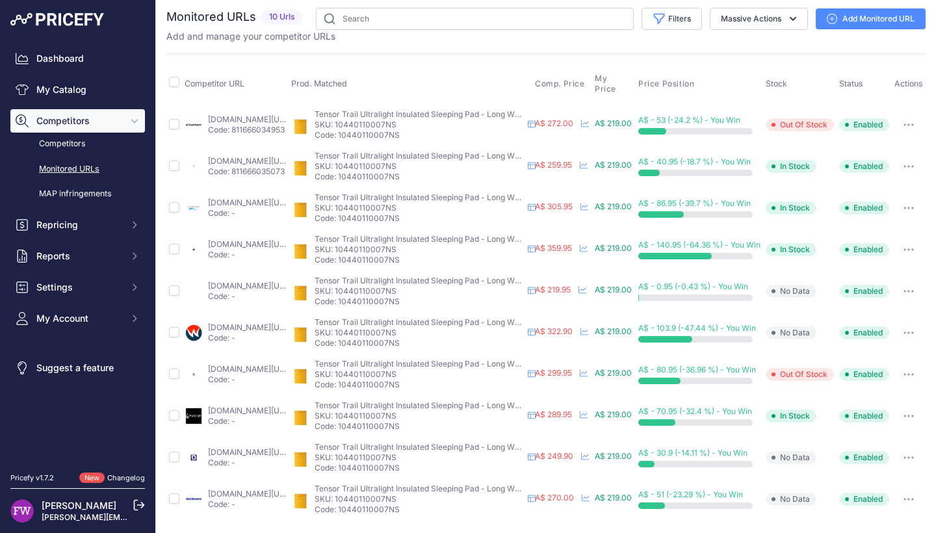
scroll to position [0, 0]
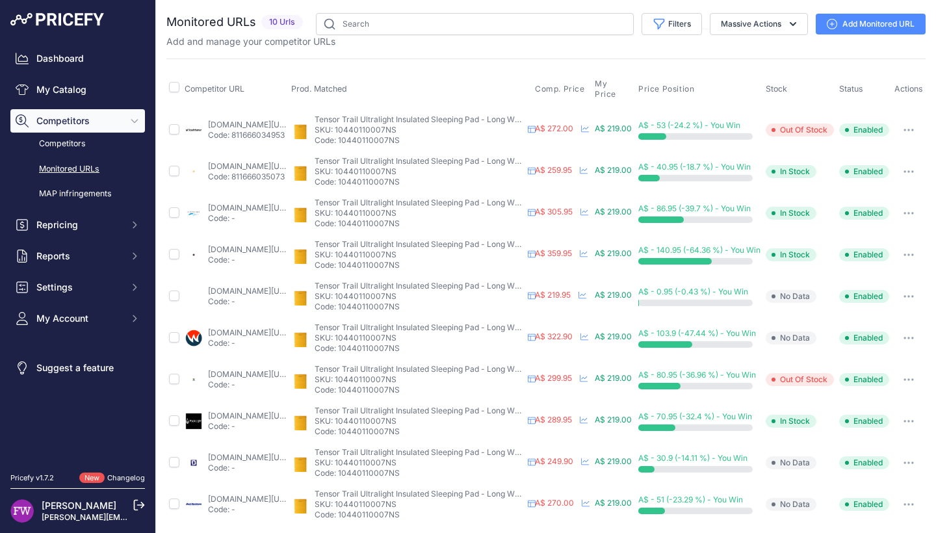
click at [263, 208] on link "ultralightgear.com.au/products/nemo-tensor-trail-insulated-sleeping-pad?variant…" at bounding box center [250, 208] width 84 height 10
click at [273, 250] on link "campingoverlanding.com.au/products/nemo-tensor%e2%84%a2-all-season-ultralight-i…" at bounding box center [250, 249] width 84 height 10
click at [282, 251] on link "campingoverlanding.com.au/products/nemo-tensor%e2%84%a2-all-season-ultralight-i…" at bounding box center [250, 249] width 84 height 10
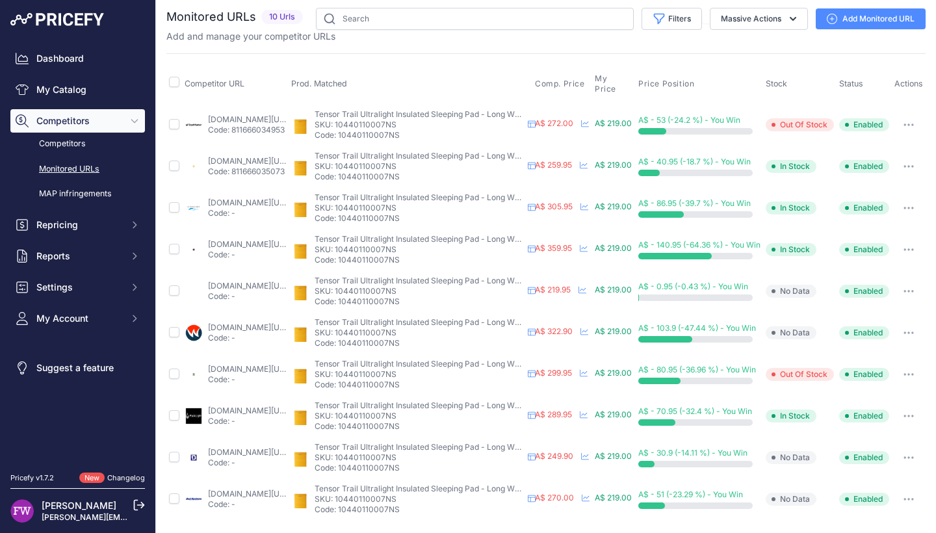
click at [246, 489] on link "rockhardware.com.au/nemo-tensor-ultralight-insulated?prirule_jdsnikfkfjsd=7008" at bounding box center [250, 494] width 84 height 10
click at [248, 364] on link "k2.com.au/products/nemo-tensor-trail-sleeping-pad?prirule_jdsnikfkfjsd=7008" at bounding box center [250, 369] width 84 height 10
click at [920, 324] on button "button" at bounding box center [909, 333] width 26 height 18
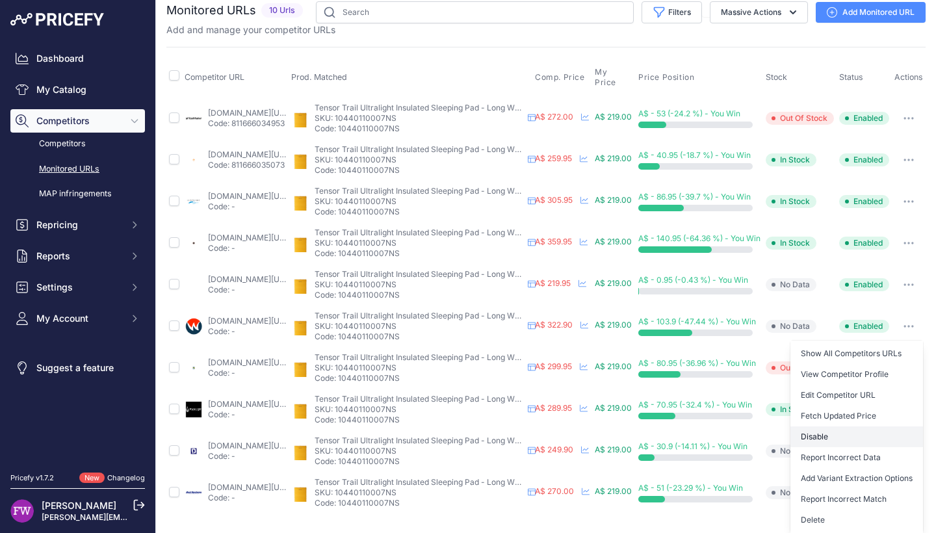
click at [860, 430] on button "Disable" at bounding box center [856, 436] width 133 height 21
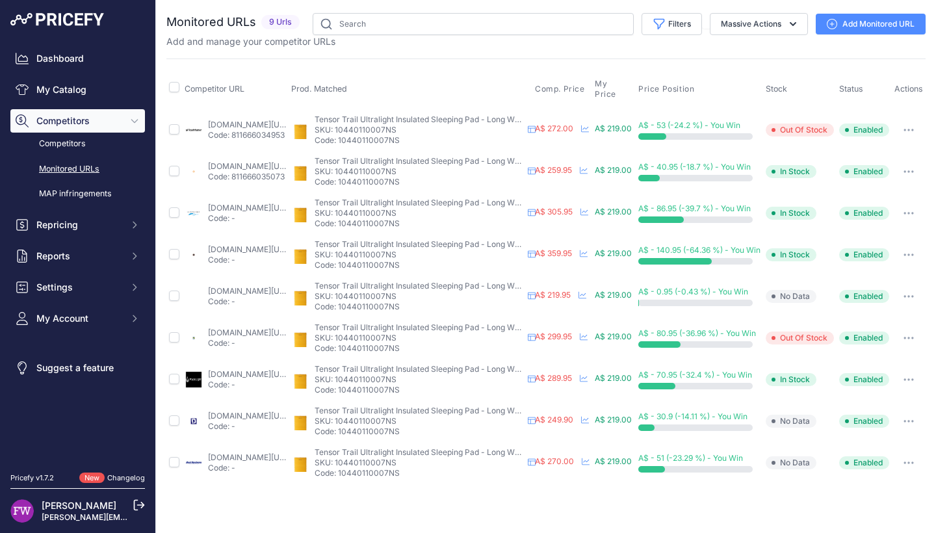
scroll to position [0, 0]
click at [248, 249] on link "campingoverlanding.com.au/products/nemo-tensor%e2%84%a2-all-season-ultralight-i…" at bounding box center [250, 249] width 84 height 10
click at [915, 256] on button "button" at bounding box center [909, 255] width 26 height 18
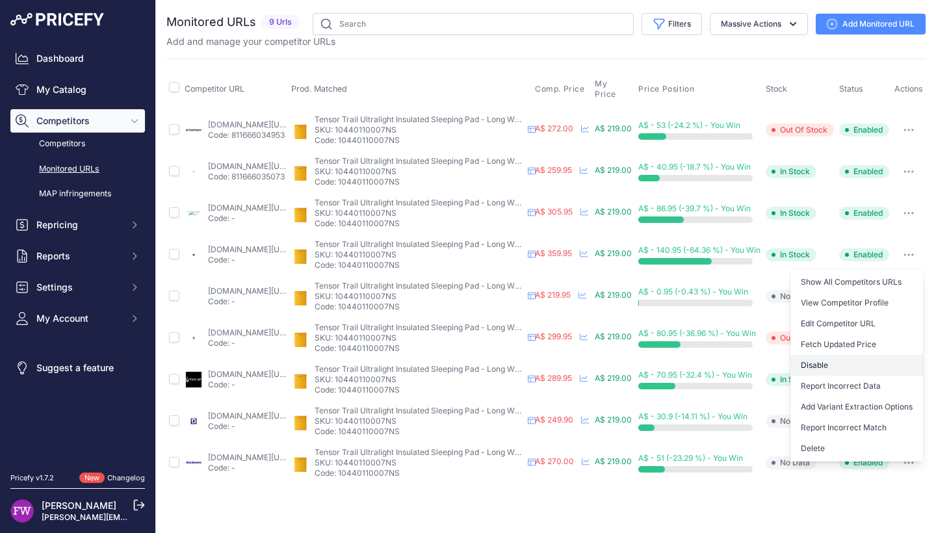
click at [863, 369] on button "Disable" at bounding box center [856, 365] width 133 height 21
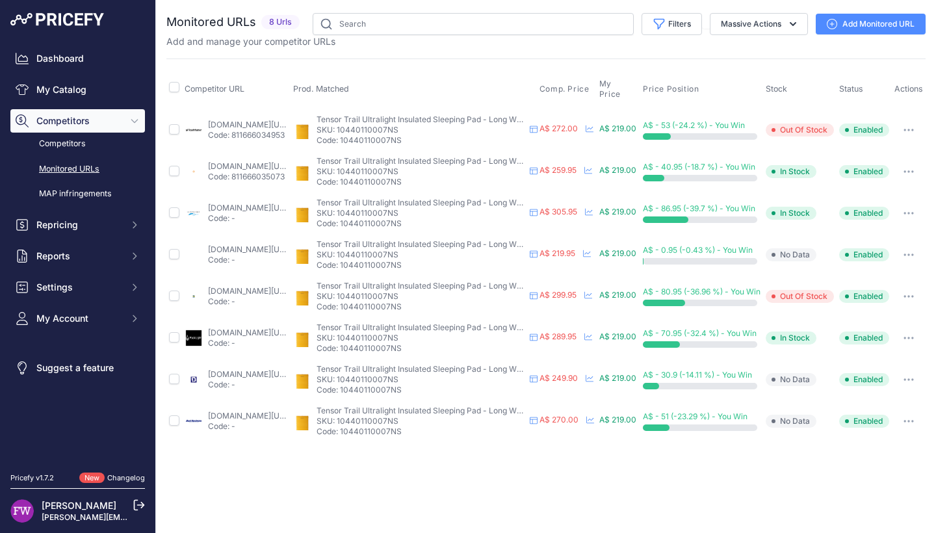
scroll to position [0, 21]
click at [917, 217] on button "button" at bounding box center [909, 213] width 26 height 18
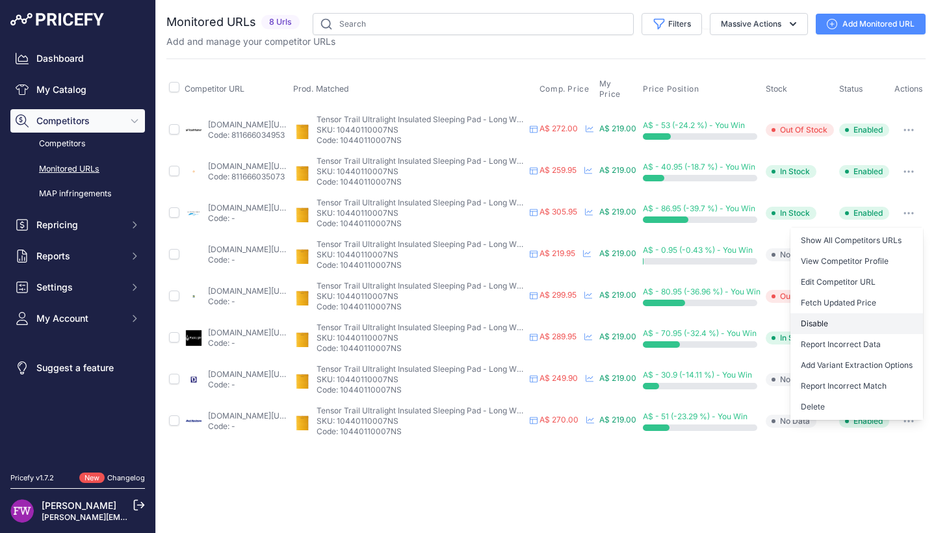
click at [831, 325] on button "Disable" at bounding box center [856, 323] width 133 height 21
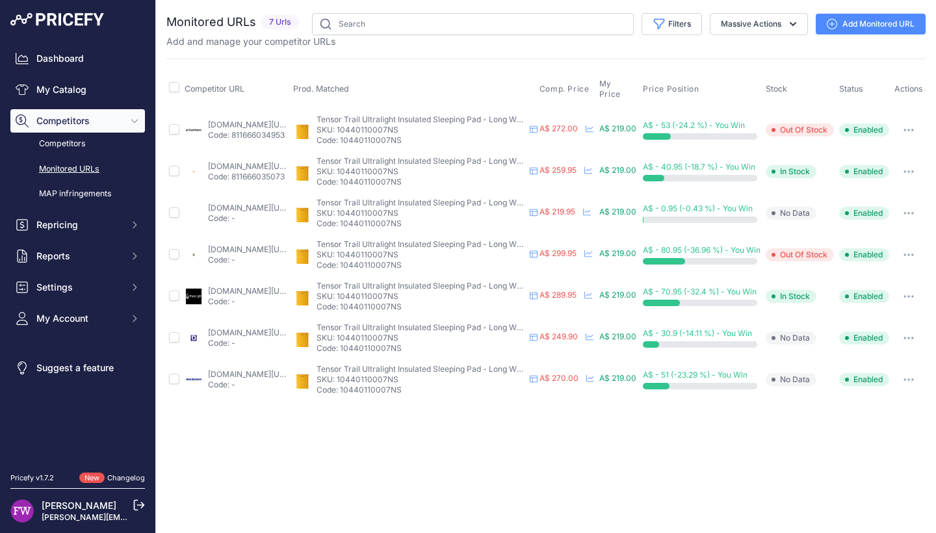
click at [920, 127] on button "button" at bounding box center [909, 130] width 26 height 18
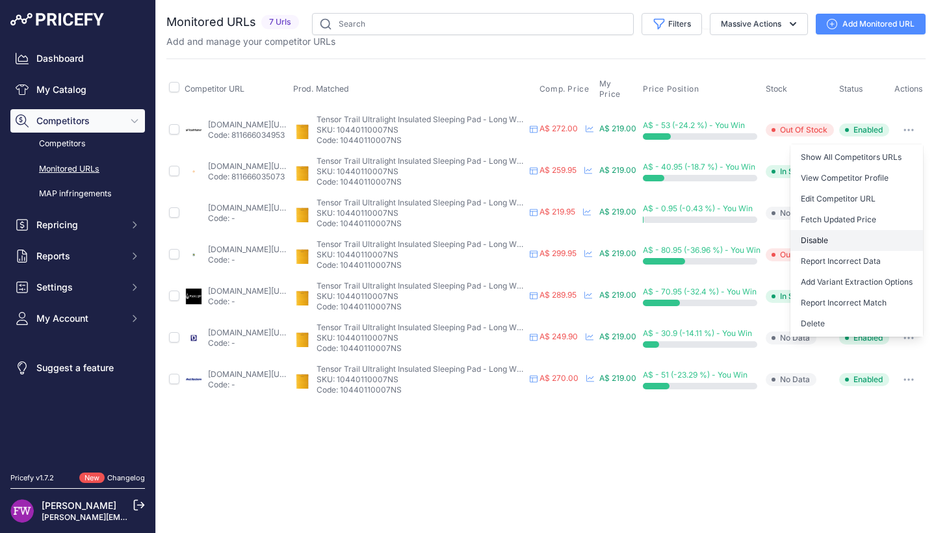
click at [849, 235] on button "Disable" at bounding box center [856, 240] width 133 height 21
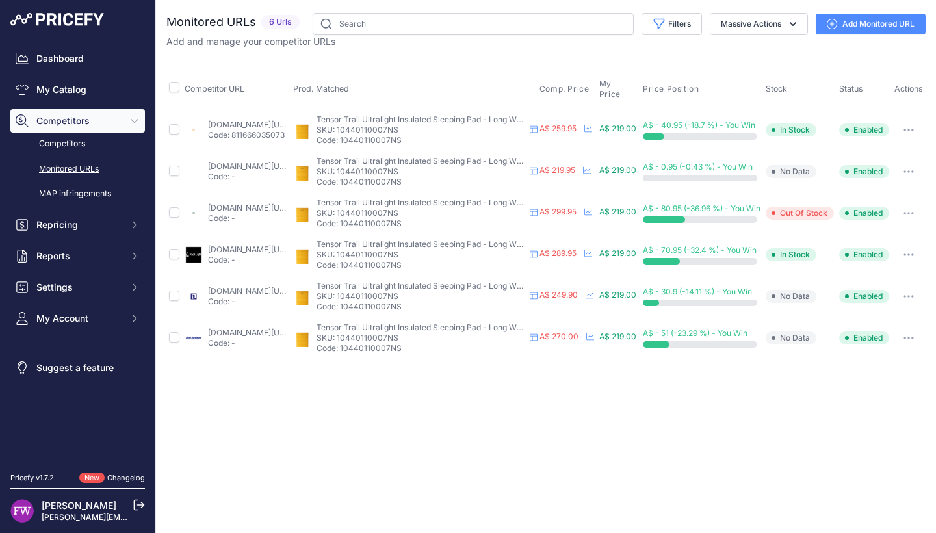
scroll to position [0, 0]
click at [217, 252] on link "packlight.com.au/products/nemo-tensor-inflatable-ultralight-sleeping-mat-long-w…" at bounding box center [250, 249] width 84 height 10
click at [916, 335] on button "button" at bounding box center [909, 338] width 26 height 18
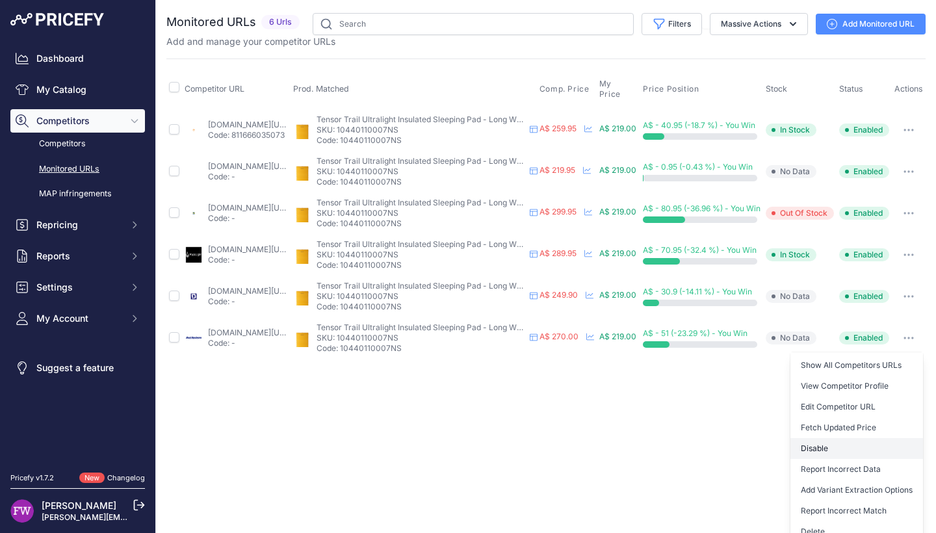
click at [847, 453] on button "Disable" at bounding box center [856, 448] width 133 height 21
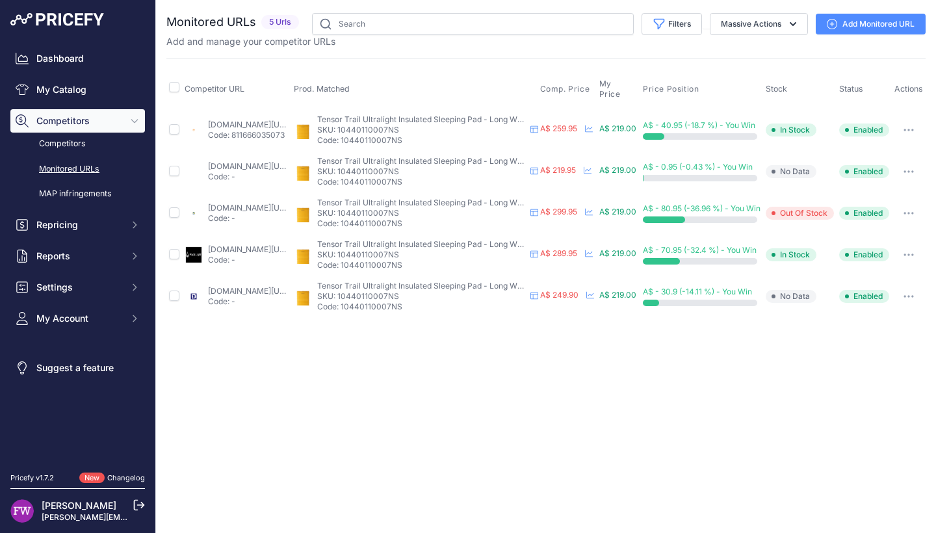
scroll to position [0, 0]
click at [235, 252] on link "packlight.com.au/products/nemo-tensor-inflatable-ultralight-sleeping-mat-long-w…" at bounding box center [250, 249] width 84 height 10
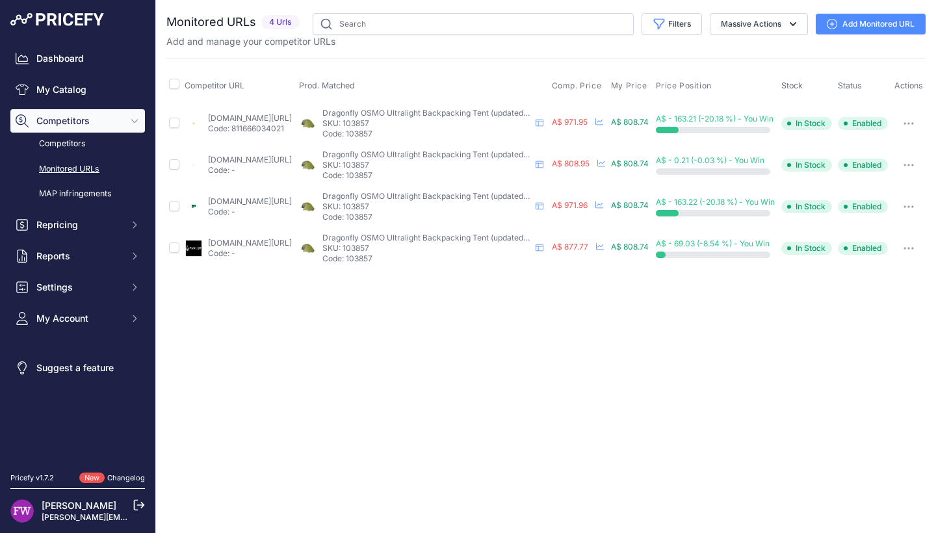
click at [272, 205] on link "paddypallin.com.au/nemo-dragonfly-osmo-3-person-tent.html?prirule_jdsnikfkfjsd=…" at bounding box center [250, 201] width 84 height 10
click at [918, 211] on button "button" at bounding box center [909, 207] width 26 height 18
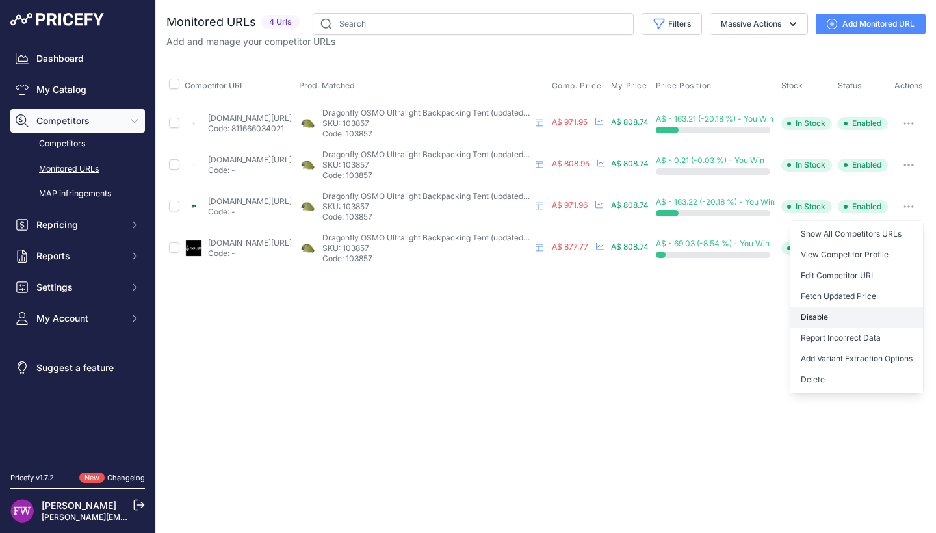
click at [864, 326] on button "Disable" at bounding box center [856, 317] width 133 height 21
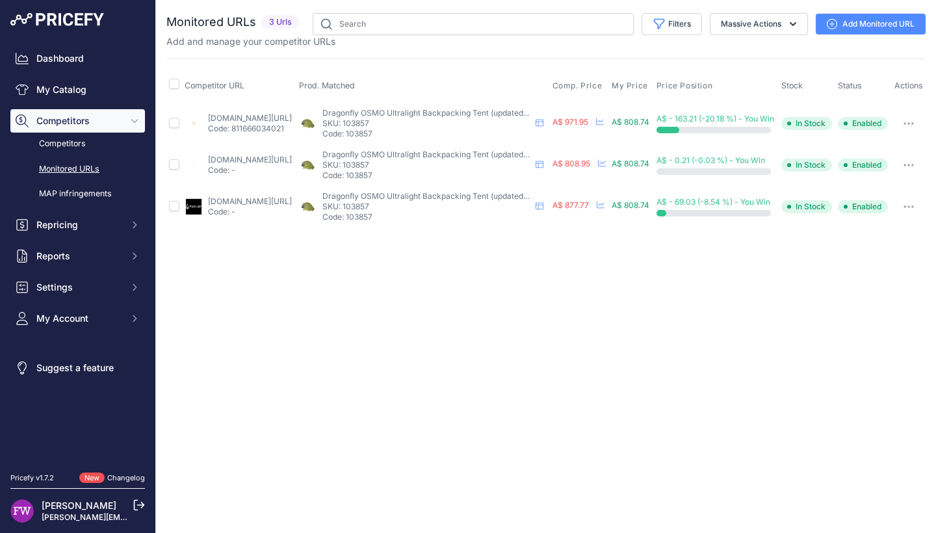
click at [922, 131] on button "button" at bounding box center [909, 123] width 26 height 18
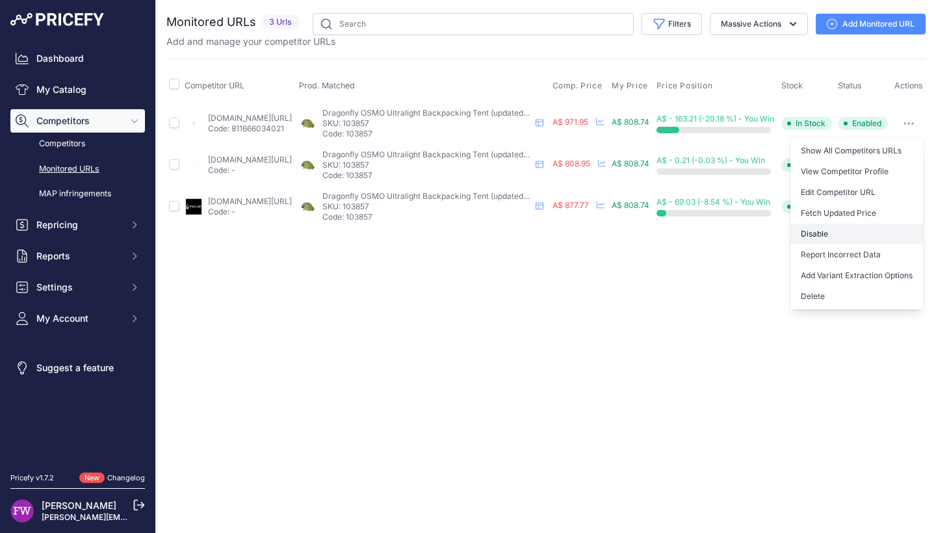
click at [896, 244] on button "Disable" at bounding box center [856, 234] width 133 height 21
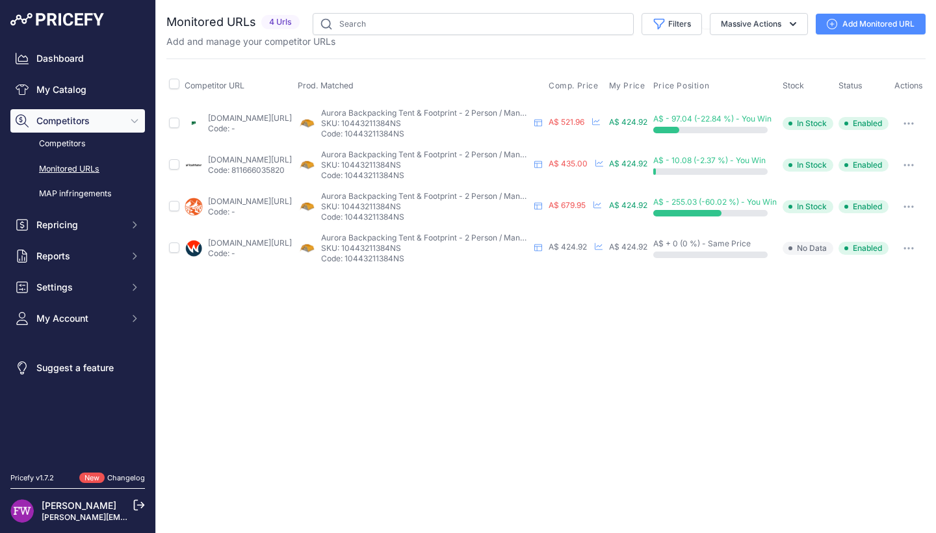
click at [236, 114] on link "paddypallin.com.au/nemo-equipment-aurora-2person-tent.html?prirule_jdsnikfkfjsd…" at bounding box center [250, 118] width 84 height 10
click at [922, 211] on button "button" at bounding box center [909, 207] width 26 height 18
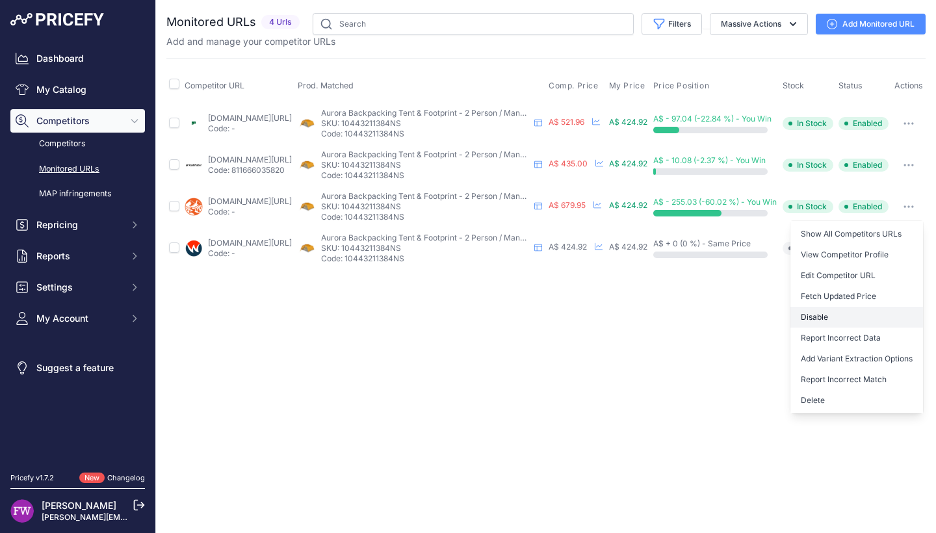
click at [882, 321] on button "Disable" at bounding box center [856, 317] width 133 height 21
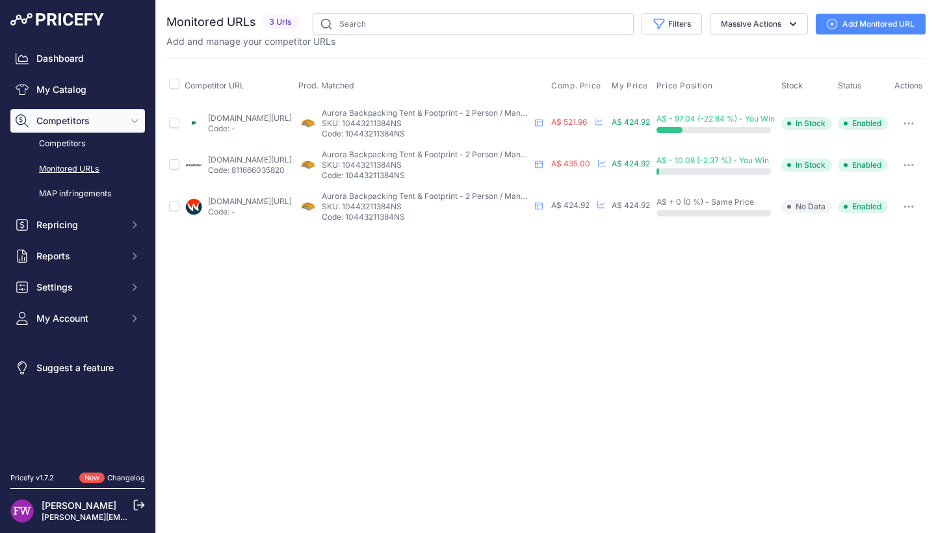
click at [252, 114] on link "paddypallin.com.au/nemo-equipment-aurora-2person-tent.html?prirule_jdsnikfkfjsd…" at bounding box center [250, 118] width 84 height 10
click at [917, 119] on button "button" at bounding box center [909, 123] width 26 height 18
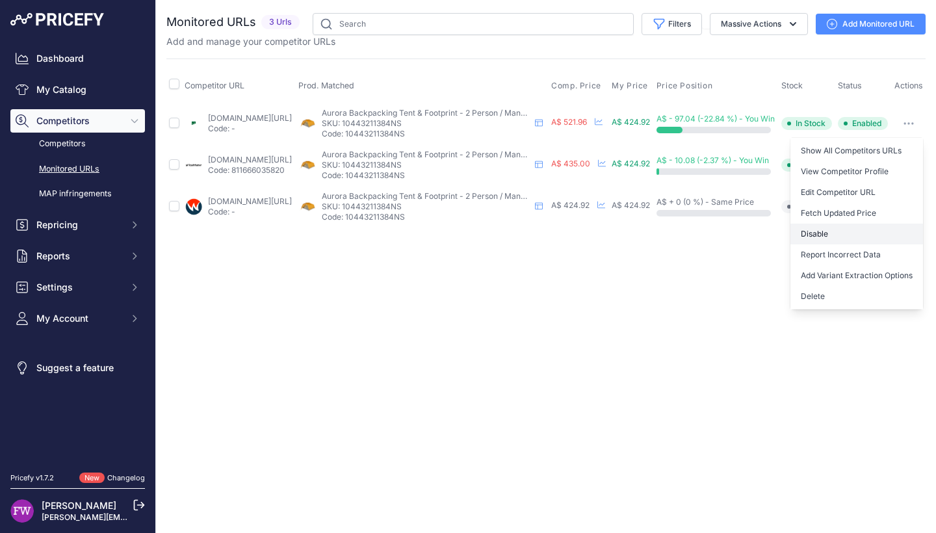
click at [860, 227] on button "Disable" at bounding box center [856, 234] width 133 height 21
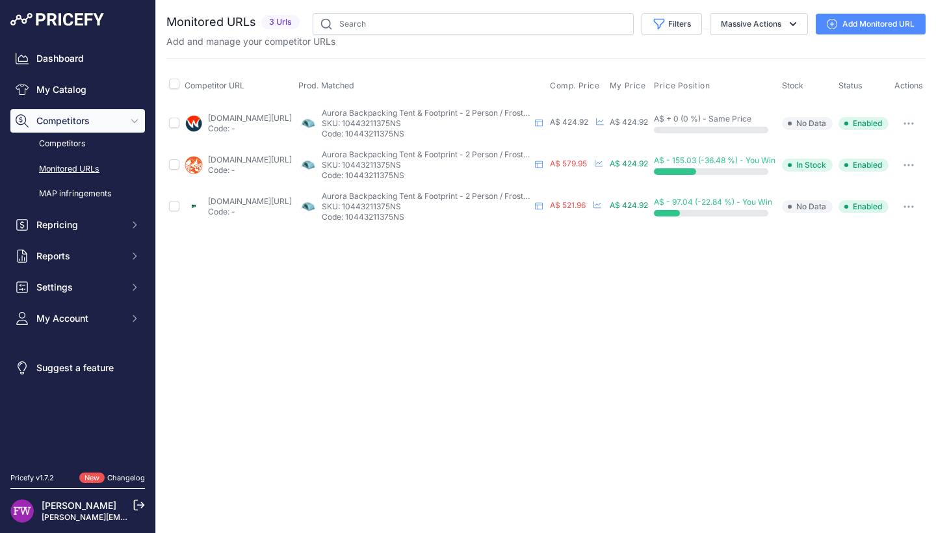
click at [267, 162] on link "[DOMAIN_NAME][URL]" at bounding box center [250, 160] width 84 height 10
click at [922, 170] on button "button" at bounding box center [909, 165] width 26 height 18
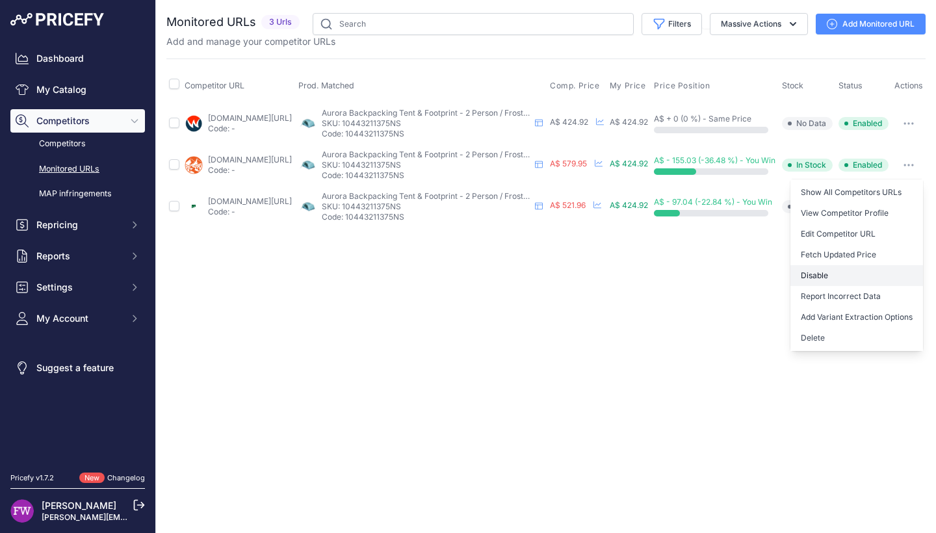
click at [890, 268] on button "Disable" at bounding box center [856, 275] width 133 height 21
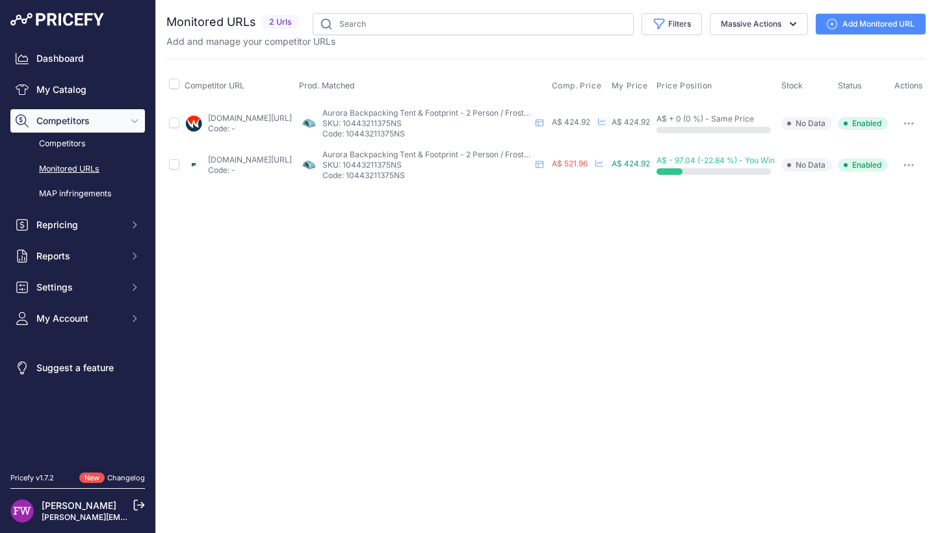
click at [920, 169] on button "button" at bounding box center [909, 165] width 26 height 18
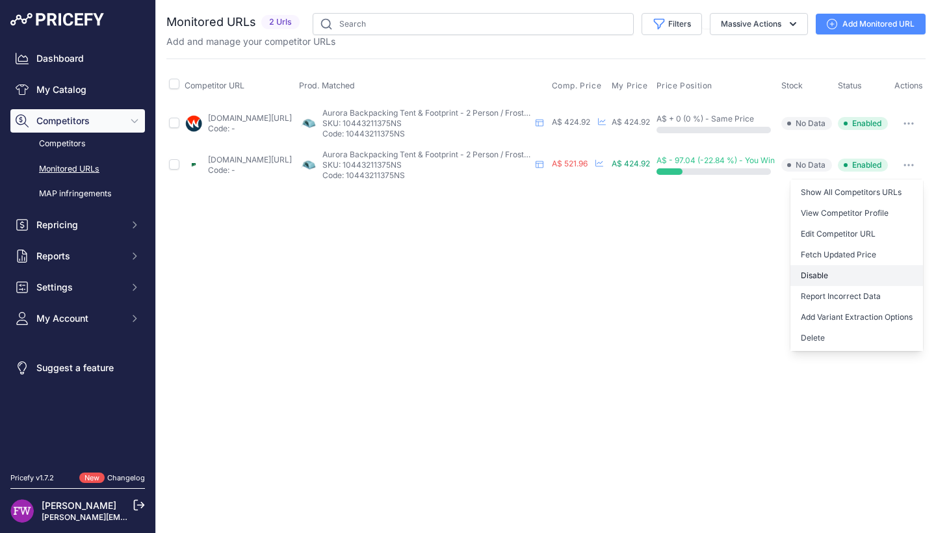
click at [872, 270] on button "Disable" at bounding box center [856, 275] width 133 height 21
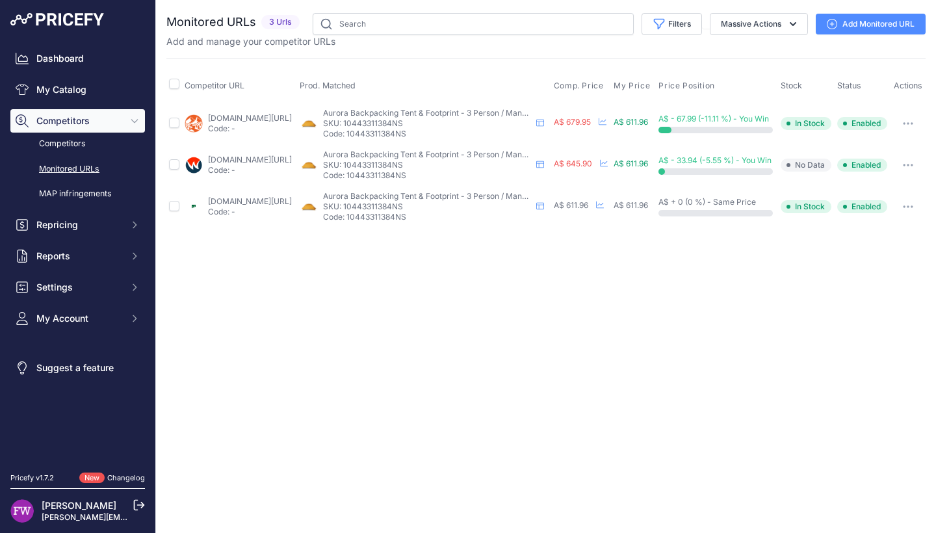
click at [913, 128] on button "button" at bounding box center [908, 123] width 26 height 18
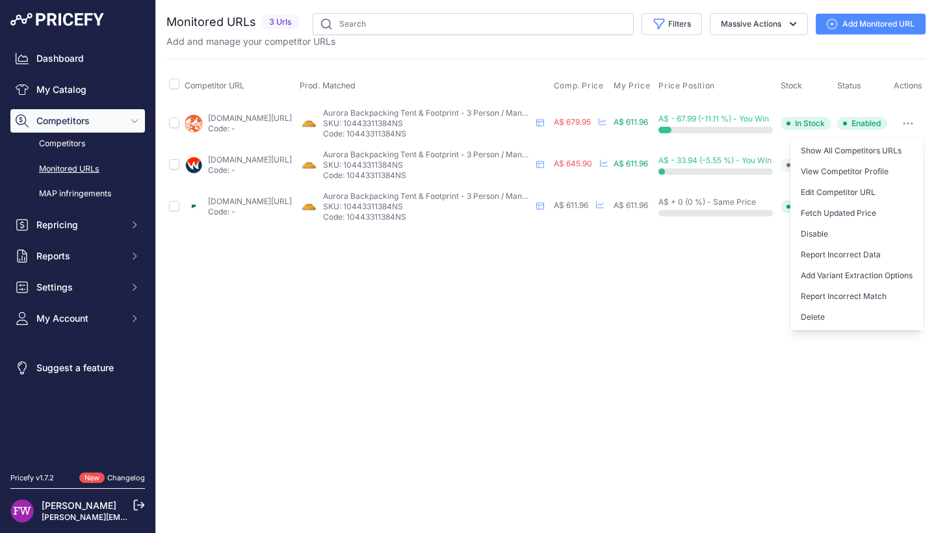
click at [870, 244] on button "Disable" at bounding box center [856, 234] width 133 height 21
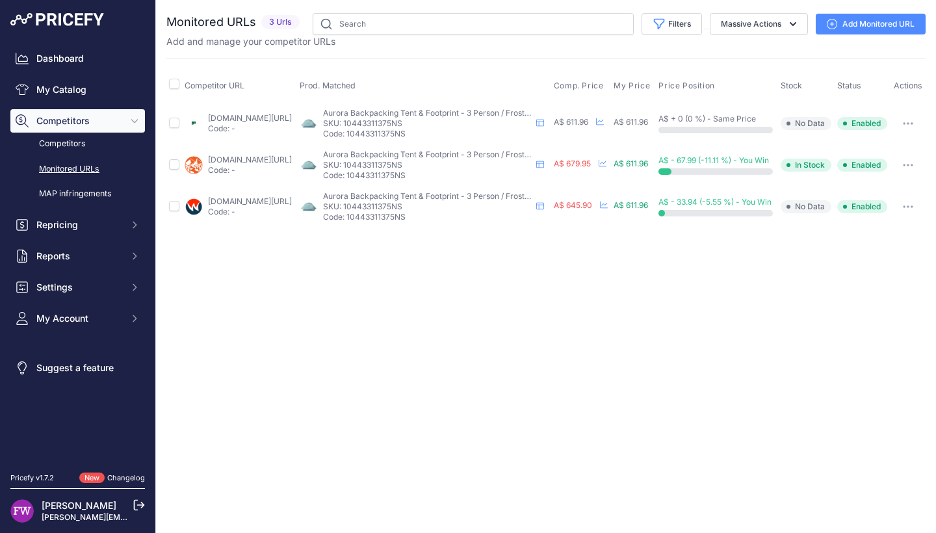
click at [913, 166] on icon "button" at bounding box center [908, 165] width 10 height 3
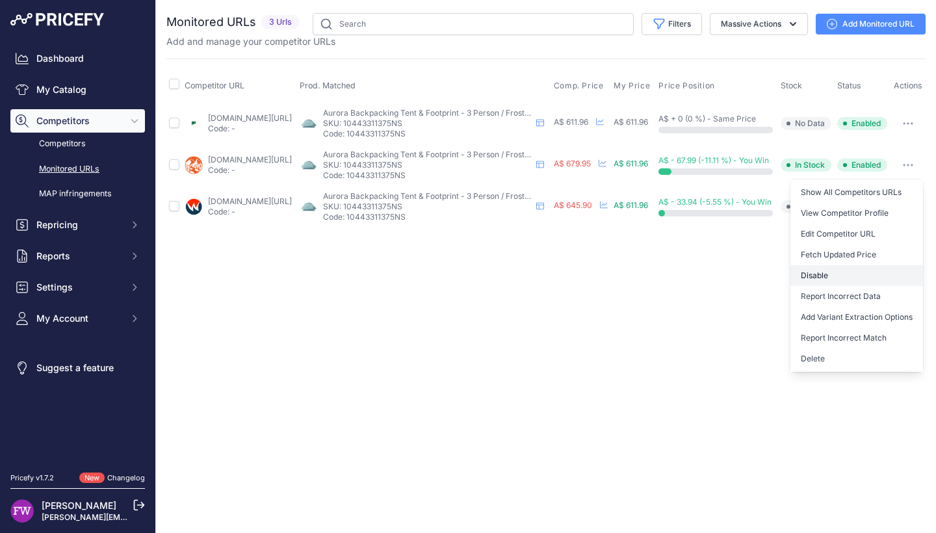
click at [844, 285] on button "Disable" at bounding box center [856, 275] width 133 height 21
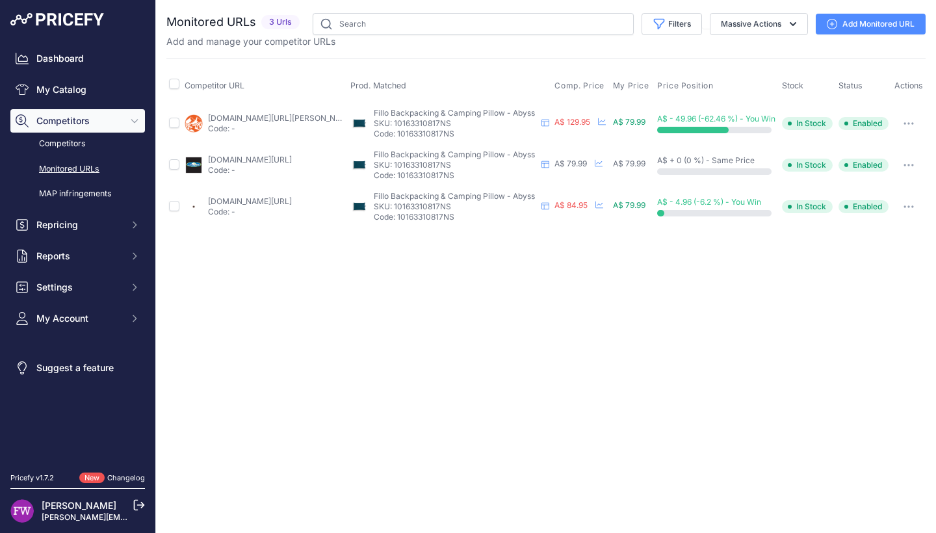
click at [298, 120] on link "wildearth.com.au/buy/nemo-fillo-king-camping-pillow-abyss/nem00258-ab?prirule_j…" at bounding box center [281, 118] width 147 height 10
click at [911, 123] on icon "button" at bounding box center [908, 123] width 10 height 3
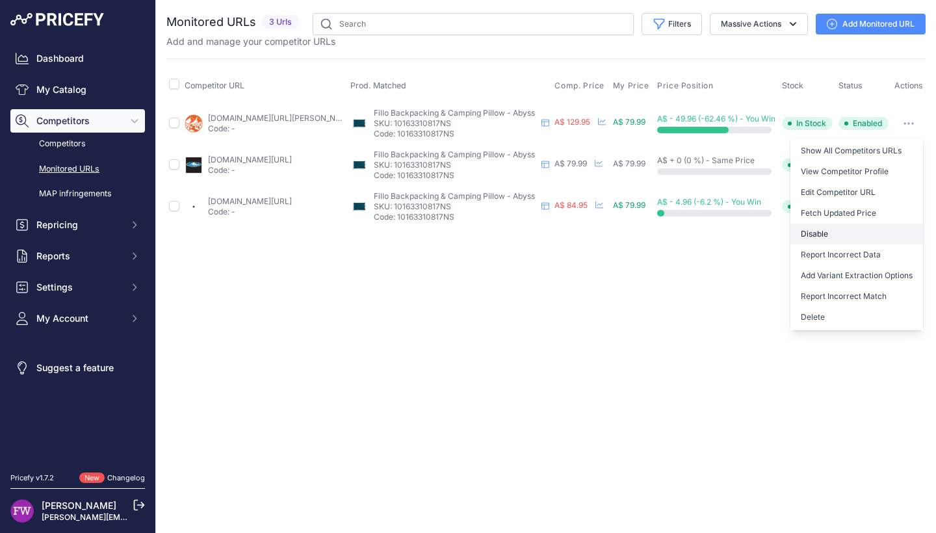
click at [852, 236] on button "Disable" at bounding box center [856, 234] width 133 height 21
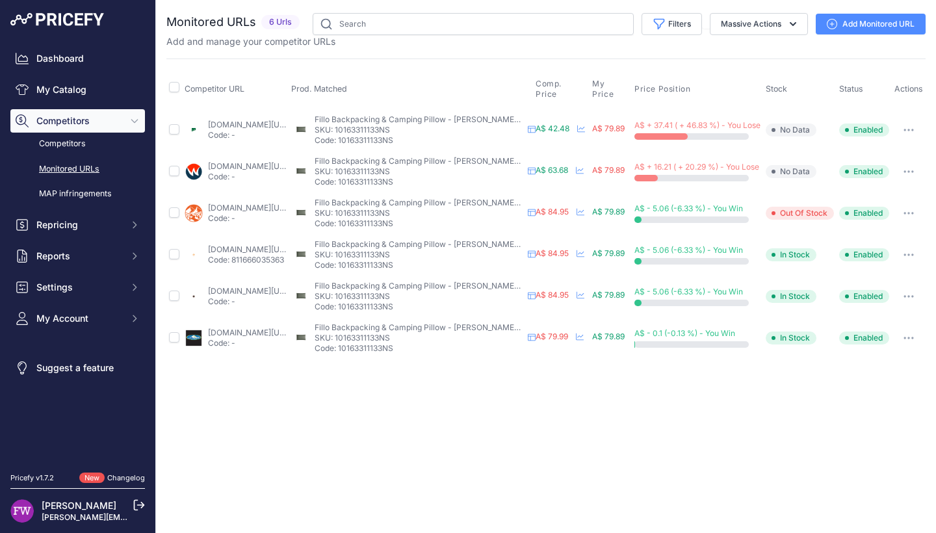
click at [250, 125] on link "paddypallin.com.au/nemo-fillo-pillow.html?prirule_jdsnikfkfjsd=7008" at bounding box center [250, 125] width 84 height 10
click at [921, 133] on button "button" at bounding box center [909, 130] width 26 height 18
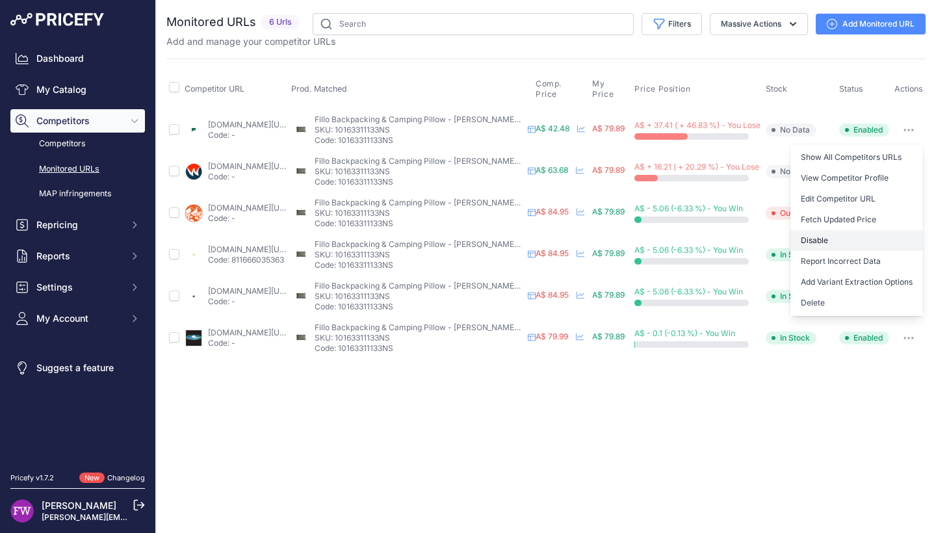
click at [854, 248] on button "Disable" at bounding box center [856, 240] width 133 height 21
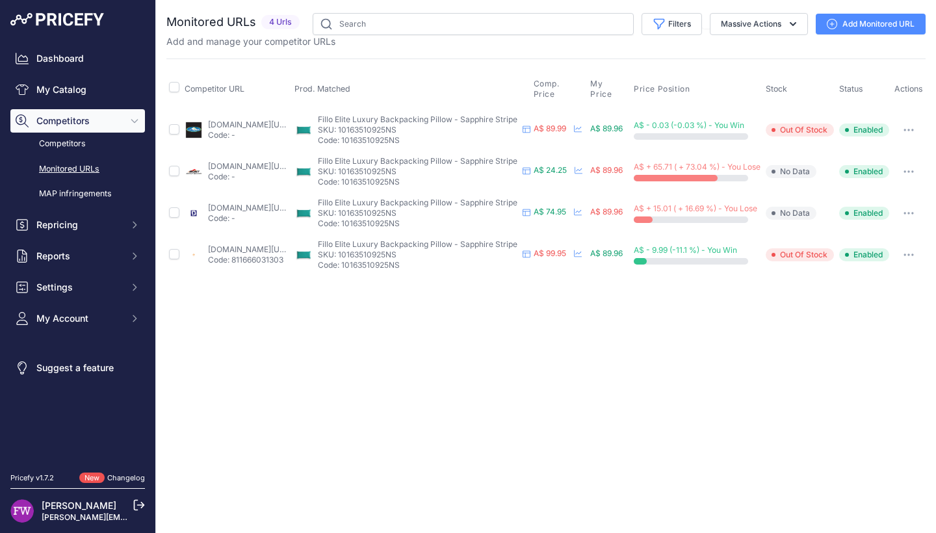
click at [291, 166] on link "[DOMAIN_NAME][URL]" at bounding box center [250, 166] width 84 height 10
click at [922, 175] on button "button" at bounding box center [909, 171] width 26 height 18
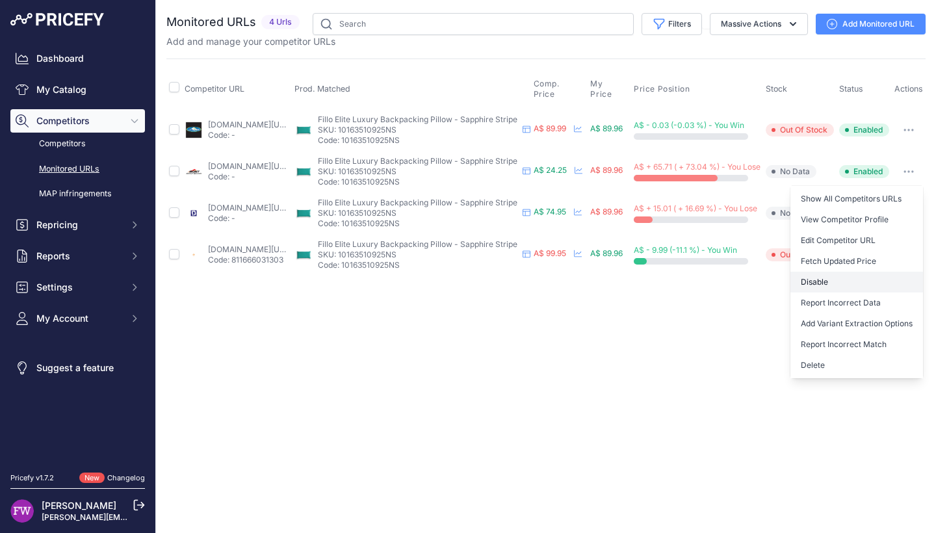
click at [889, 284] on button "Disable" at bounding box center [856, 282] width 133 height 21
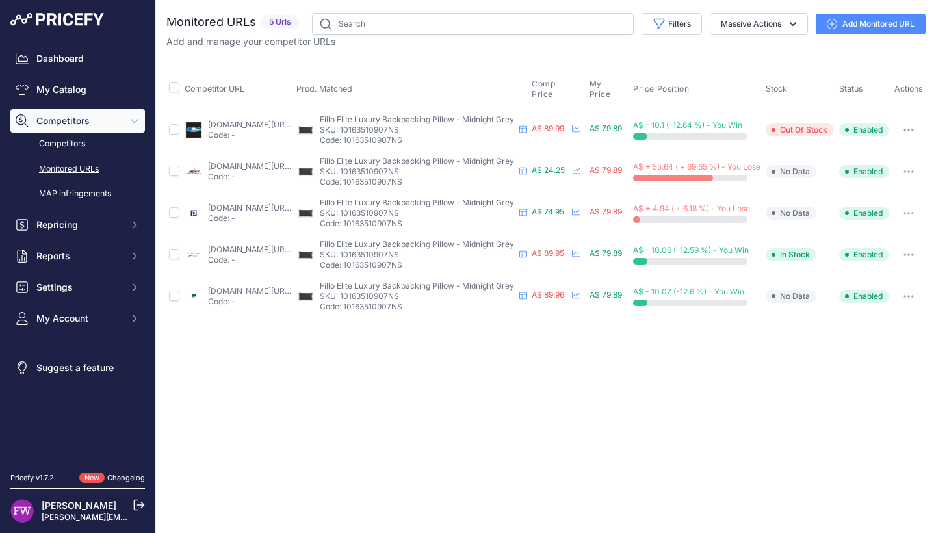
click at [260, 162] on link "[DOMAIN_NAME][URL]" at bounding box center [250, 166] width 84 height 10
click at [905, 172] on icon "button" at bounding box center [904, 171] width 1 height 1
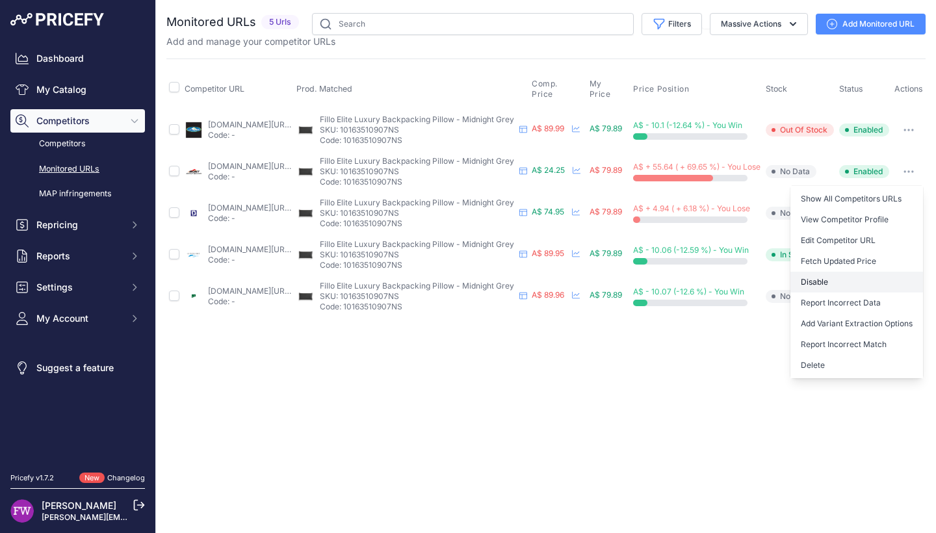
click at [855, 276] on button "Disable" at bounding box center [856, 282] width 133 height 21
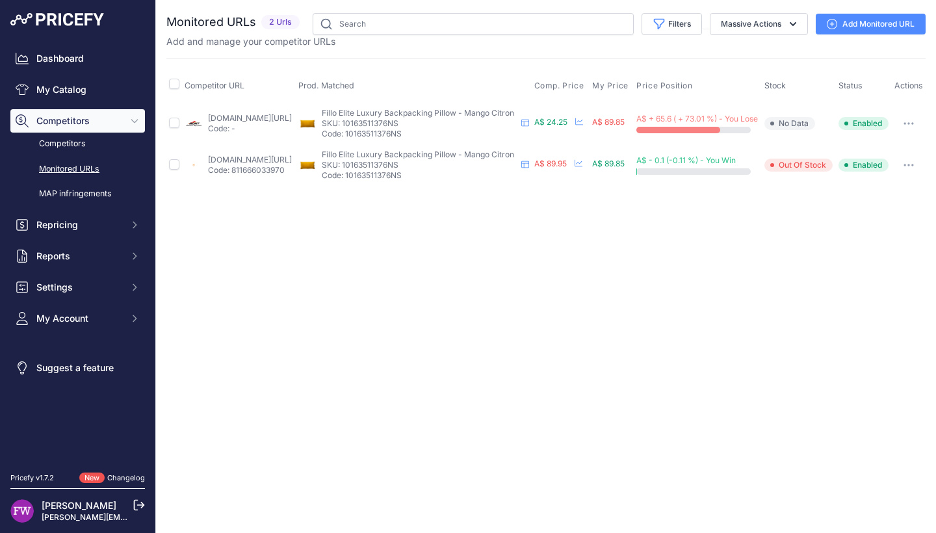
click at [910, 133] on button "button" at bounding box center [909, 123] width 26 height 18
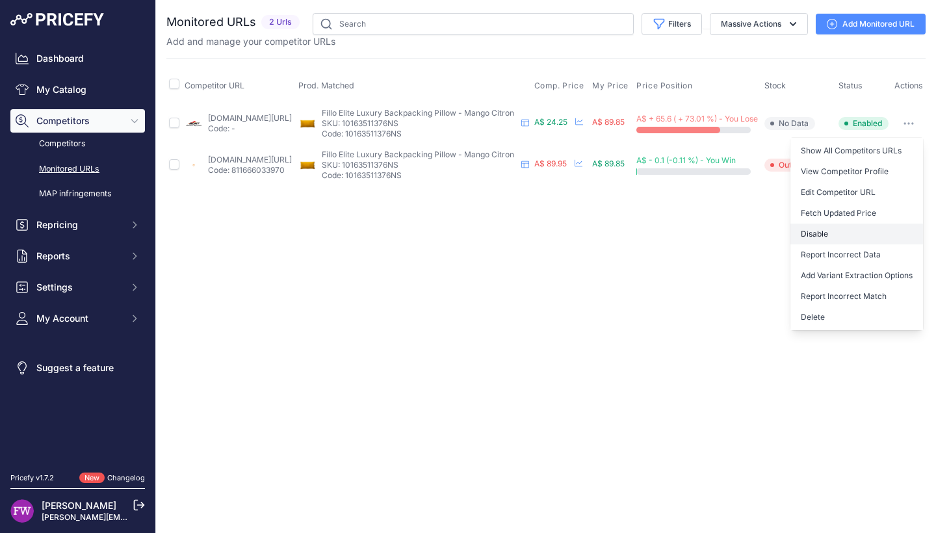
click at [873, 240] on button "Disable" at bounding box center [856, 234] width 133 height 21
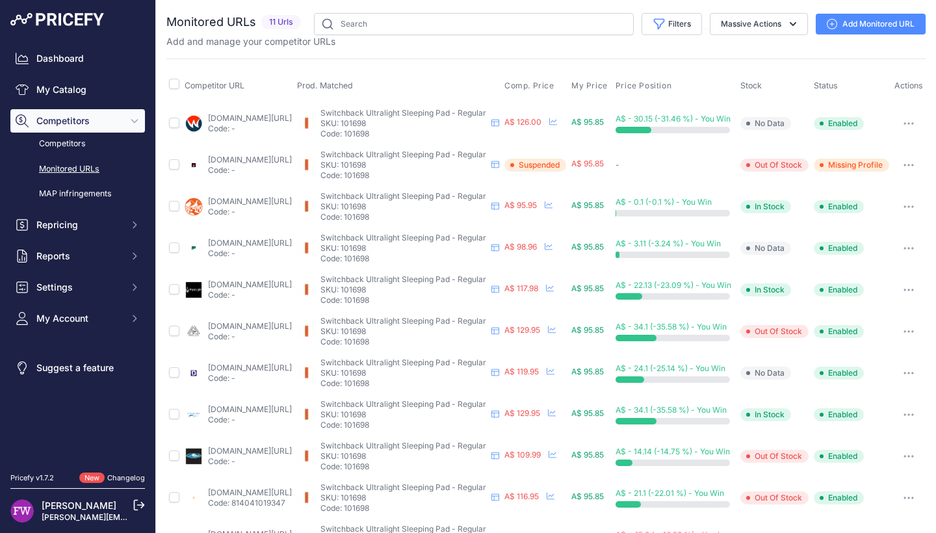
click at [922, 167] on button "button" at bounding box center [909, 165] width 26 height 18
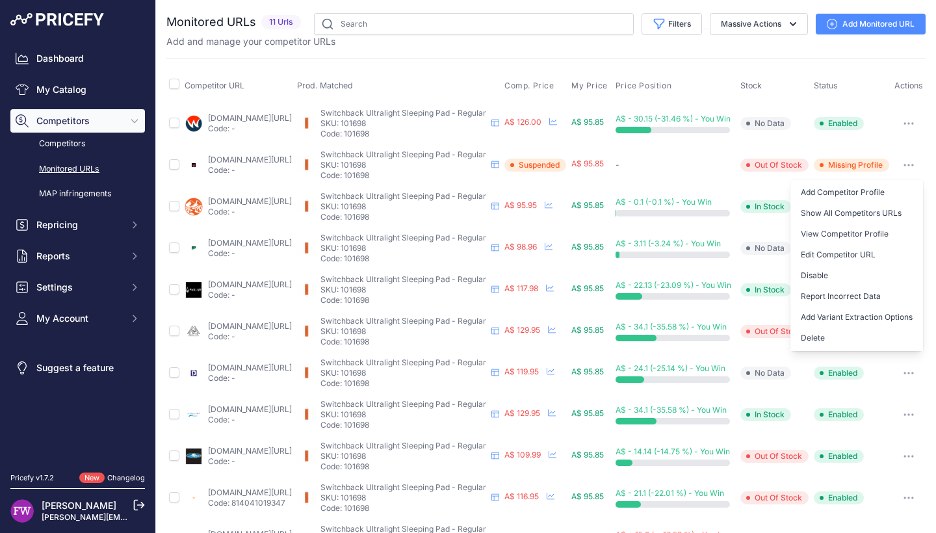
click at [844, 340] on button "Delete" at bounding box center [856, 338] width 133 height 21
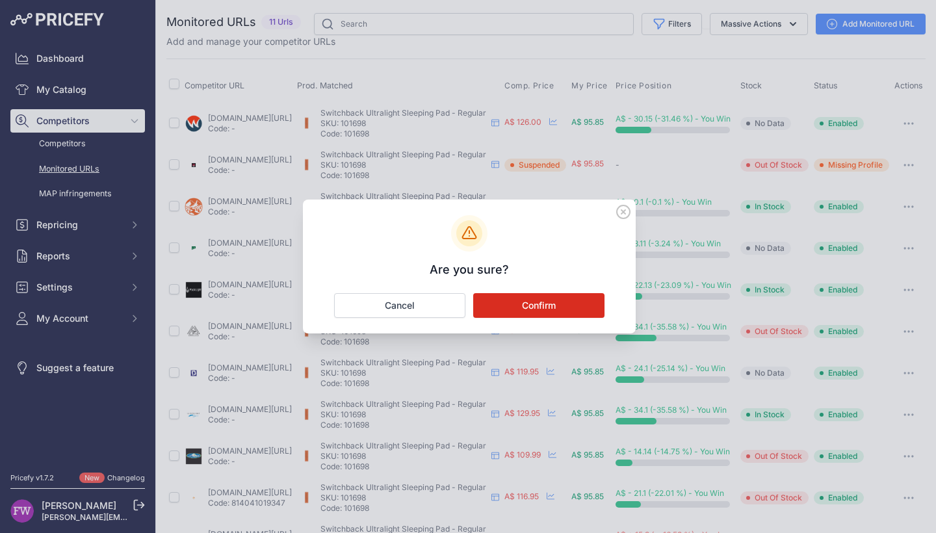
click at [584, 303] on button "Confirm" at bounding box center [538, 305] width 131 height 25
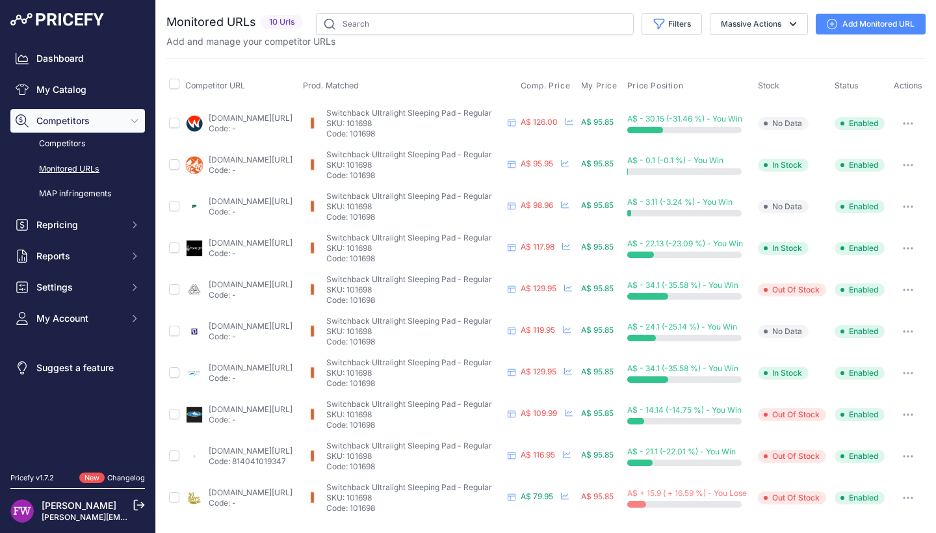
scroll to position [5, 0]
click at [259, 497] on link "50days.com.au/products/nemo-switchback-ultralight-sleeping-pad?prirule_jdsnikfk…" at bounding box center [251, 492] width 84 height 10
click at [909, 504] on button "button" at bounding box center [908, 498] width 26 height 18
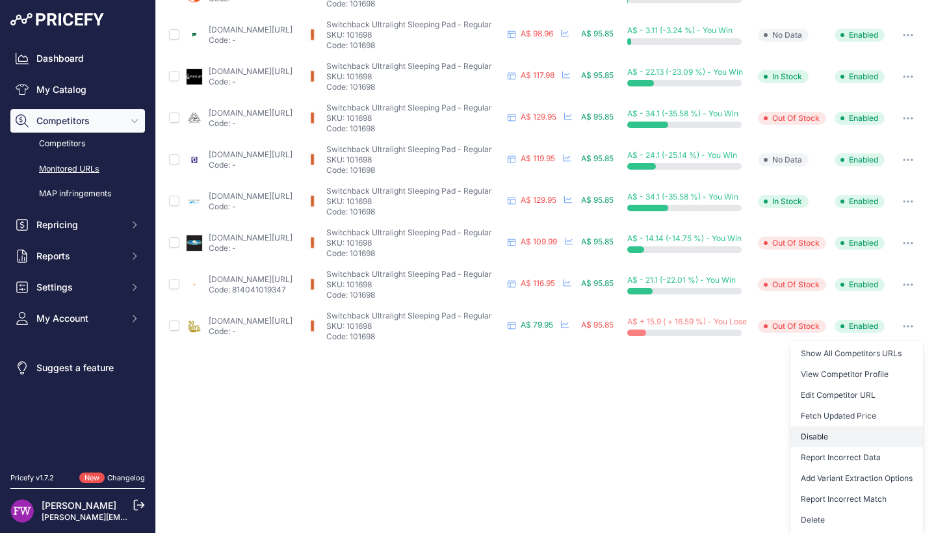
click at [868, 435] on button "Disable" at bounding box center [856, 436] width 133 height 21
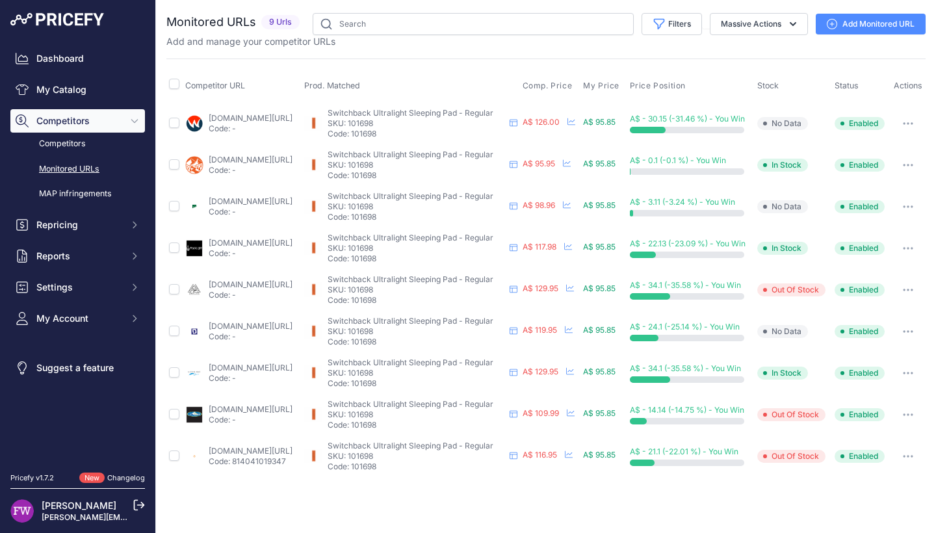
scroll to position [0, 0]
click at [916, 126] on button "button" at bounding box center [908, 123] width 26 height 18
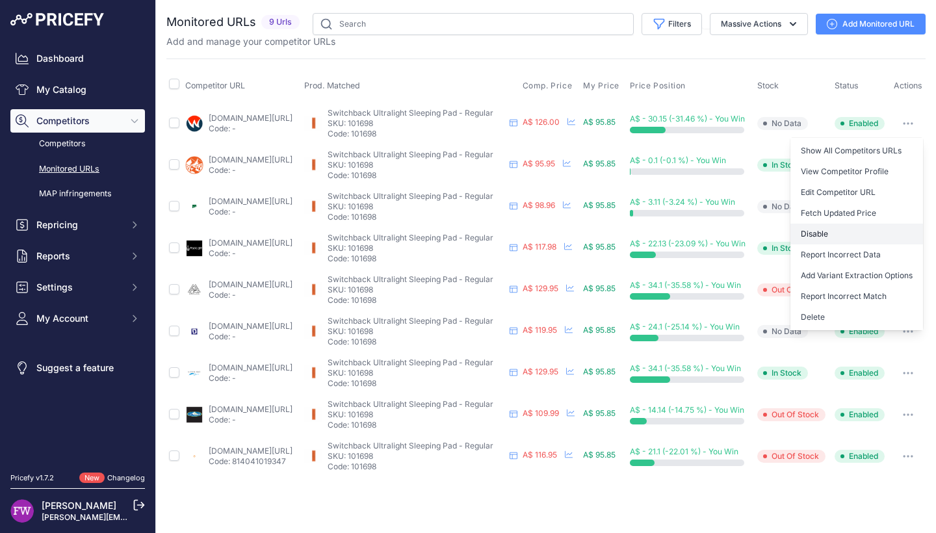
click at [874, 244] on button "Disable" at bounding box center [856, 234] width 133 height 21
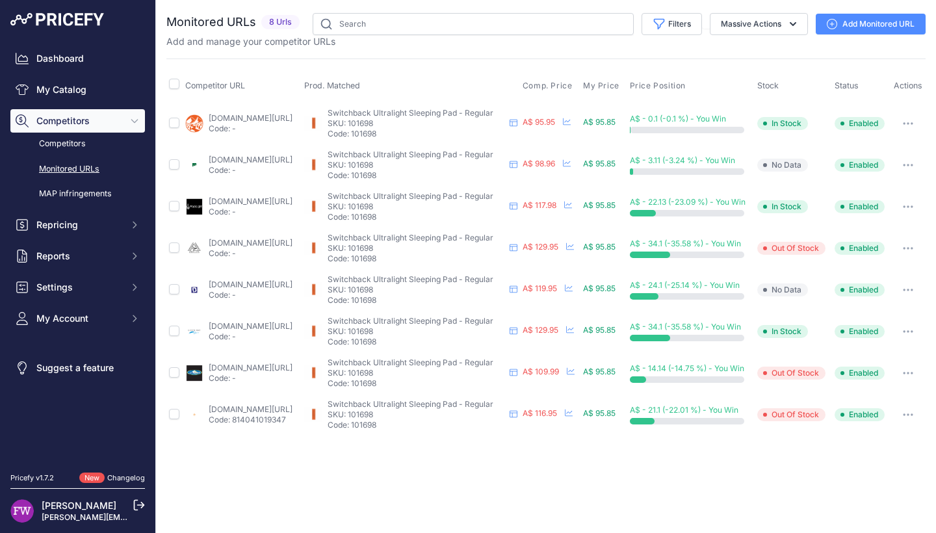
click at [905, 424] on button "button" at bounding box center [908, 415] width 26 height 18
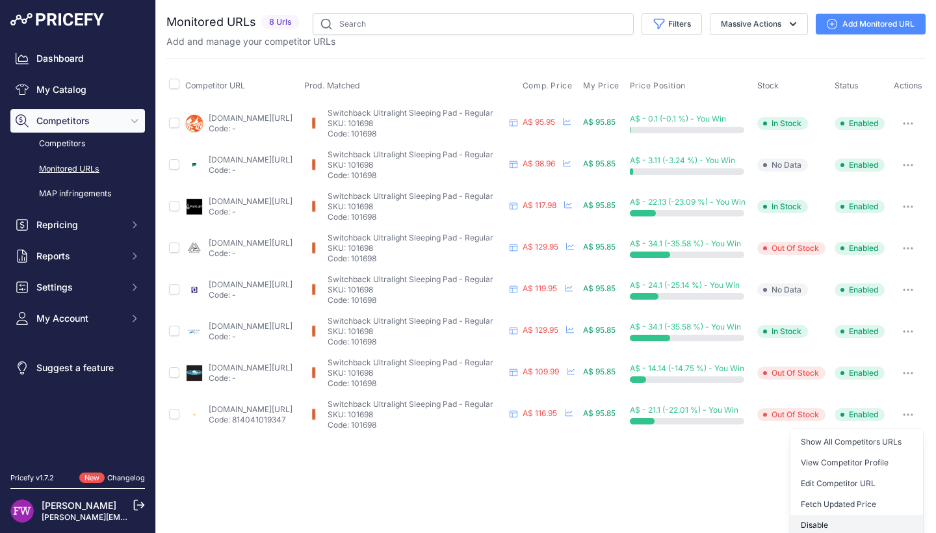
click at [824, 523] on button "Disable" at bounding box center [856, 525] width 133 height 21
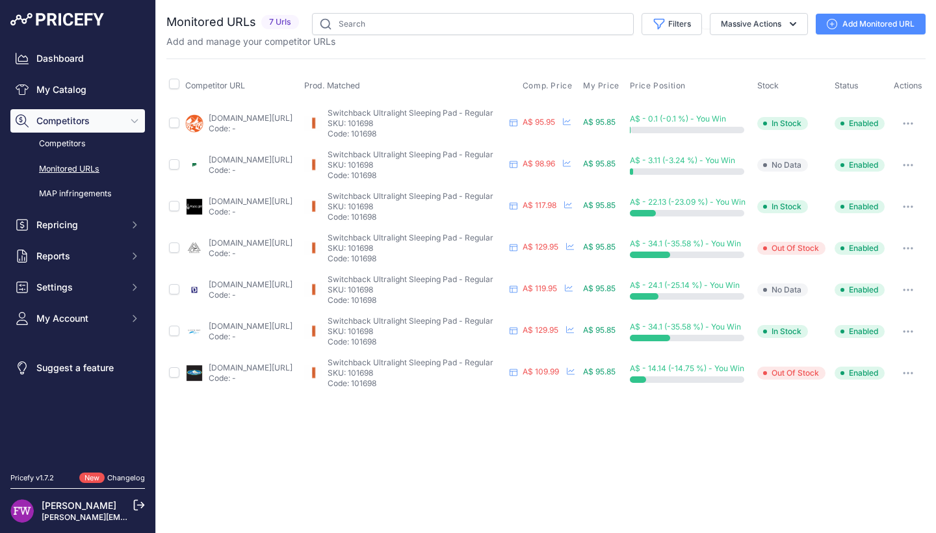
click at [903, 252] on button "button" at bounding box center [908, 248] width 26 height 18
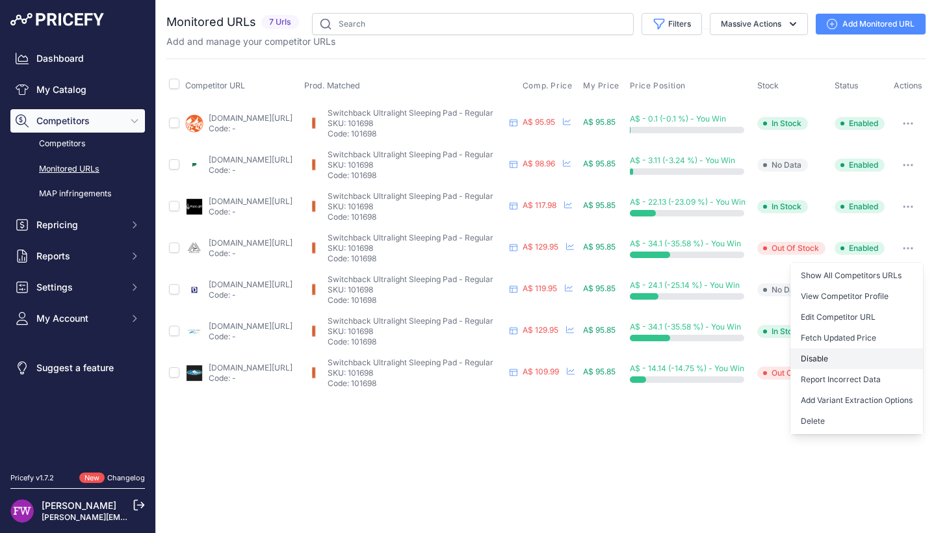
click at [863, 368] on button "Disable" at bounding box center [856, 358] width 133 height 21
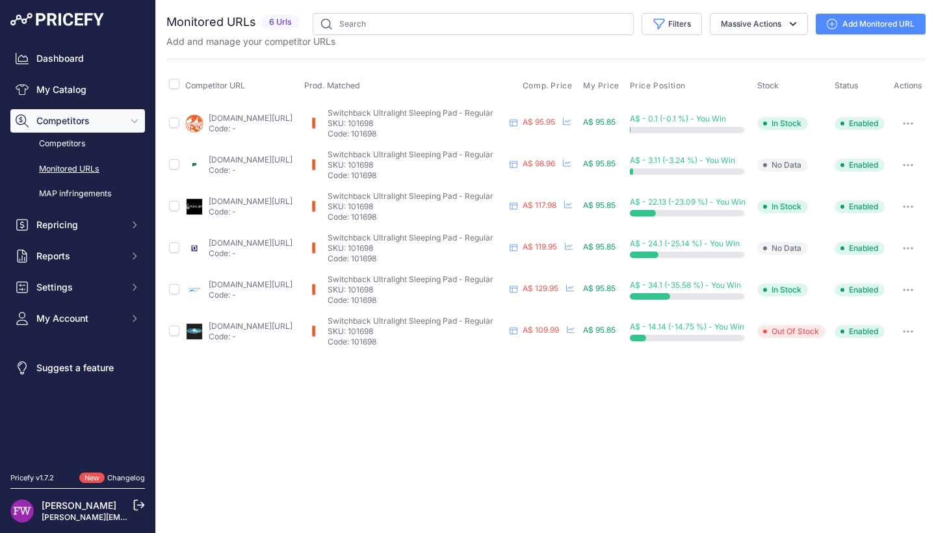
click at [896, 298] on button "button" at bounding box center [908, 290] width 26 height 18
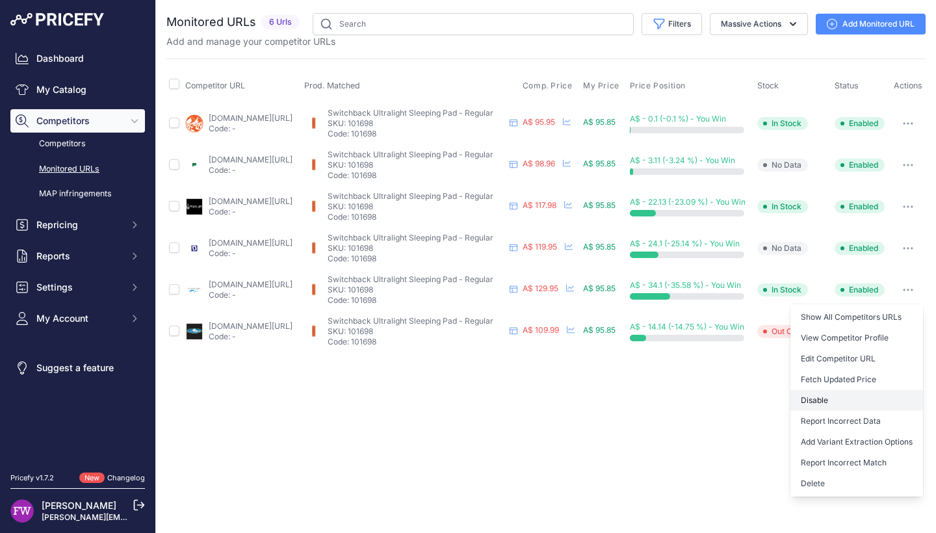
click at [834, 411] on button "Disable" at bounding box center [856, 400] width 133 height 21
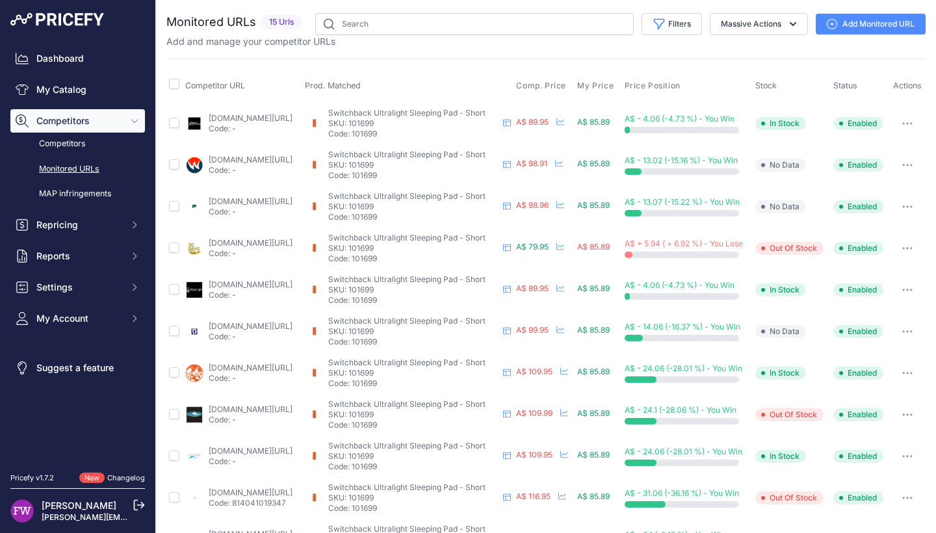
scroll to position [213, 0]
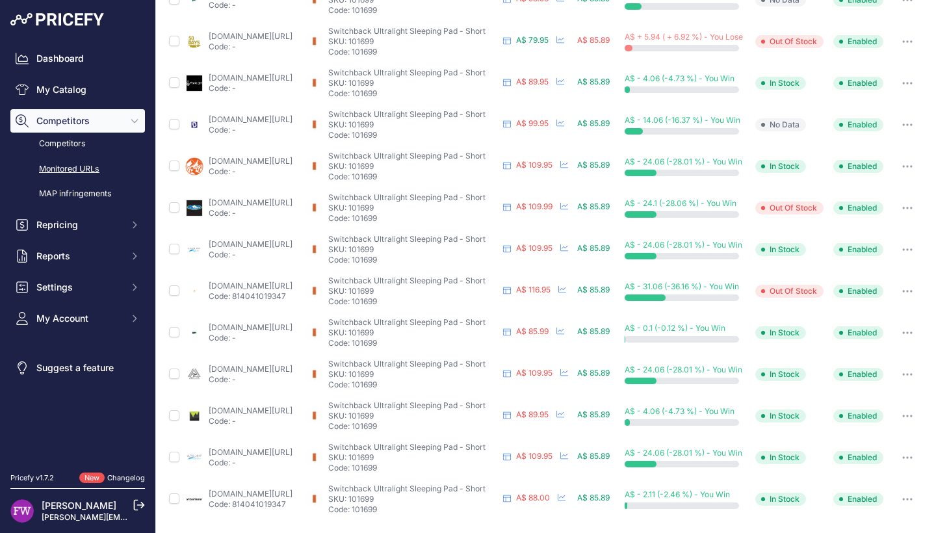
click at [284, 244] on link "ultralightgear.com.au/products/switchback-ultralight-sleeping-pad?variant=49571…" at bounding box center [251, 244] width 84 height 10
click at [907, 285] on button "button" at bounding box center [907, 291] width 26 height 18
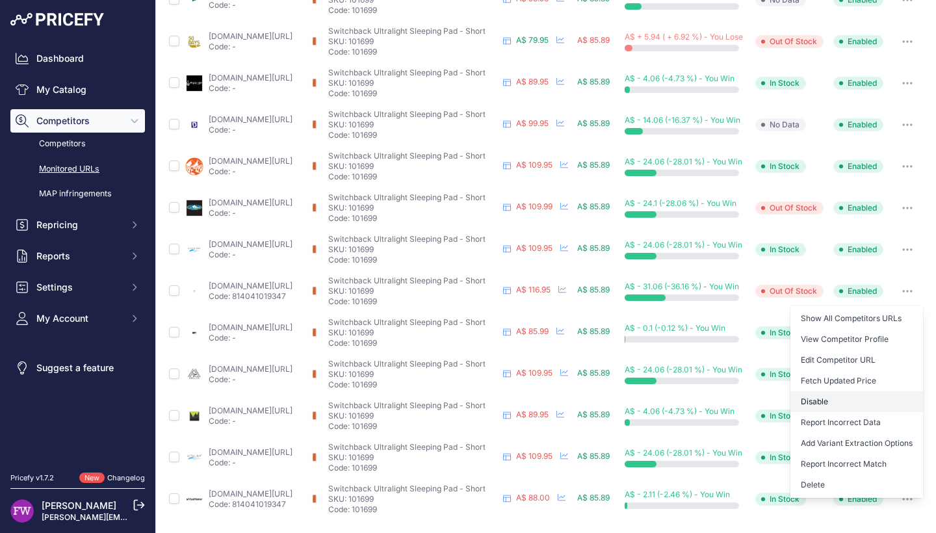
click at [822, 405] on button "Disable" at bounding box center [856, 401] width 133 height 21
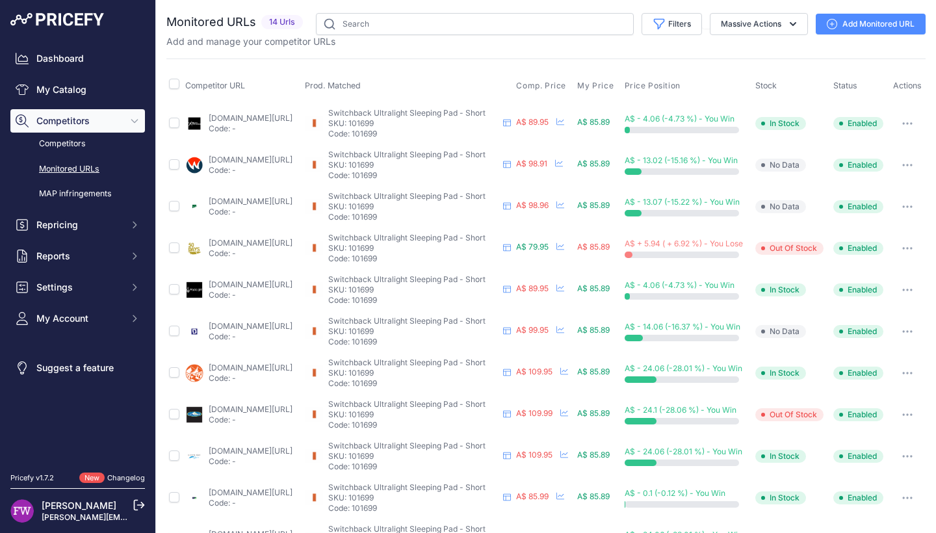
scroll to position [172, 0]
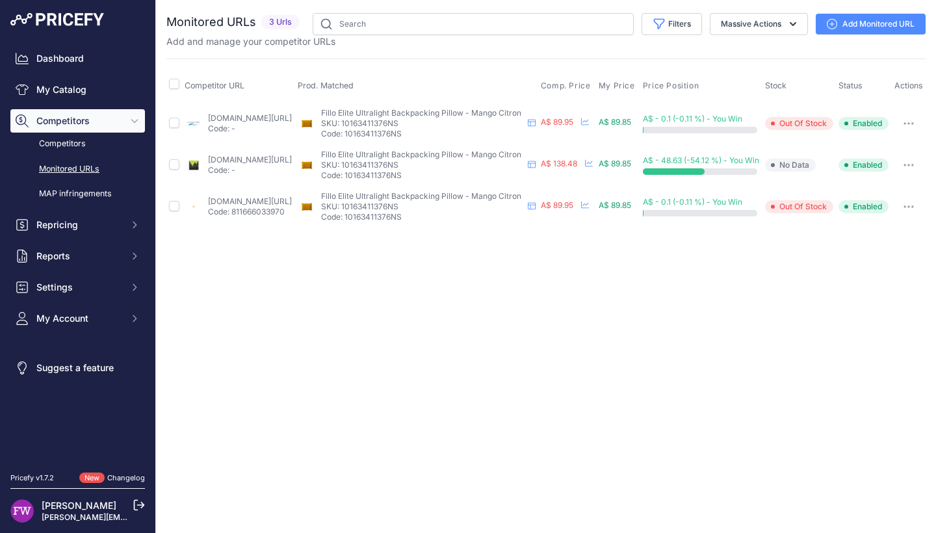
click at [259, 164] on link "[DOMAIN_NAME][URL]" at bounding box center [250, 160] width 84 height 10
click at [922, 174] on button "button" at bounding box center [909, 165] width 26 height 18
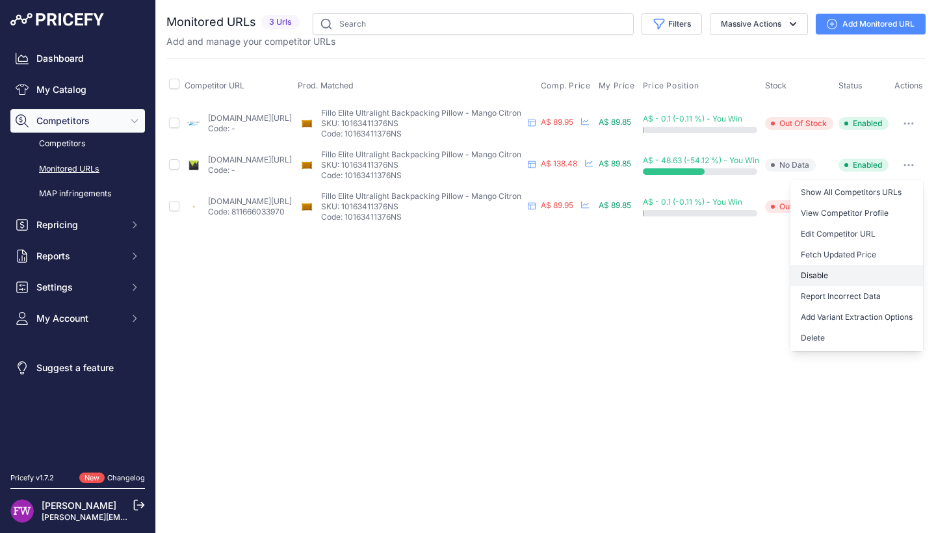
click at [879, 286] on button "Disable" at bounding box center [856, 275] width 133 height 21
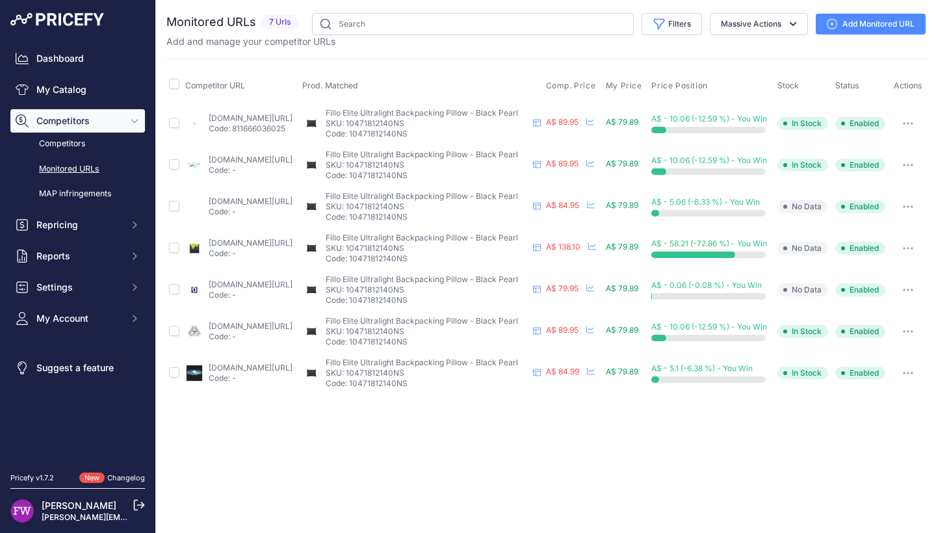
click at [274, 248] on link "[DOMAIN_NAME][URL]" at bounding box center [251, 243] width 84 height 10
click at [916, 257] on button "button" at bounding box center [908, 248] width 26 height 18
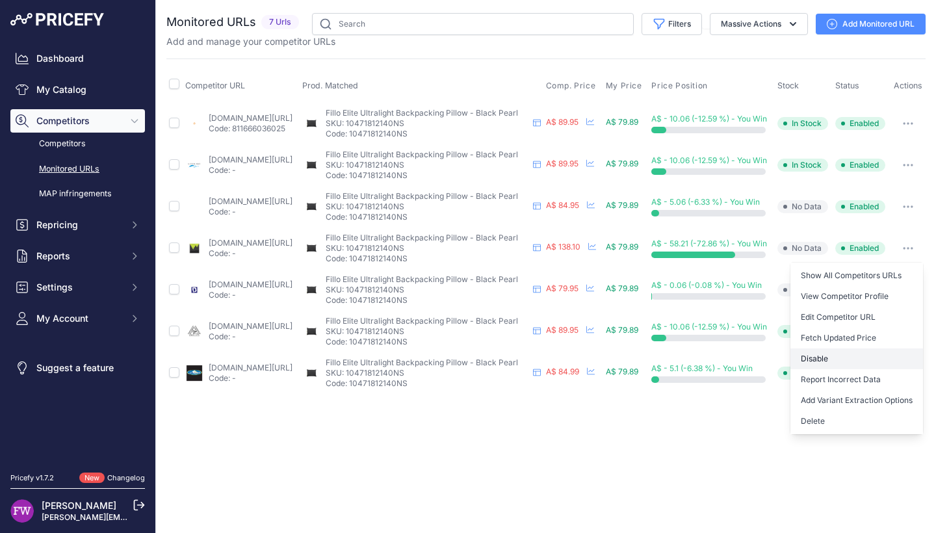
click at [860, 369] on button "Disable" at bounding box center [856, 358] width 133 height 21
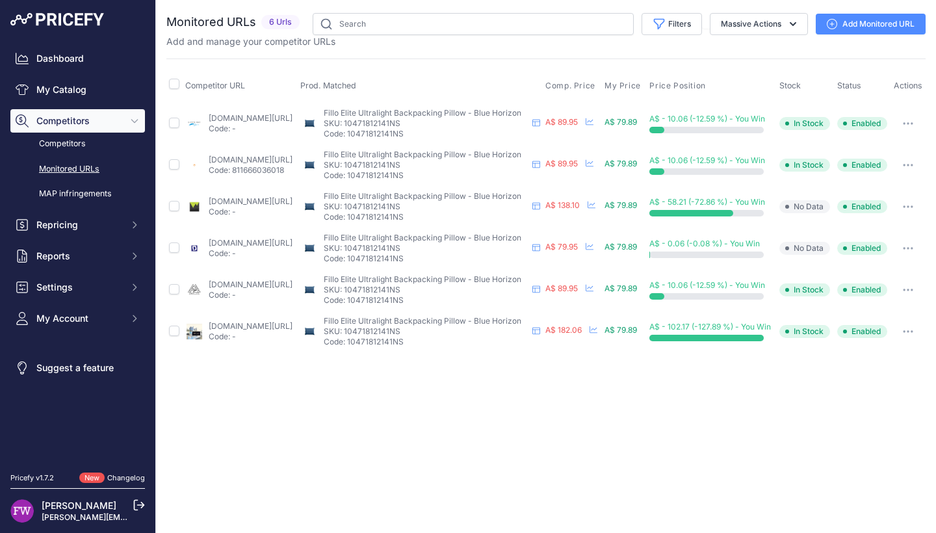
click at [222, 328] on link "[DOMAIN_NAME][URL]" at bounding box center [251, 326] width 84 height 10
click at [919, 335] on button "button" at bounding box center [908, 331] width 26 height 18
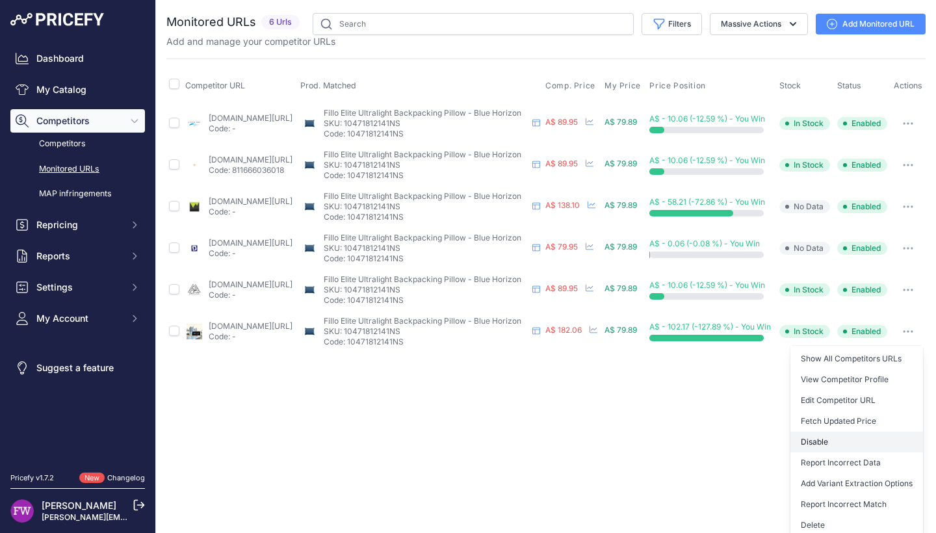
click at [848, 452] on button "Disable" at bounding box center [856, 442] width 133 height 21
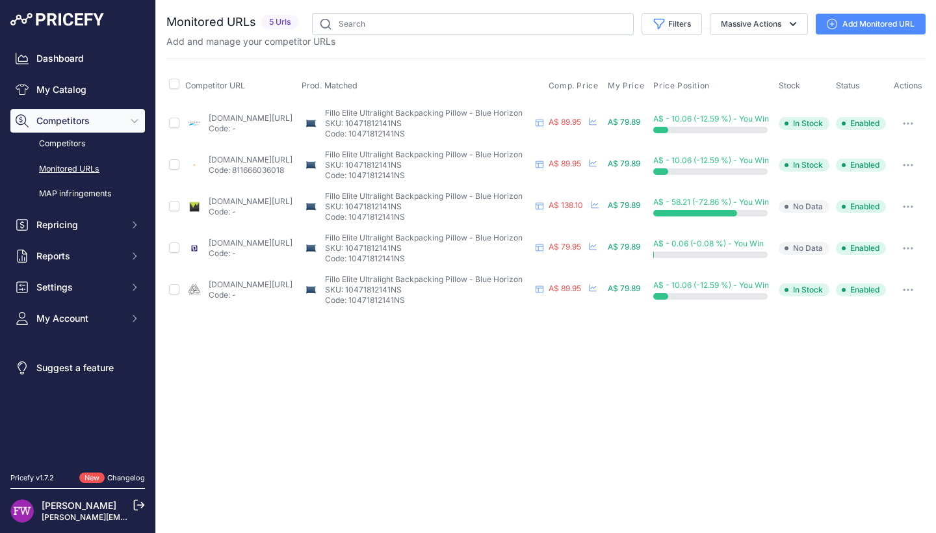
click at [906, 208] on icon "button" at bounding box center [908, 206] width 10 height 3
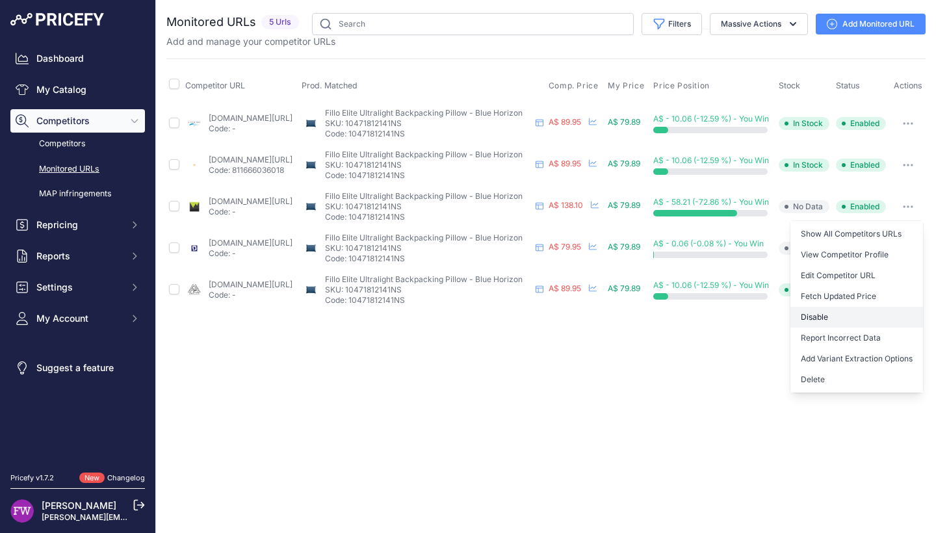
click at [879, 323] on button "Disable" at bounding box center [856, 317] width 133 height 21
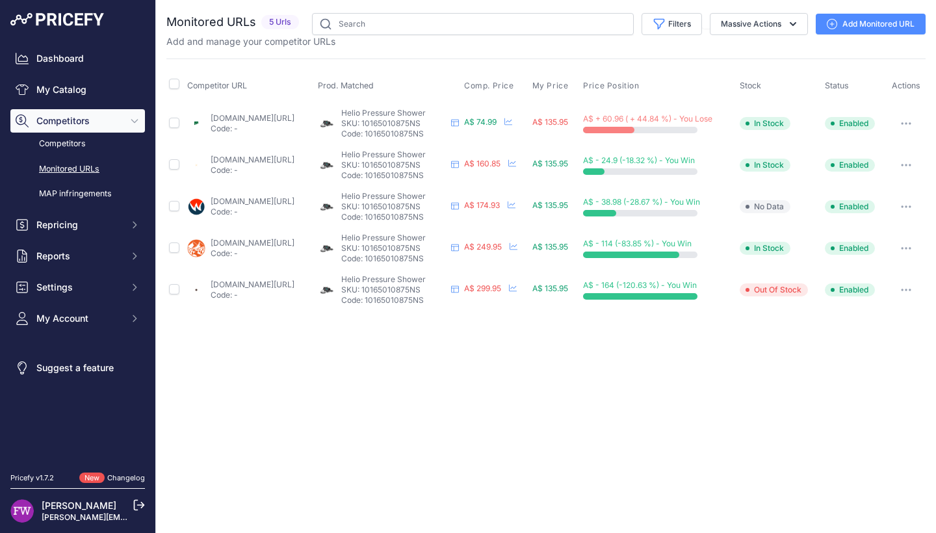
click at [911, 123] on icon "button" at bounding box center [906, 123] width 10 height 3
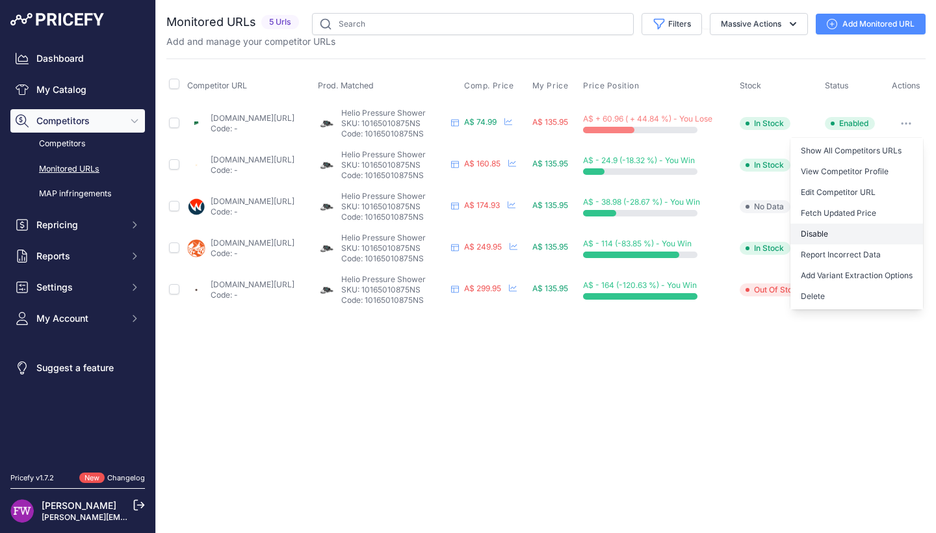
click at [857, 226] on button "Disable" at bounding box center [856, 234] width 133 height 21
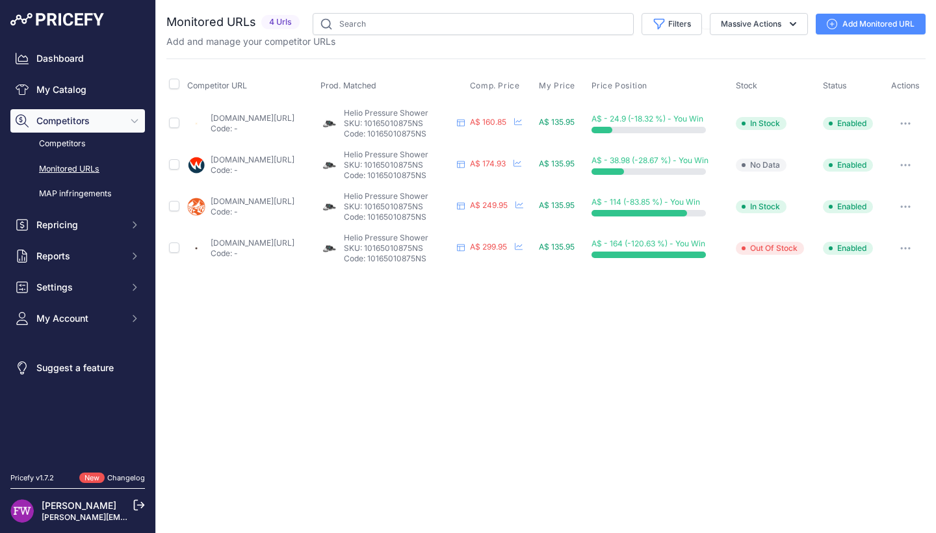
click at [917, 250] on button "button" at bounding box center [905, 248] width 26 height 18
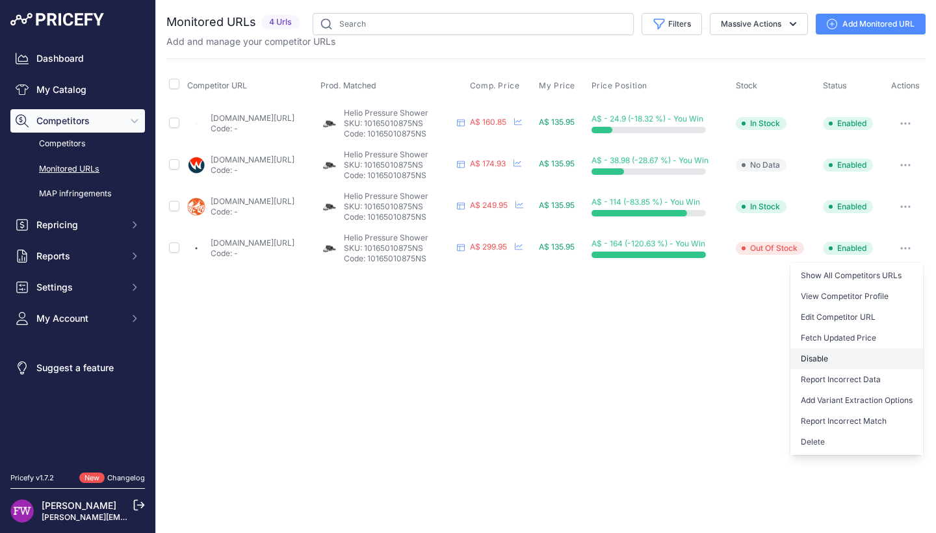
click at [866, 364] on button "Disable" at bounding box center [856, 358] width 133 height 21
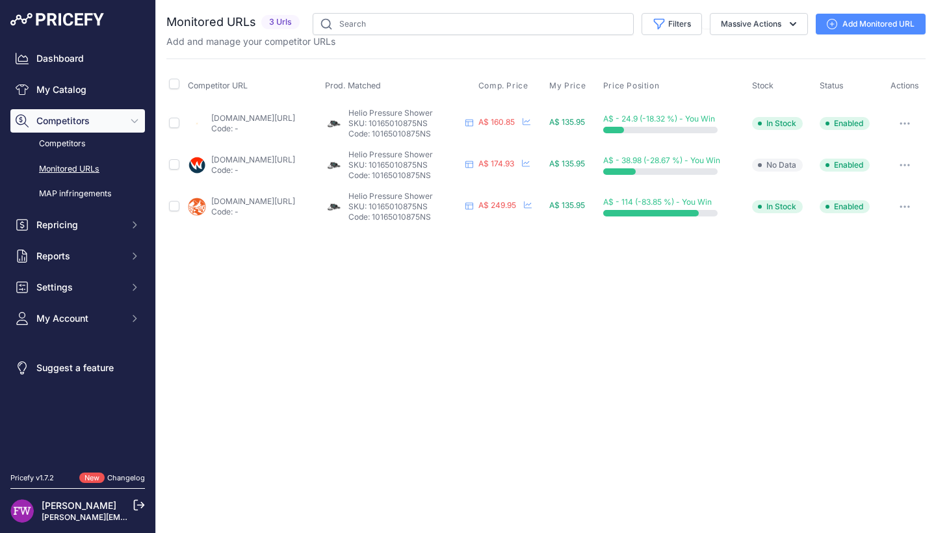
click at [916, 198] on button "button" at bounding box center [905, 207] width 26 height 18
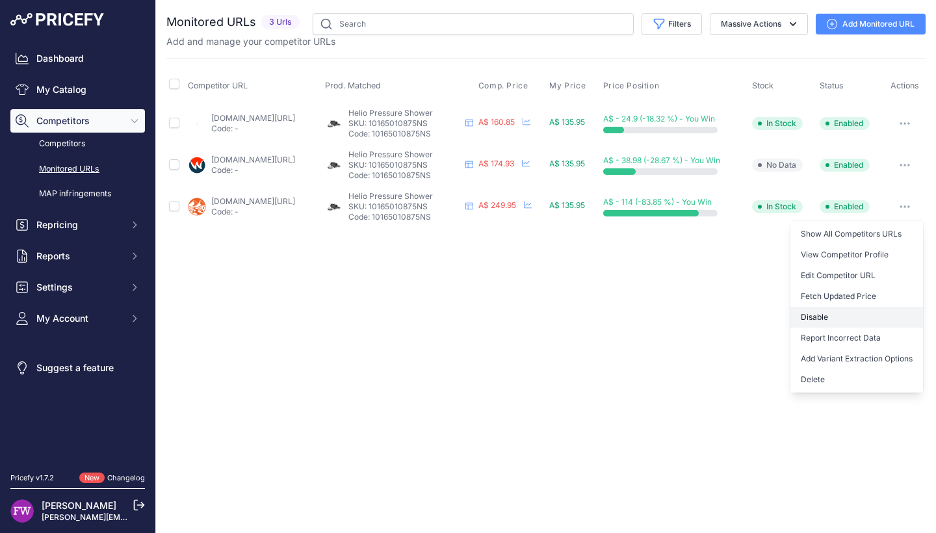
click at [883, 320] on button "Disable" at bounding box center [856, 317] width 133 height 21
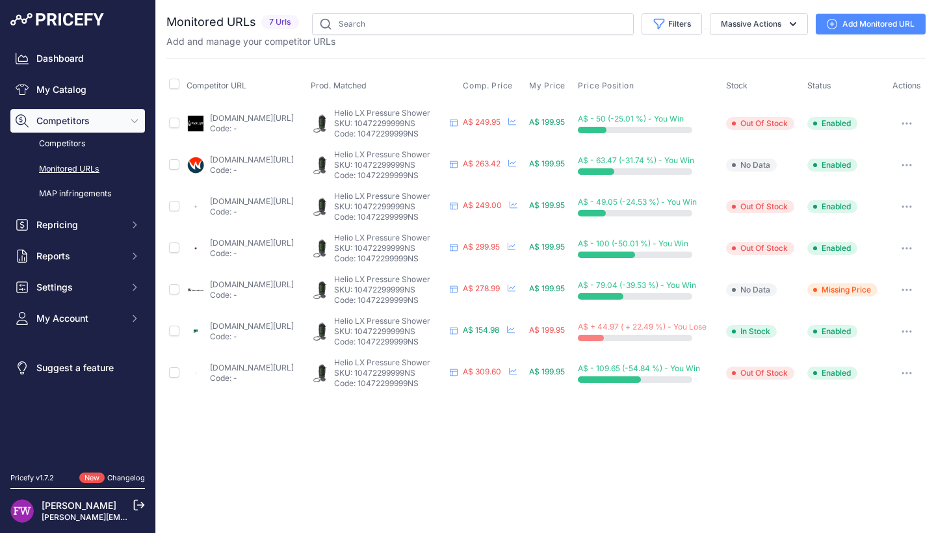
click at [272, 364] on link "[DOMAIN_NAME][URL]" at bounding box center [252, 368] width 84 height 10
click at [910, 372] on icon "button" at bounding box center [907, 373] width 10 height 3
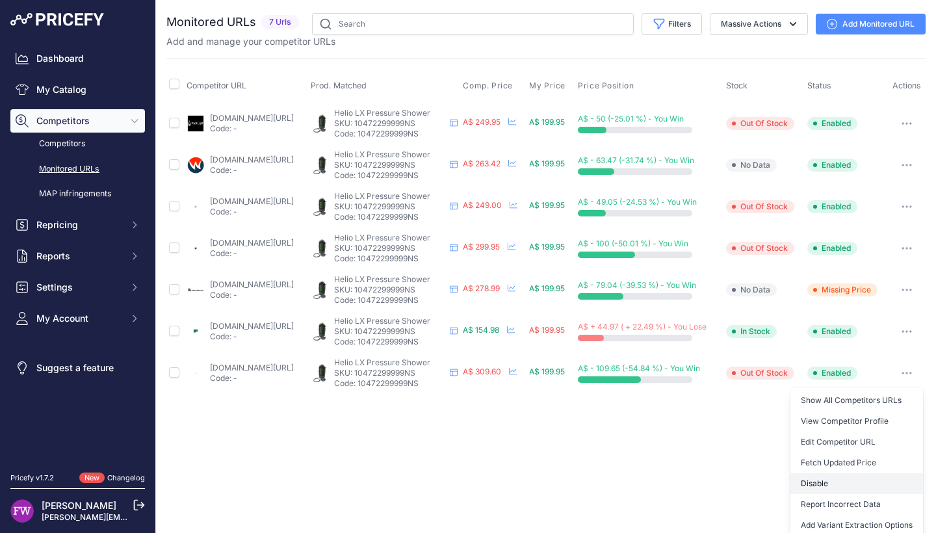
click at [819, 478] on button "Disable" at bounding box center [856, 483] width 133 height 21
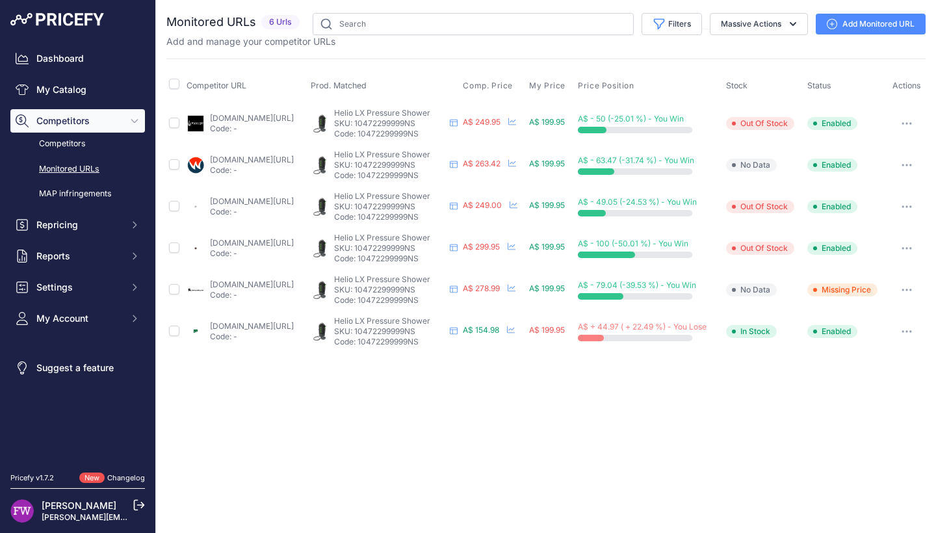
click at [227, 330] on div "paddypallin.com.au/nem-helio-lx-pressure-shower-black-apple-green-ns-94406889.h…" at bounding box center [252, 331] width 84 height 21
click at [229, 325] on link "paddypallin.com.au/nem-helio-lx-pressure-shower-black-apple-green-ns-94406889.h…" at bounding box center [252, 326] width 84 height 10
click at [911, 294] on button "button" at bounding box center [907, 290] width 26 height 18
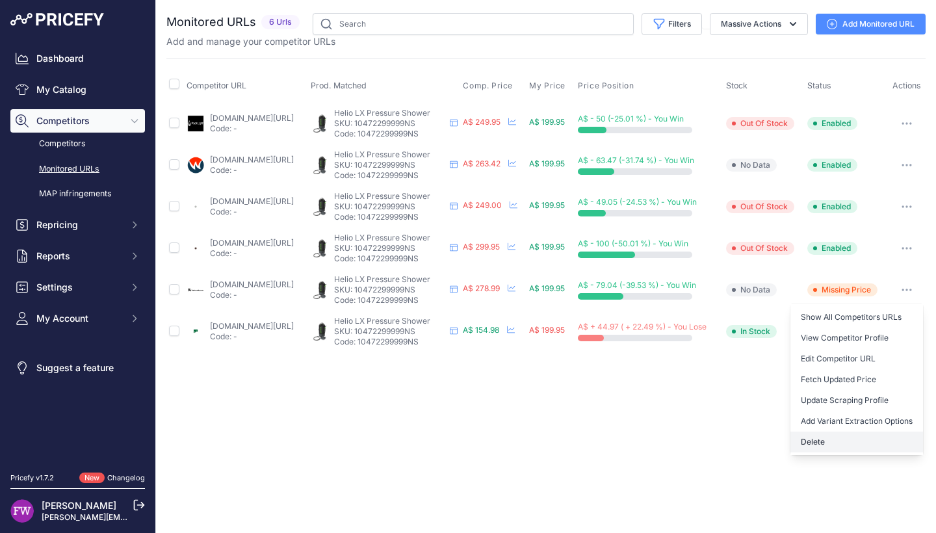
click at [860, 445] on button "Delete" at bounding box center [856, 442] width 133 height 21
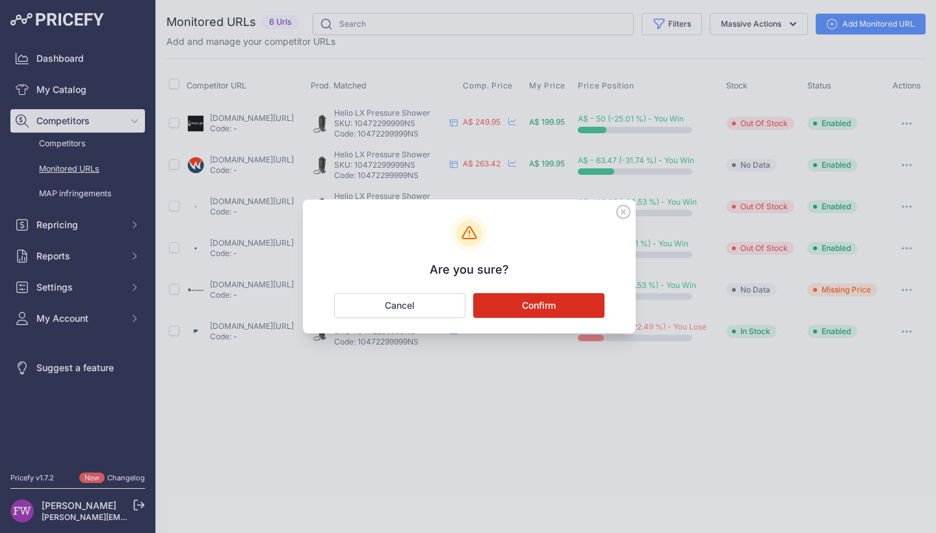
click at [565, 311] on button "Confirm" at bounding box center [538, 305] width 131 height 25
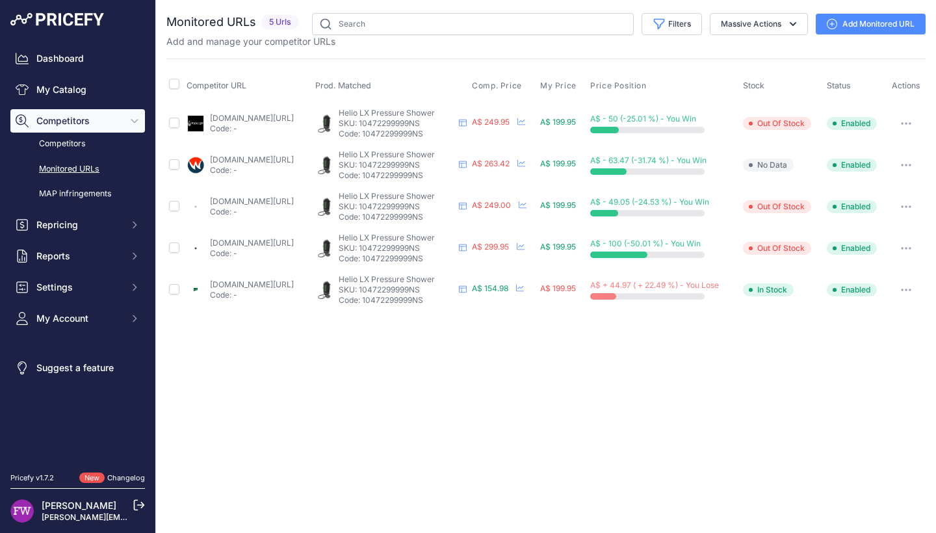
click at [907, 246] on button "button" at bounding box center [906, 248] width 26 height 18
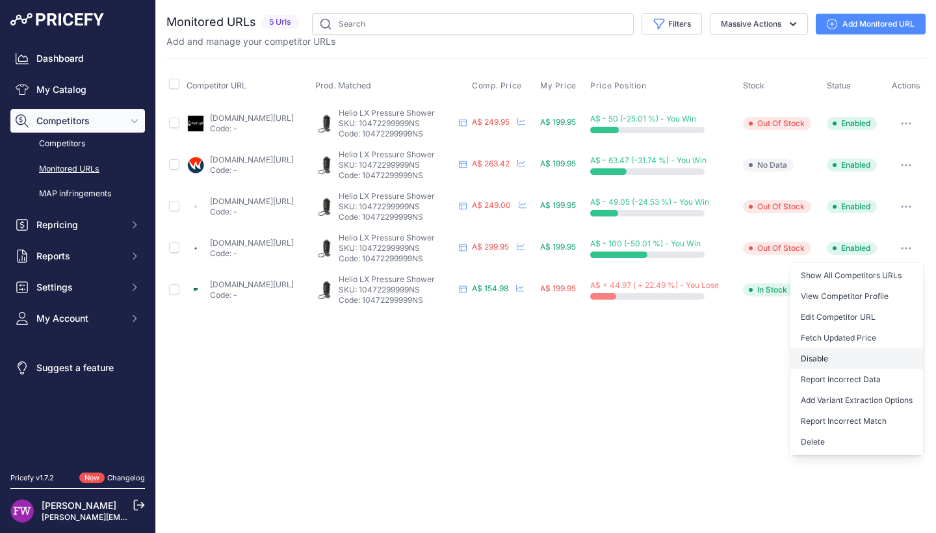
click at [863, 361] on button "Disable" at bounding box center [856, 358] width 133 height 21
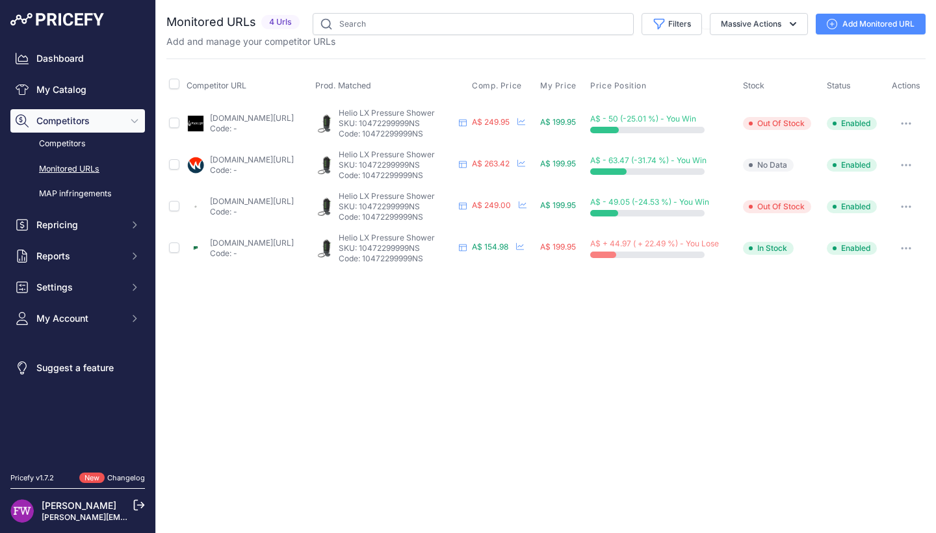
click at [898, 246] on button "button" at bounding box center [906, 248] width 26 height 18
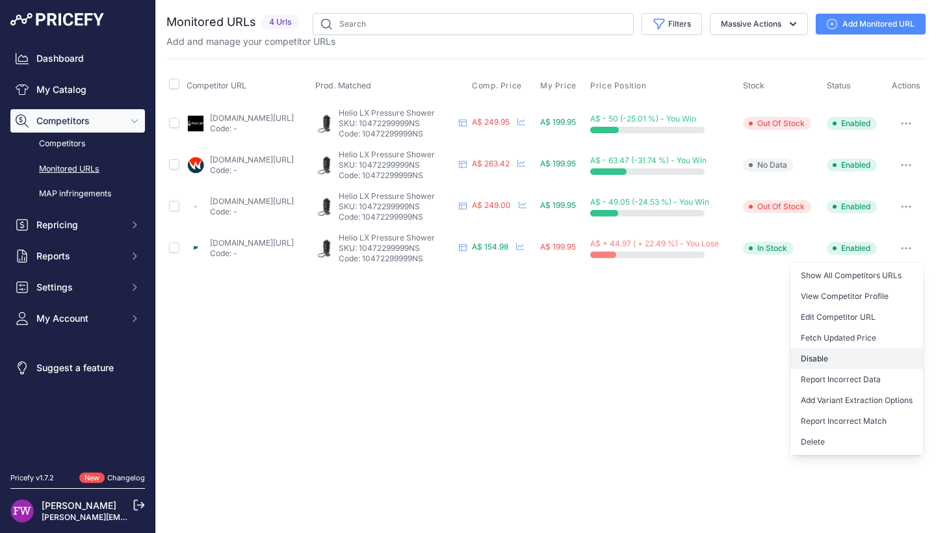
click at [853, 351] on button "Disable" at bounding box center [856, 358] width 133 height 21
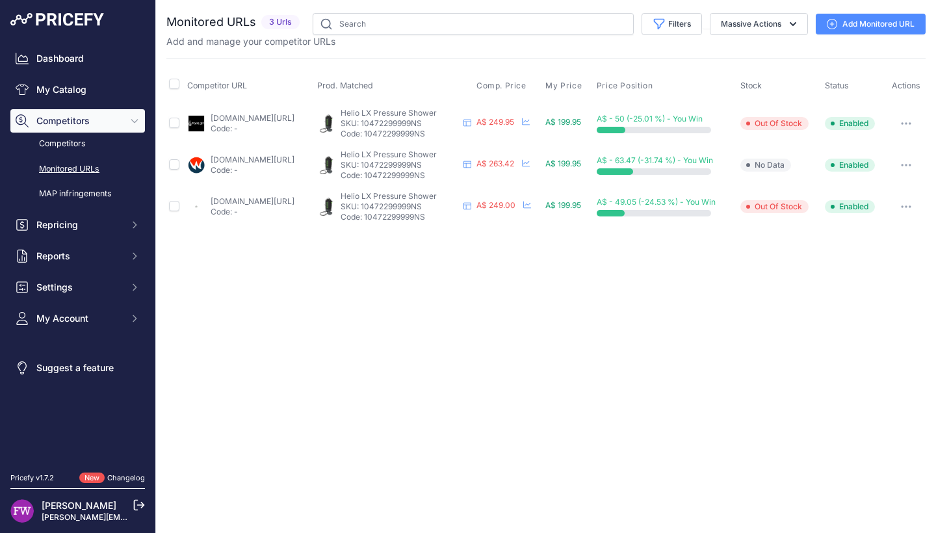
click at [909, 164] on icon "button" at bounding box center [906, 165] width 10 height 3
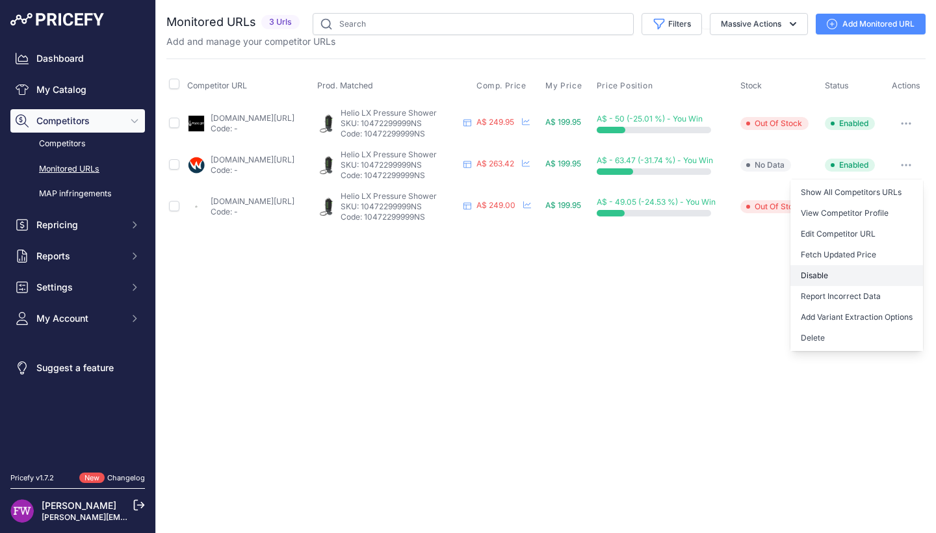
click at [868, 269] on button "Disable" at bounding box center [856, 275] width 133 height 21
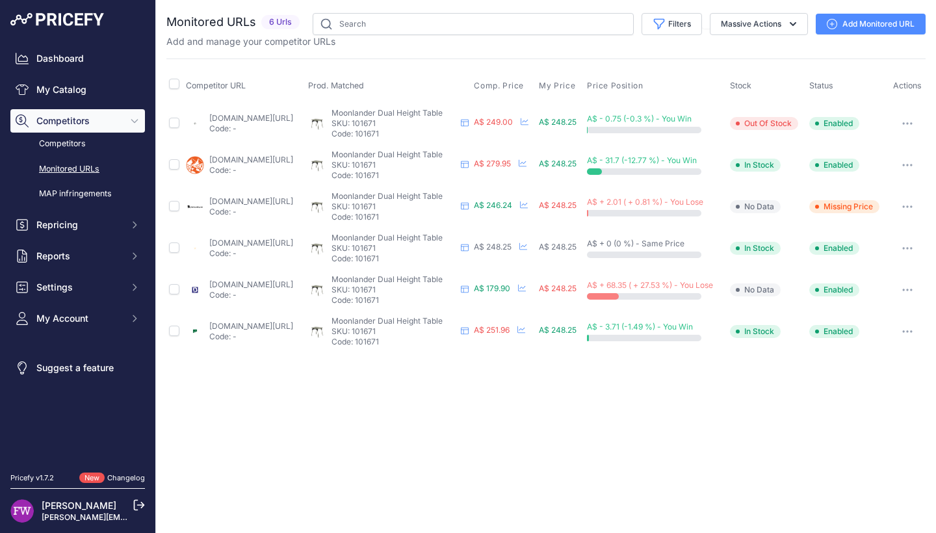
click at [918, 292] on button "button" at bounding box center [907, 290] width 26 height 18
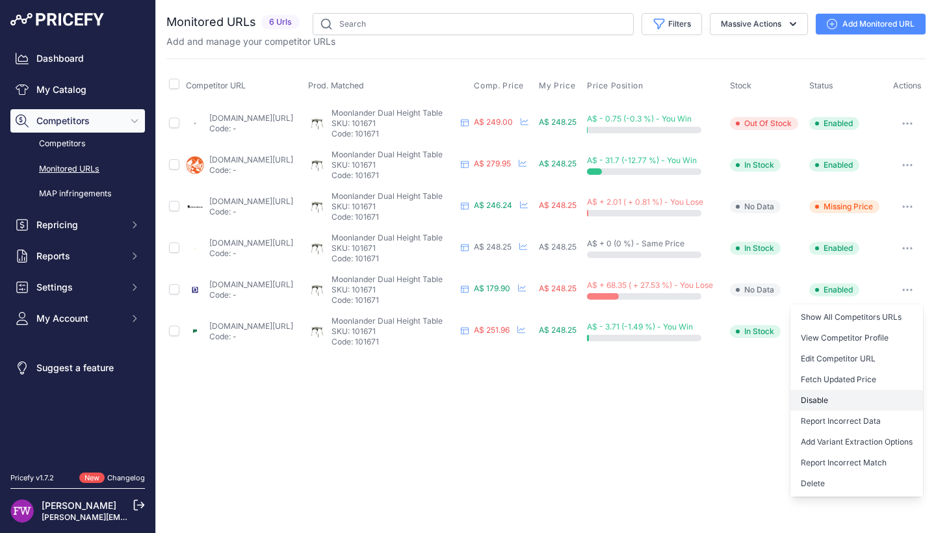
click at [820, 397] on button "Disable" at bounding box center [856, 400] width 133 height 21
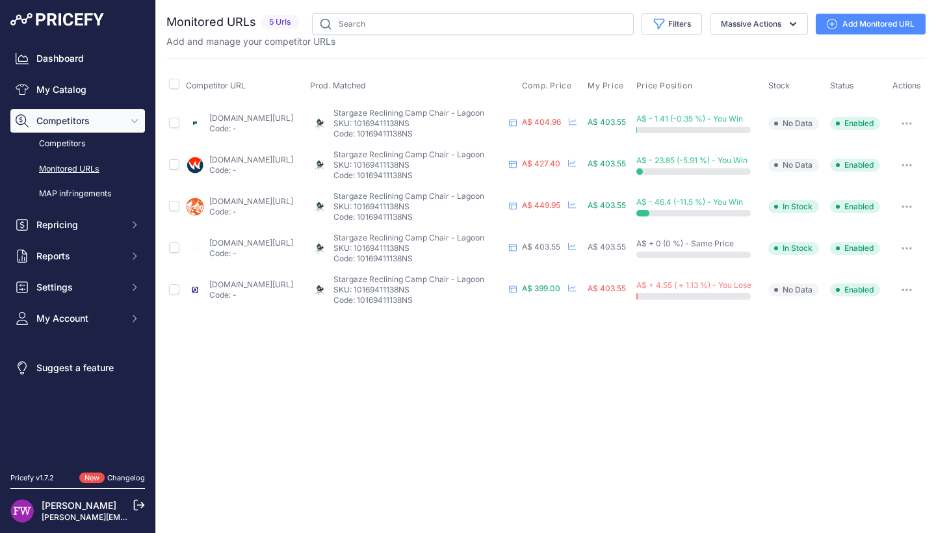
click at [274, 200] on link "wildearth.com.au/buy/nemo-stargaze-reclining-camp-chair-black-pearl/10169411135…" at bounding box center [251, 201] width 84 height 10
click at [911, 211] on button "button" at bounding box center [907, 207] width 26 height 18
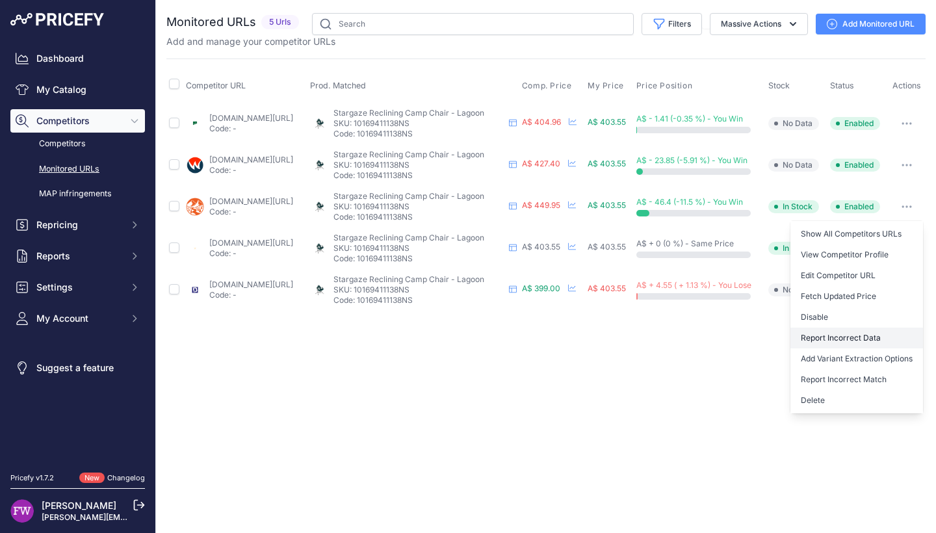
click at [879, 333] on button "Report Incorrect Data" at bounding box center [856, 338] width 133 height 21
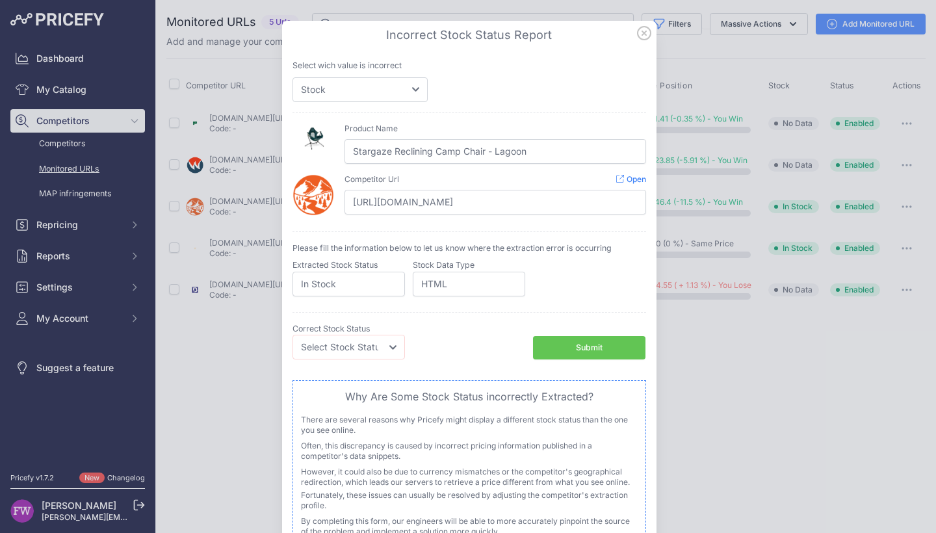
click at [637, 36] on icon at bounding box center [644, 33] width 14 height 14
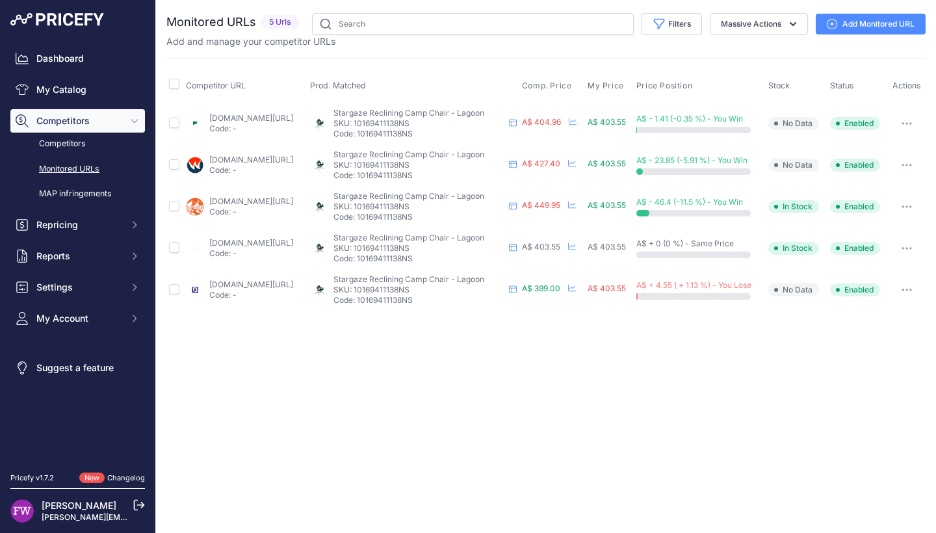
click at [903, 203] on button "button" at bounding box center [907, 207] width 26 height 18
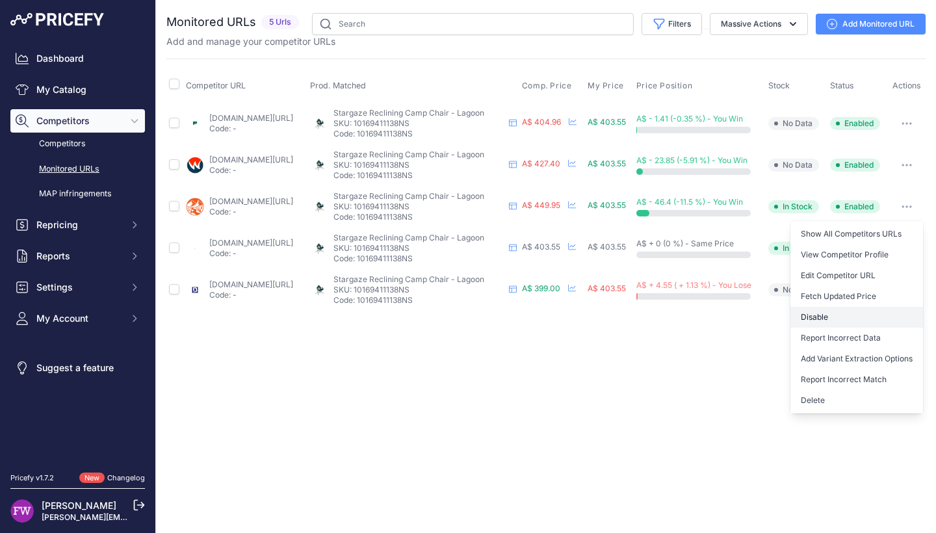
click at [874, 315] on button "Disable" at bounding box center [856, 317] width 133 height 21
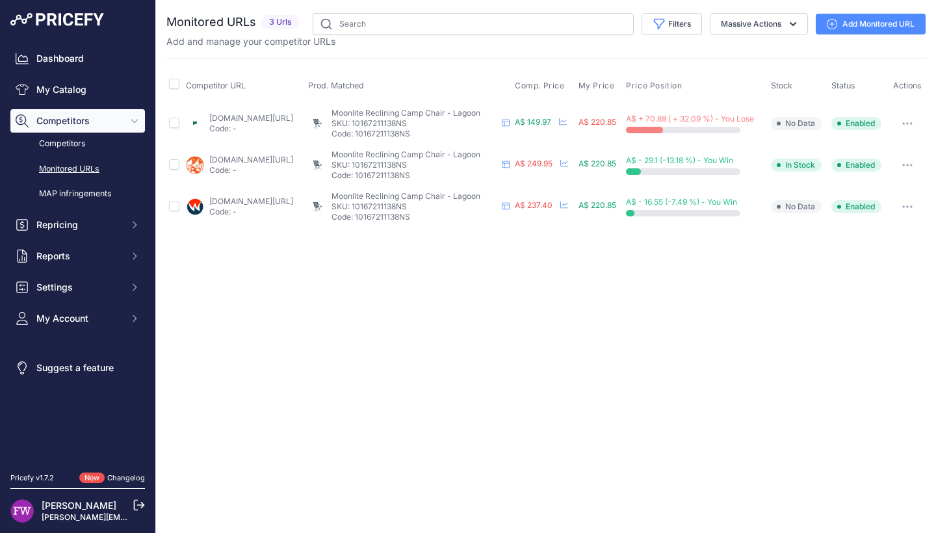
click at [914, 119] on button "button" at bounding box center [907, 123] width 26 height 18
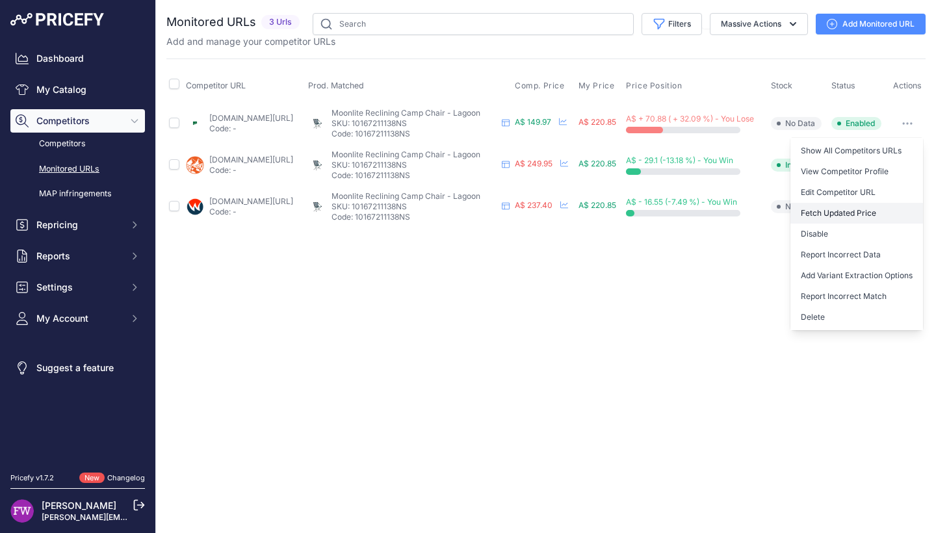
click at [859, 222] on button "Fetch Updated Price" at bounding box center [856, 213] width 133 height 21
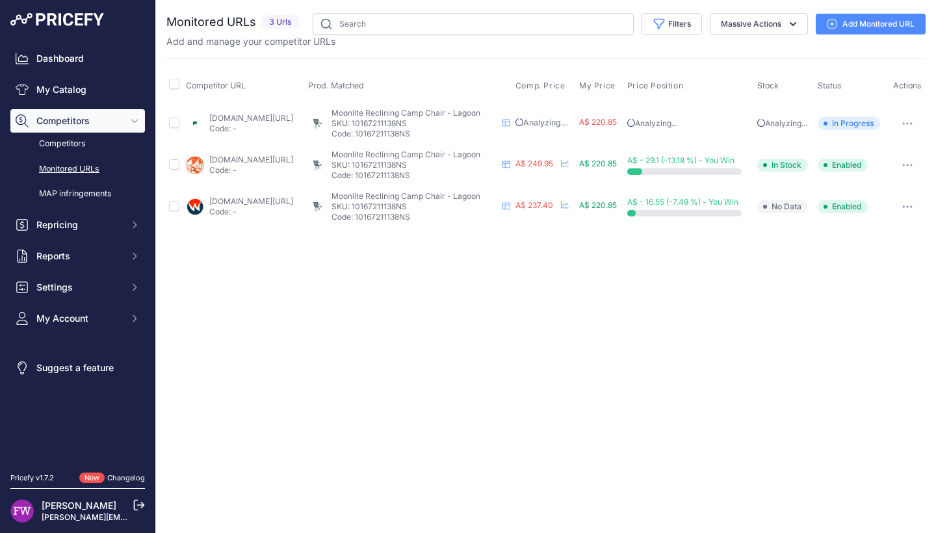
click at [908, 123] on icon "button" at bounding box center [907, 123] width 1 height 1
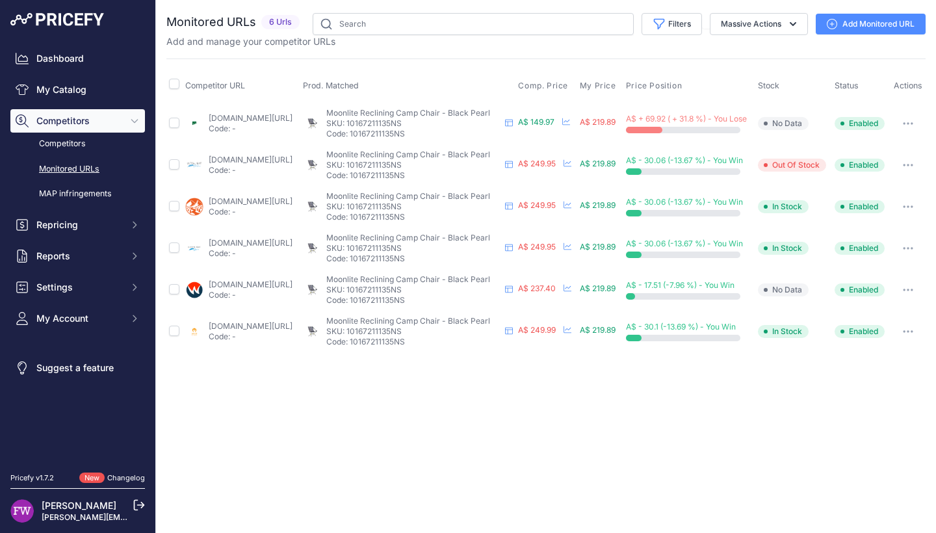
click at [896, 130] on button "button" at bounding box center [908, 123] width 26 height 18
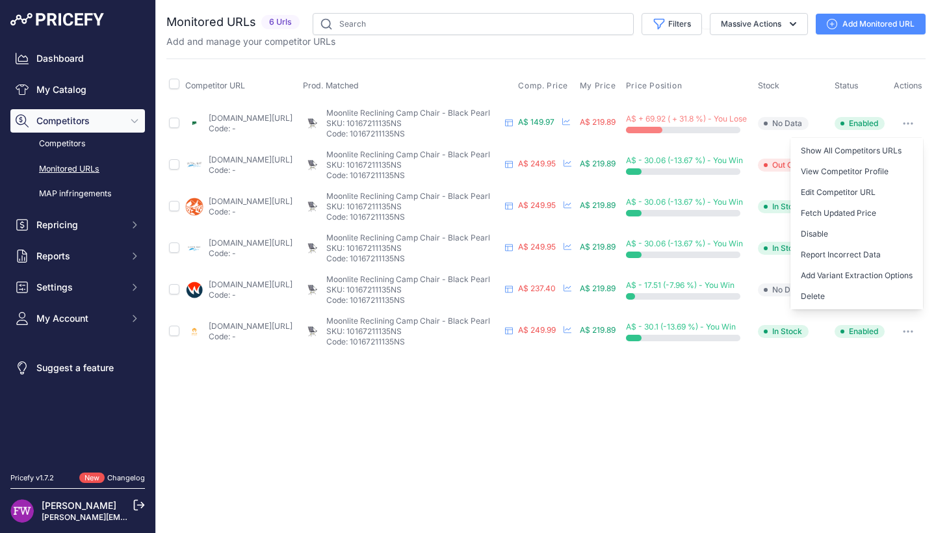
click at [852, 244] on button "Disable" at bounding box center [856, 234] width 133 height 21
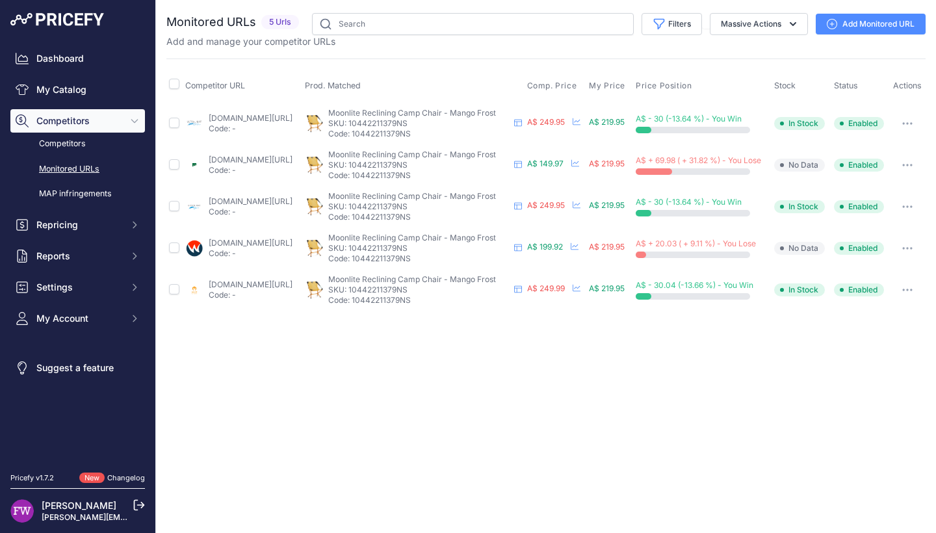
drag, startPoint x: 901, startPoint y: 169, endPoint x: 898, endPoint y: 177, distance: 8.8
click at [901, 169] on button "button" at bounding box center [907, 165] width 26 height 18
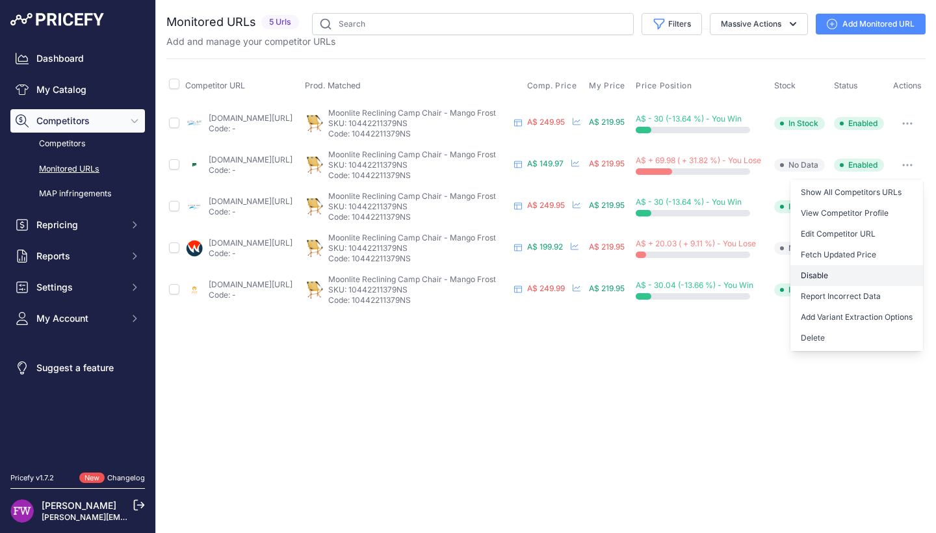
click at [833, 283] on button "Disable" at bounding box center [856, 275] width 133 height 21
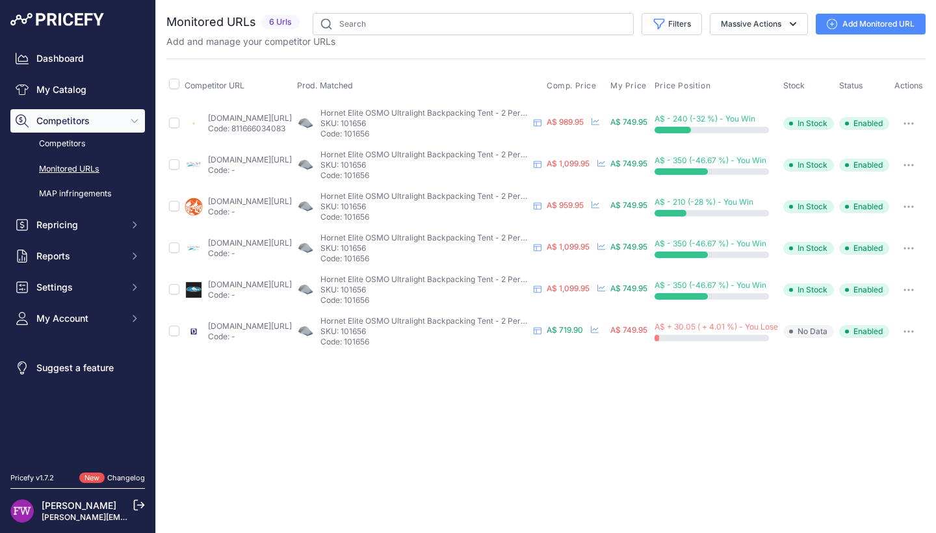
click at [909, 166] on icon "button" at bounding box center [908, 164] width 1 height 1
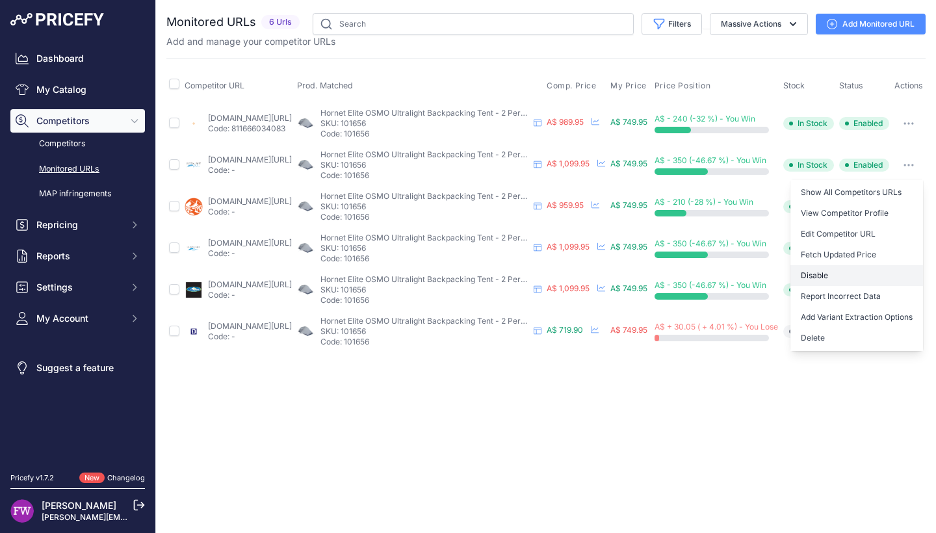
click at [865, 277] on button "Disable" at bounding box center [856, 275] width 133 height 21
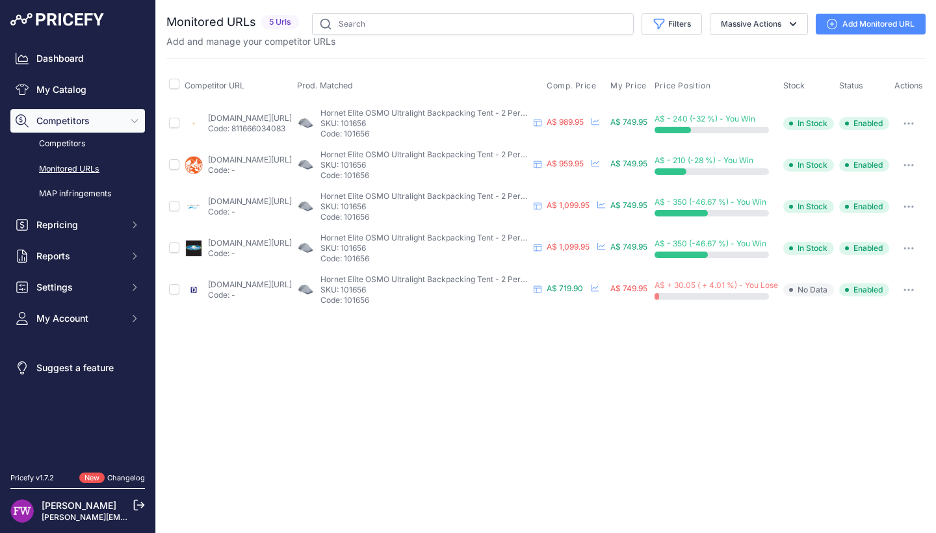
click at [922, 257] on button "button" at bounding box center [909, 248] width 26 height 18
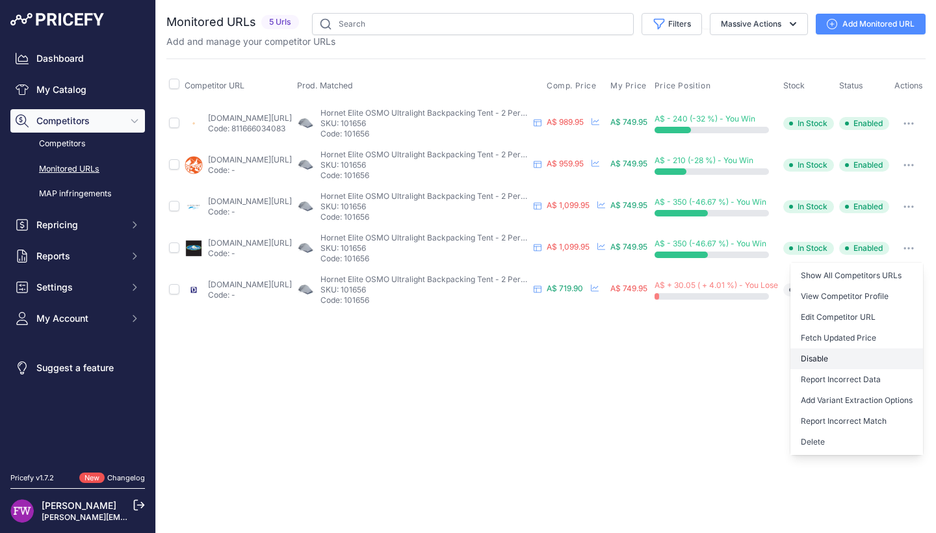
click at [866, 358] on button "Disable" at bounding box center [856, 358] width 133 height 21
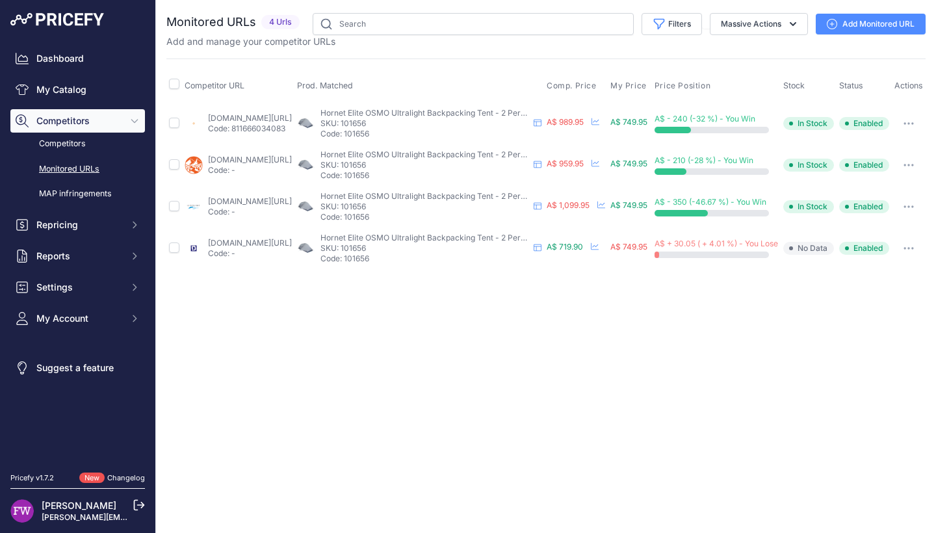
click at [922, 216] on button "button" at bounding box center [909, 207] width 26 height 18
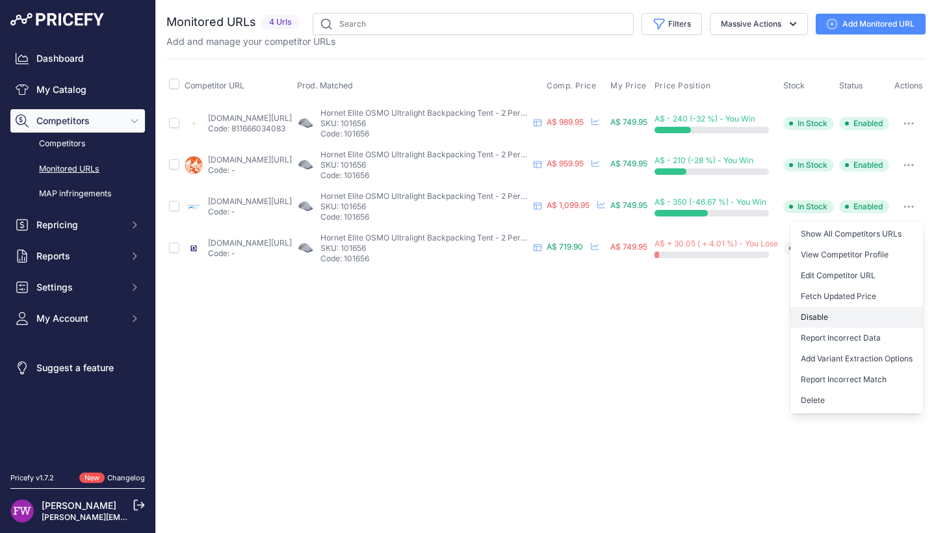
click at [850, 328] on button "Disable" at bounding box center [856, 317] width 133 height 21
